Goal: Task Accomplishment & Management: Manage account settings

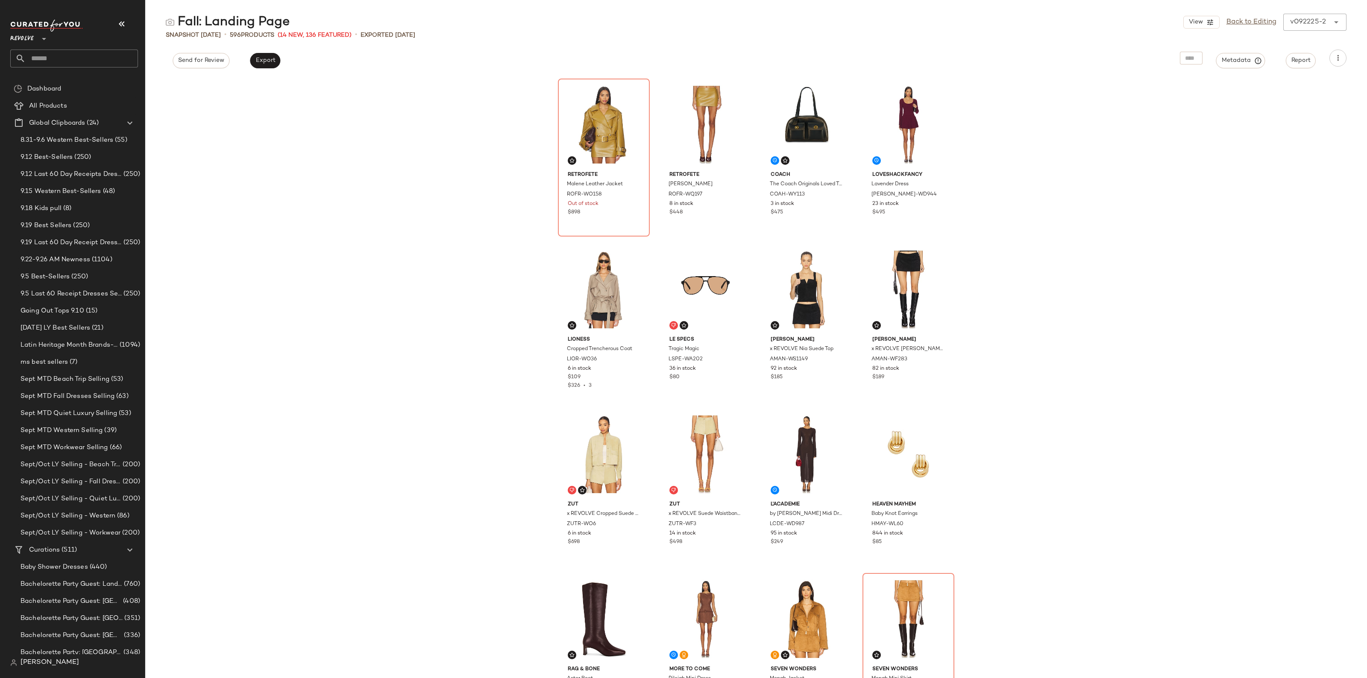
click at [64, 58] on input "text" at bounding box center [82, 59] width 112 height 18
click at [68, 58] on input "text" at bounding box center [82, 59] width 112 height 18
type input "*"
click at [50, 65] on input "text" at bounding box center [82, 59] width 112 height 18
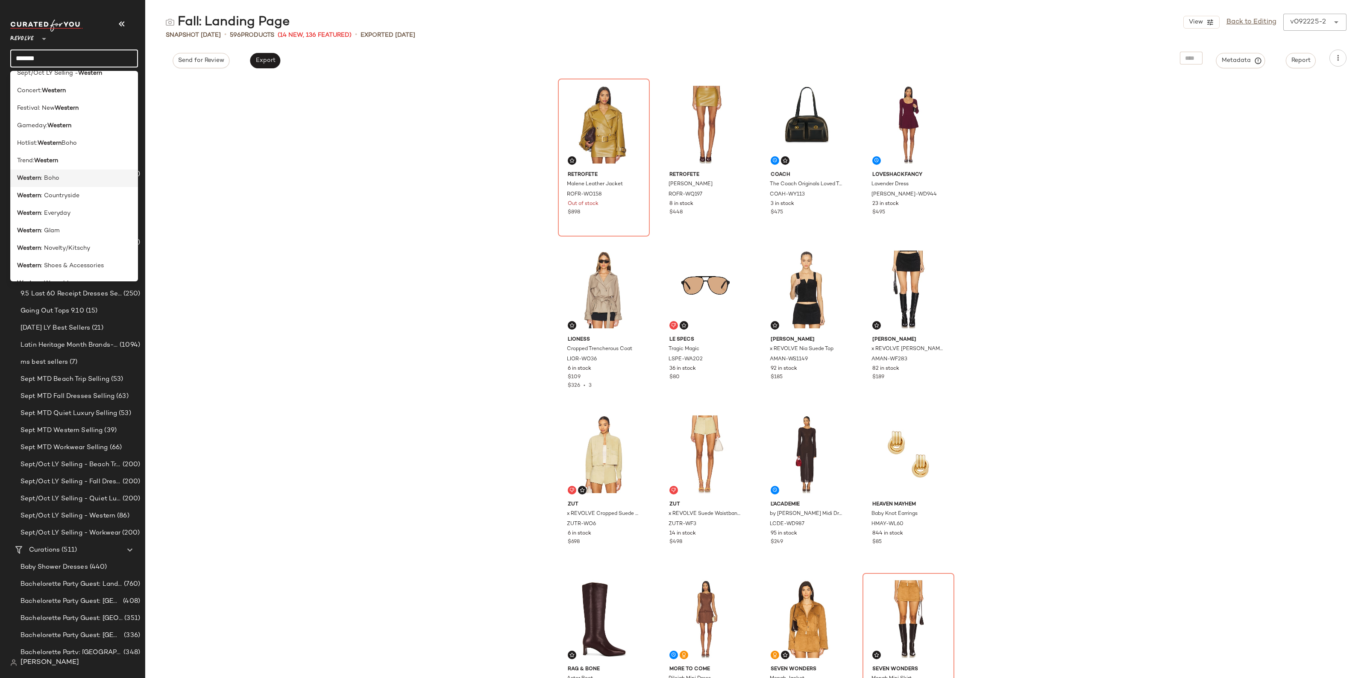
scroll to position [76, 0]
type input "*******"
click at [57, 144] on b "Western" at bounding box center [46, 147] width 24 height 9
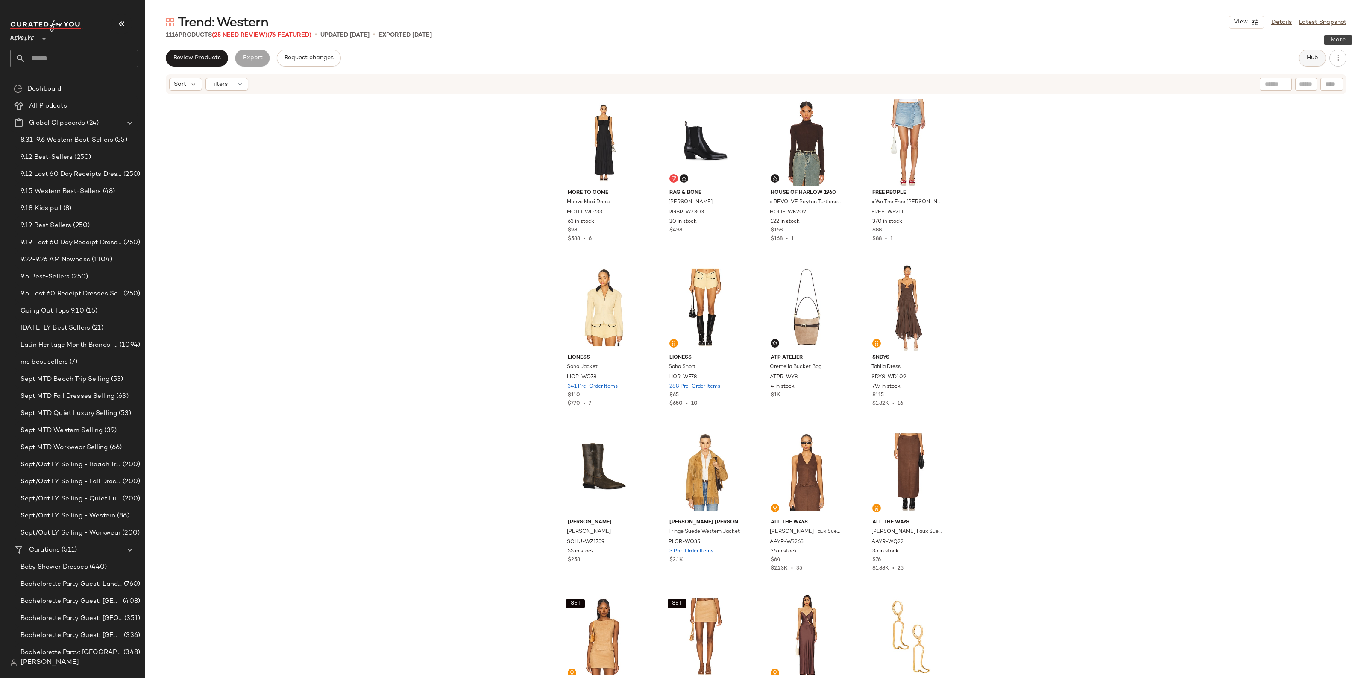
click at [1313, 58] on span "Hub" at bounding box center [1313, 58] width 12 height 7
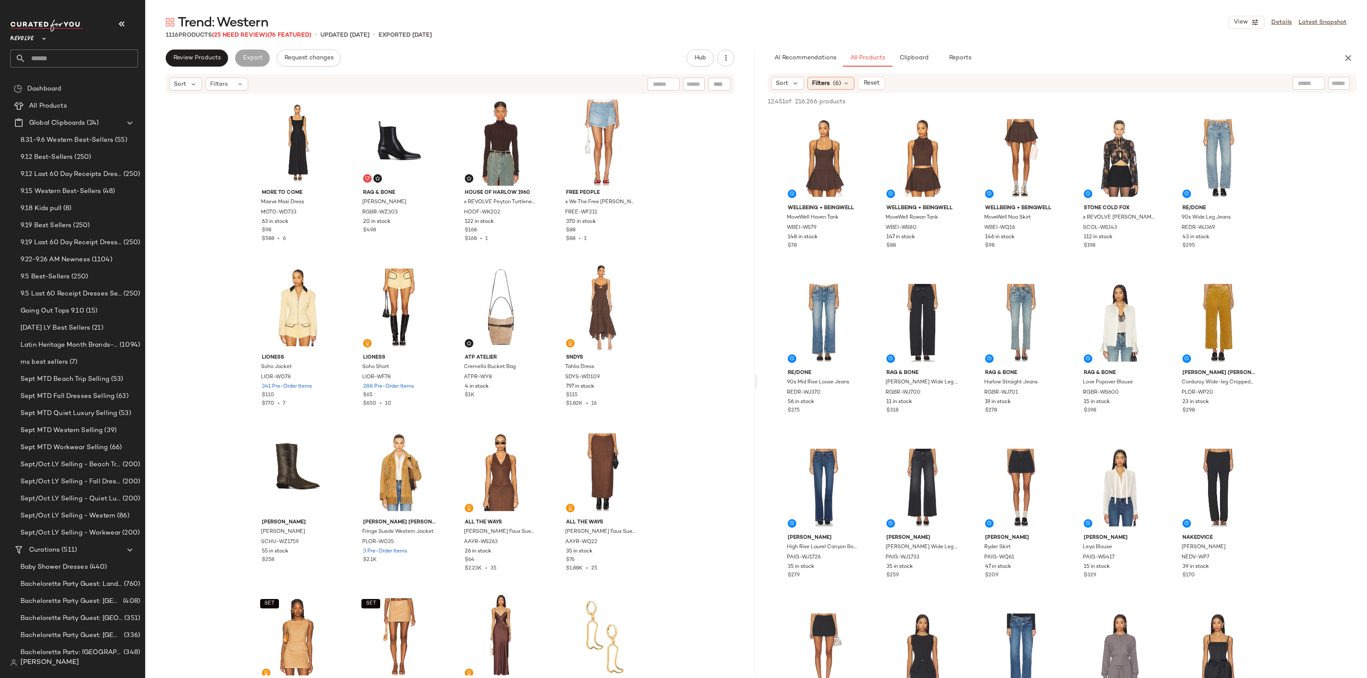
click at [1347, 80] on div at bounding box center [1339, 83] width 22 height 13
paste input "**********"
type input "**********"
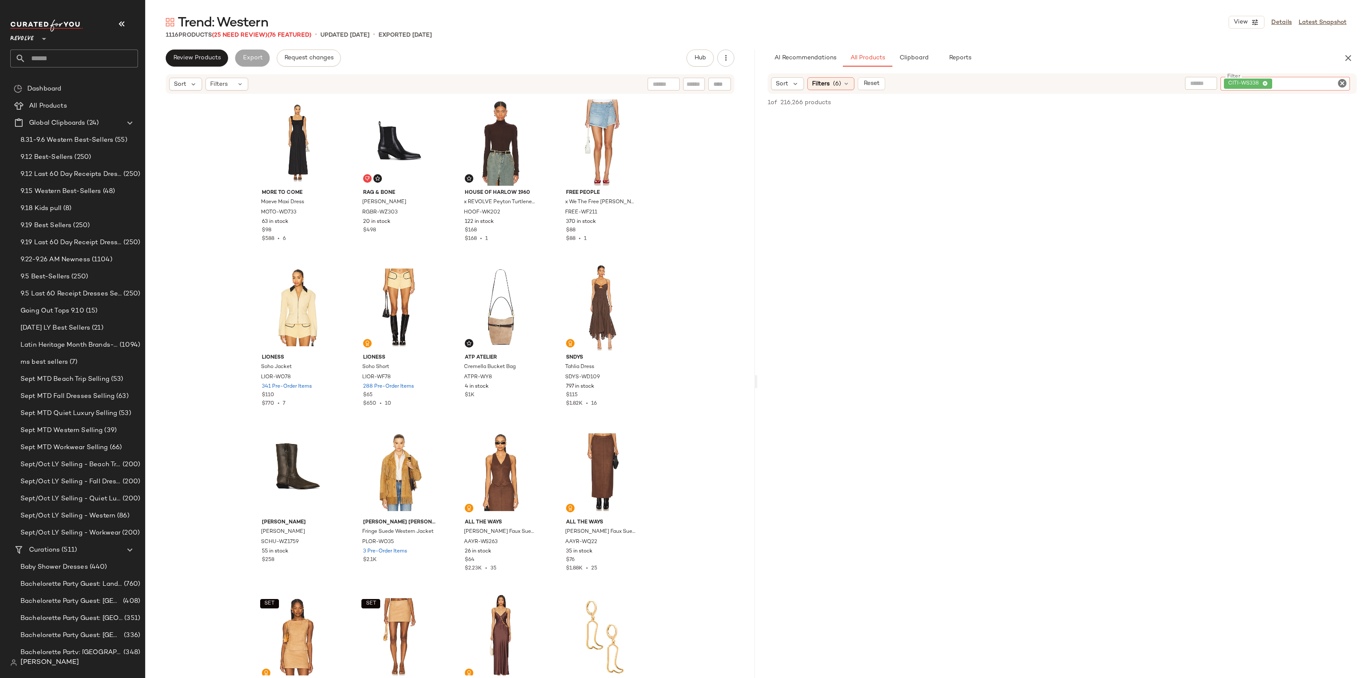
click at [721, 86] on div at bounding box center [719, 84] width 23 height 13
paste input "**********"
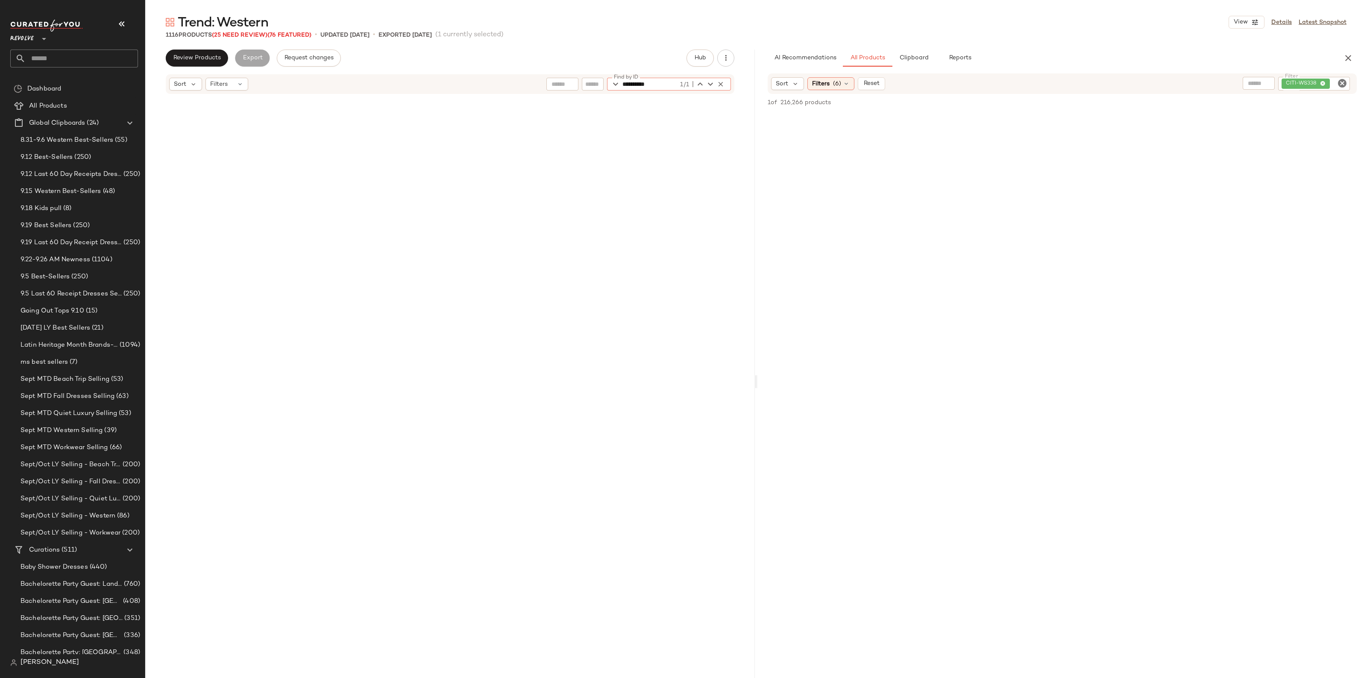
scroll to position [1814, 0]
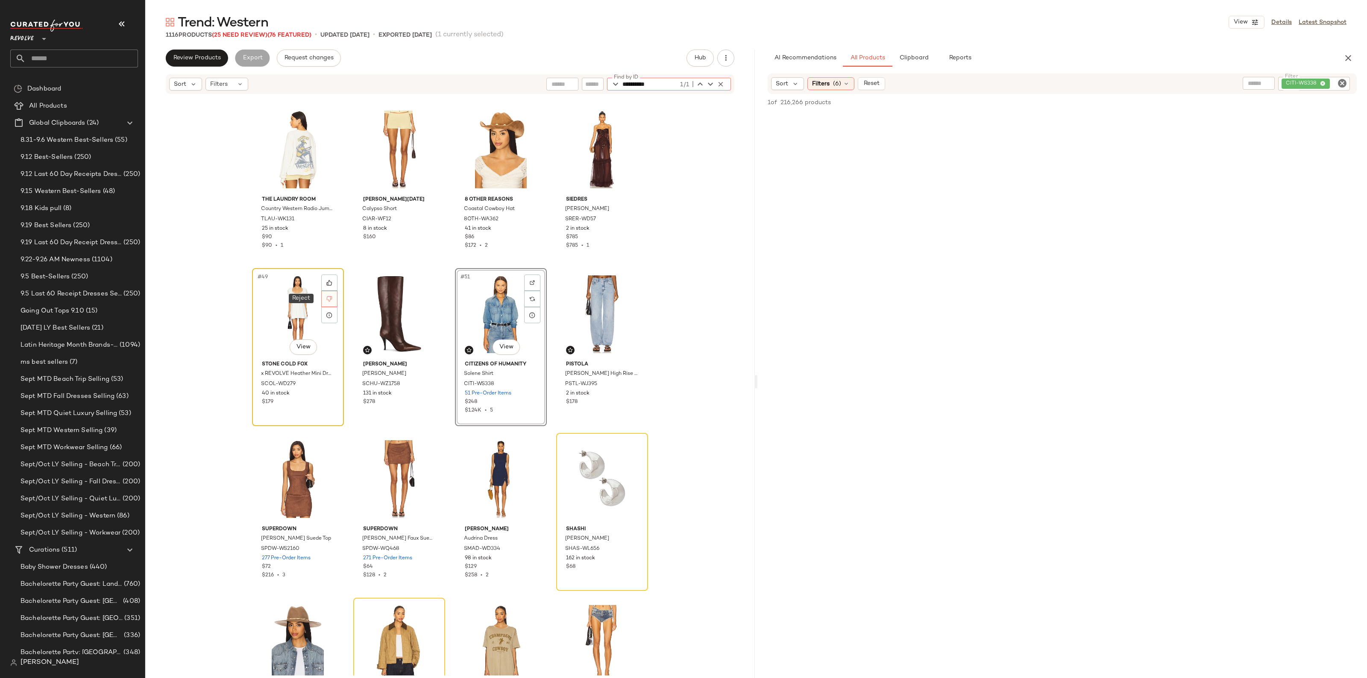
type input "**********"
click at [330, 300] on icon at bounding box center [329, 299] width 6 height 6
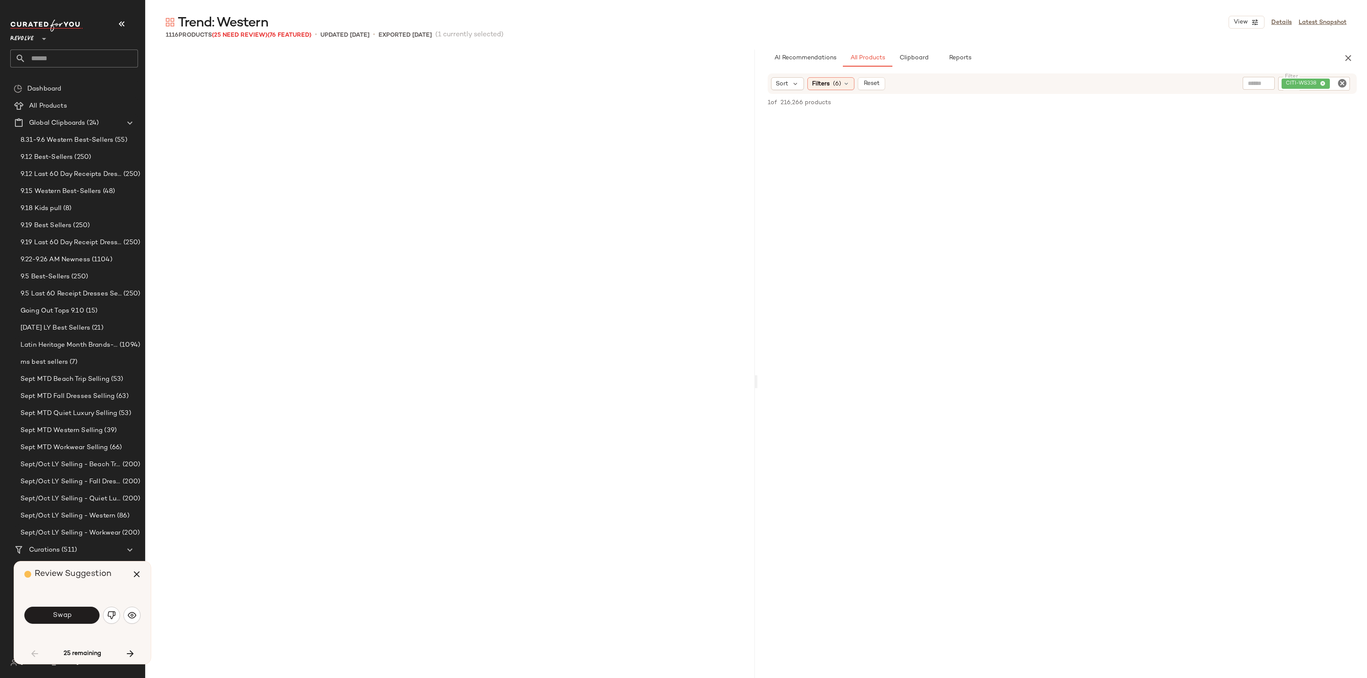
scroll to position [659, 0]
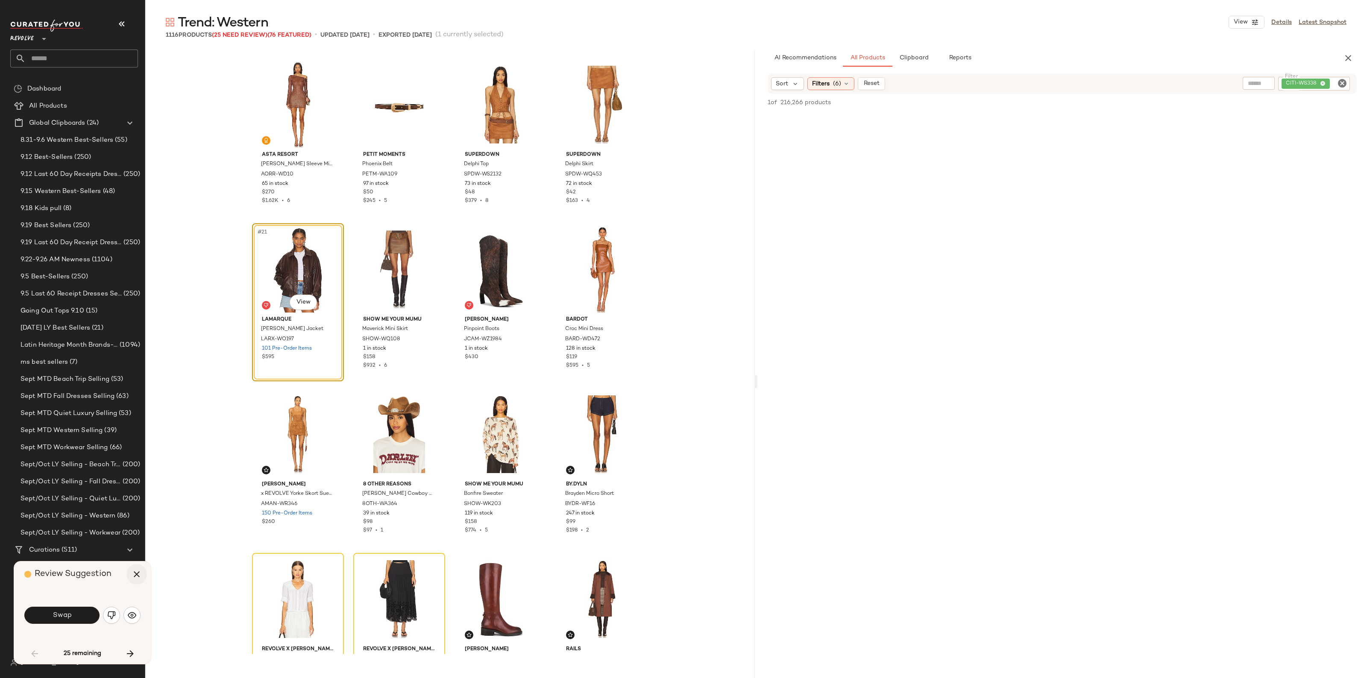
click at [139, 570] on icon "button" at bounding box center [137, 575] width 10 height 10
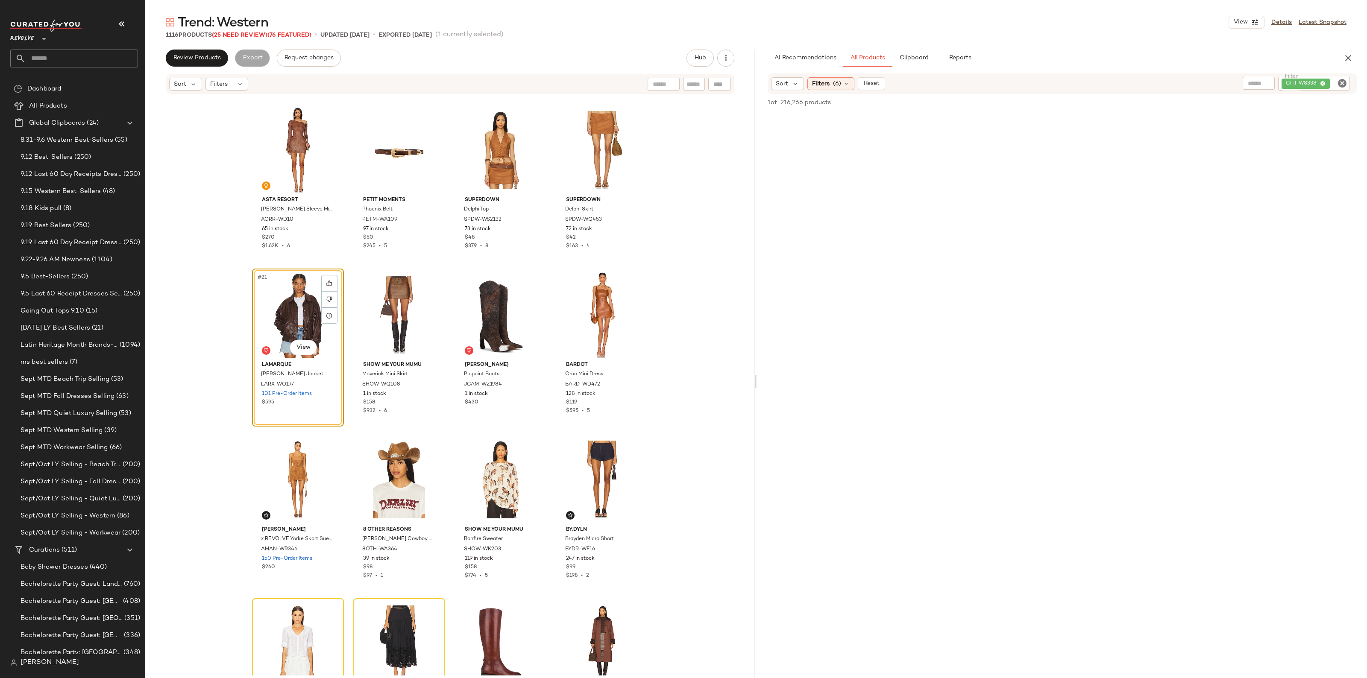
click at [716, 85] on div at bounding box center [719, 84] width 23 height 13
paste input "**********"
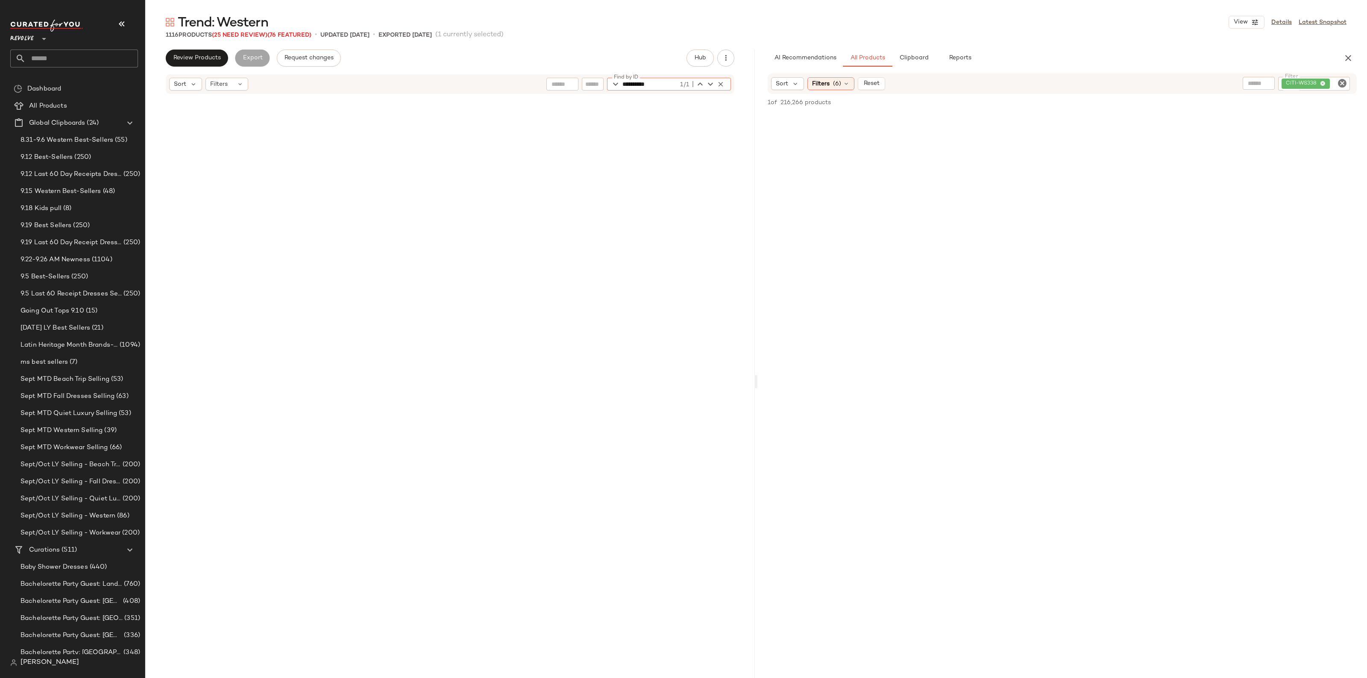
scroll to position [1814, 0]
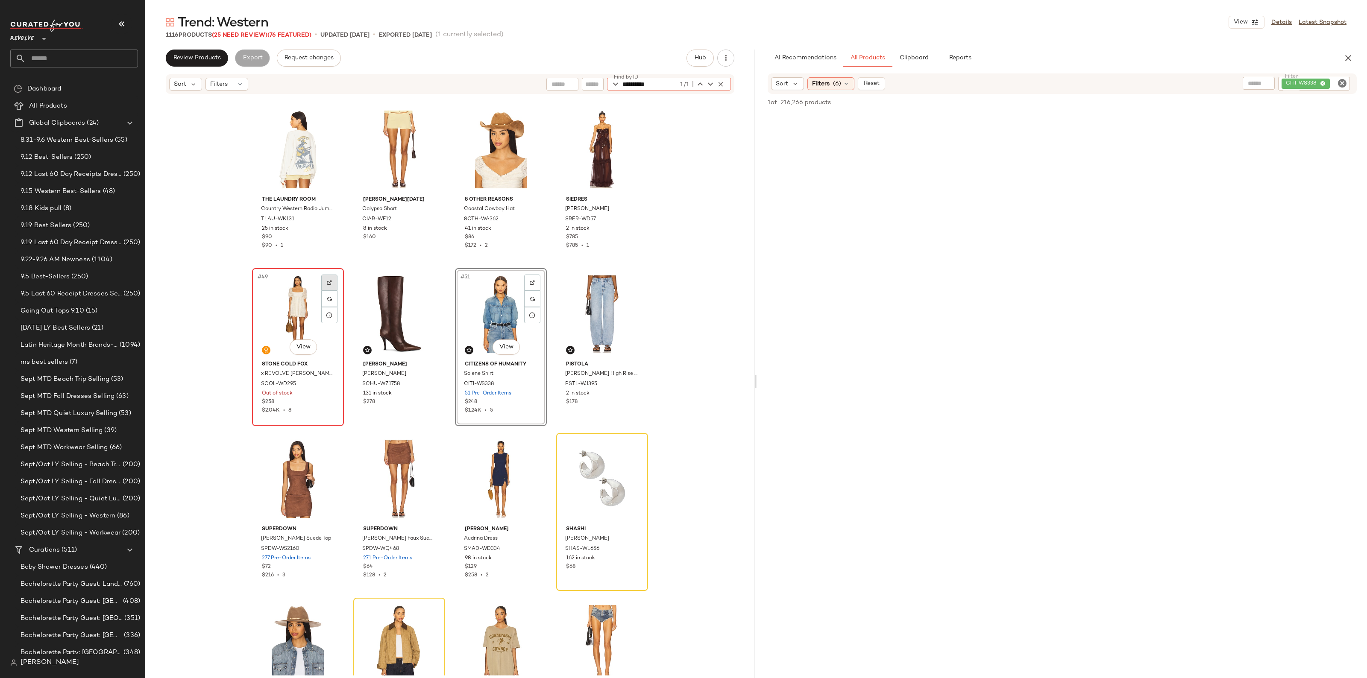
type input "**********"
click at [333, 282] on div at bounding box center [329, 283] width 16 height 16
click at [327, 301] on div at bounding box center [329, 299] width 16 height 16
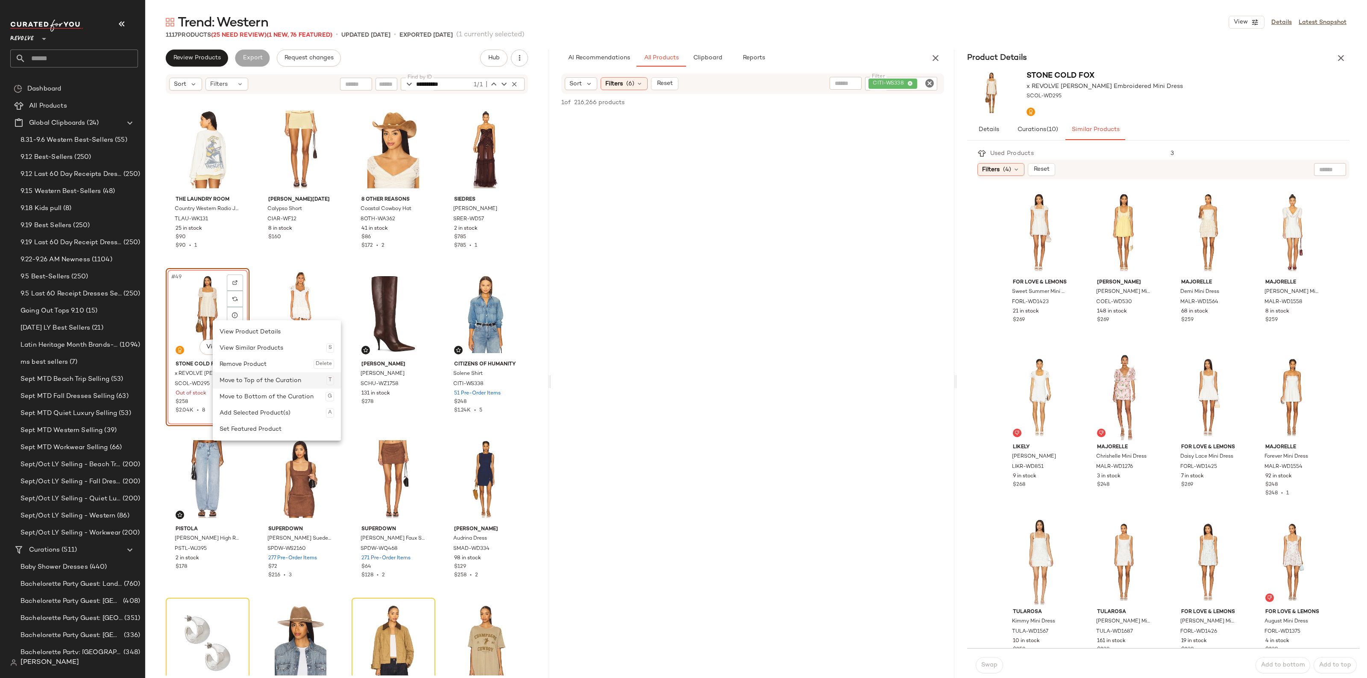
click at [246, 382] on div "Move to Top of the Curation T" at bounding box center [277, 381] width 115 height 16
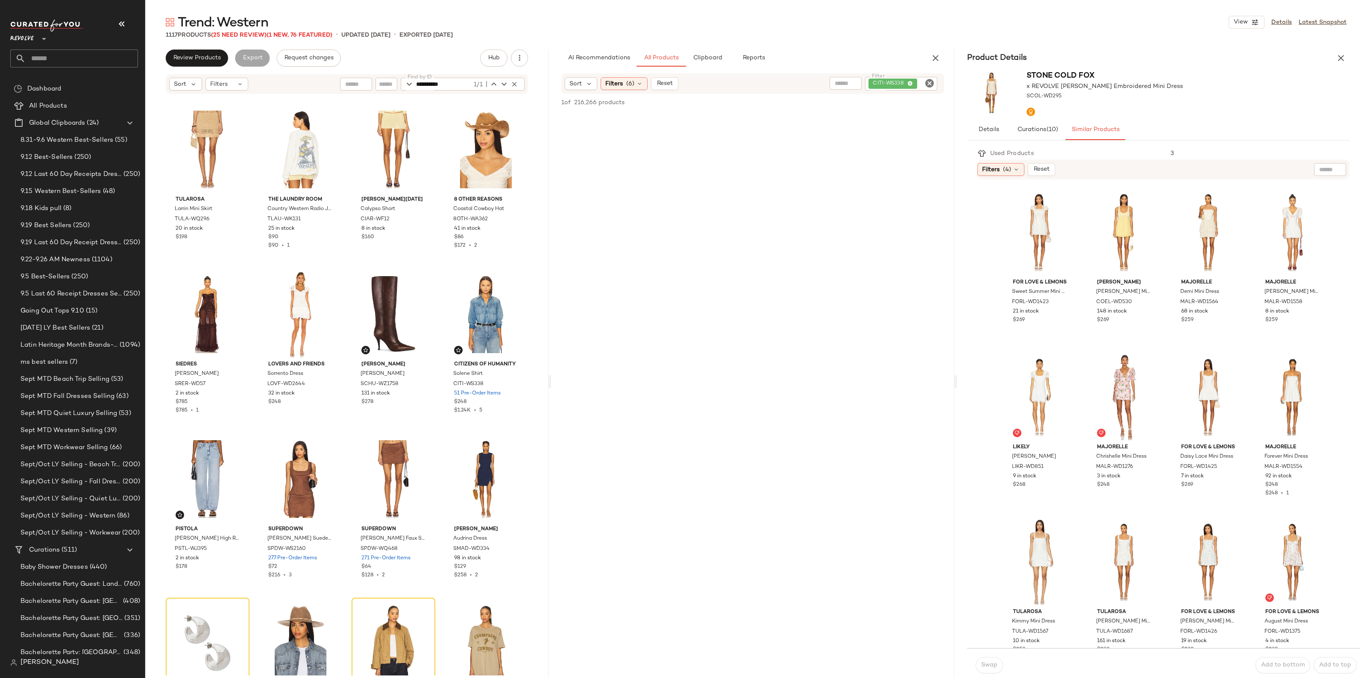
click at [931, 82] on icon "Clear Filter" at bounding box center [930, 83] width 10 height 10
paste input "**********"
type input "**********"
click at [511, 82] on icon "button" at bounding box center [515, 84] width 8 height 8
click at [454, 82] on input "Find by ID" at bounding box center [449, 84] width 67 height 13
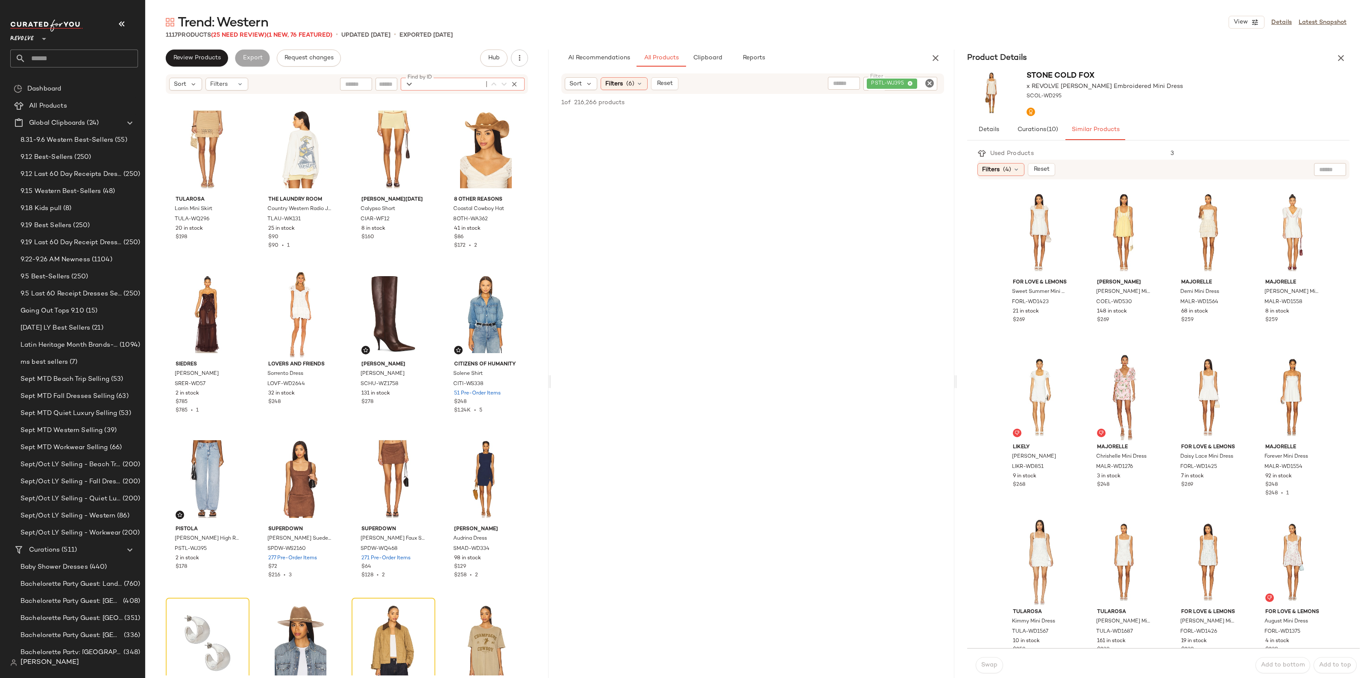
paste input "**********"
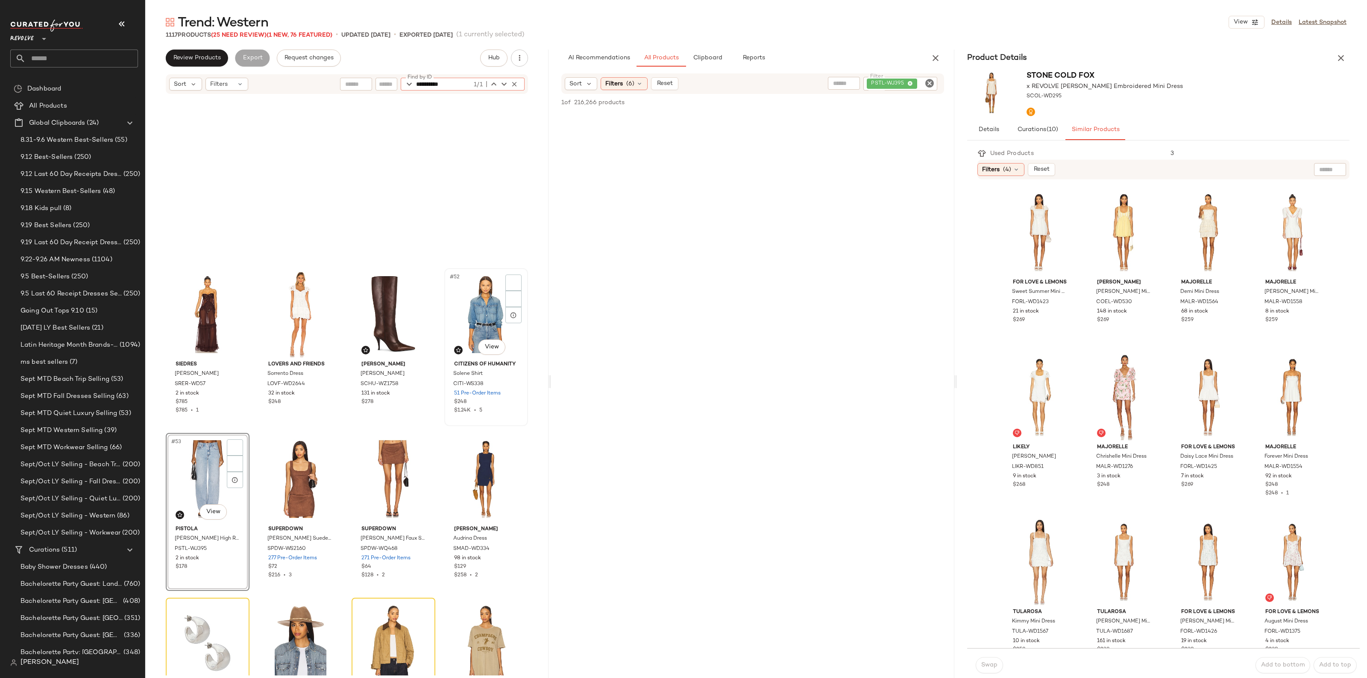
scroll to position [1979, 0]
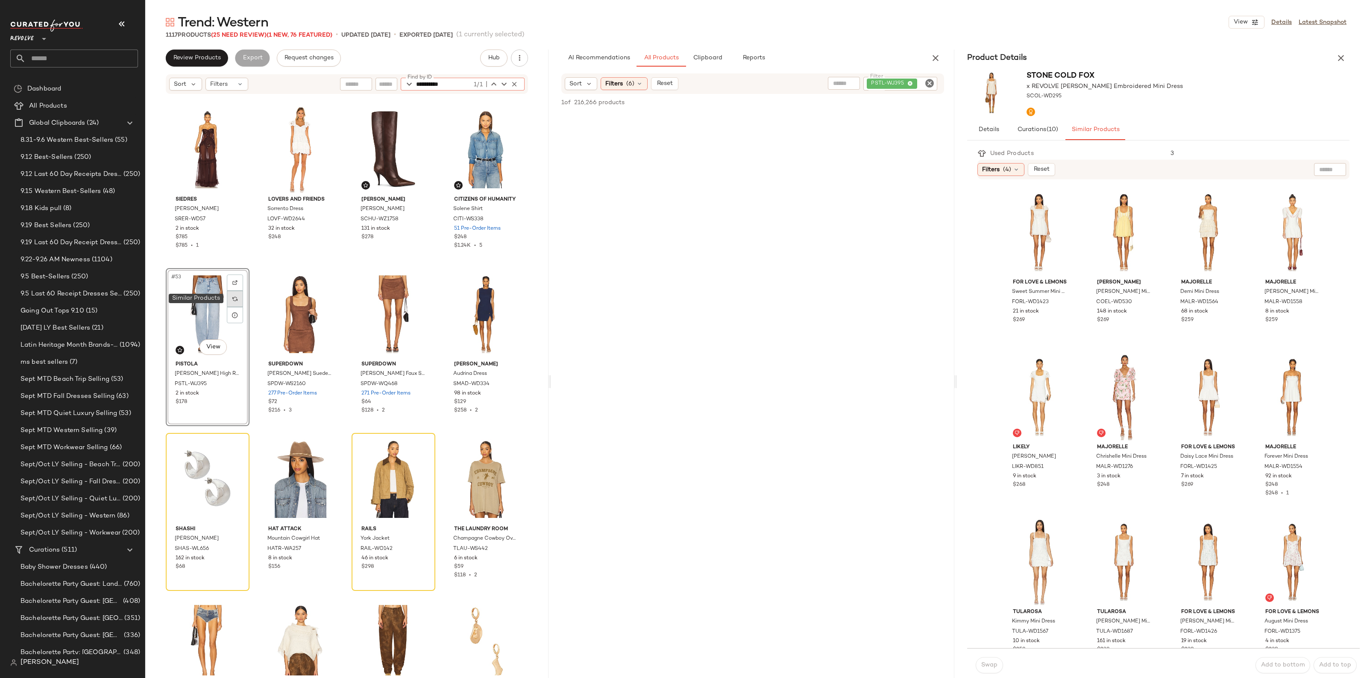
type input "**********"
click at [232, 297] on div at bounding box center [235, 299] width 16 height 16
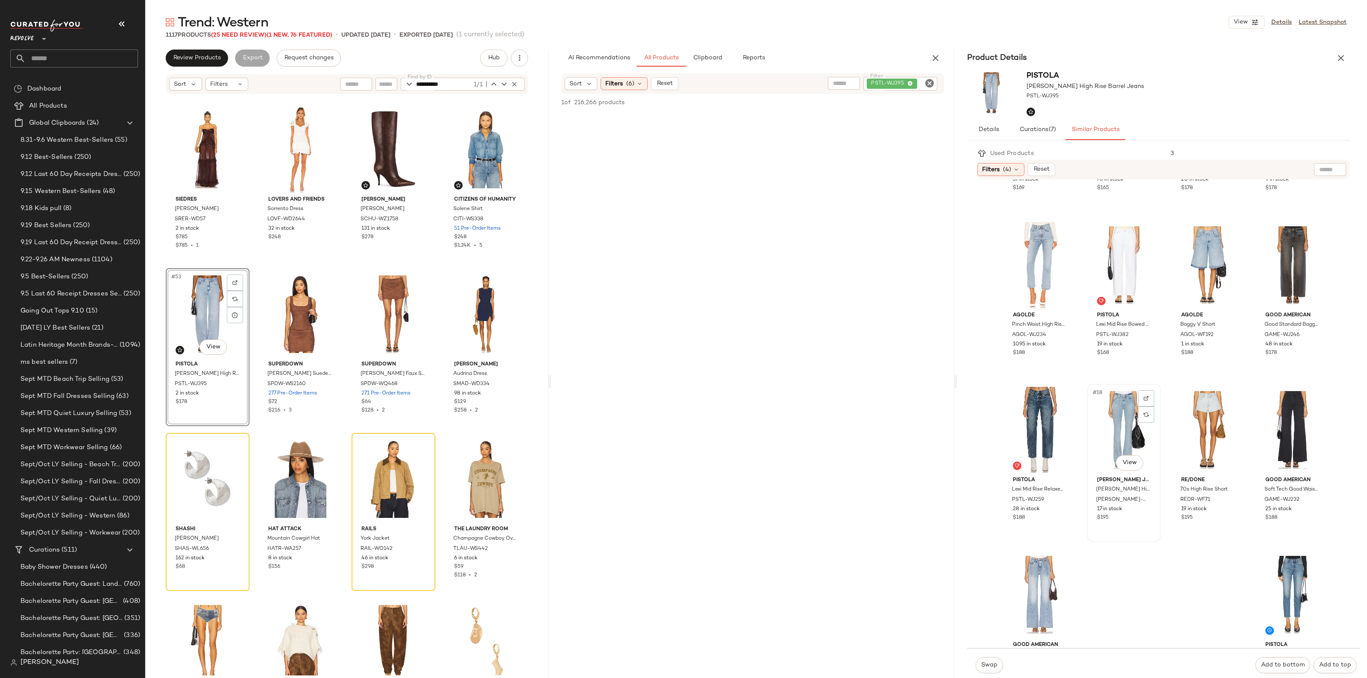
scroll to position [481, 0]
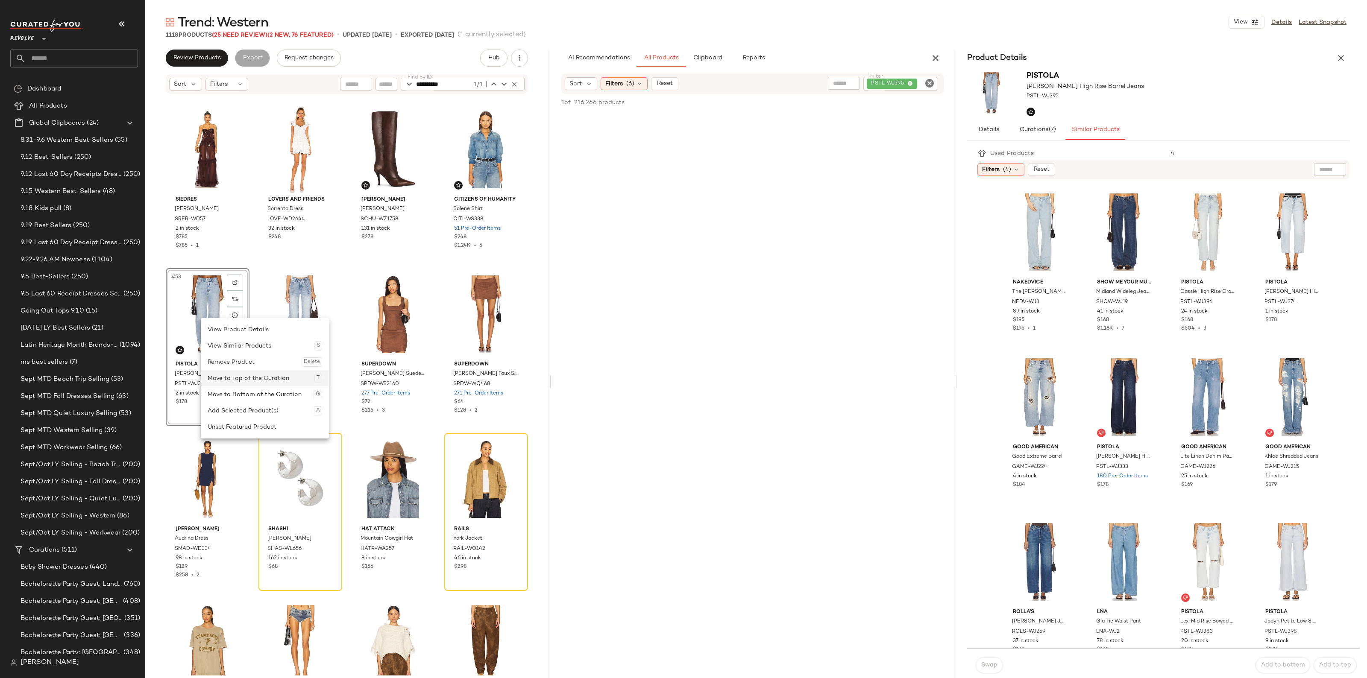
click at [256, 373] on div "Move to Top of the Curation T" at bounding box center [265, 378] width 115 height 16
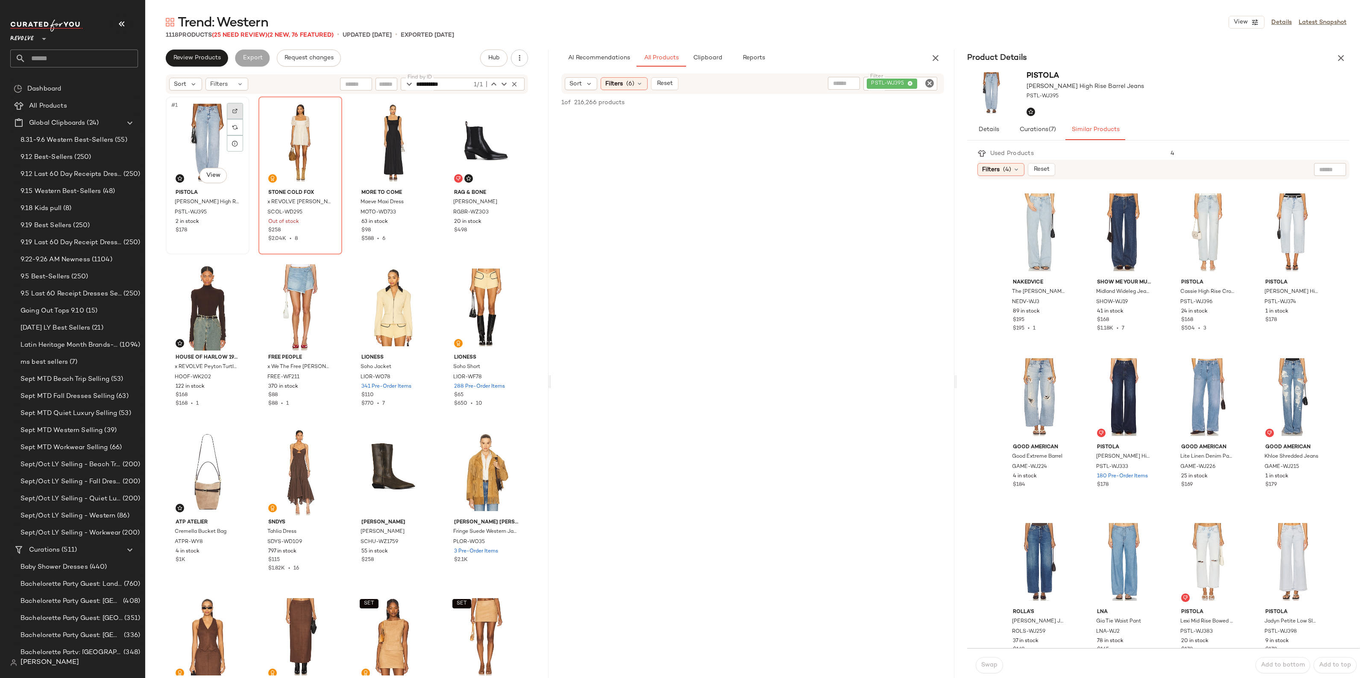
click at [239, 114] on div at bounding box center [235, 111] width 16 height 16
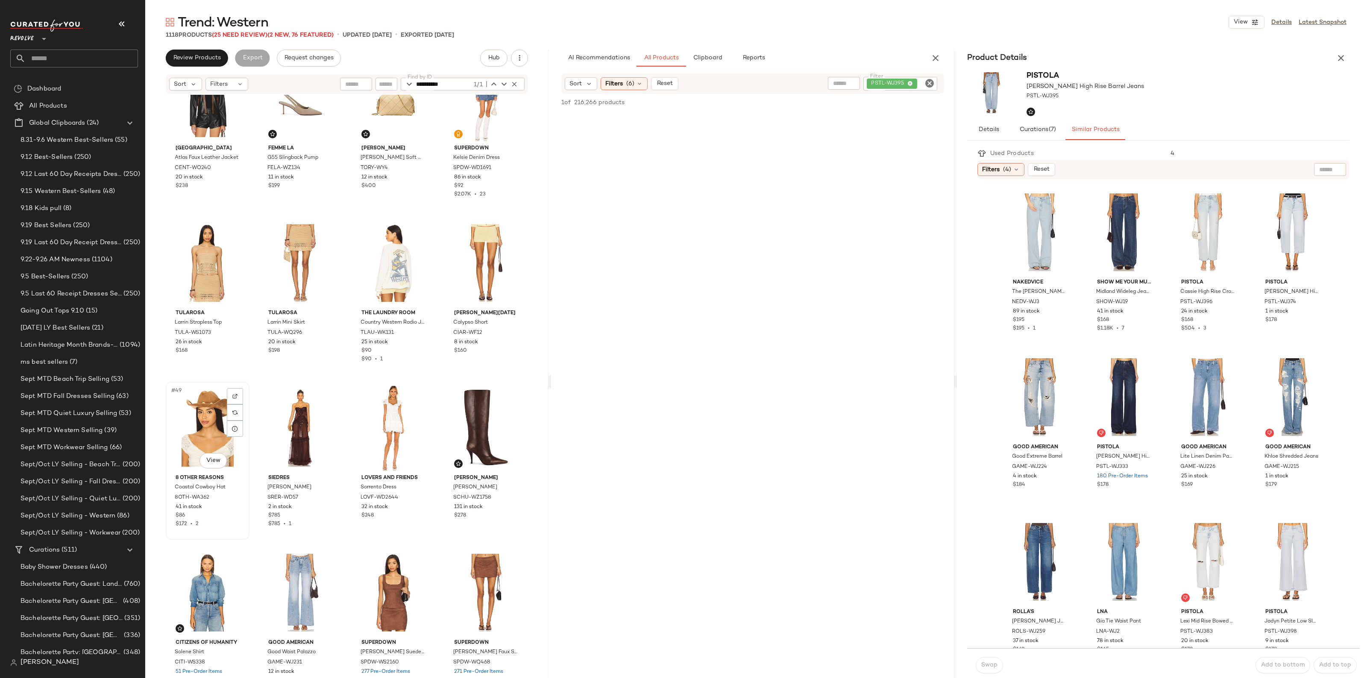
scroll to position [1754, 0]
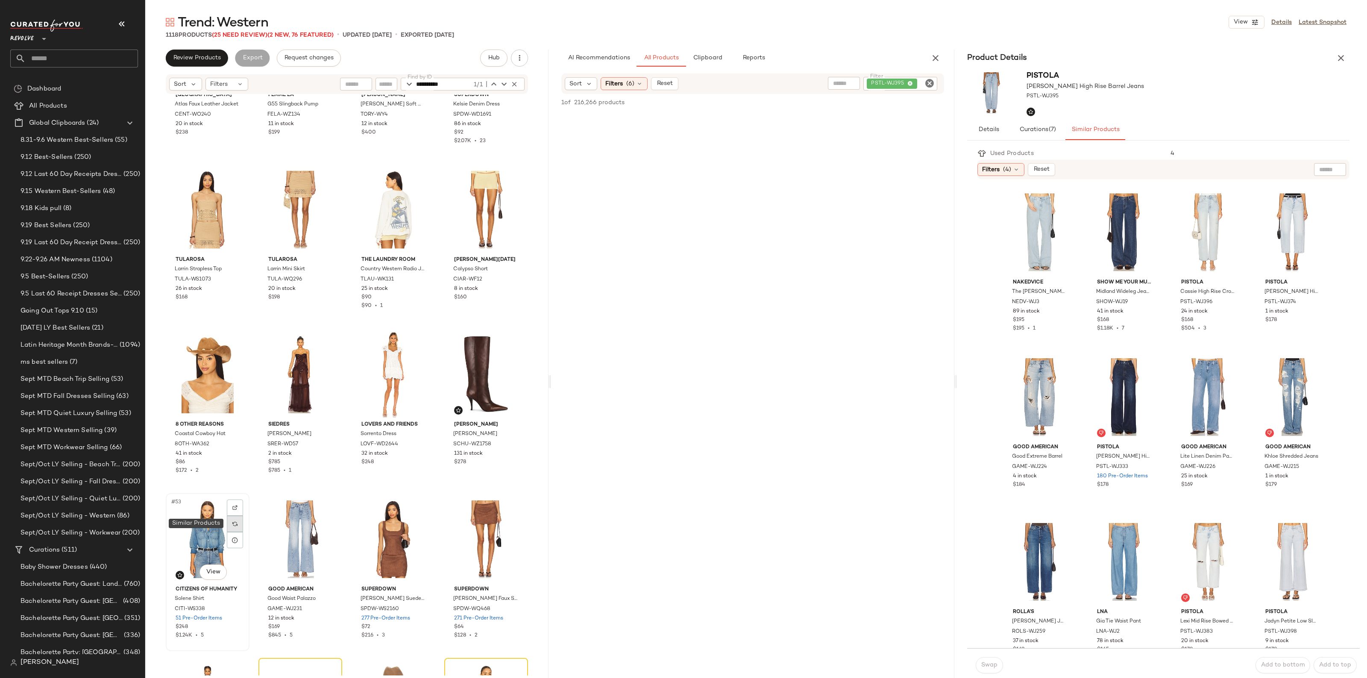
click at [235, 526] on img at bounding box center [234, 524] width 5 height 5
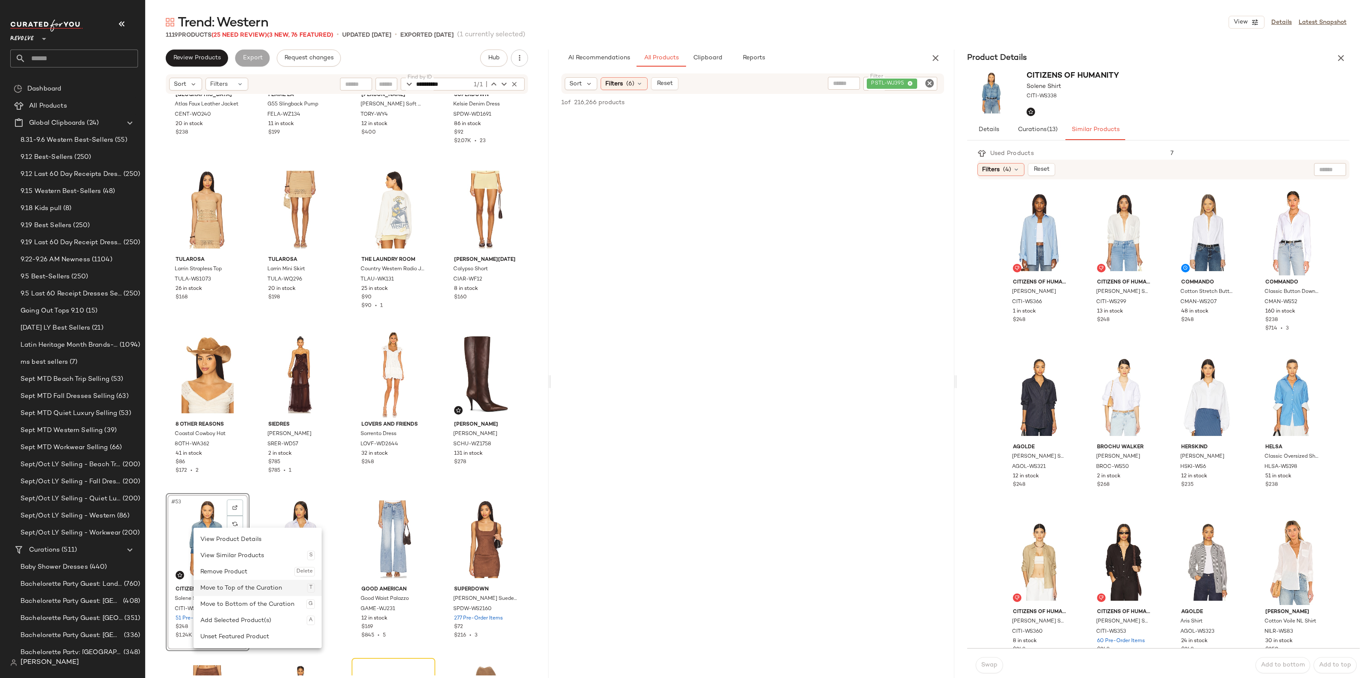
click at [241, 585] on div "Move to Top of the Curation T" at bounding box center [257, 588] width 115 height 16
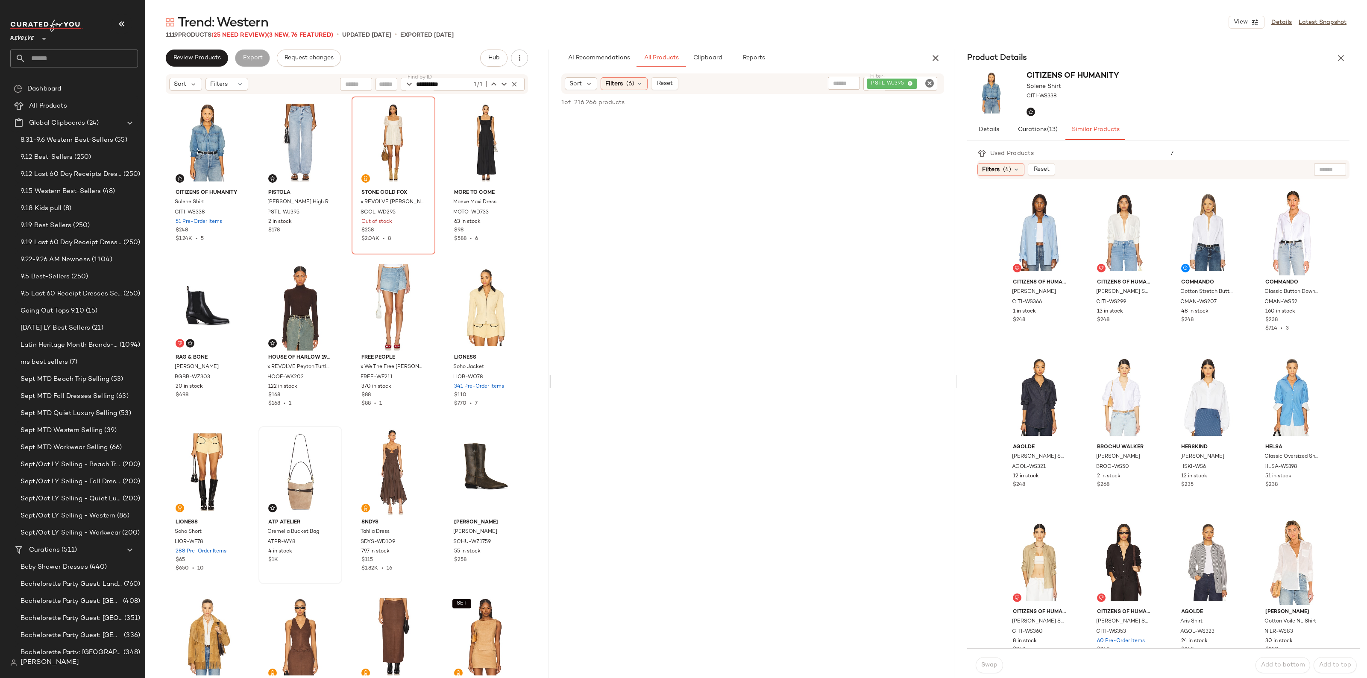
click at [925, 80] on icon "Clear Filter" at bounding box center [930, 83] width 10 height 10
click at [923, 82] on input "**" at bounding box center [897, 83] width 73 height 9
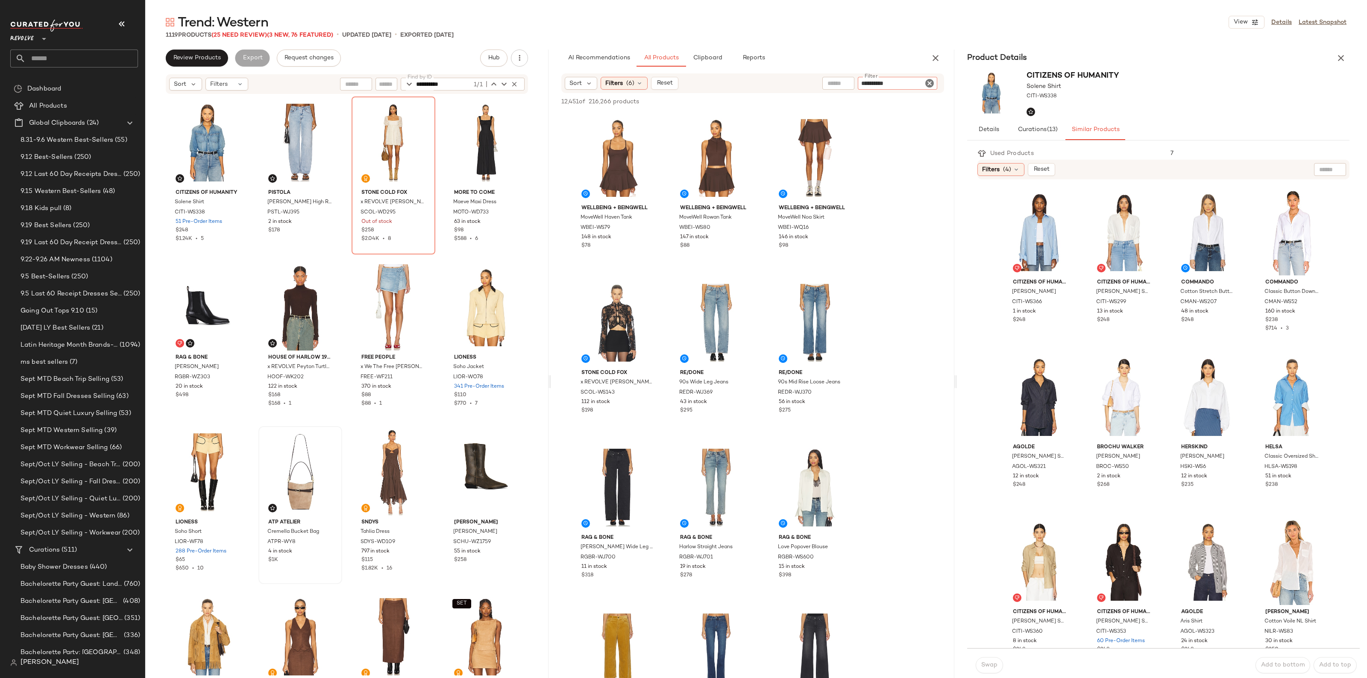
type input "**********"
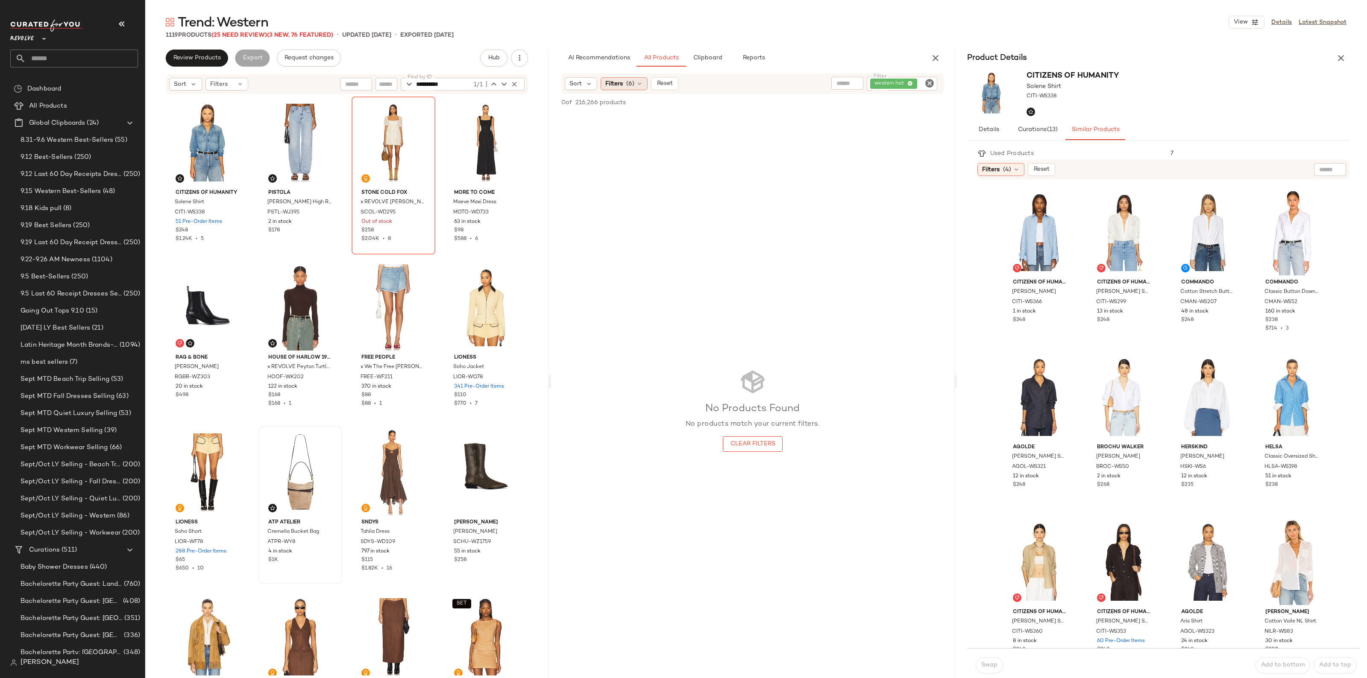
click at [640, 85] on icon at bounding box center [639, 83] width 7 height 7
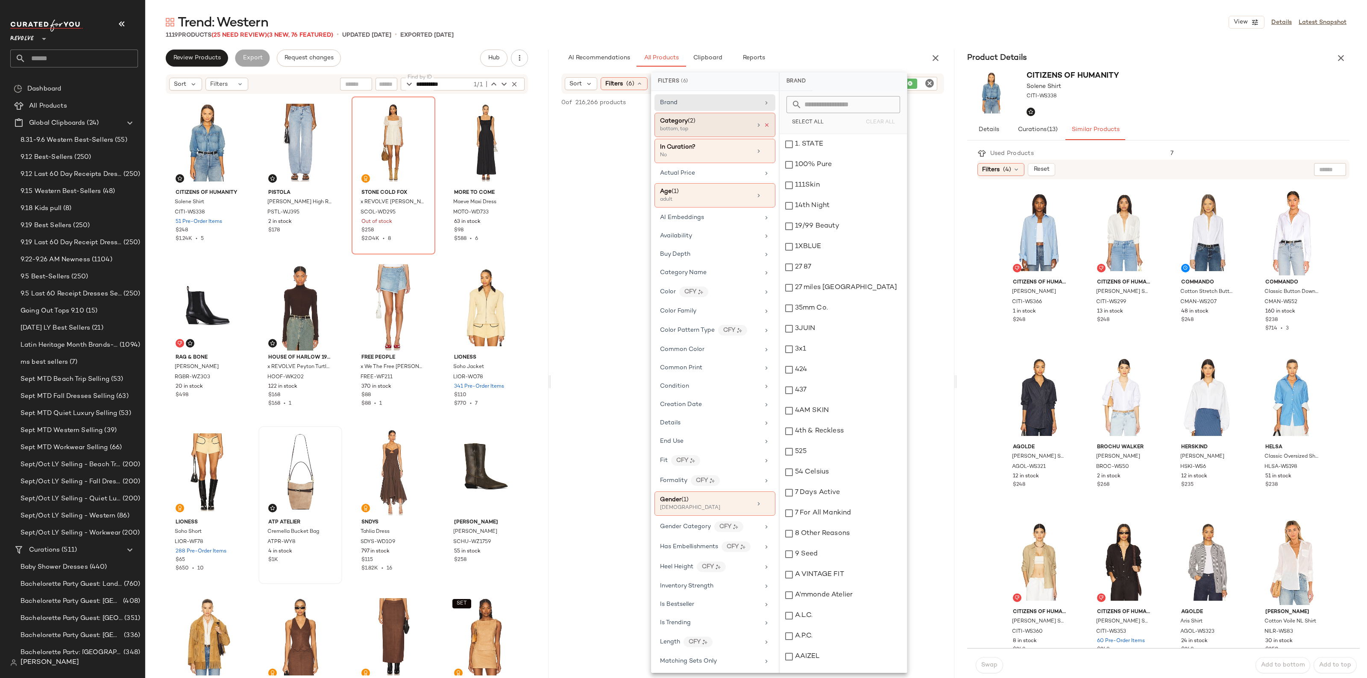
click at [765, 125] on icon at bounding box center [767, 125] width 6 height 6
click at [611, 217] on span "Nash Western Cowboy Hat" at bounding box center [609, 219] width 56 height 8
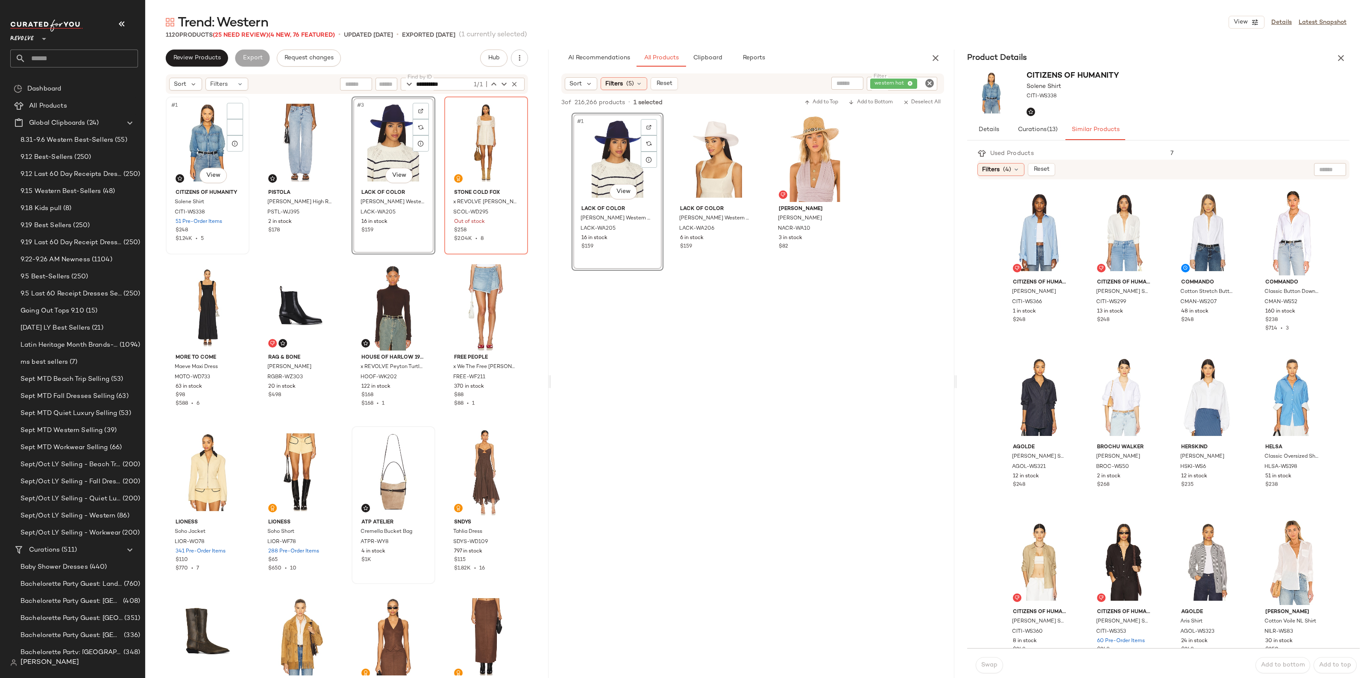
click at [194, 137] on div "#1 View" at bounding box center [208, 143] width 78 height 86
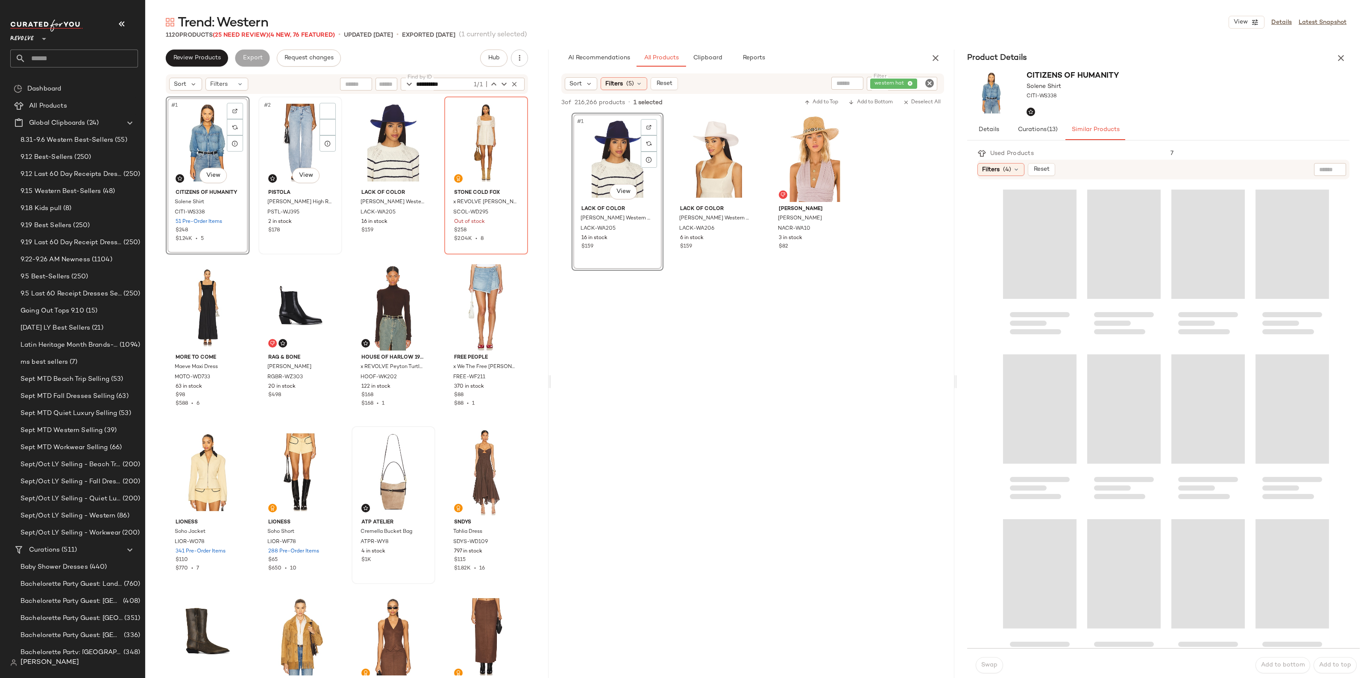
click at [279, 134] on div "#2 View" at bounding box center [300, 143] width 78 height 86
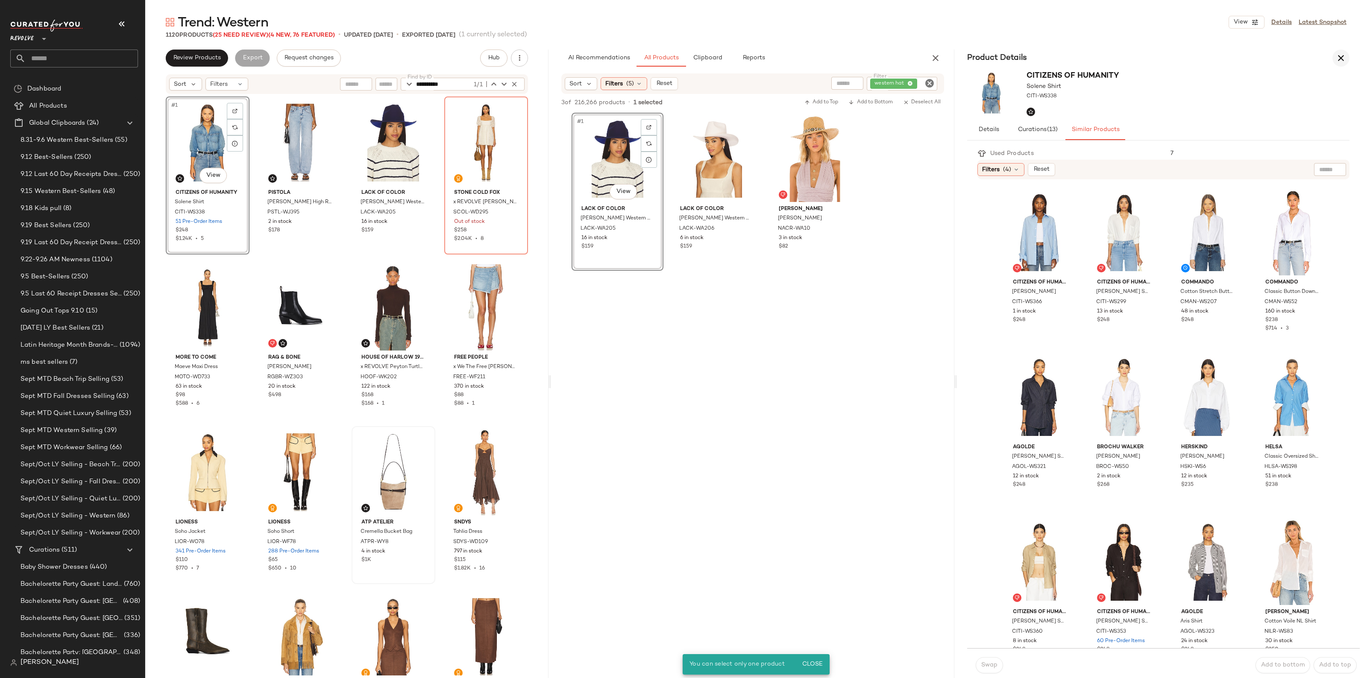
click at [1339, 60] on icon "button" at bounding box center [1341, 58] width 10 height 10
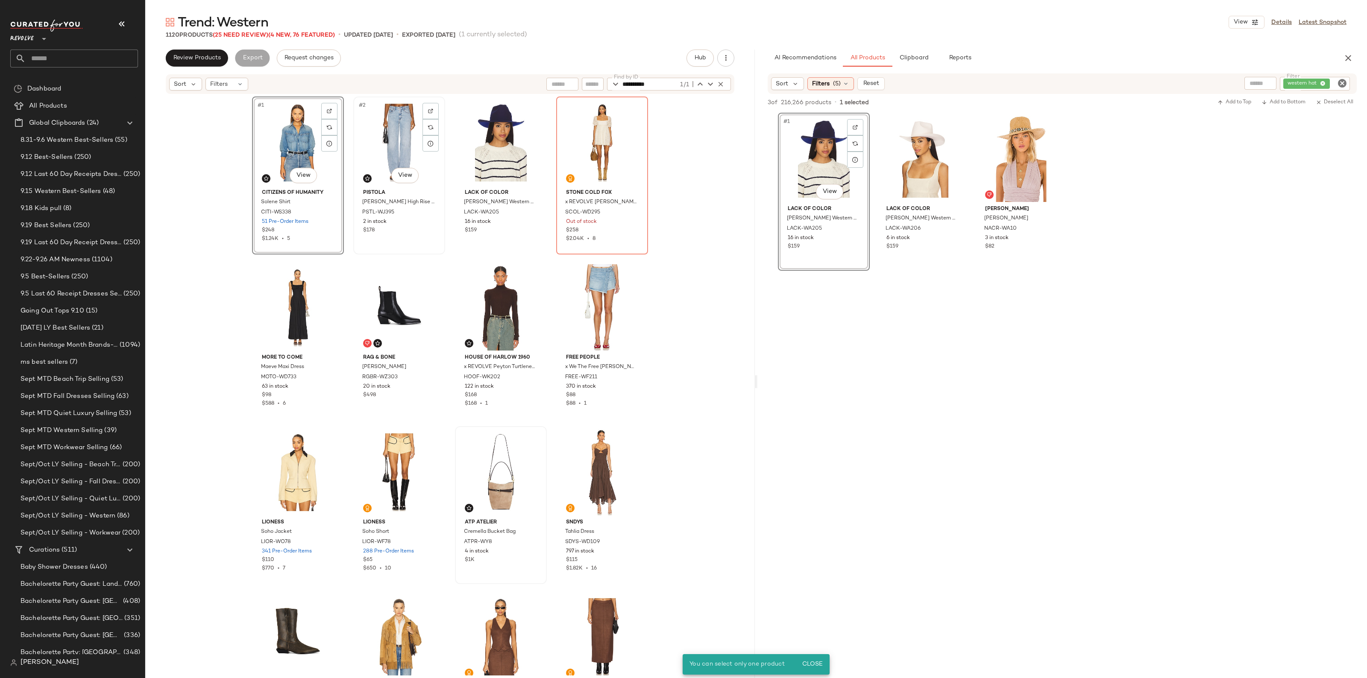
click at [380, 132] on div "#2 View" at bounding box center [399, 143] width 86 height 86
click at [605, 132] on div "#4 View" at bounding box center [602, 143] width 86 height 86
click at [636, 220] on div "Unset Featured Product" at bounding box center [665, 224] width 115 height 16
click at [296, 139] on div "#1 View" at bounding box center [298, 143] width 86 height 86
click at [396, 131] on div "#2 View" at bounding box center [399, 143] width 86 height 86
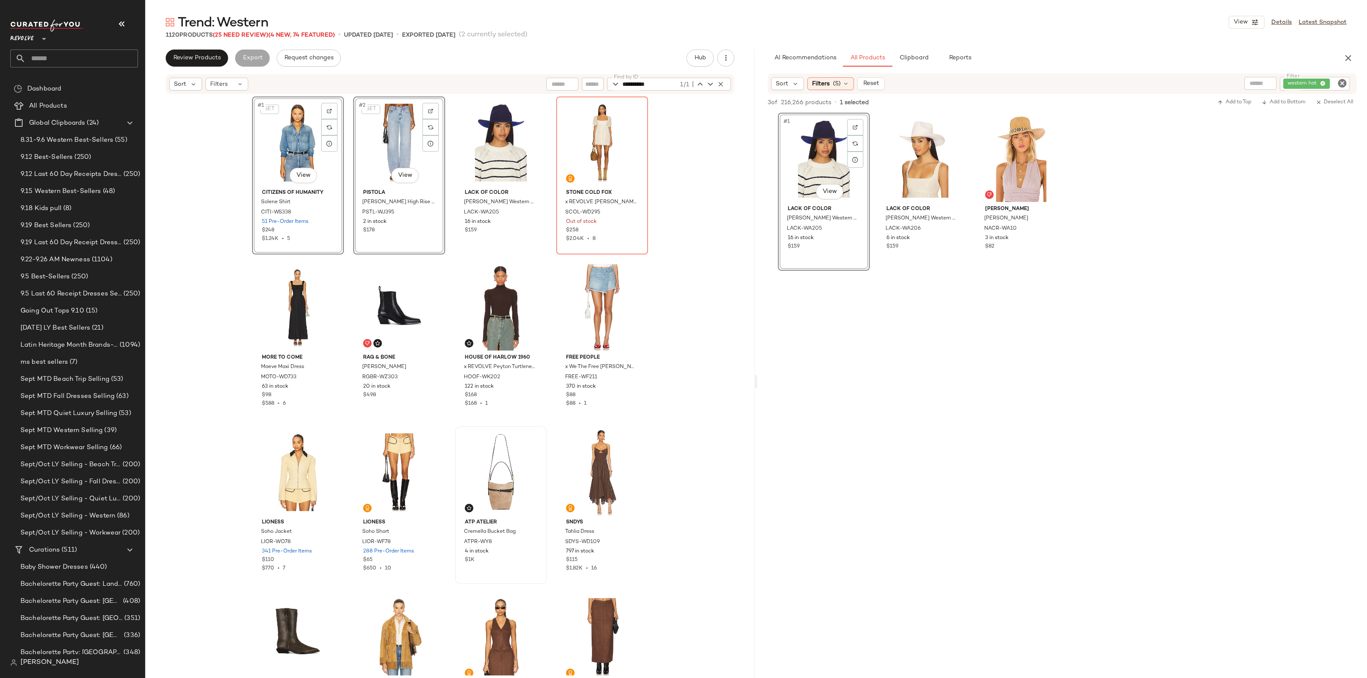
click at [382, 132] on div "SET #2 View" at bounding box center [399, 143] width 86 height 86
click at [189, 158] on div "SET #1 View Citizens of Humanity Solene Shirt CITI-WS338 51 Pre-Order Items $24…" at bounding box center [450, 385] width 610 height 581
click at [407, 159] on div "#2 View" at bounding box center [399, 143] width 86 height 86
click at [592, 150] on div "#4 View" at bounding box center [602, 143] width 86 height 86
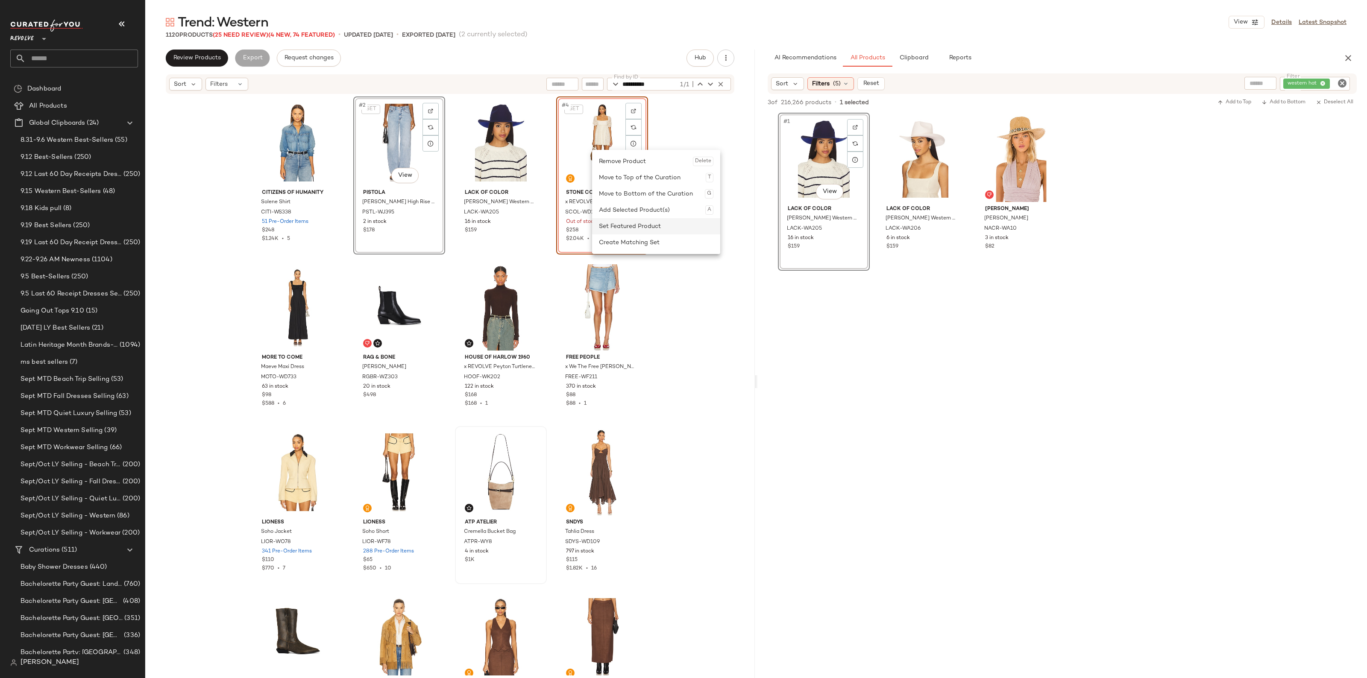
click at [633, 225] on div "Set Featured Product" at bounding box center [656, 226] width 115 height 16
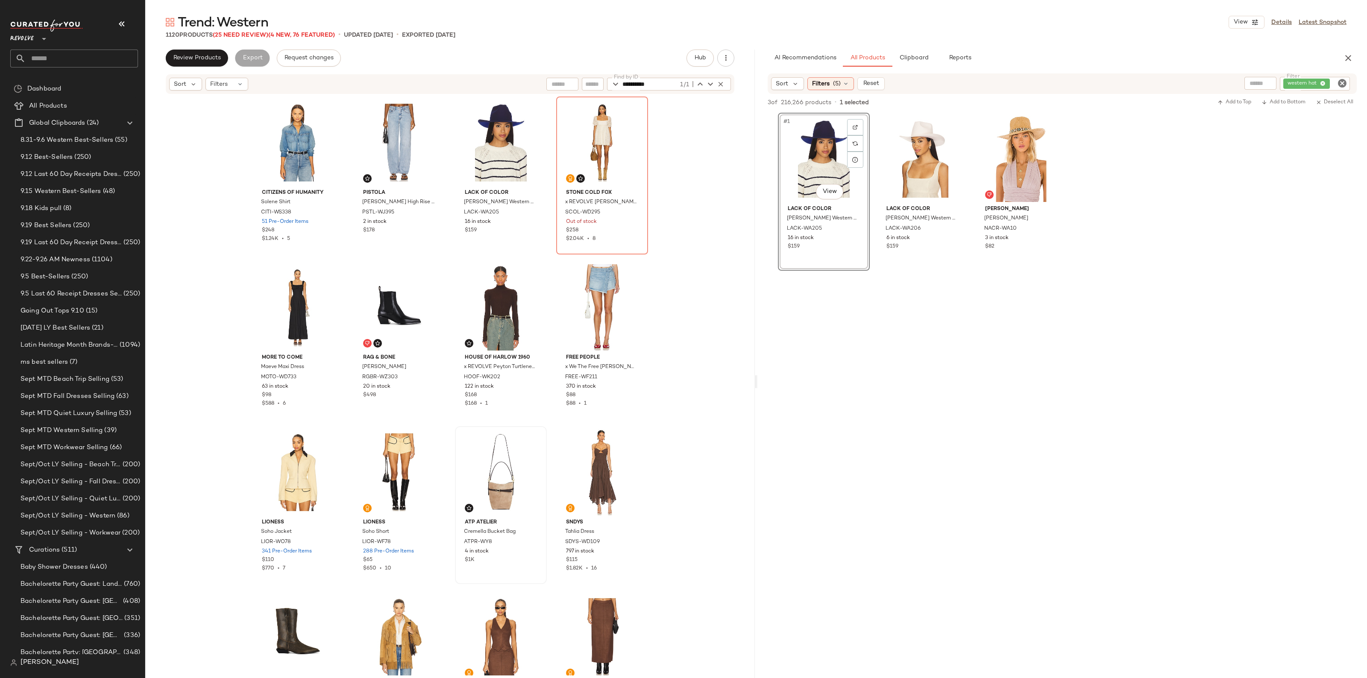
click at [682, 274] on div "Citizens of Humanity Solene Shirt CITI-WS338 51 Pre-Order Items $248 $1.24K • 5…" at bounding box center [450, 385] width 610 height 581
drag, startPoint x: 725, startPoint y: 59, endPoint x: 724, endPoint y: 50, distance: 9.0
click at [724, 56] on icon "button" at bounding box center [726, 58] width 9 height 9
click at [689, 148] on span "Clear Suggested Products" at bounding box center [687, 144] width 80 height 9
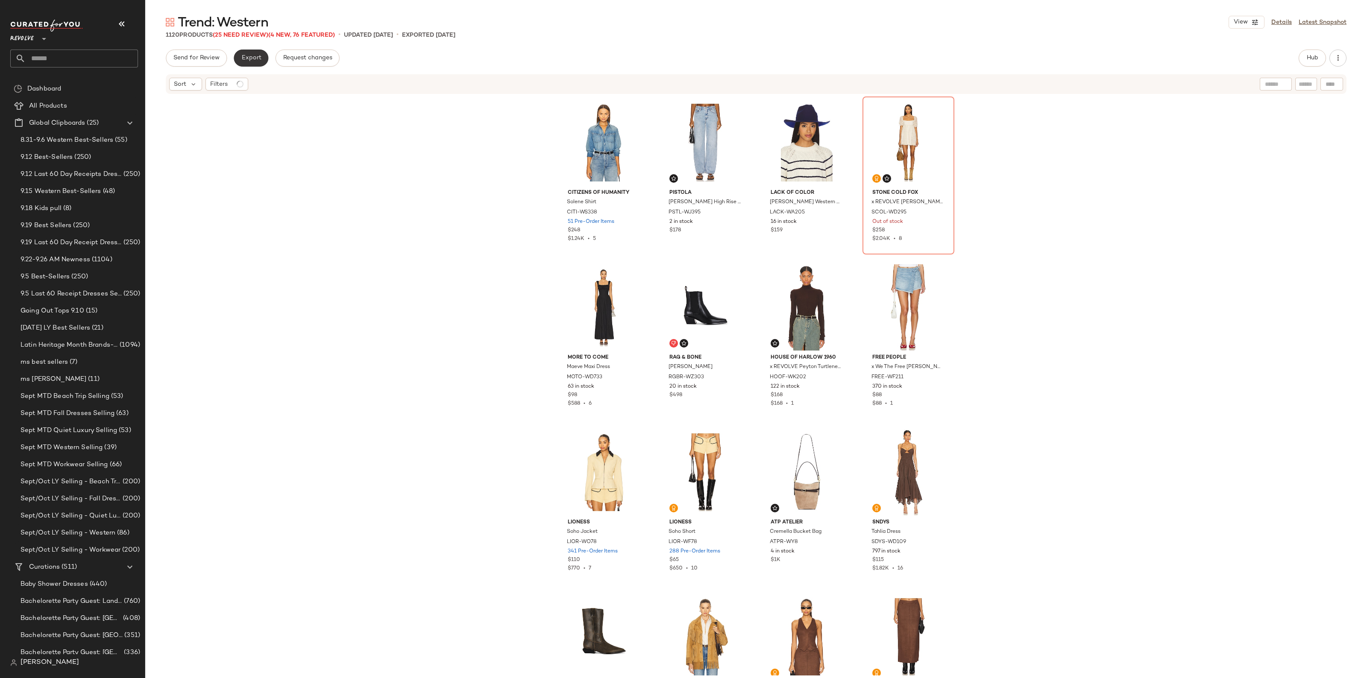
click at [249, 56] on span "Export" at bounding box center [251, 58] width 20 height 7
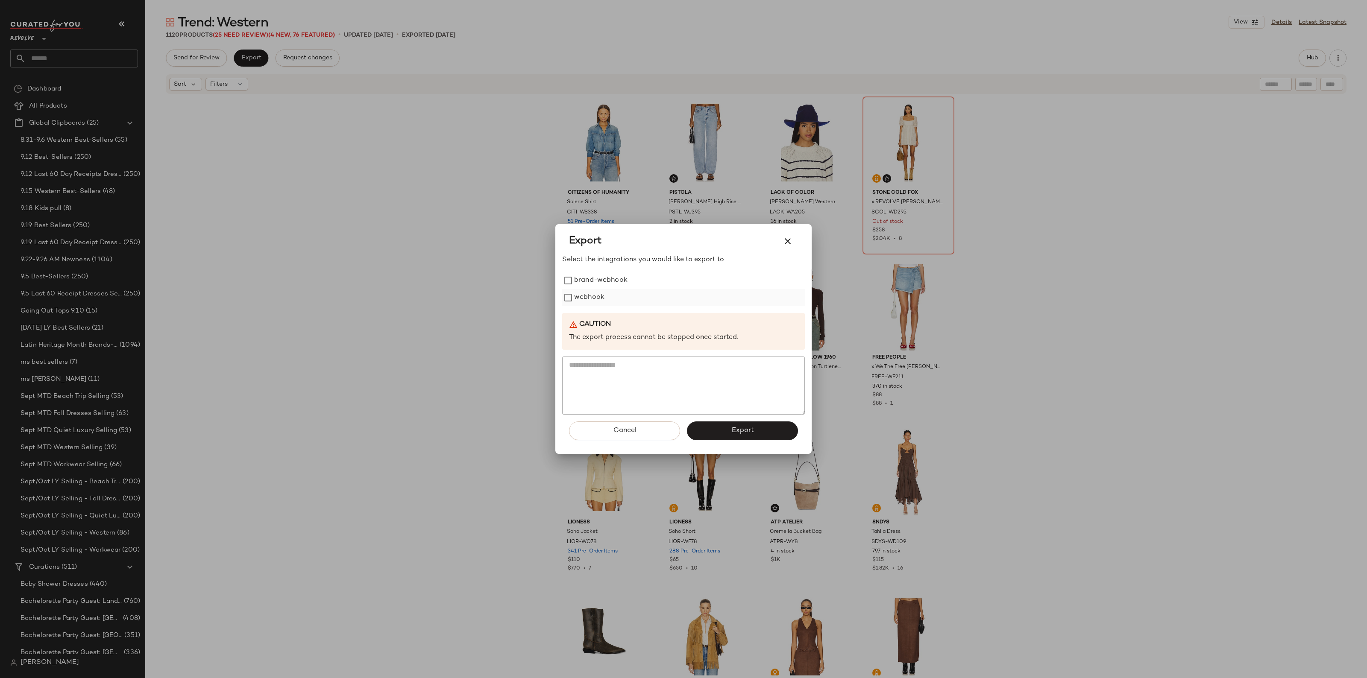
drag, startPoint x: 586, startPoint y: 298, endPoint x: 634, endPoint y: 323, distance: 53.9
click at [584, 298] on label "webhook" at bounding box center [589, 297] width 30 height 17
click at [758, 430] on button "Export" at bounding box center [742, 431] width 111 height 19
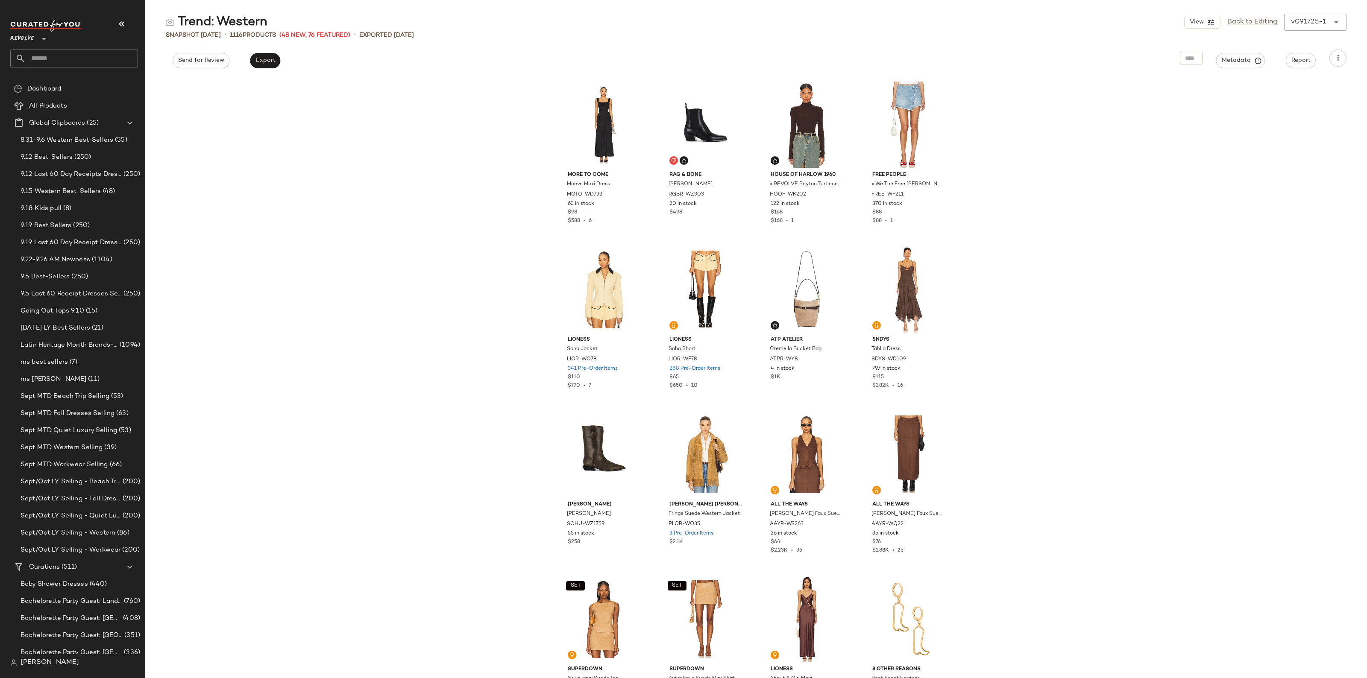
click at [90, 56] on input "text" at bounding box center [82, 59] width 112 height 18
type input "****"
click at [109, 68] on div "Fall Trends: Loud Luxury" at bounding box center [74, 82] width 128 height 28
click at [88, 59] on input "****" at bounding box center [74, 59] width 128 height 18
click at [85, 76] on div "Fall Trends: Loud Luxury" at bounding box center [74, 83] width 128 height 18
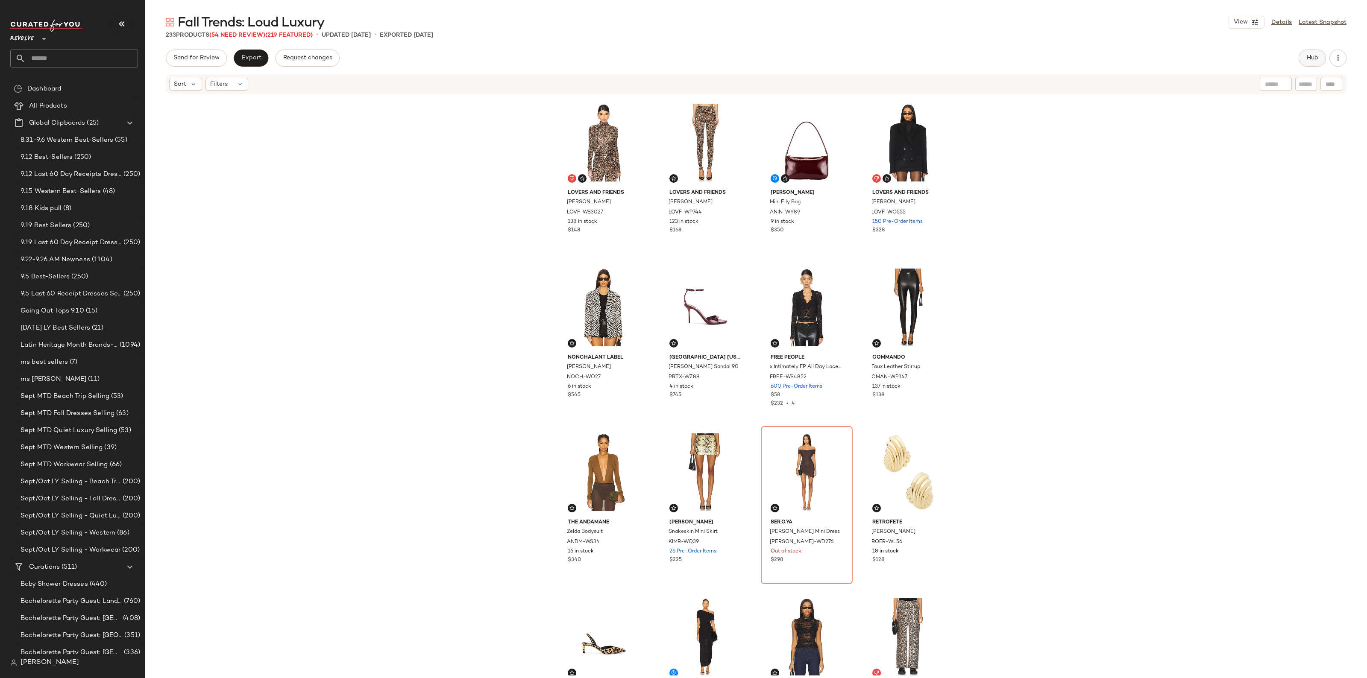
click at [1310, 59] on span "Hub" at bounding box center [1313, 58] width 12 height 7
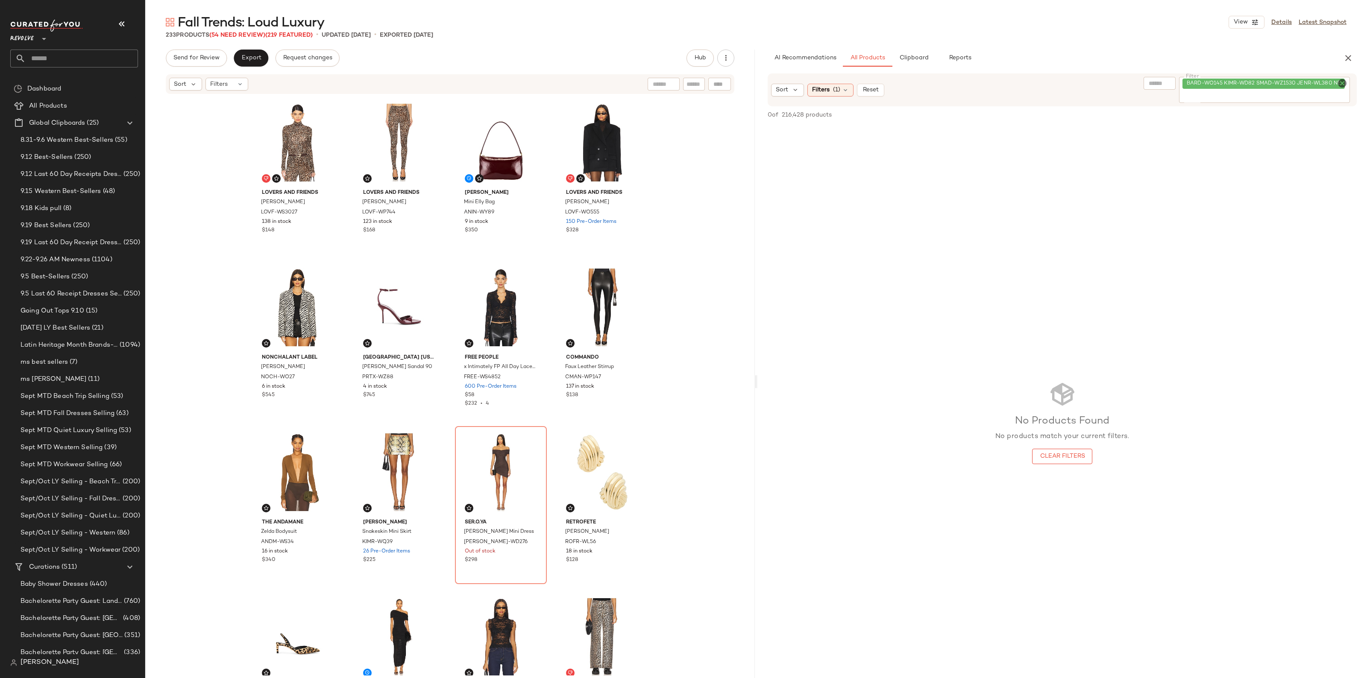
drag, startPoint x: 1344, startPoint y: 85, endPoint x: 1314, endPoint y: 85, distance: 30.3
click at [1344, 85] on icon "Clear Filter" at bounding box center [1342, 83] width 10 height 10
paste input "*********"
type input "*********"
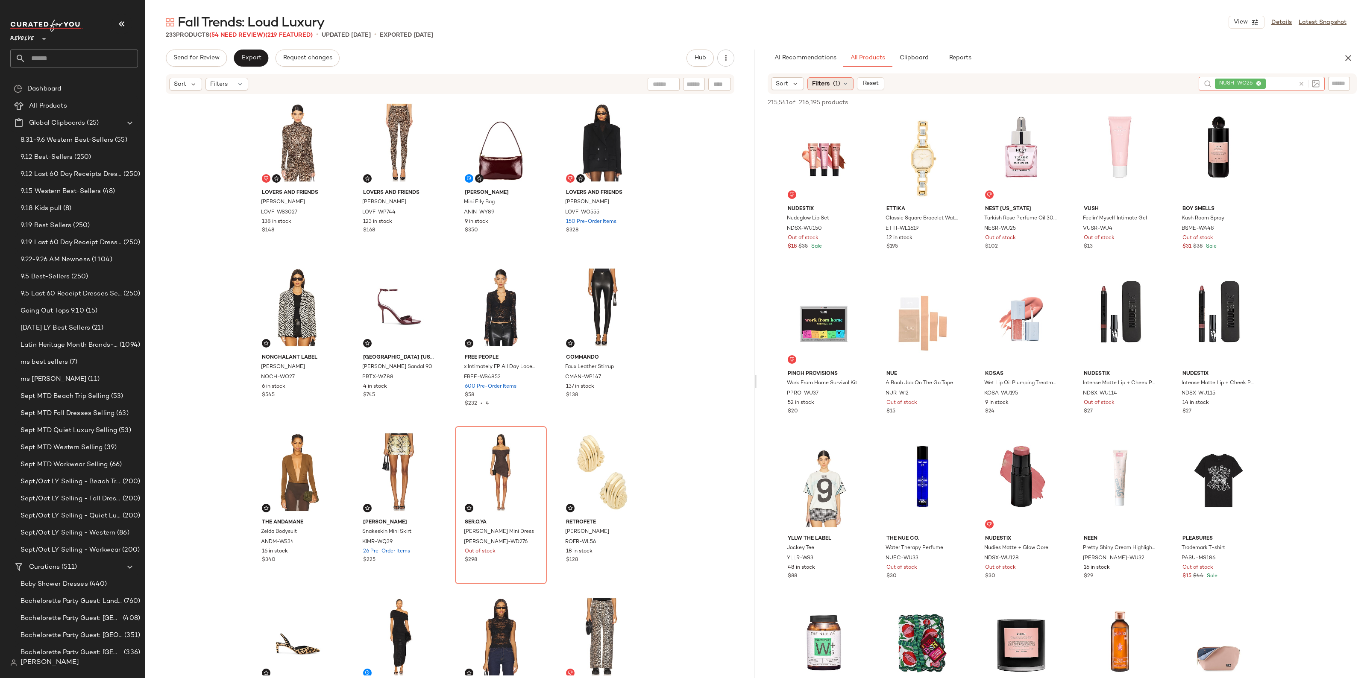
click at [835, 85] on span "(1)" at bounding box center [836, 83] width 7 height 9
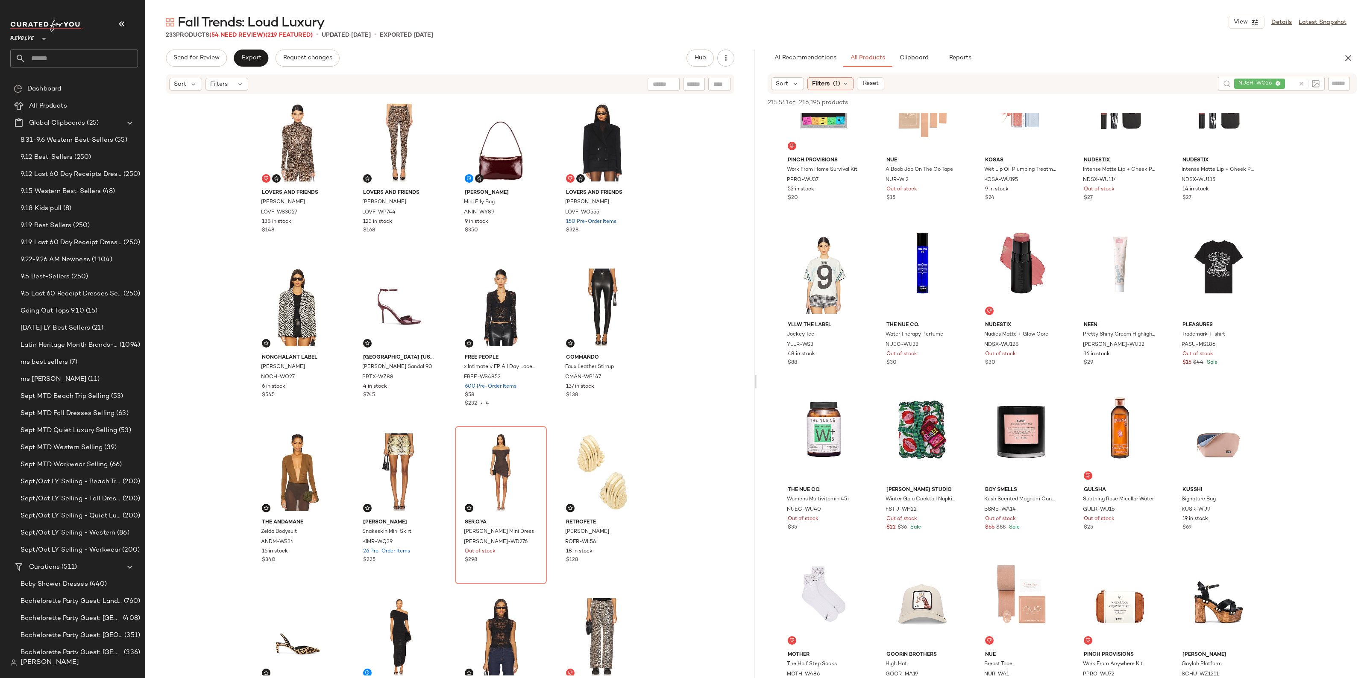
scroll to position [748, 0]
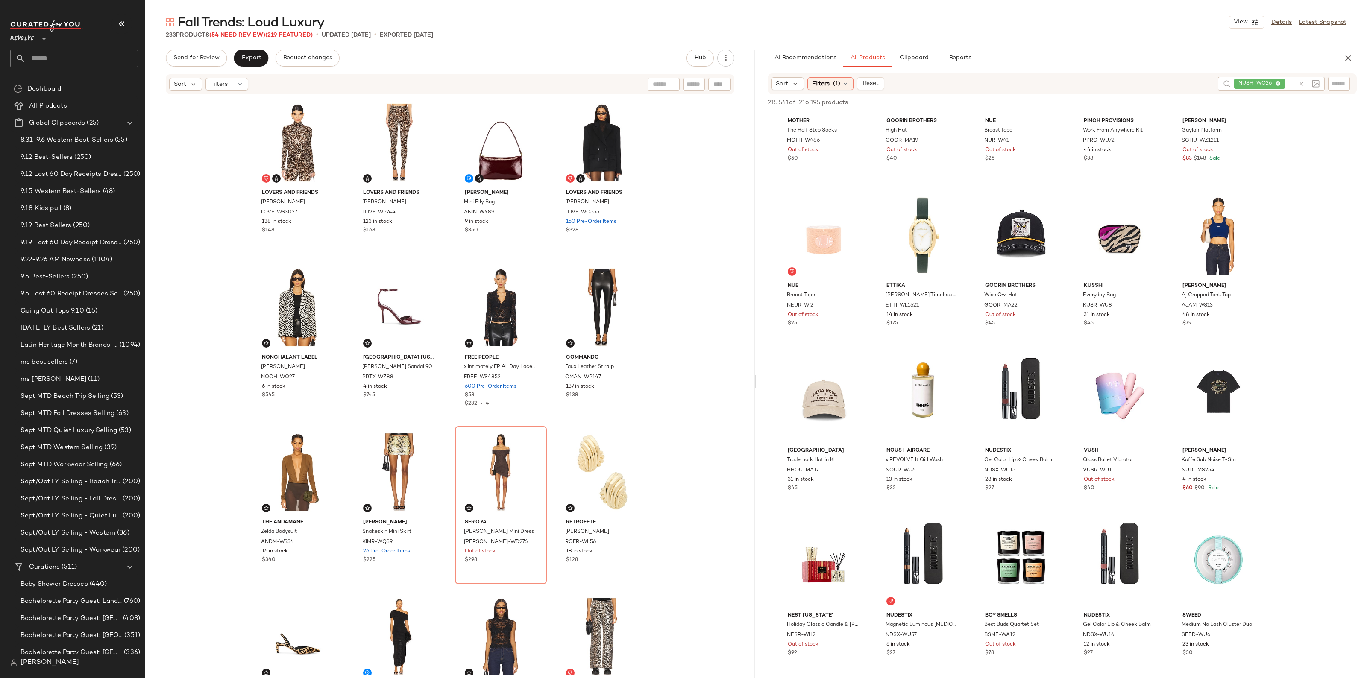
click at [1298, 82] on div at bounding box center [1307, 84] width 25 height 14
click at [1299, 82] on icon at bounding box center [1301, 84] width 6 height 6
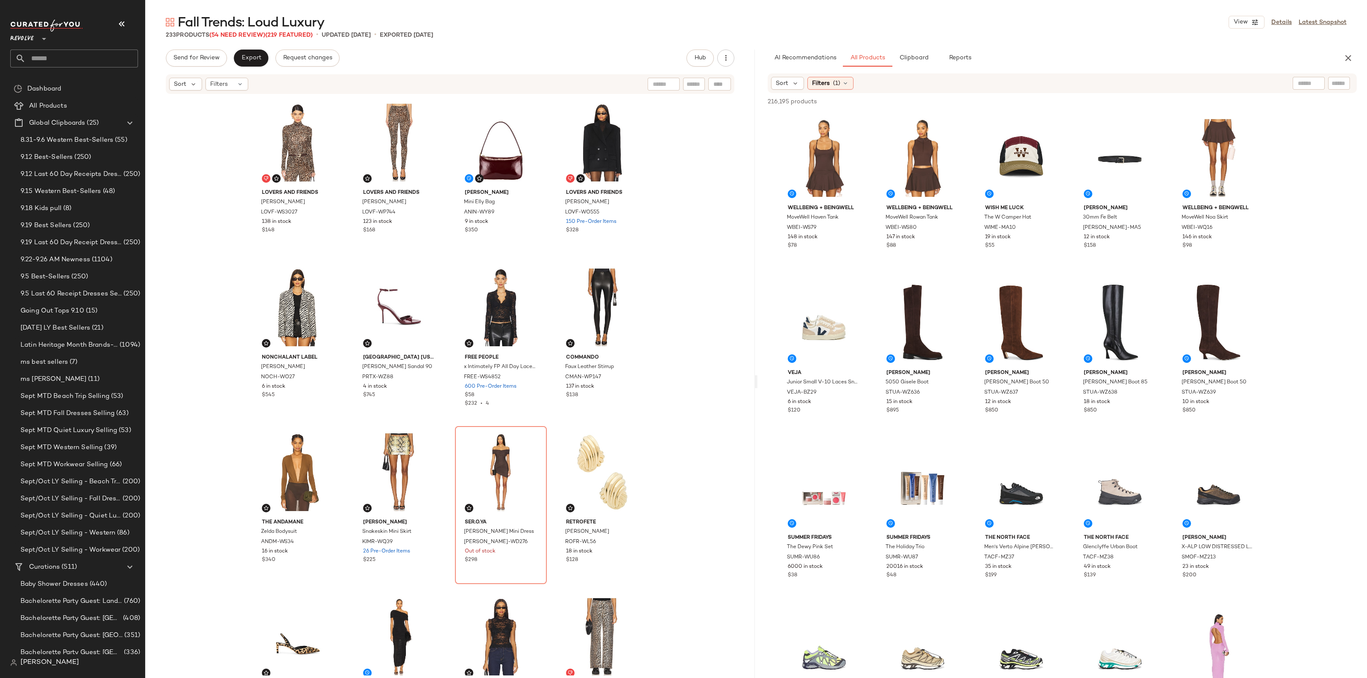
click at [1343, 84] on input "text" at bounding box center [1339, 83] width 15 height 9
paste input "*********"
type input "*********"
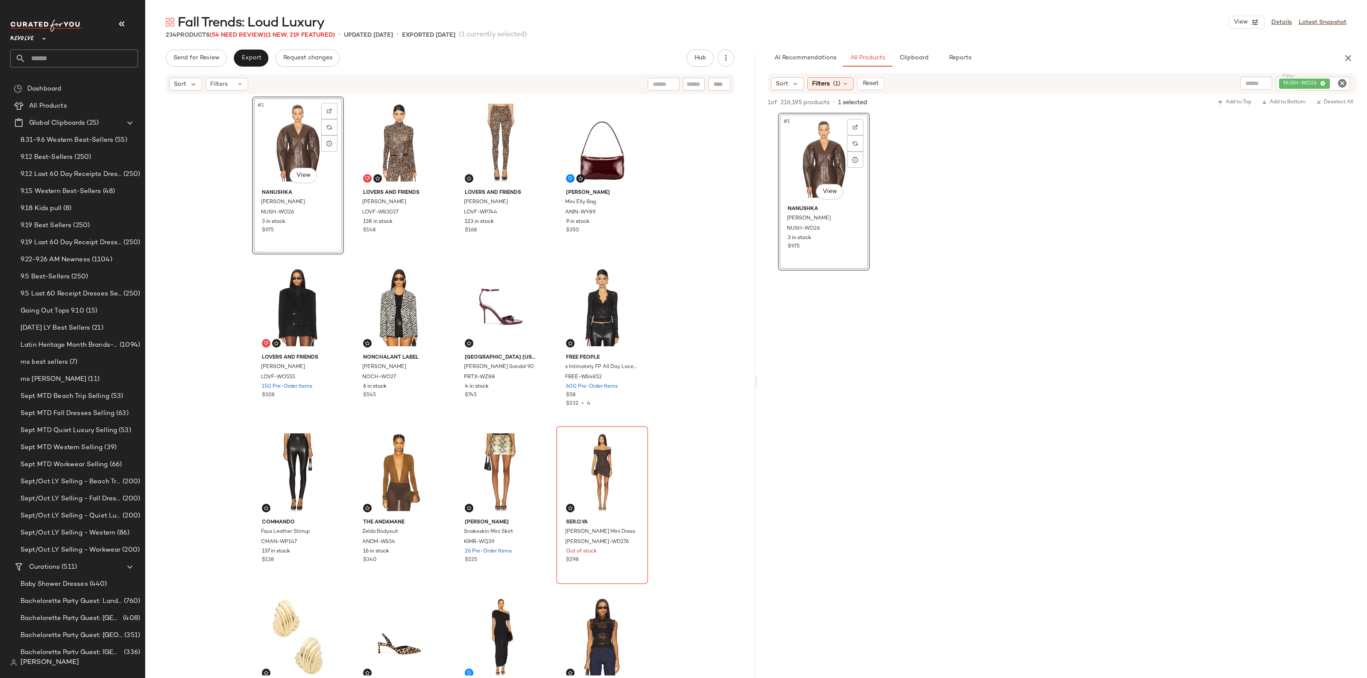
drag, startPoint x: 1339, startPoint y: 84, endPoint x: 1332, endPoint y: 85, distance: 7.7
click at [1339, 84] on icon "Clear Filter" at bounding box center [1342, 83] width 10 height 10
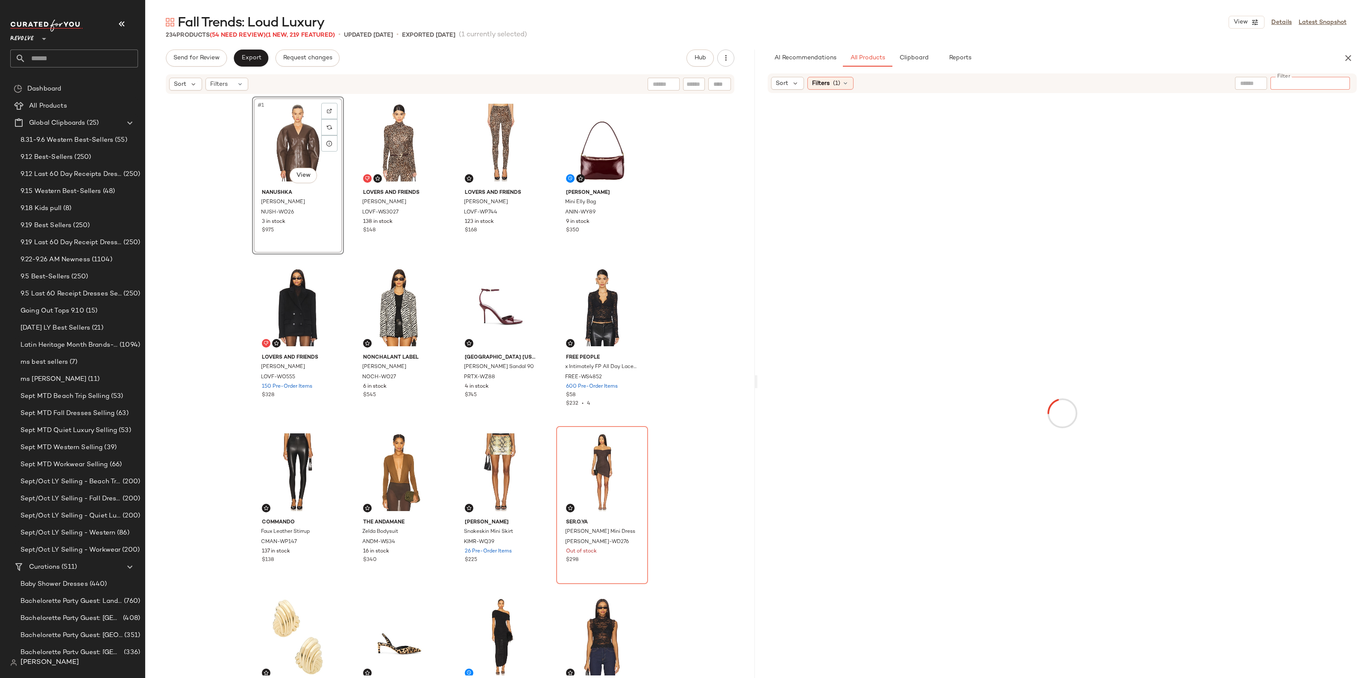
paste input "**********"
type input "**********"
click at [719, 80] on div "Find by ID Find by ID" at bounding box center [669, 84] width 124 height 13
drag, startPoint x: 719, startPoint y: 80, endPoint x: 660, endPoint y: 83, distance: 58.6
click at [660, 83] on input "Find by ID" at bounding box center [656, 84] width 67 height 13
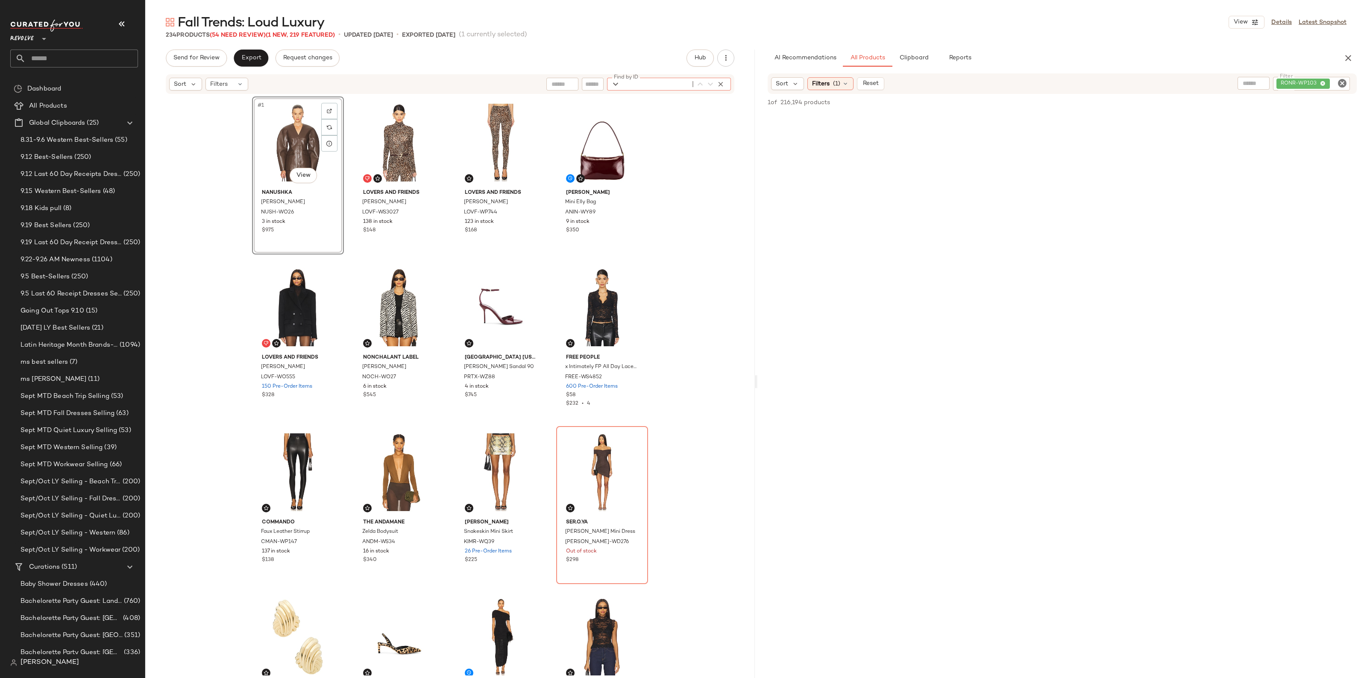
paste input "**********"
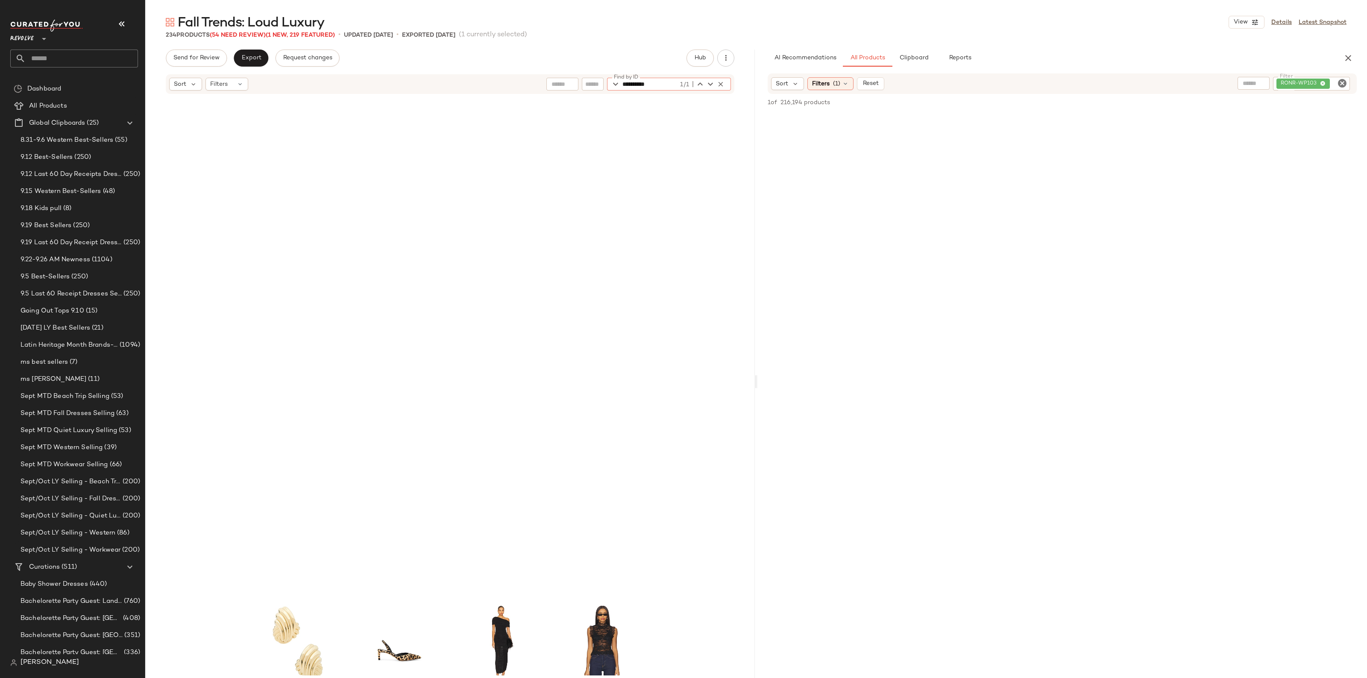
scroll to position [501, 0]
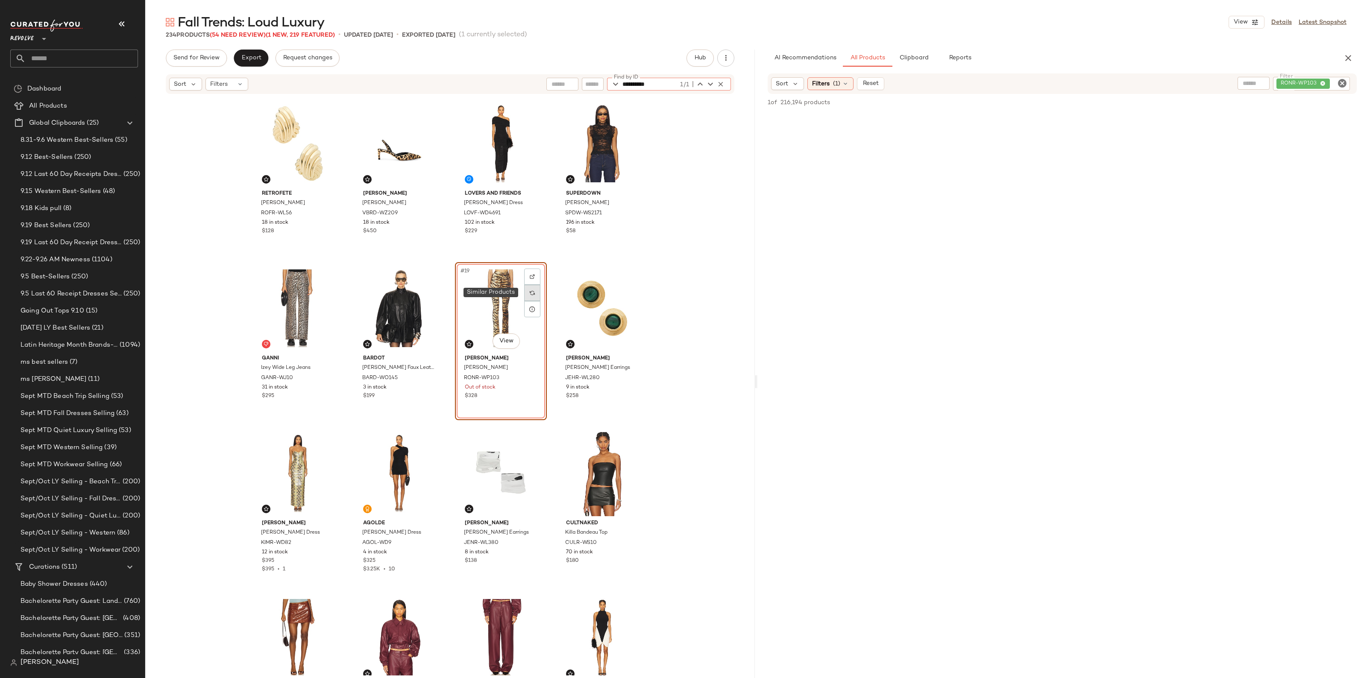
type input "**********"
click at [530, 291] on img at bounding box center [532, 293] width 5 height 5
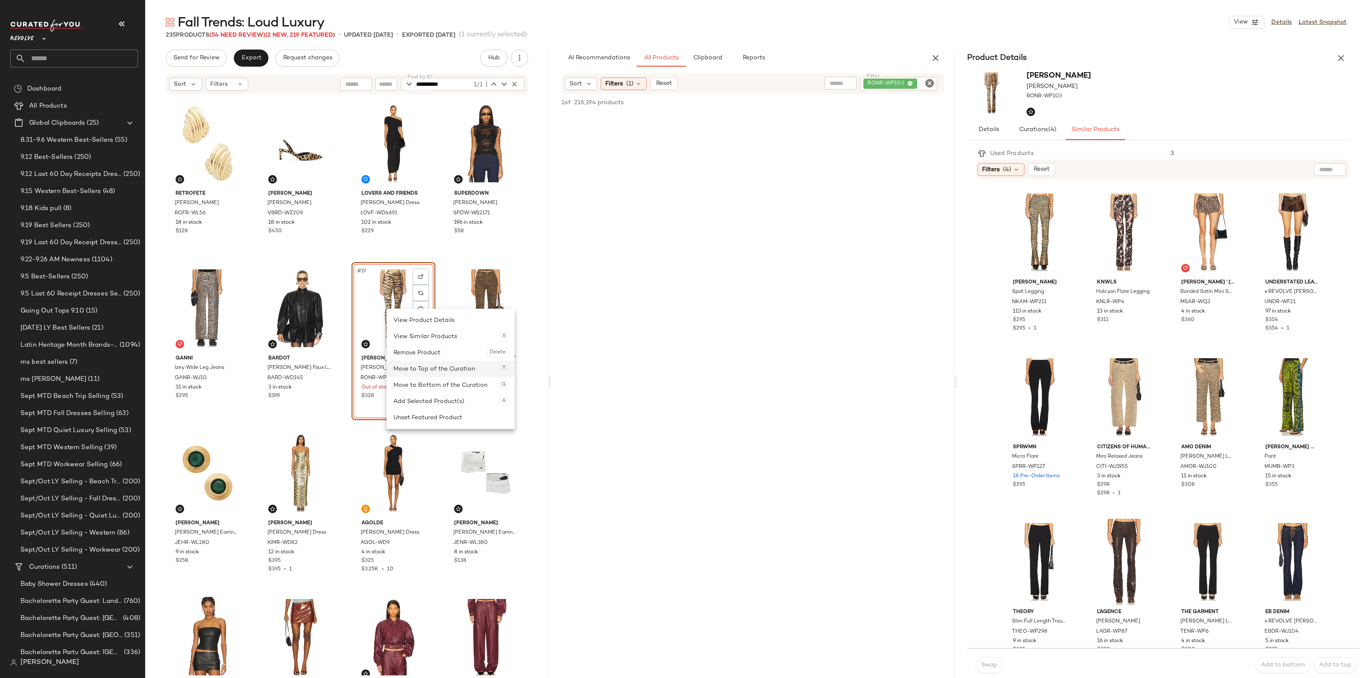
click at [441, 366] on div "Move to Top of the Curation T" at bounding box center [451, 369] width 115 height 16
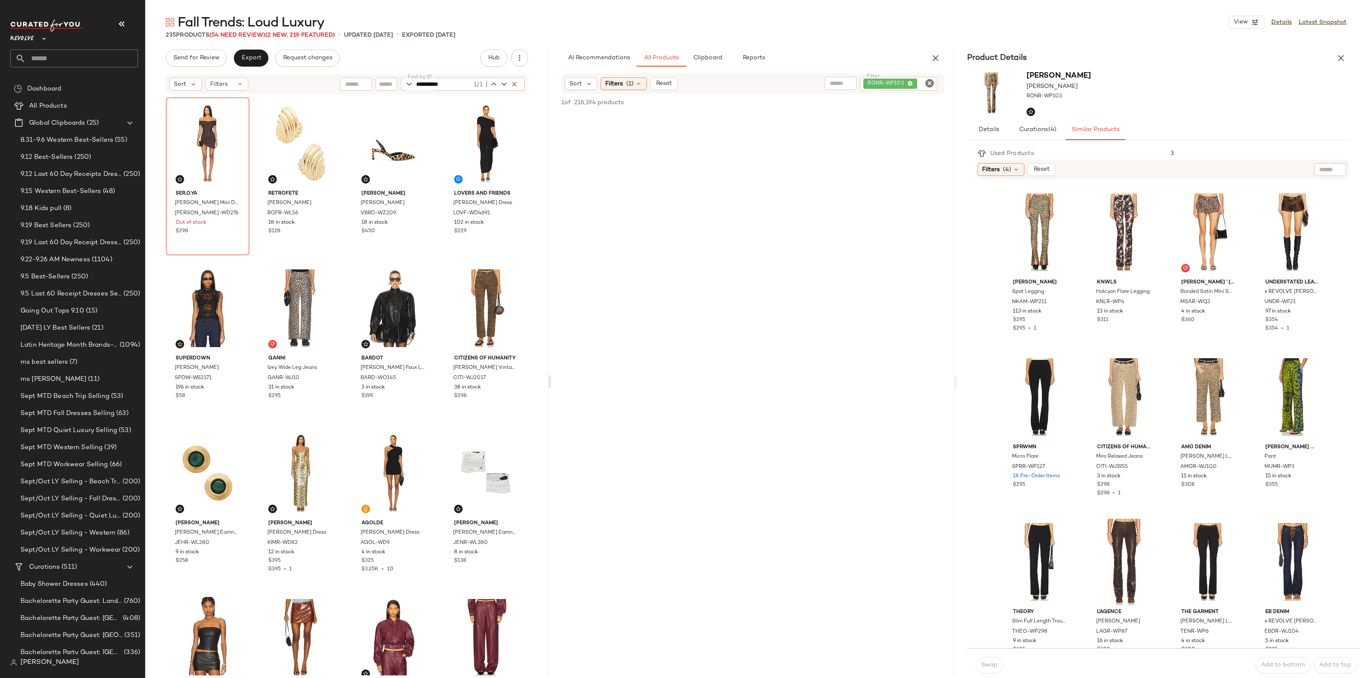
drag, startPoint x: 543, startPoint y: 148, endPoint x: 549, endPoint y: 72, distance: 76.3
click at [549, 72] on div "**********" at bounding box center [756, 382] width 1222 height 665
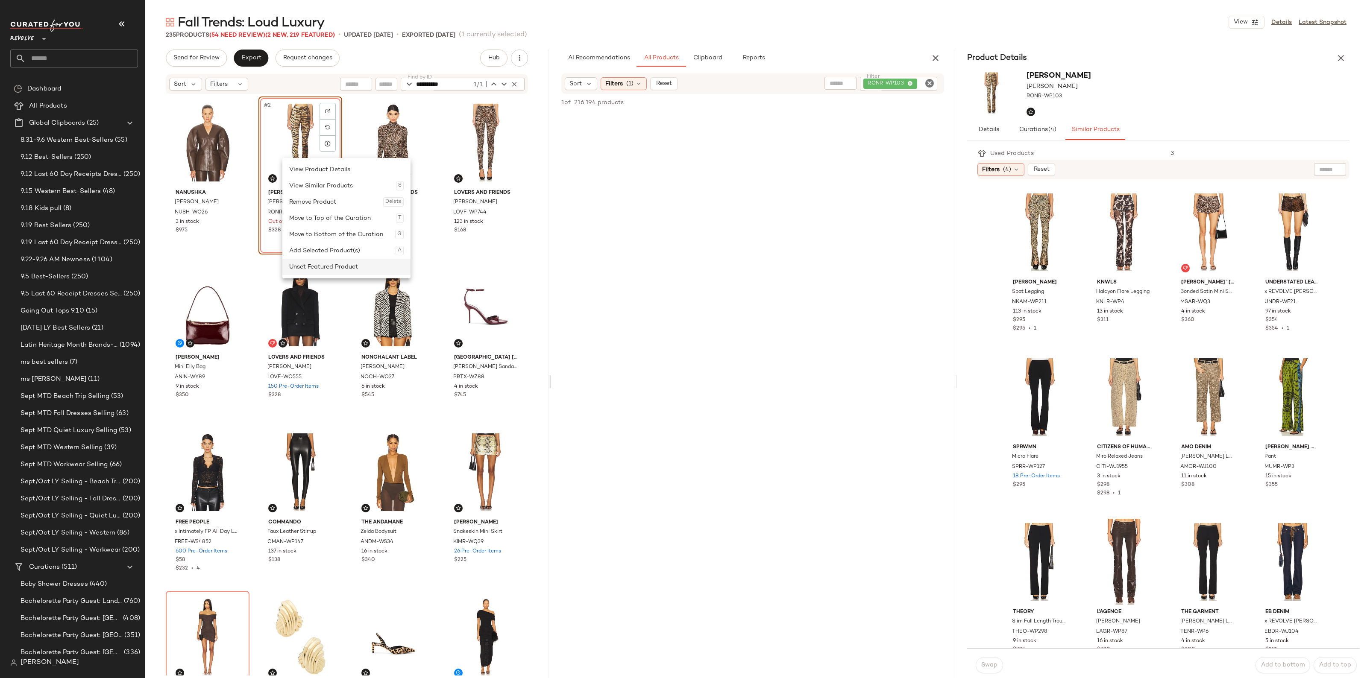
click at [328, 264] on div "Unset Featured Product" at bounding box center [346, 267] width 115 height 16
click at [322, 107] on div at bounding box center [328, 111] width 16 height 16
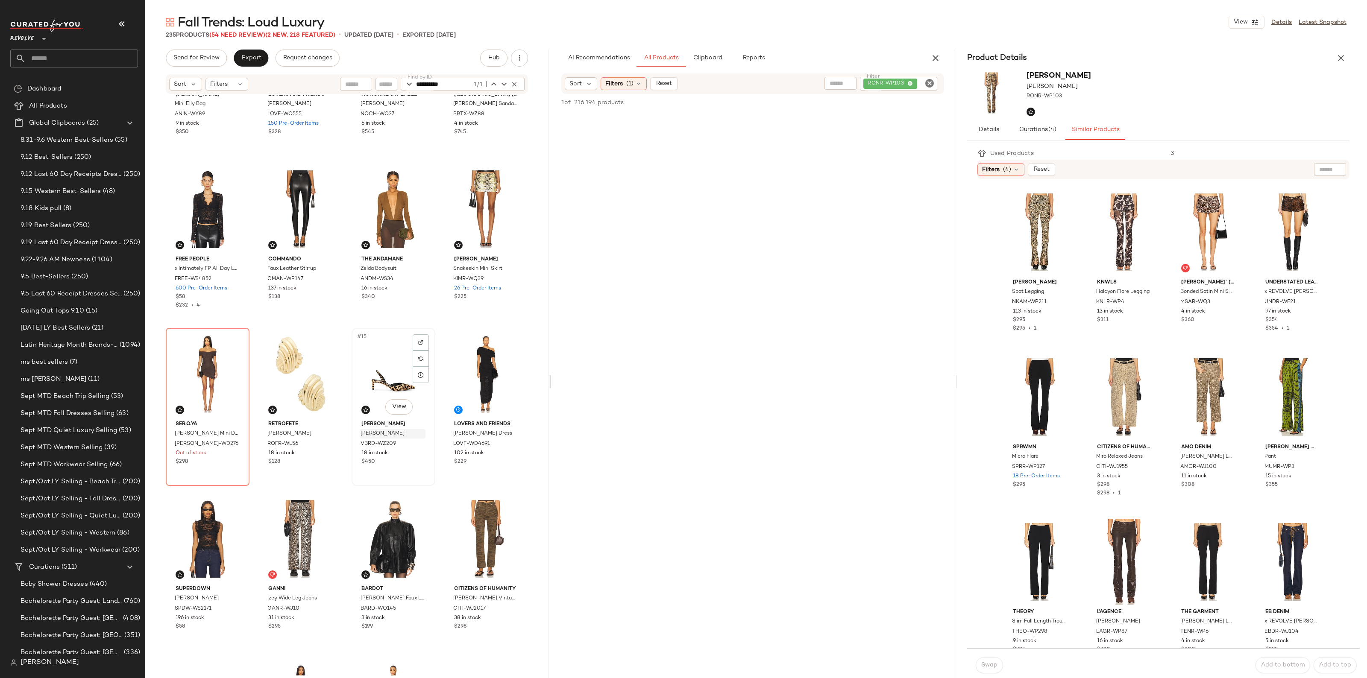
scroll to position [274, 0]
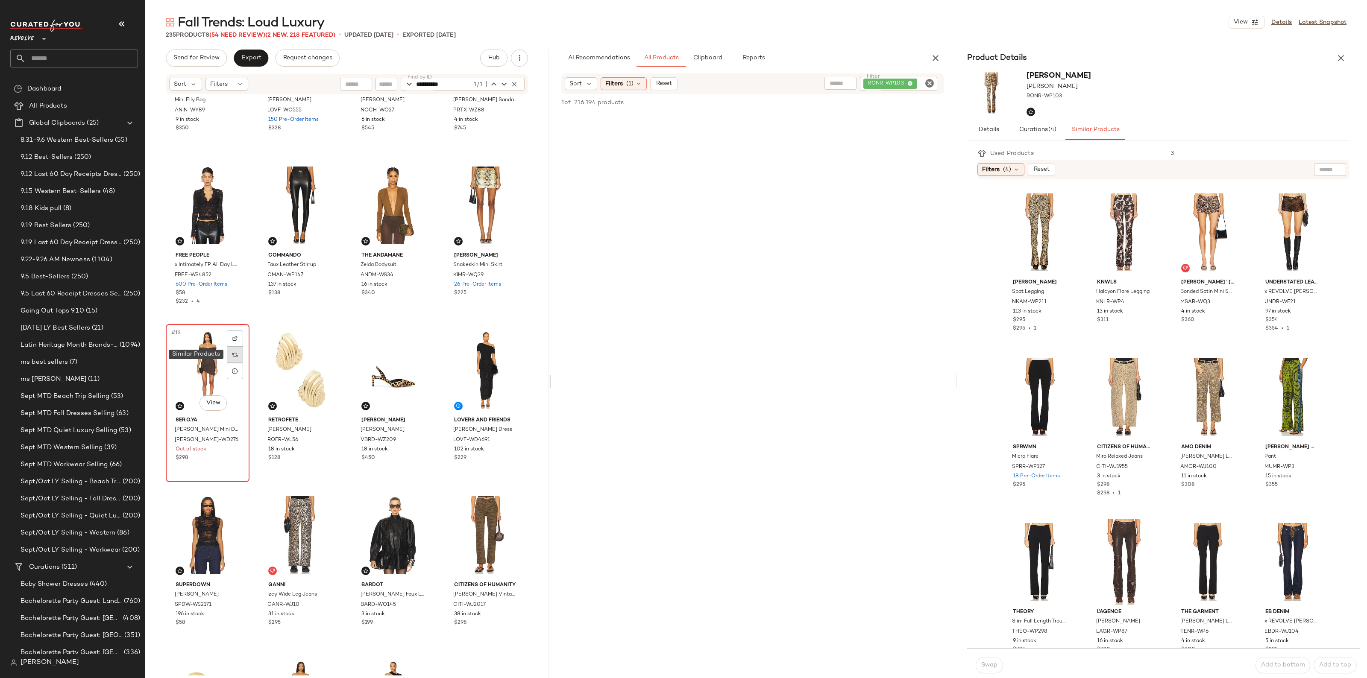
click at [234, 358] on div at bounding box center [235, 355] width 16 height 16
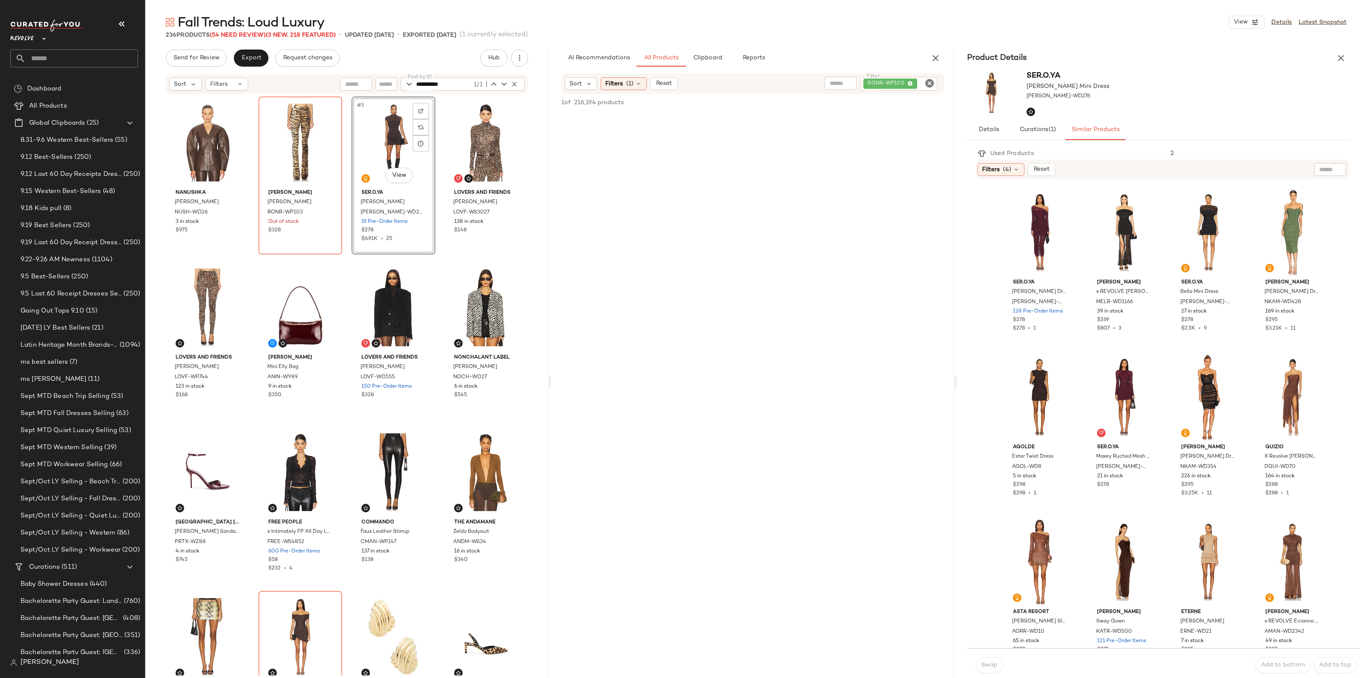
click at [930, 84] on icon "Clear Filter" at bounding box center [930, 83] width 10 height 10
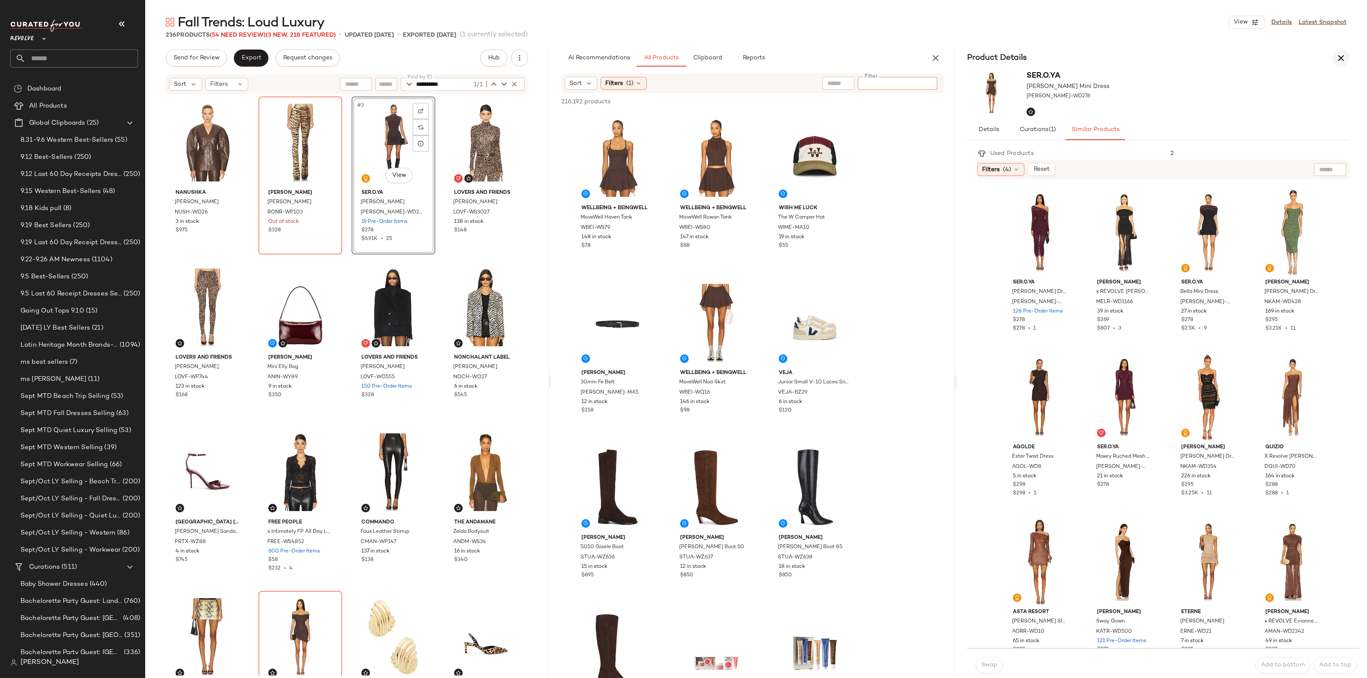
click at [1337, 56] on icon "button" at bounding box center [1341, 58] width 10 height 10
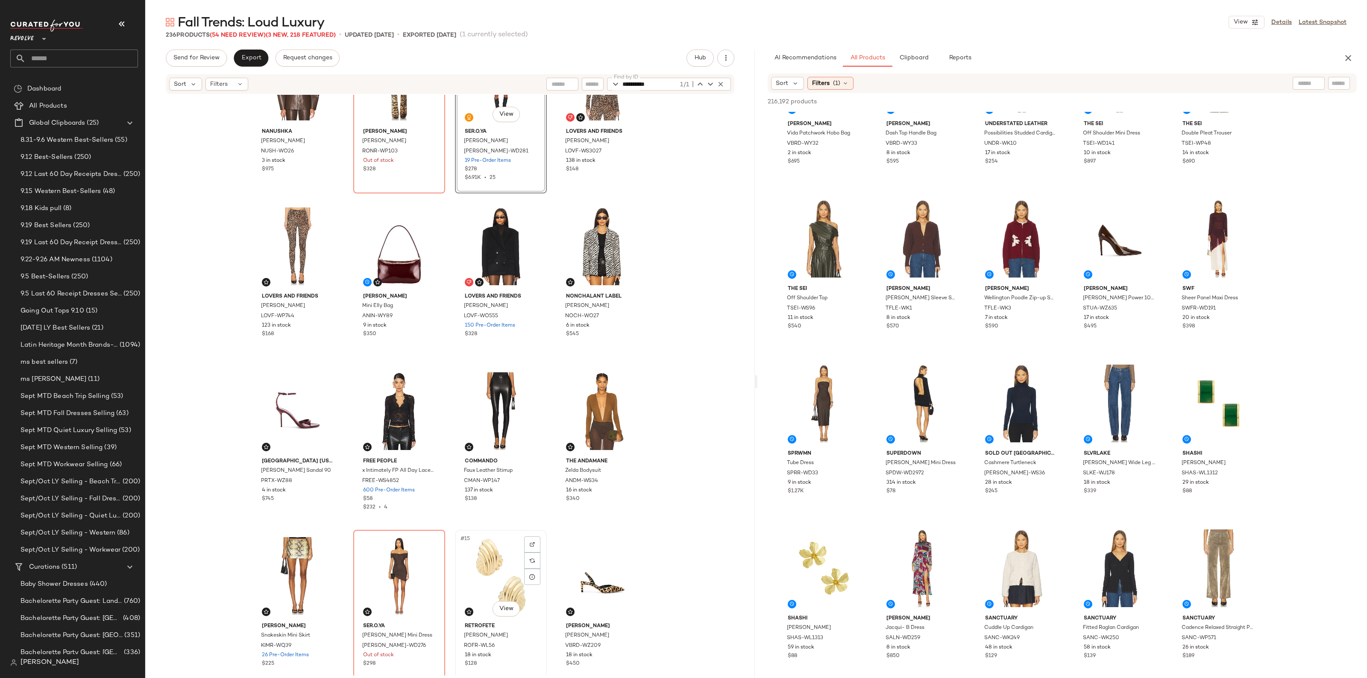
scroll to position [107, 0]
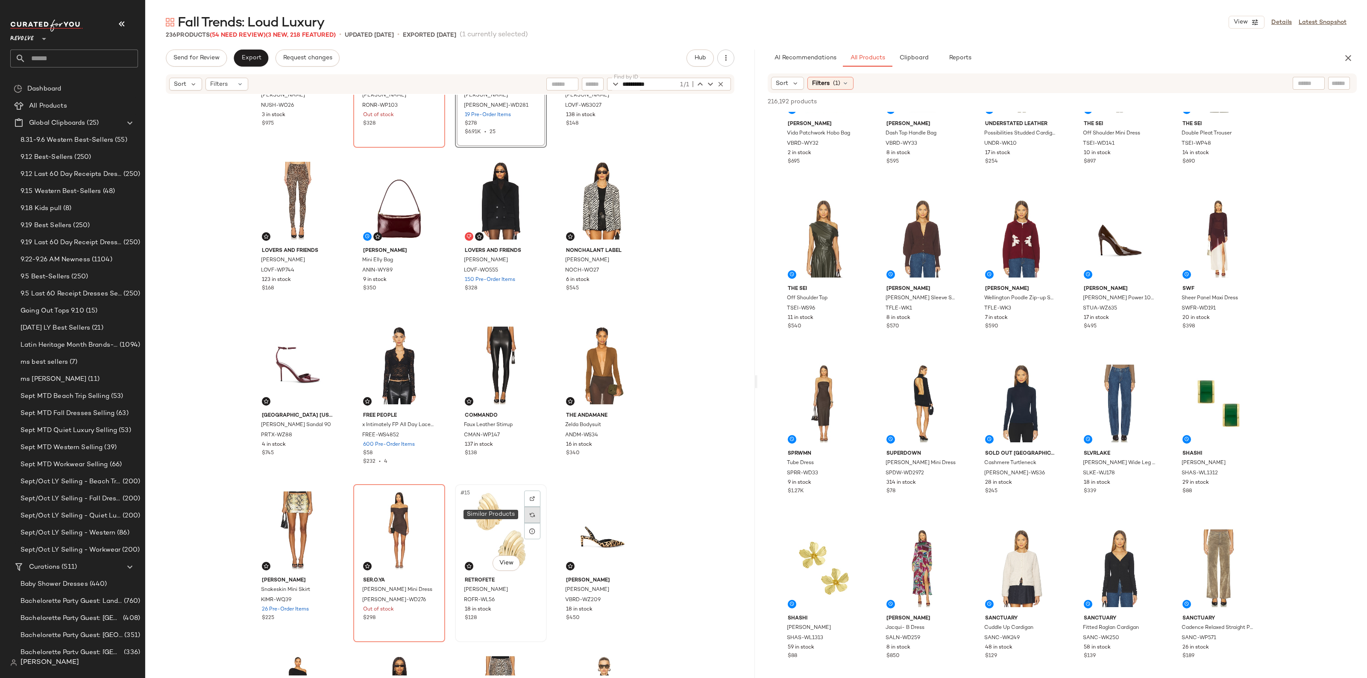
click at [530, 515] on img at bounding box center [532, 515] width 5 height 5
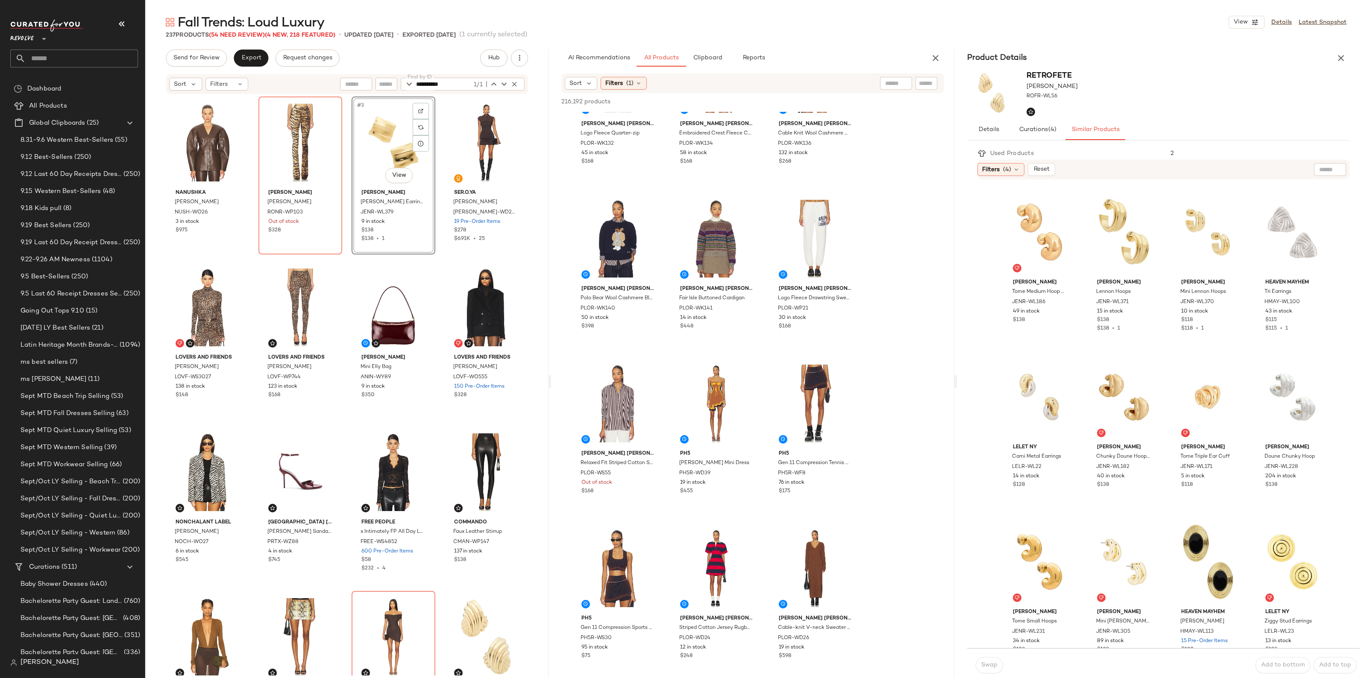
click at [1339, 56] on icon "button" at bounding box center [1341, 58] width 10 height 10
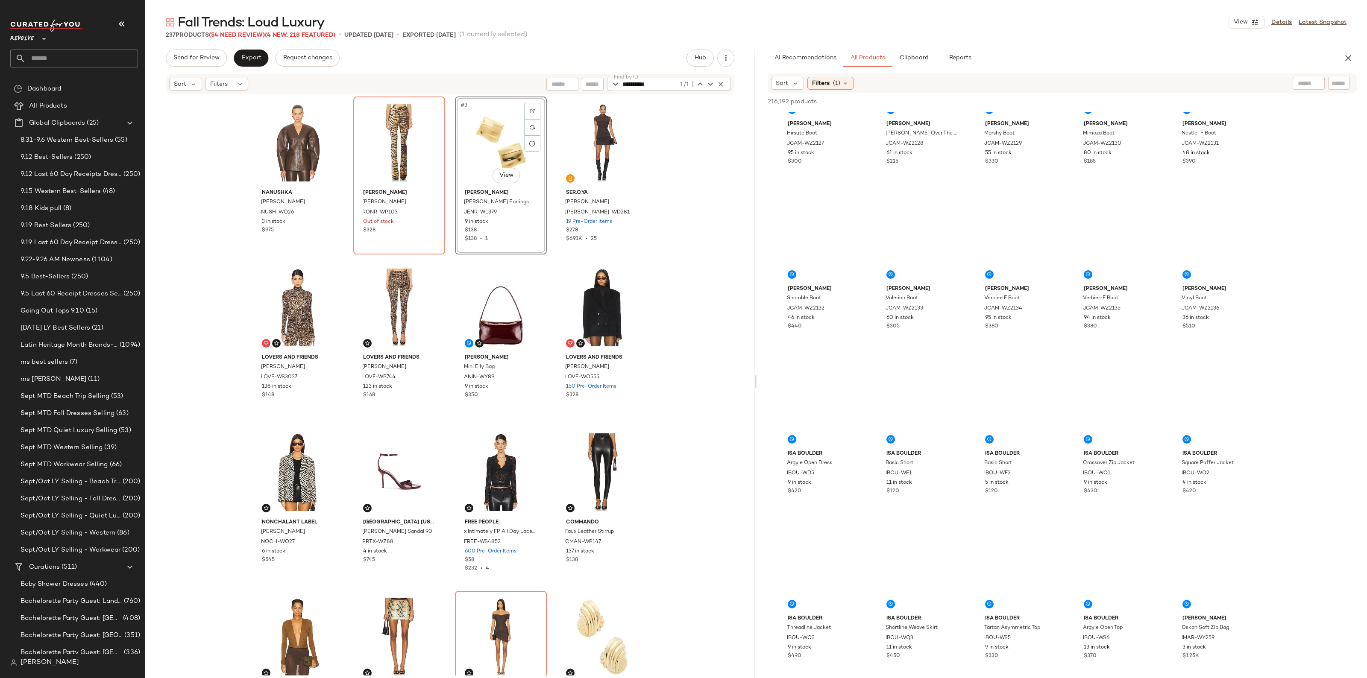
scroll to position [14268, 0]
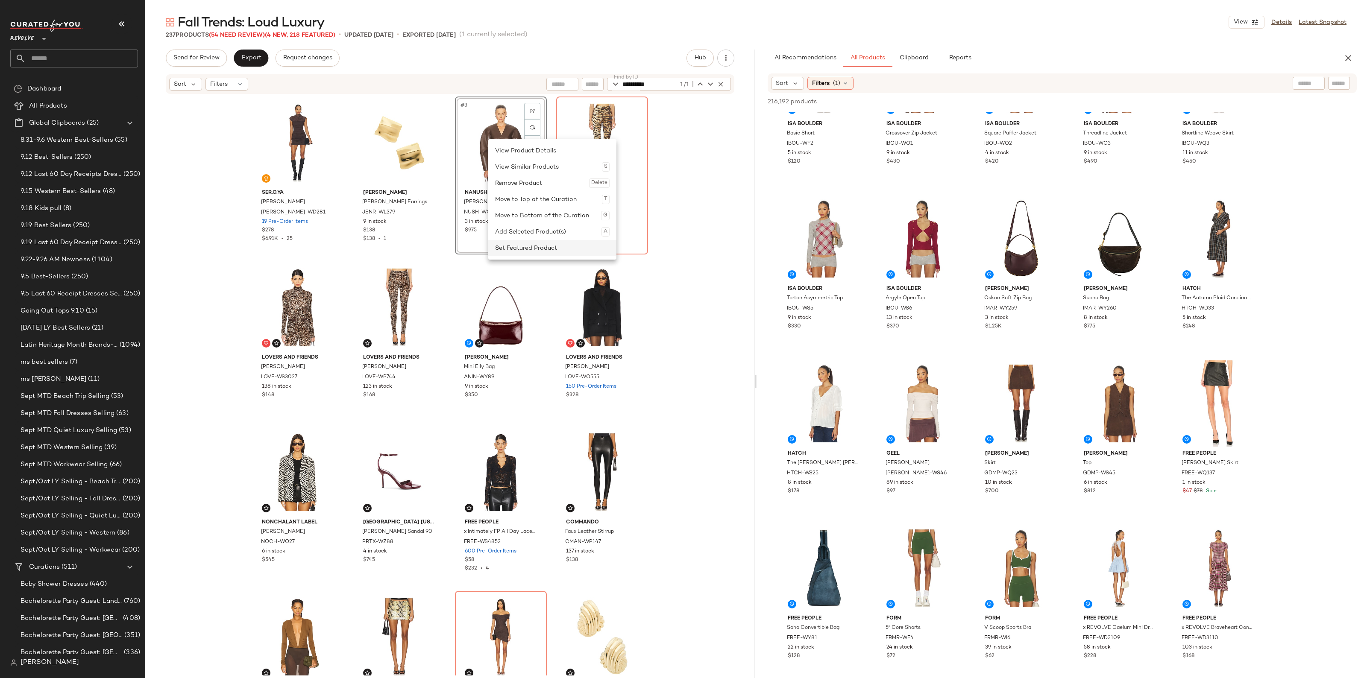
click at [518, 244] on div "Set Featured Product" at bounding box center [552, 248] width 115 height 16
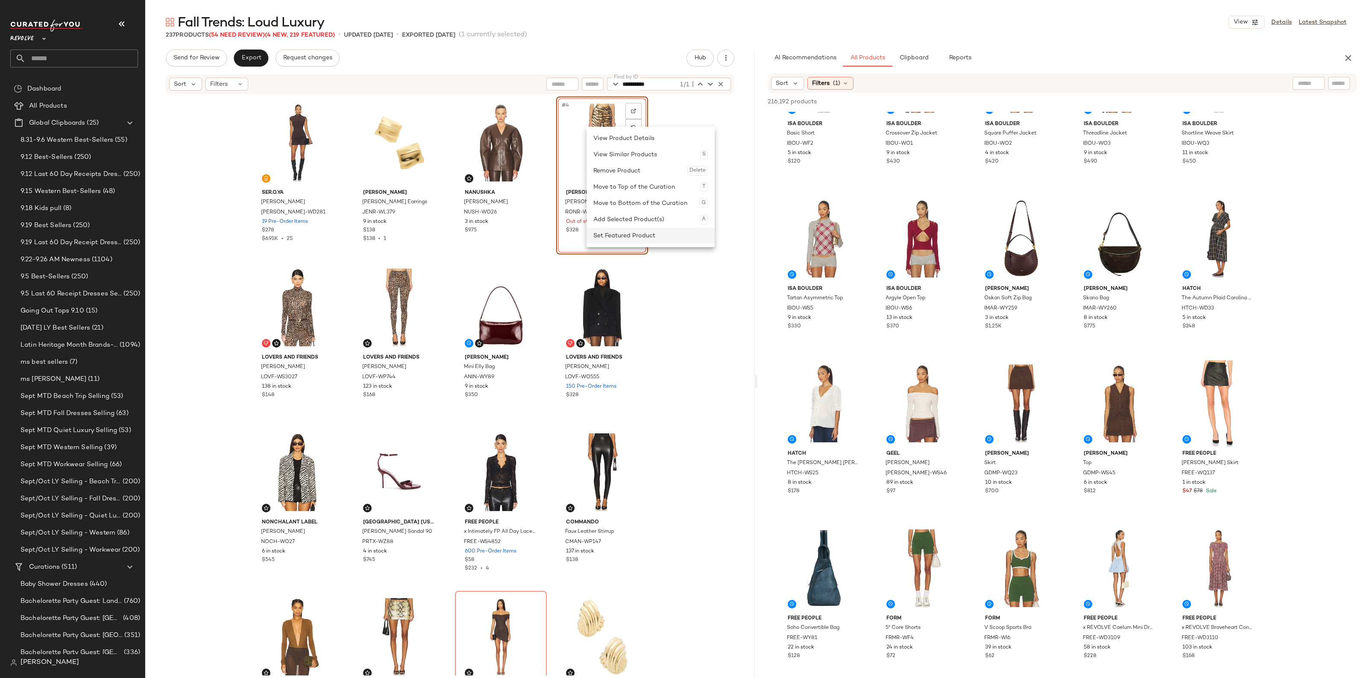
click at [614, 234] on div "Set Featured Product" at bounding box center [650, 236] width 115 height 16
click at [247, 61] on span "Export" at bounding box center [251, 58] width 20 height 7
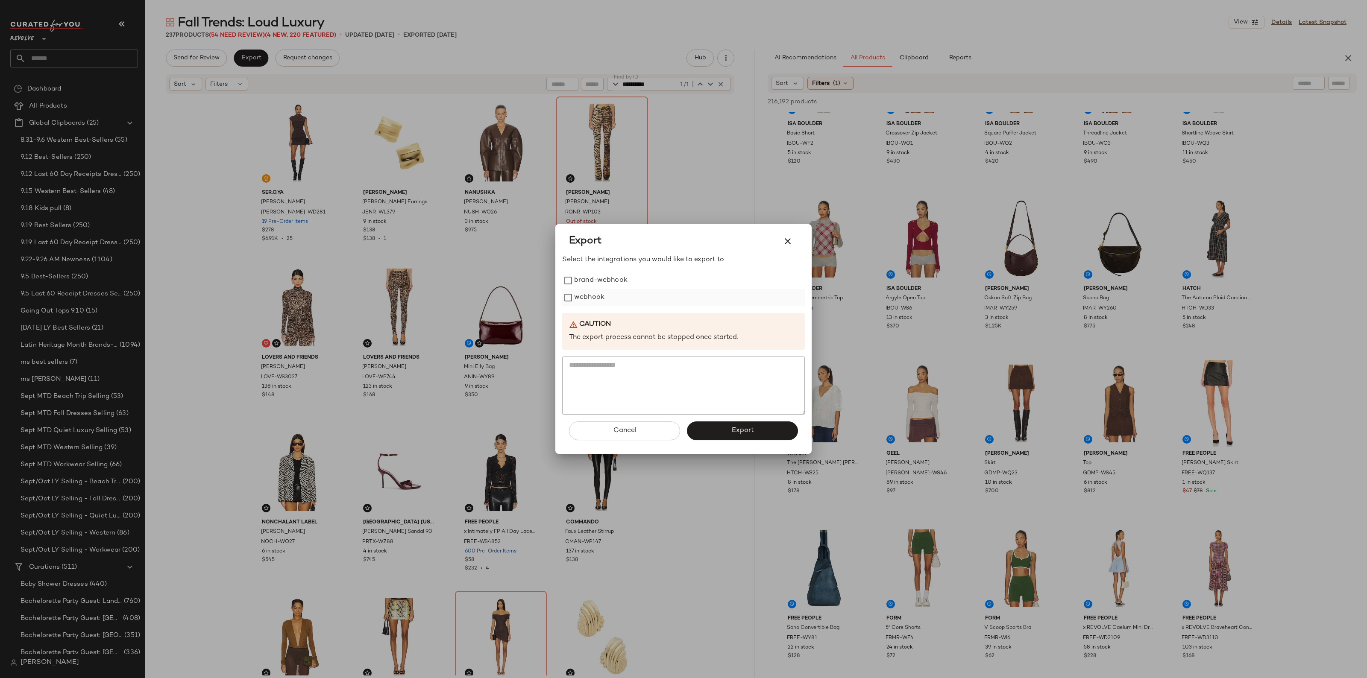
click at [576, 293] on label "webhook" at bounding box center [589, 297] width 30 height 17
click at [727, 424] on button "Export" at bounding box center [742, 431] width 111 height 19
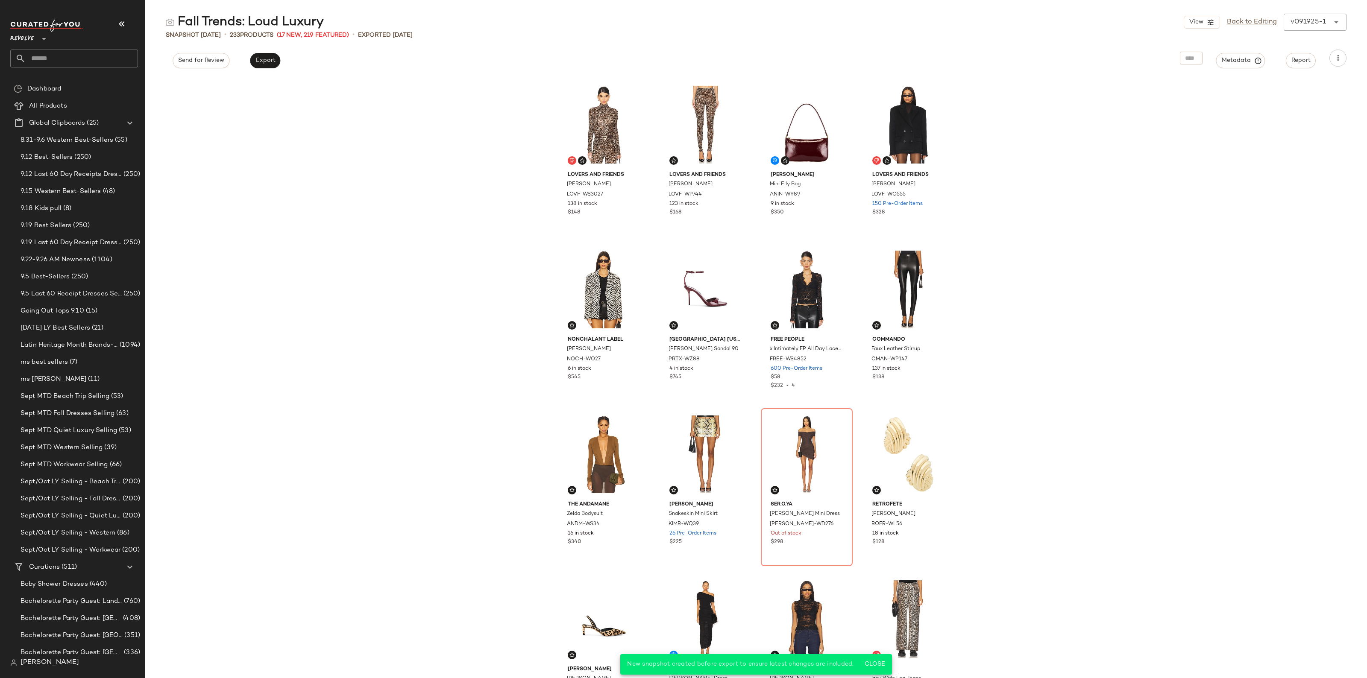
click at [53, 61] on input "text" at bounding box center [82, 59] width 112 height 18
type input "*******"
click at [54, 84] on b "English" at bounding box center [58, 83] width 21 height 9
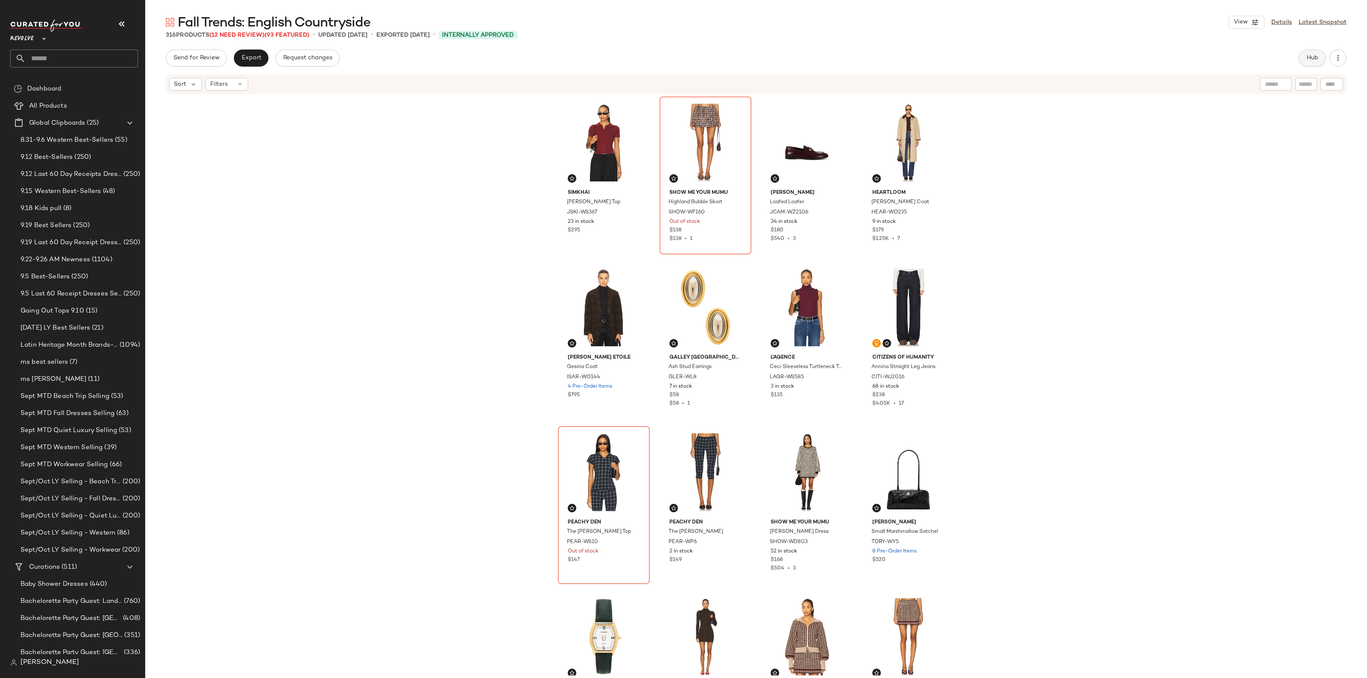
click at [1307, 63] on button "Hub" at bounding box center [1312, 58] width 27 height 17
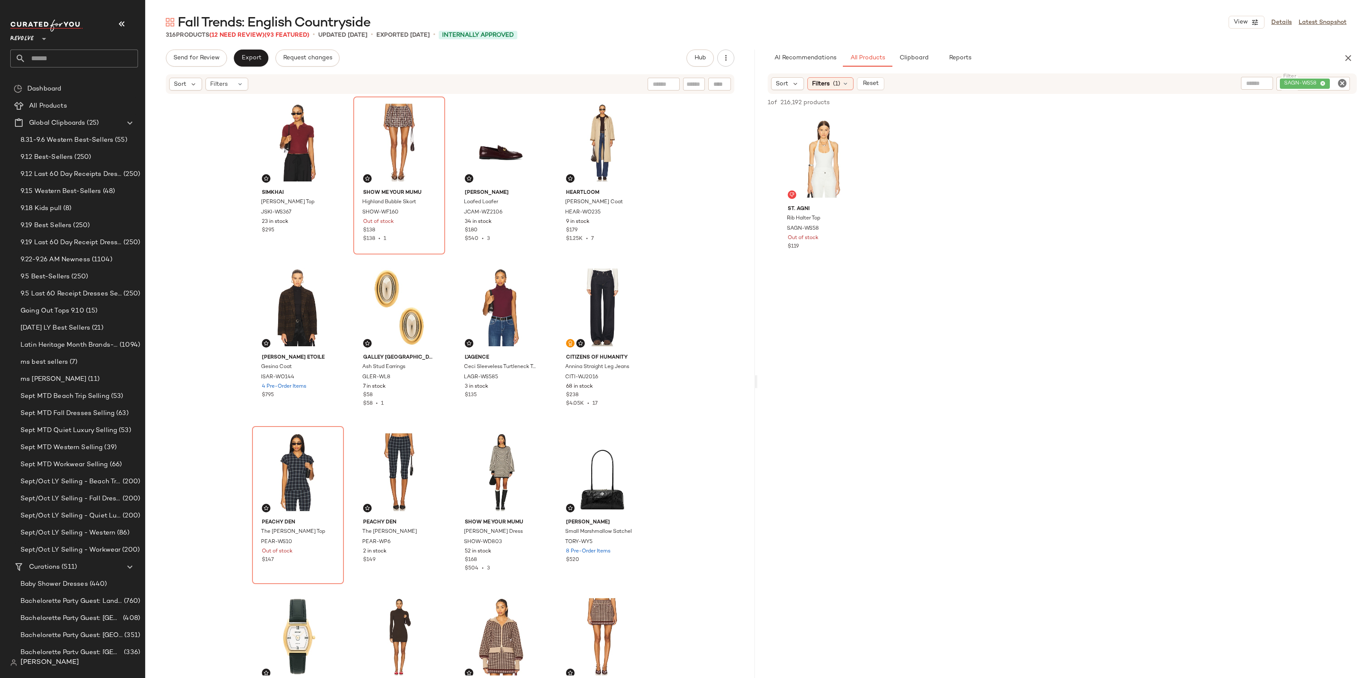
click at [1343, 84] on icon "Clear Filter" at bounding box center [1342, 83] width 10 height 10
paste input "*********"
type input "*********"
click at [731, 81] on div "Sort Filters" at bounding box center [450, 84] width 569 height 20
click at [727, 81] on div "Find by ID Find by ID" at bounding box center [669, 84] width 124 height 13
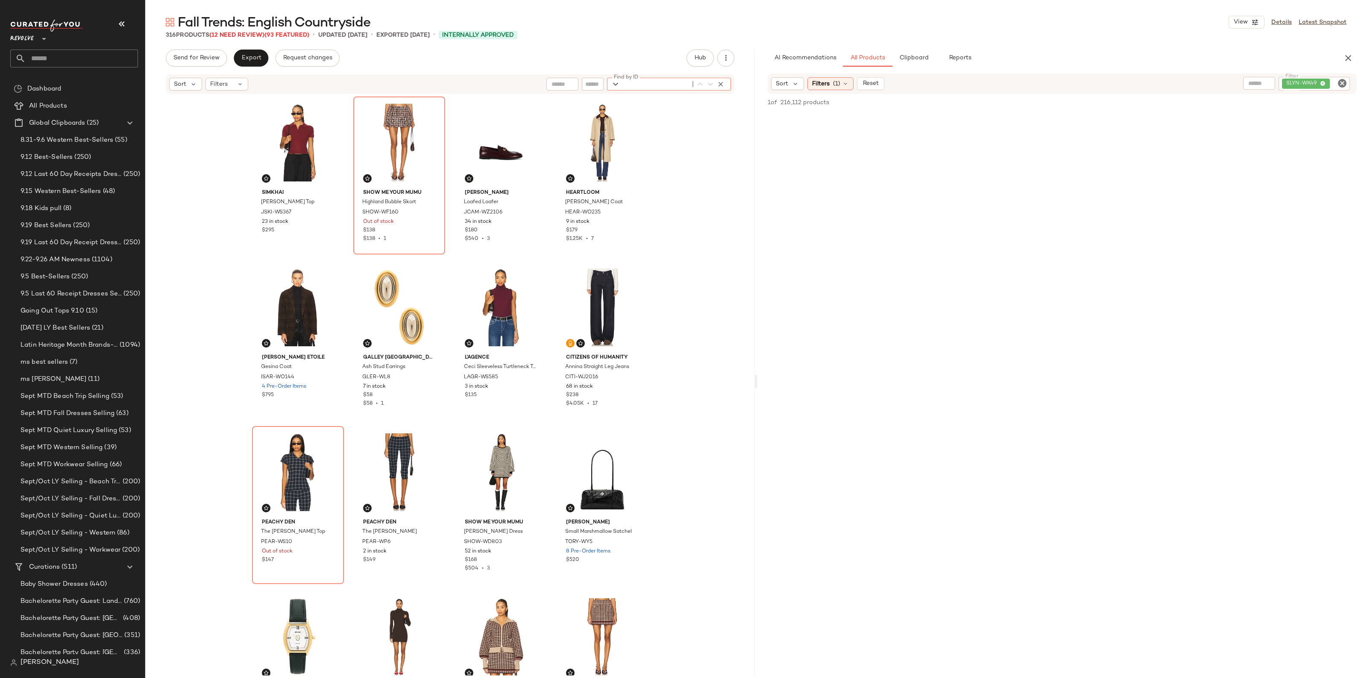
paste input "*********"
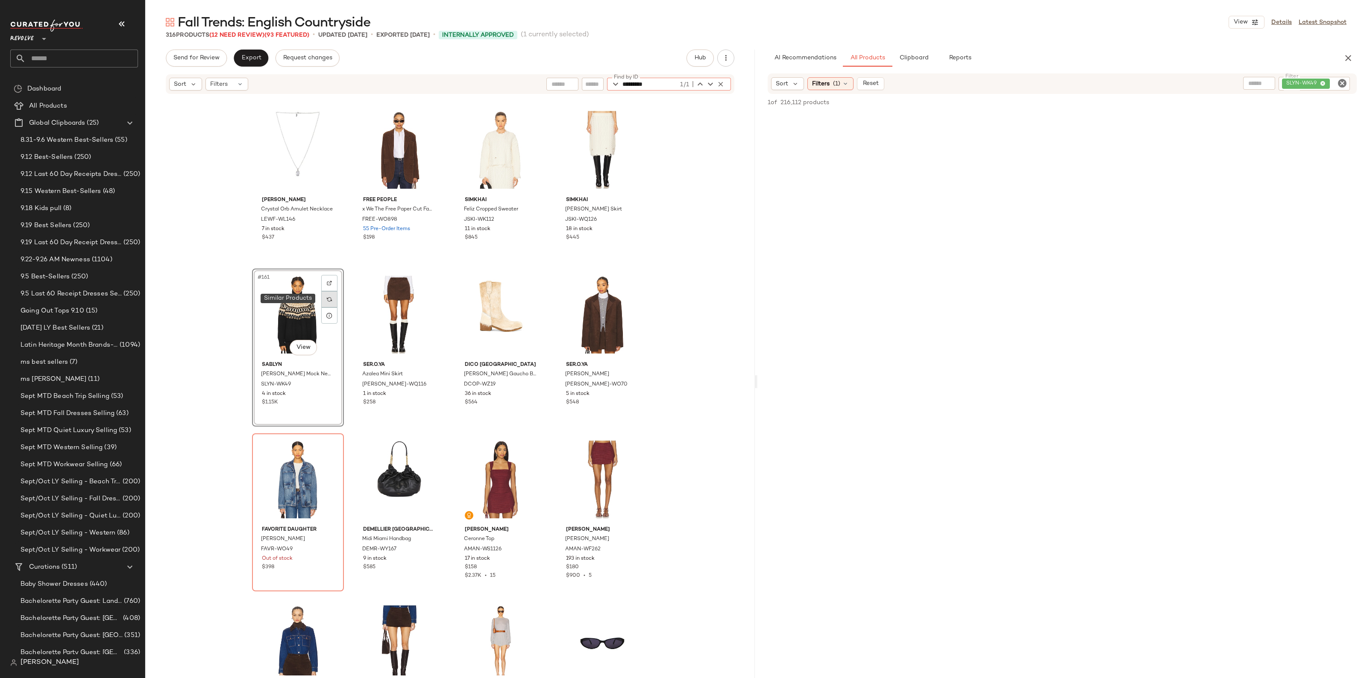
click at [327, 299] on img at bounding box center [329, 299] width 5 height 5
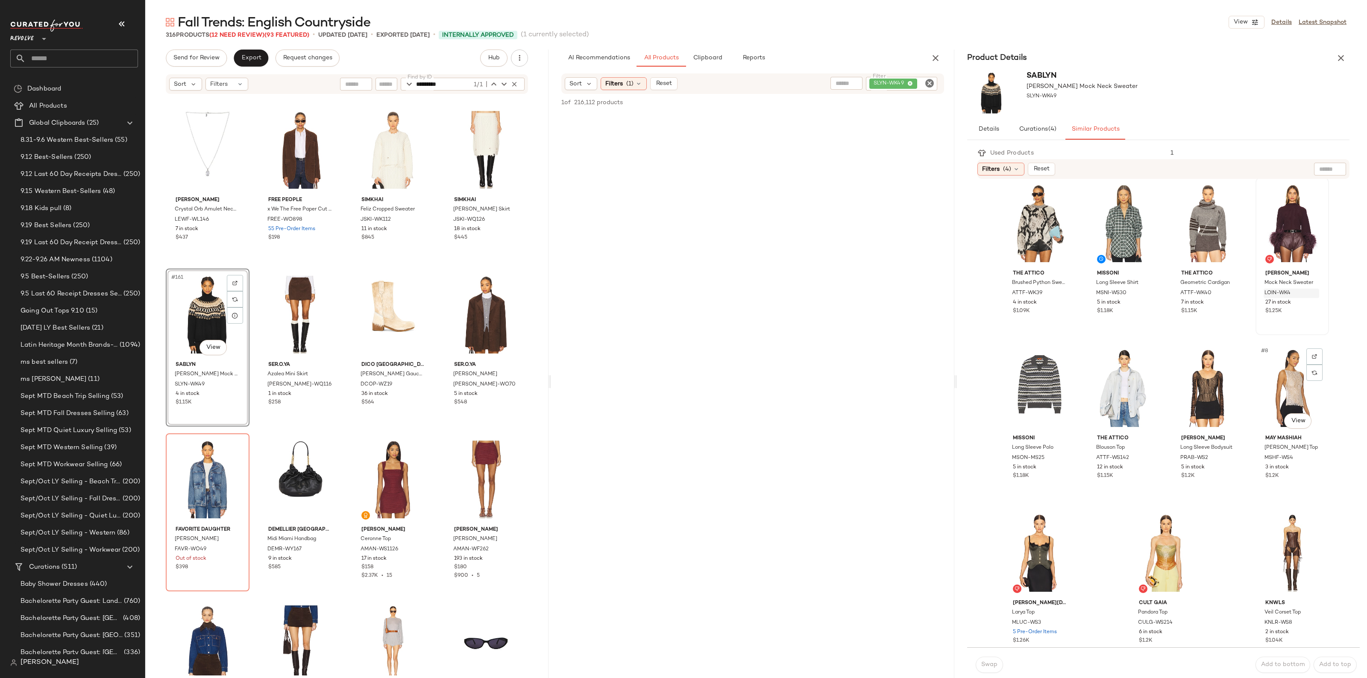
scroll to position [0, 0]
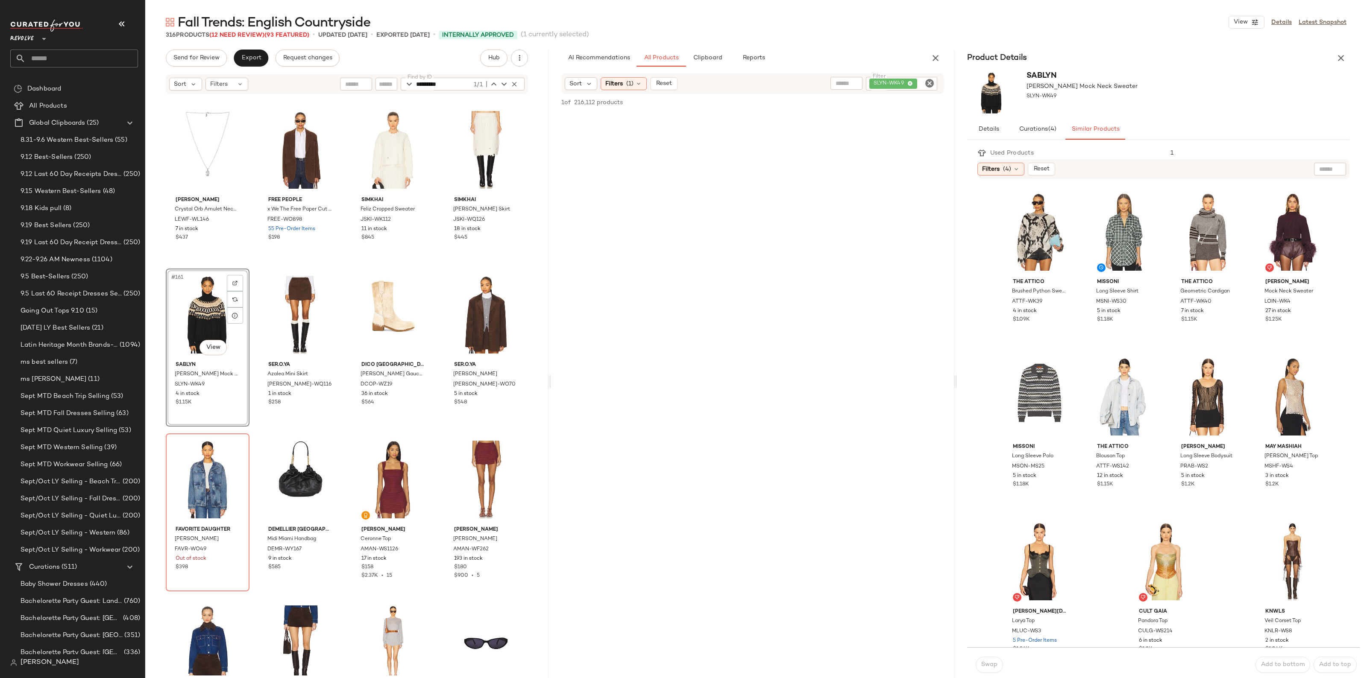
click at [1342, 56] on icon "button" at bounding box center [1341, 58] width 10 height 10
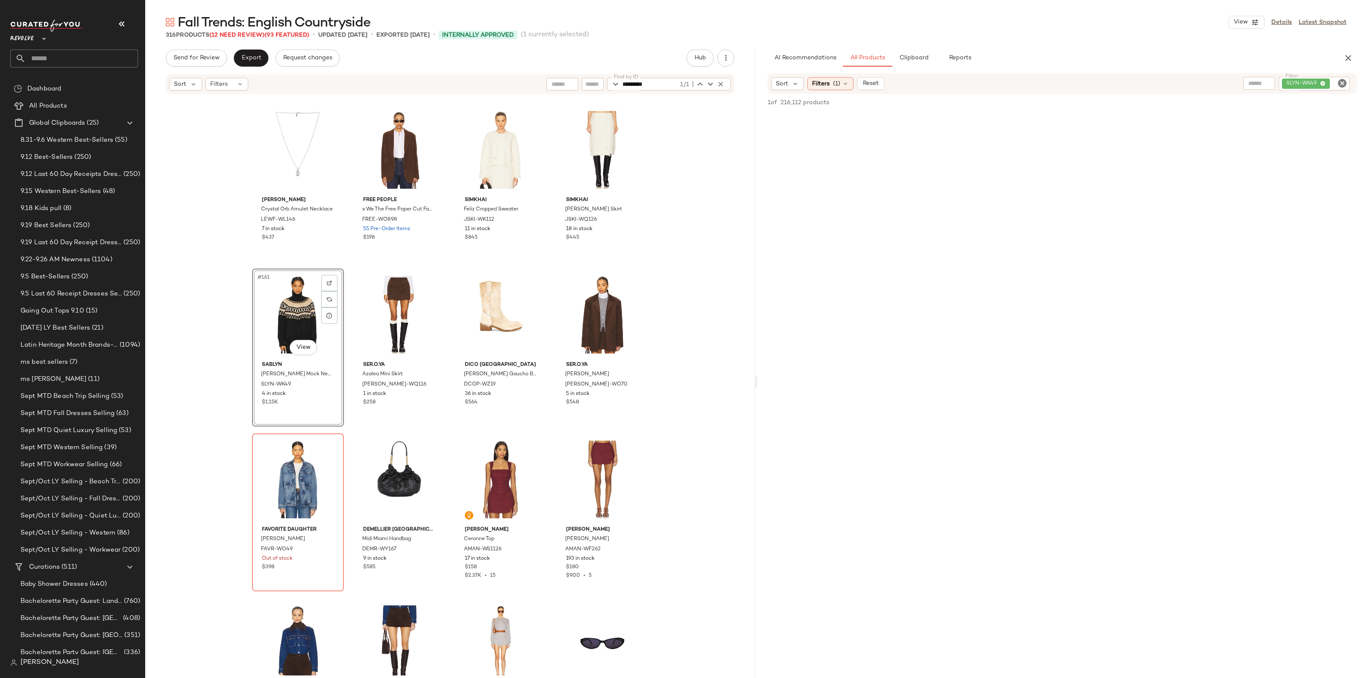
click at [1341, 85] on icon "Clear Filter" at bounding box center [1342, 83] width 10 height 10
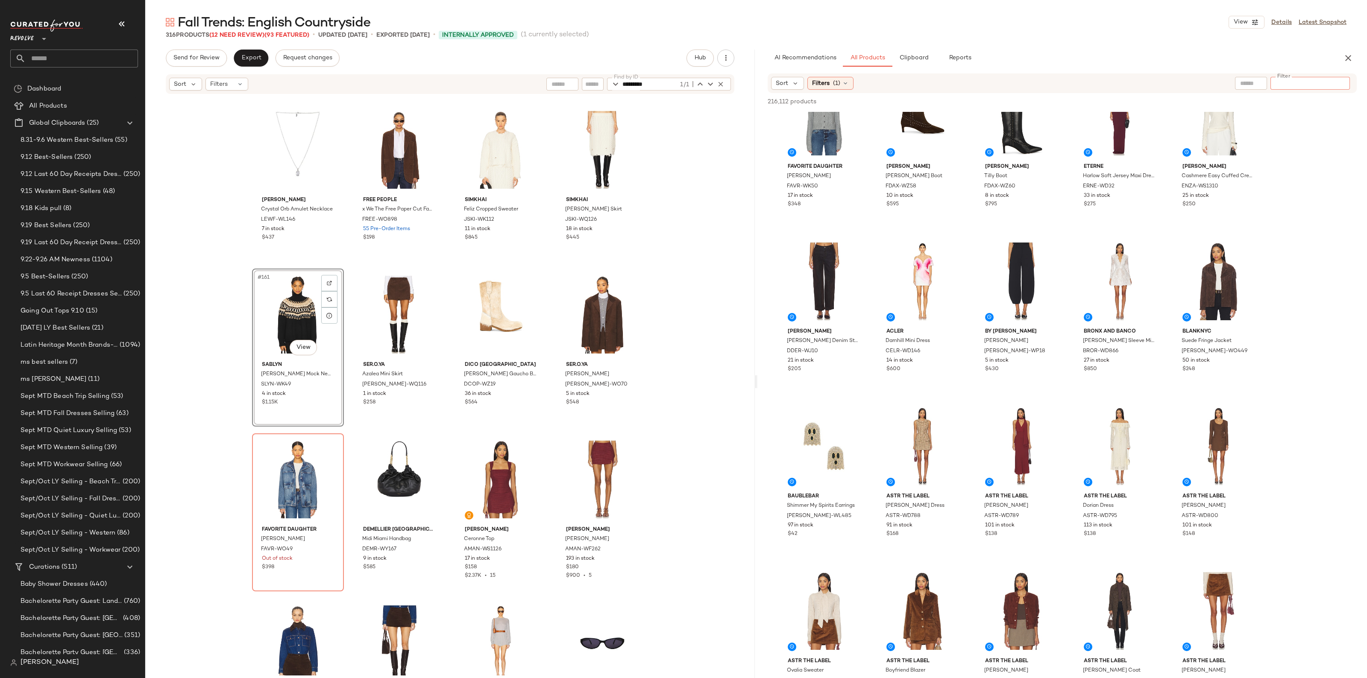
scroll to position [8225, 0]
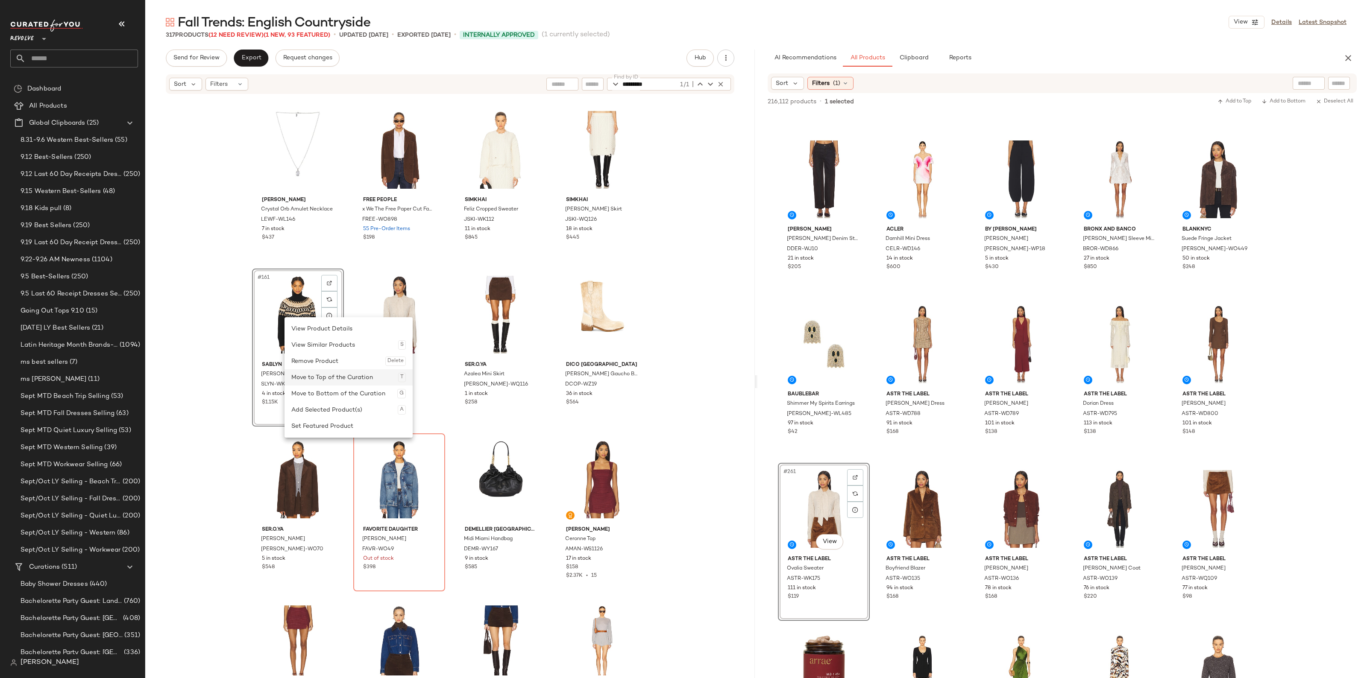
click at [328, 374] on div "Move to Top of the Curation T" at bounding box center [348, 378] width 115 height 16
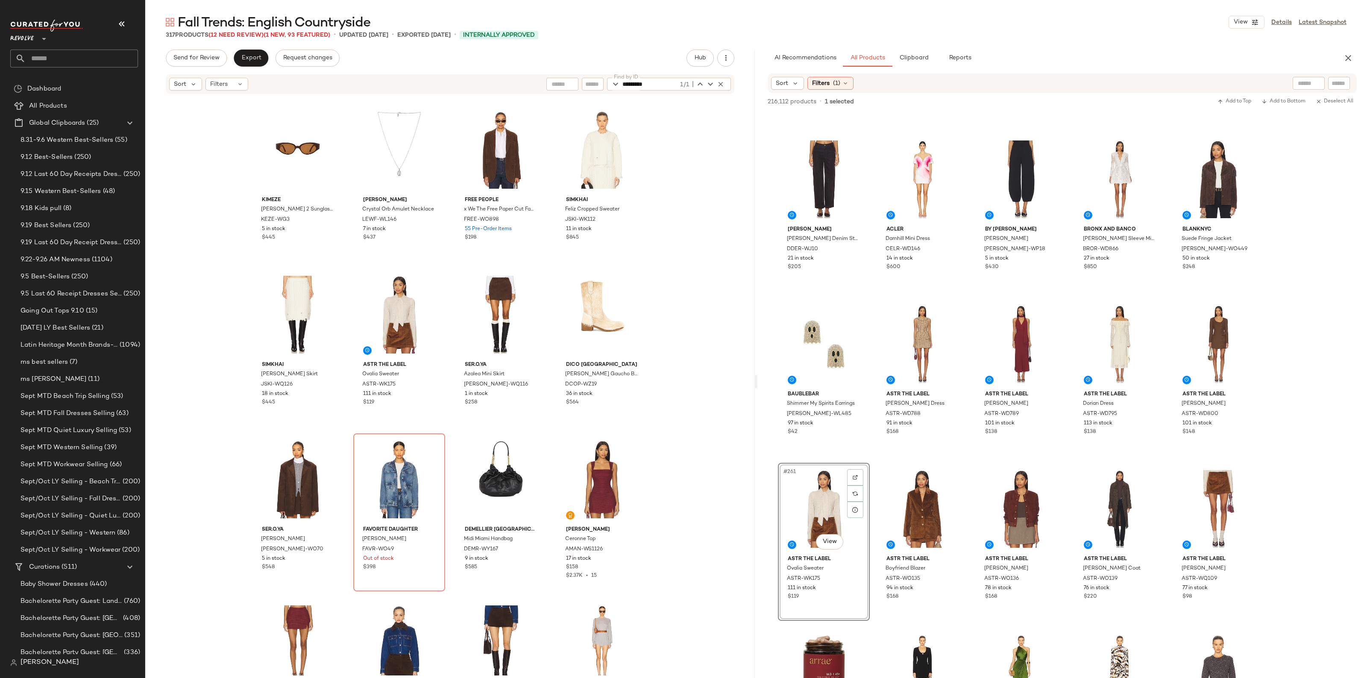
click at [667, 77] on div "Sort Filters Find by ID ********* 1/1 Find by ID" at bounding box center [450, 84] width 569 height 20
drag, startPoint x: 664, startPoint y: 82, endPoint x: 537, endPoint y: 83, distance: 126.1
click at [538, 83] on div "Sort Filters Find by ID ********* 1/1 Find by ID" at bounding box center [450, 84] width 569 height 20
paste input "text"
type input "*********"
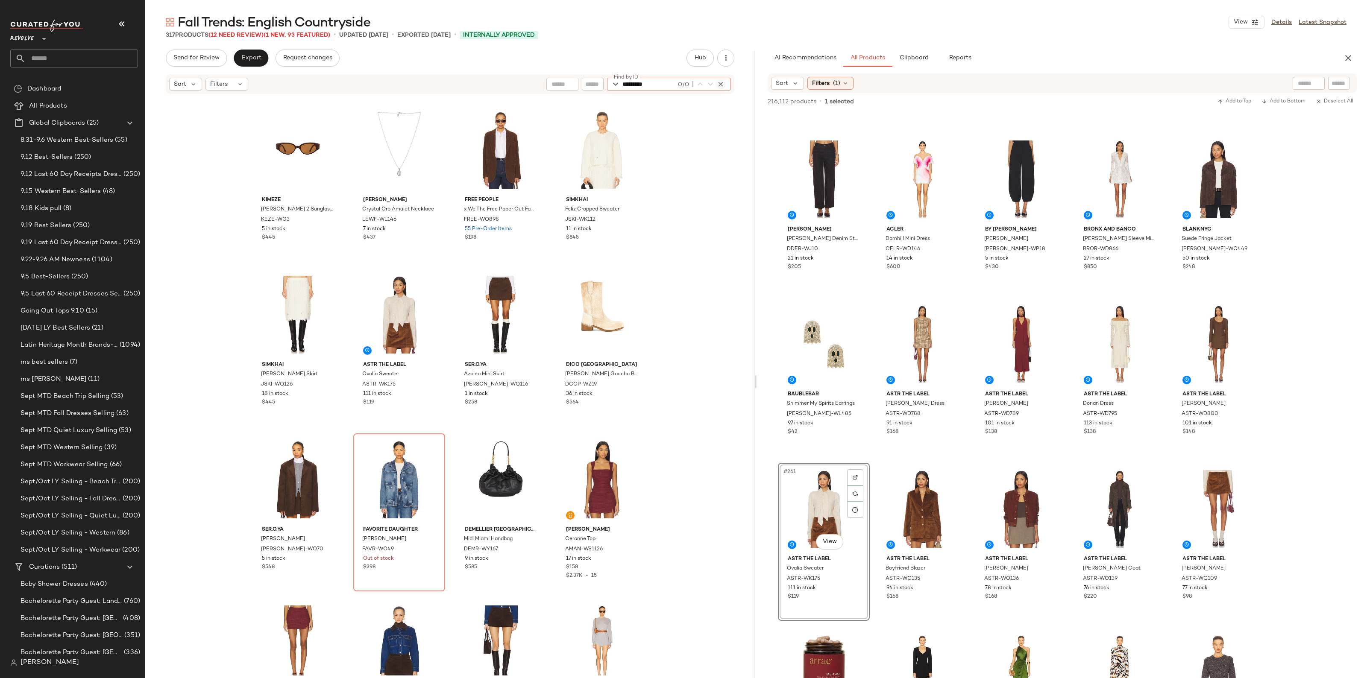
click at [721, 88] on icon "button" at bounding box center [721, 84] width 8 height 8
click at [1341, 80] on input "Filter" at bounding box center [1310, 83] width 73 height 9
paste input "*********"
type input "*********"
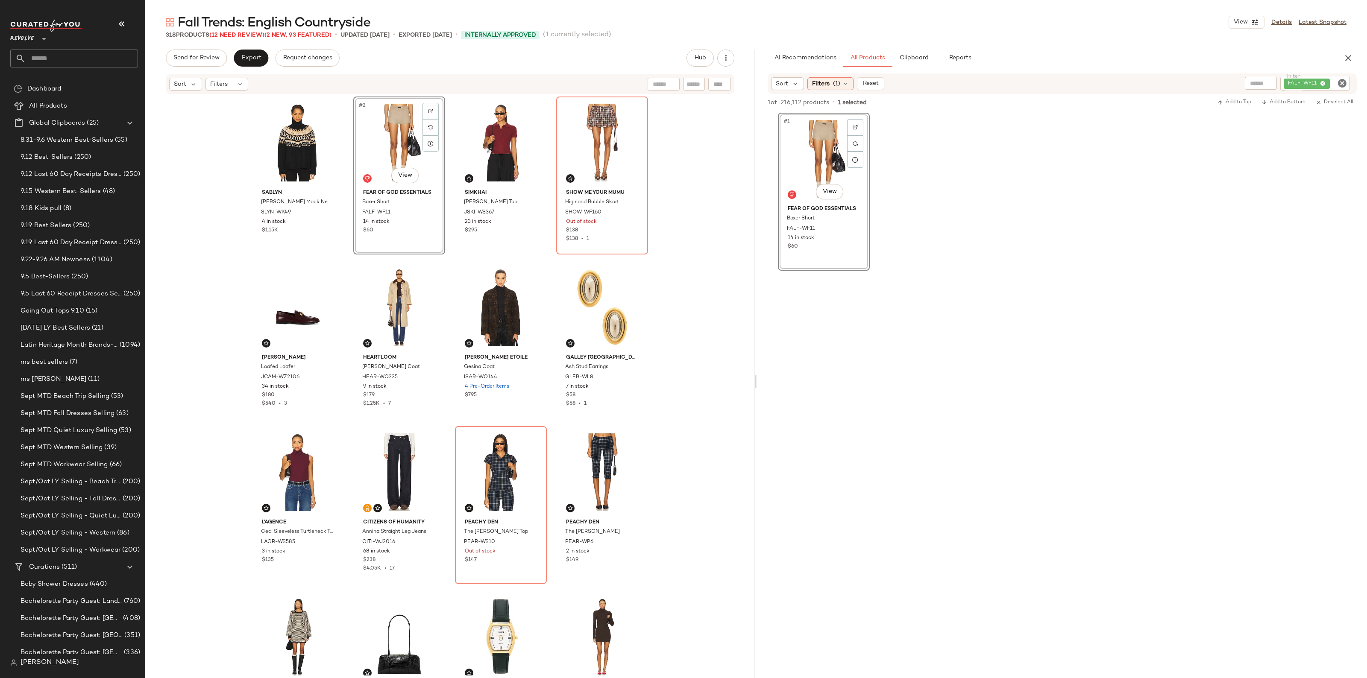
click at [1346, 85] on icon "Clear Filter" at bounding box center [1342, 83] width 10 height 10
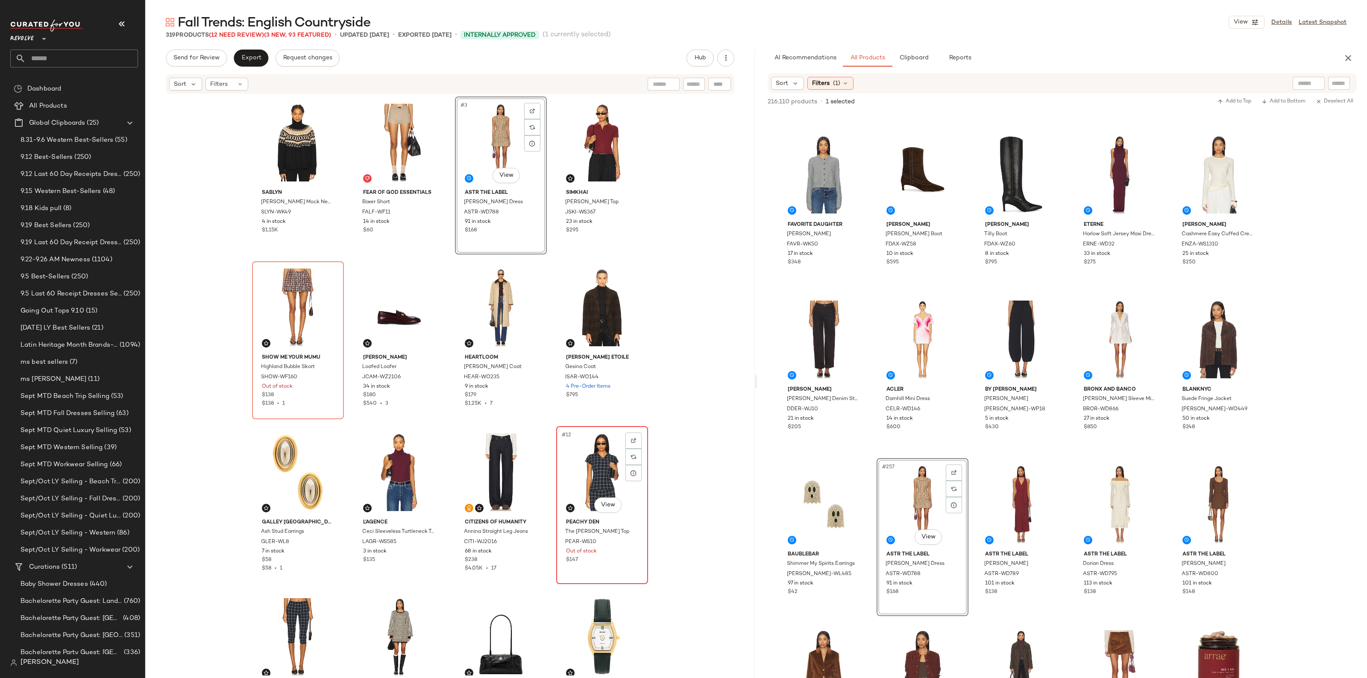
scroll to position [107, 0]
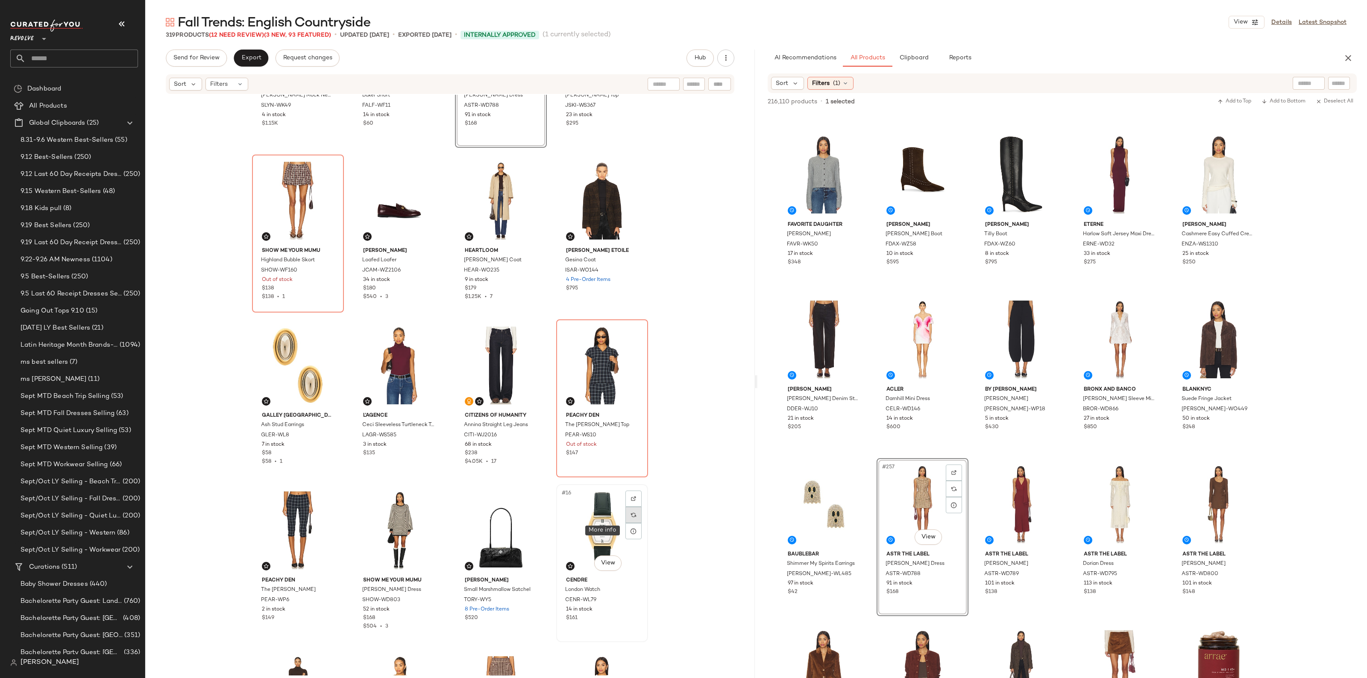
click at [637, 516] on div at bounding box center [634, 515] width 16 height 16
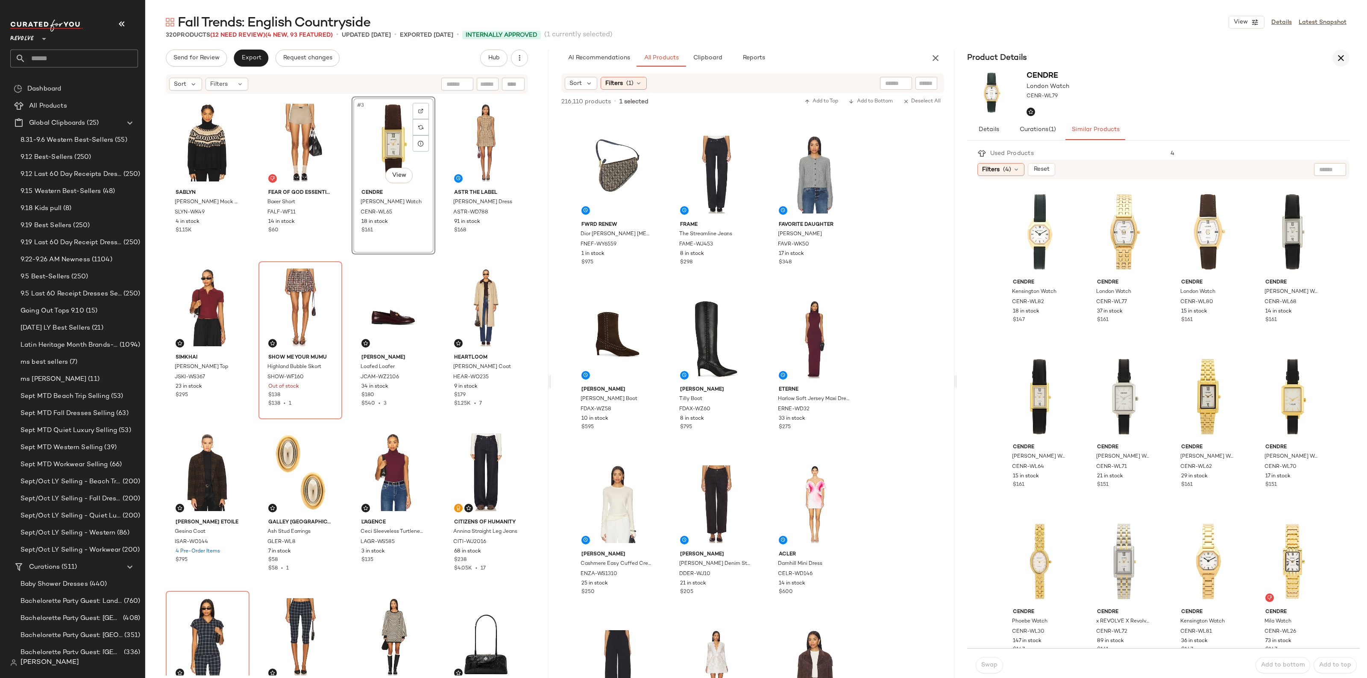
click at [1342, 55] on icon "button" at bounding box center [1341, 58] width 10 height 10
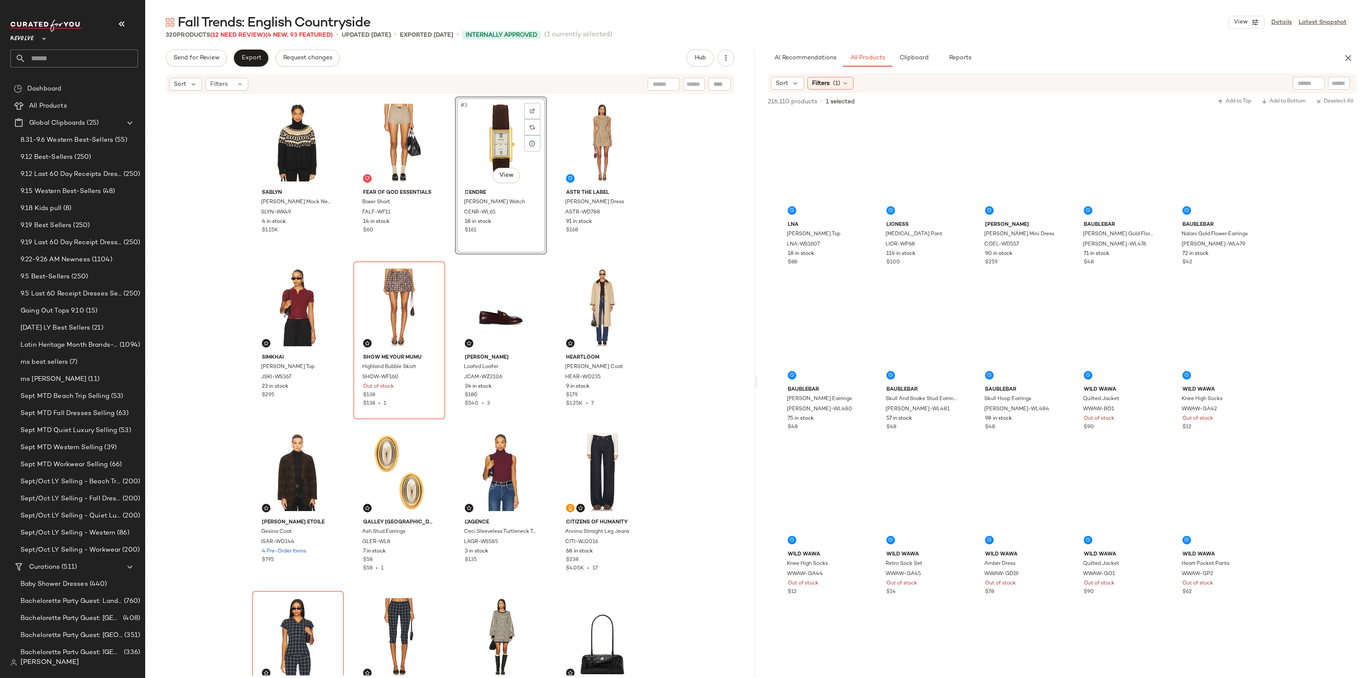
scroll to position [10044, 0]
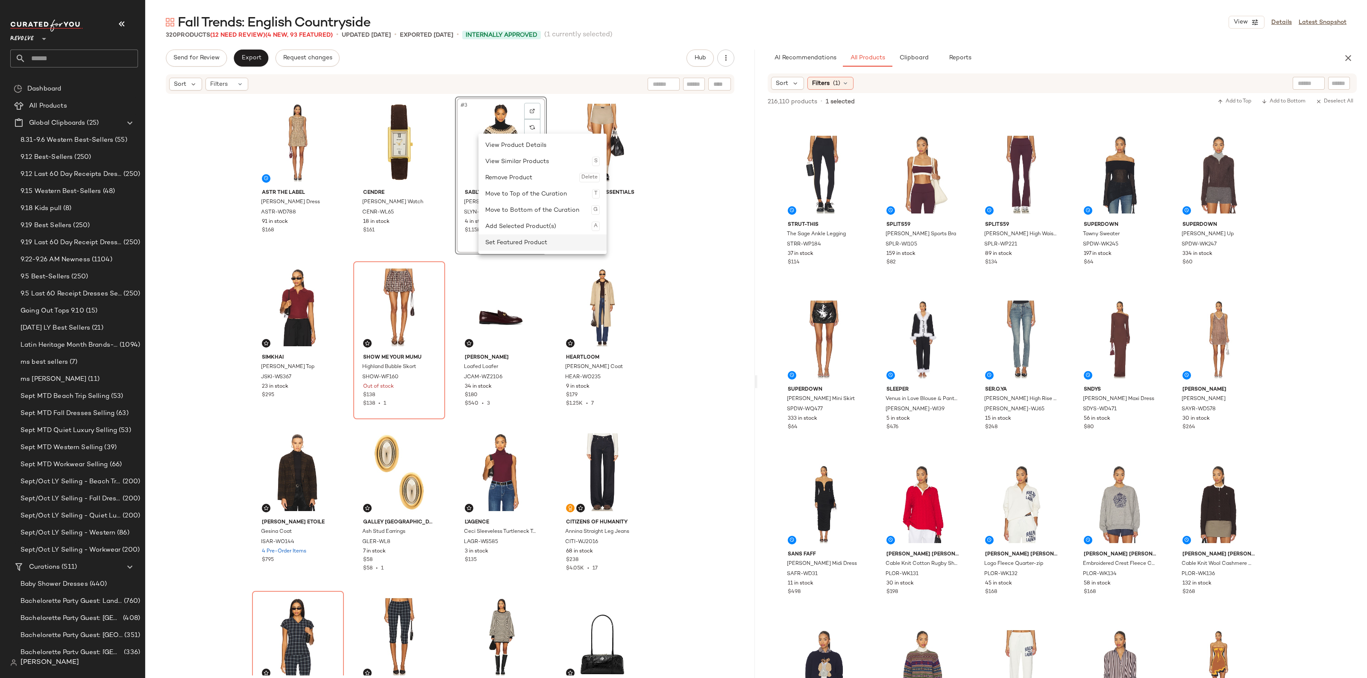
click at [523, 243] on div "Set Featured Product" at bounding box center [542, 243] width 115 height 16
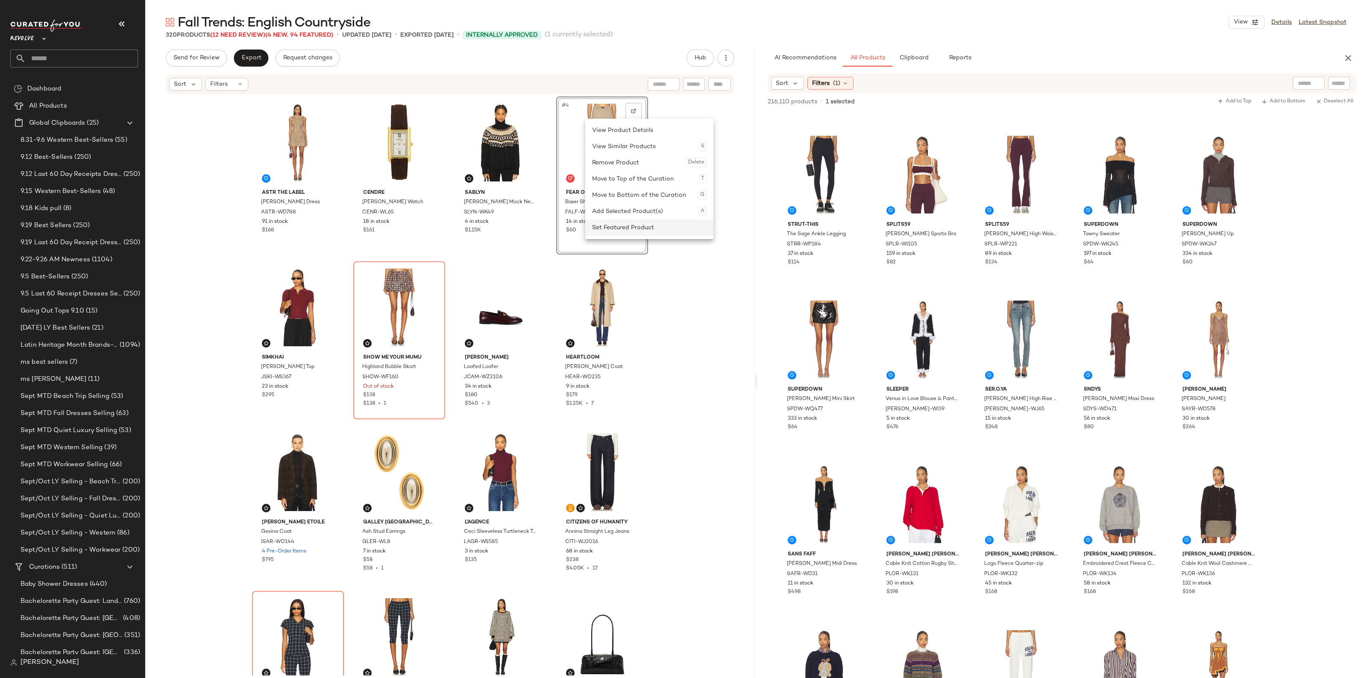
click at [631, 223] on div "Set Featured Product" at bounding box center [649, 228] width 115 height 16
click at [247, 64] on button "Export" at bounding box center [251, 58] width 35 height 17
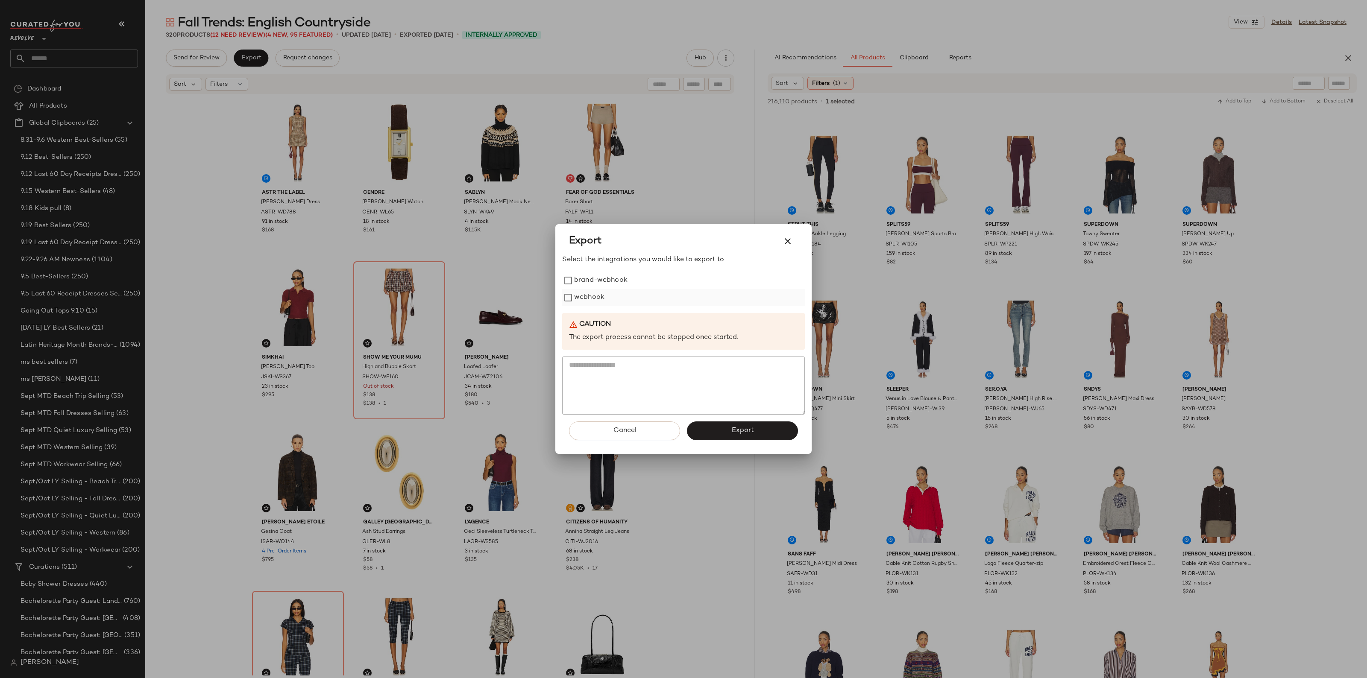
click at [593, 300] on label "webhook" at bounding box center [589, 297] width 30 height 17
click at [723, 437] on button "Export" at bounding box center [742, 431] width 111 height 19
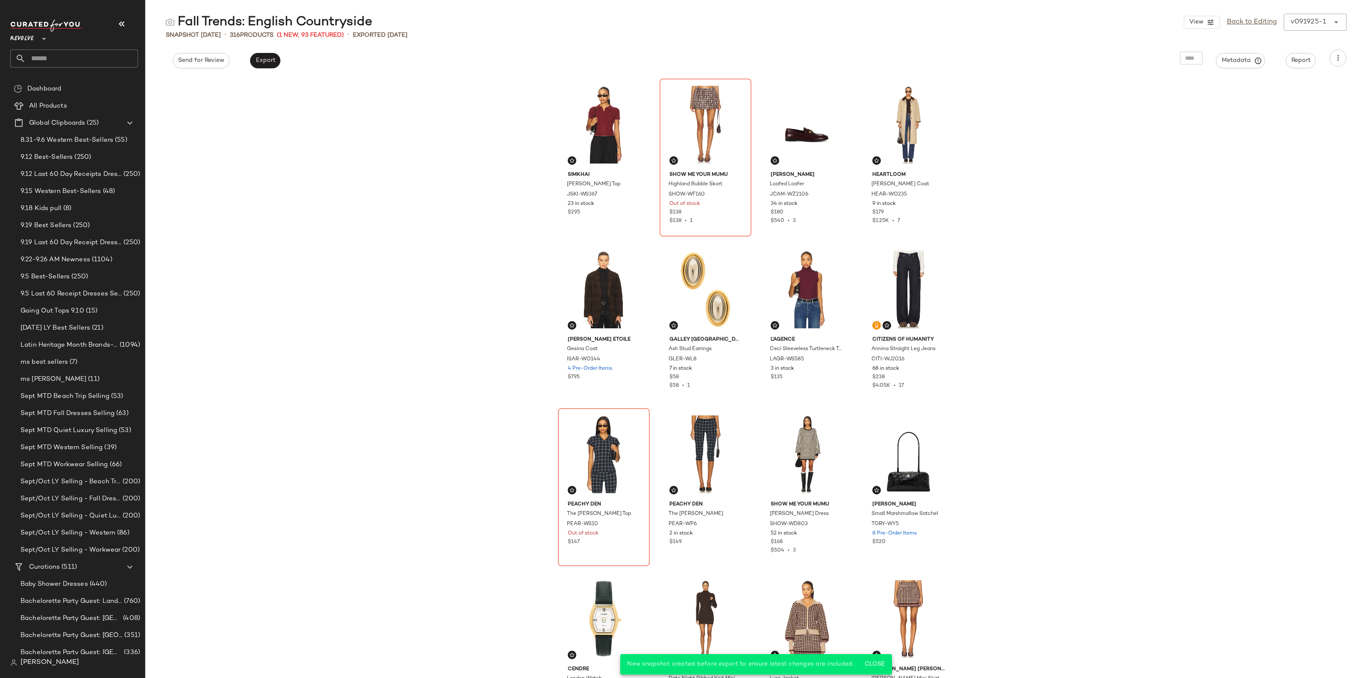
click at [73, 56] on input "text" at bounding box center [82, 59] width 112 height 18
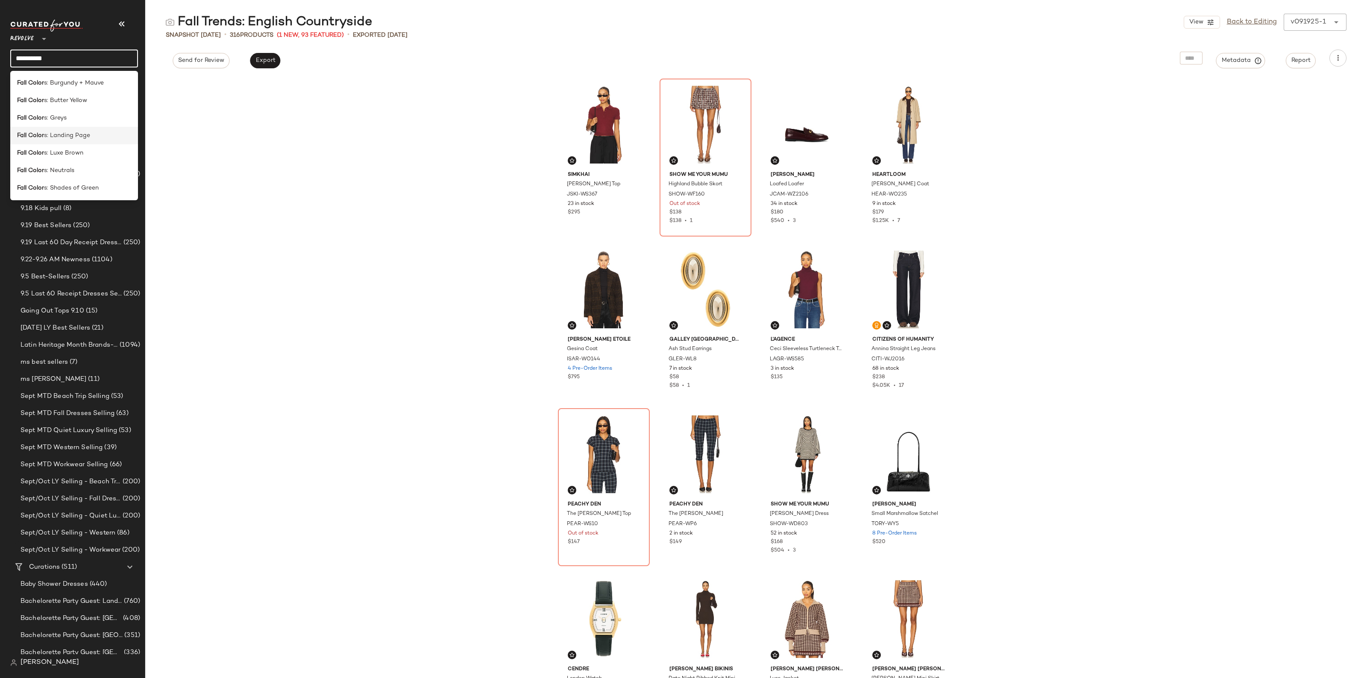
type input "**********"
click at [68, 135] on span "s: Landing Page" at bounding box center [67, 135] width 46 height 9
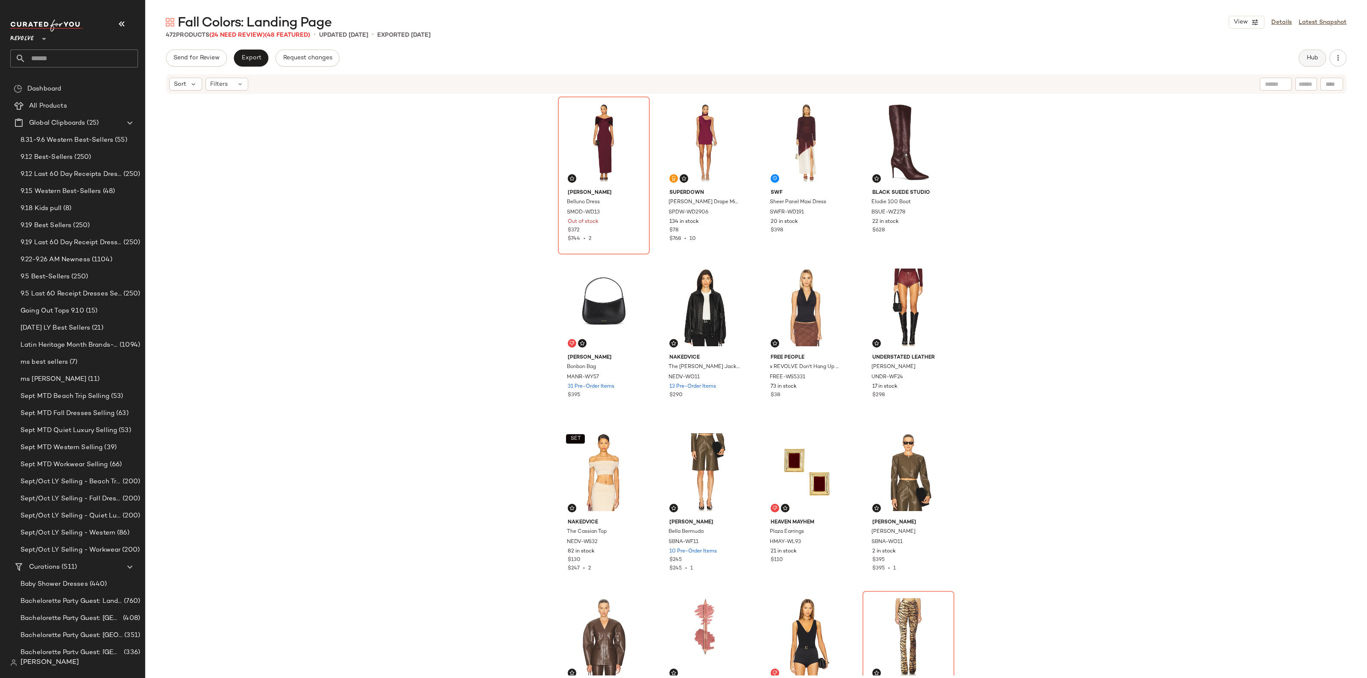
click at [1312, 59] on span "Hub" at bounding box center [1313, 58] width 12 height 7
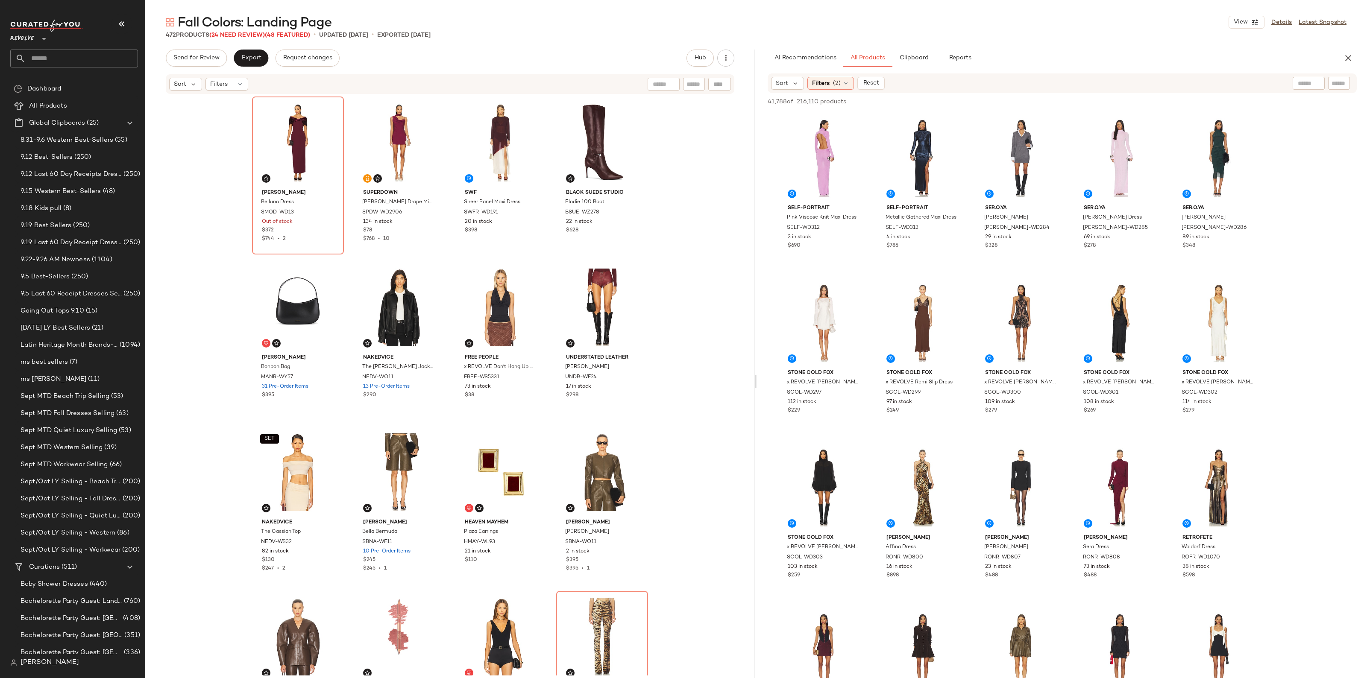
click at [1342, 81] on input "text" at bounding box center [1339, 83] width 15 height 9
paste input "*********"
type input "**********"
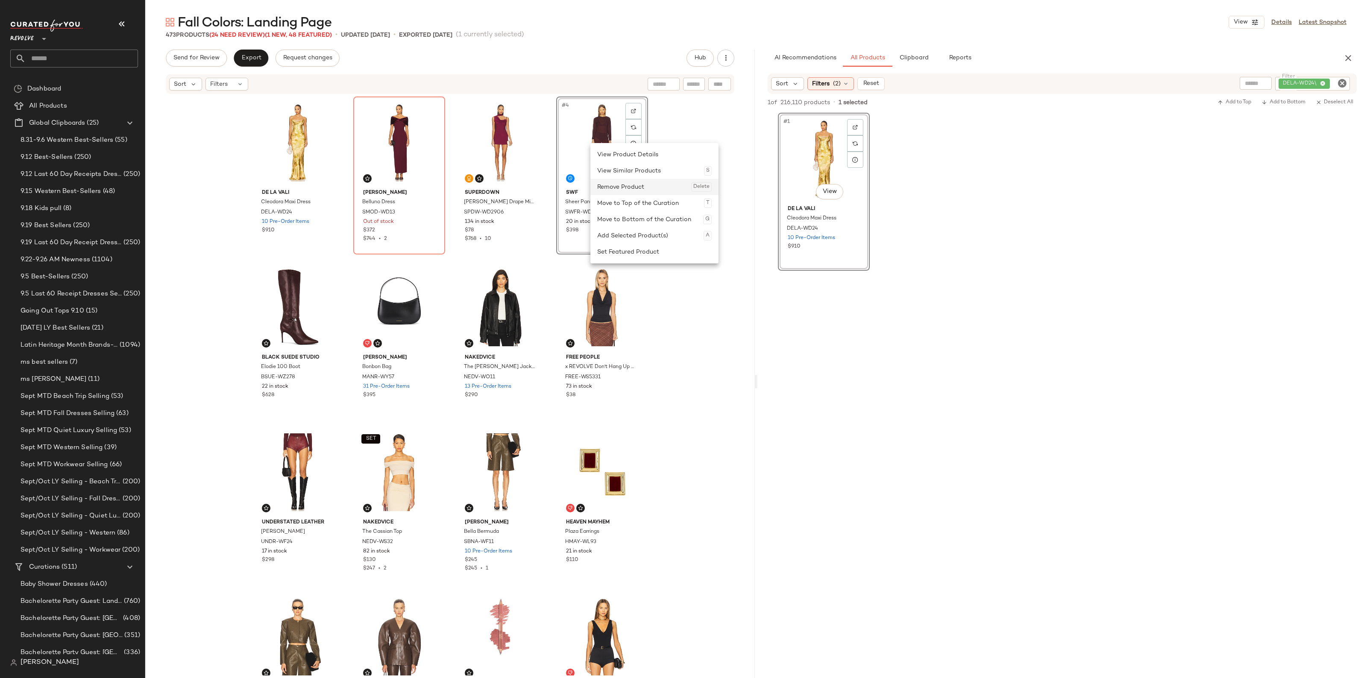
click at [614, 185] on div "Remove Product Delete" at bounding box center [654, 187] width 115 height 16
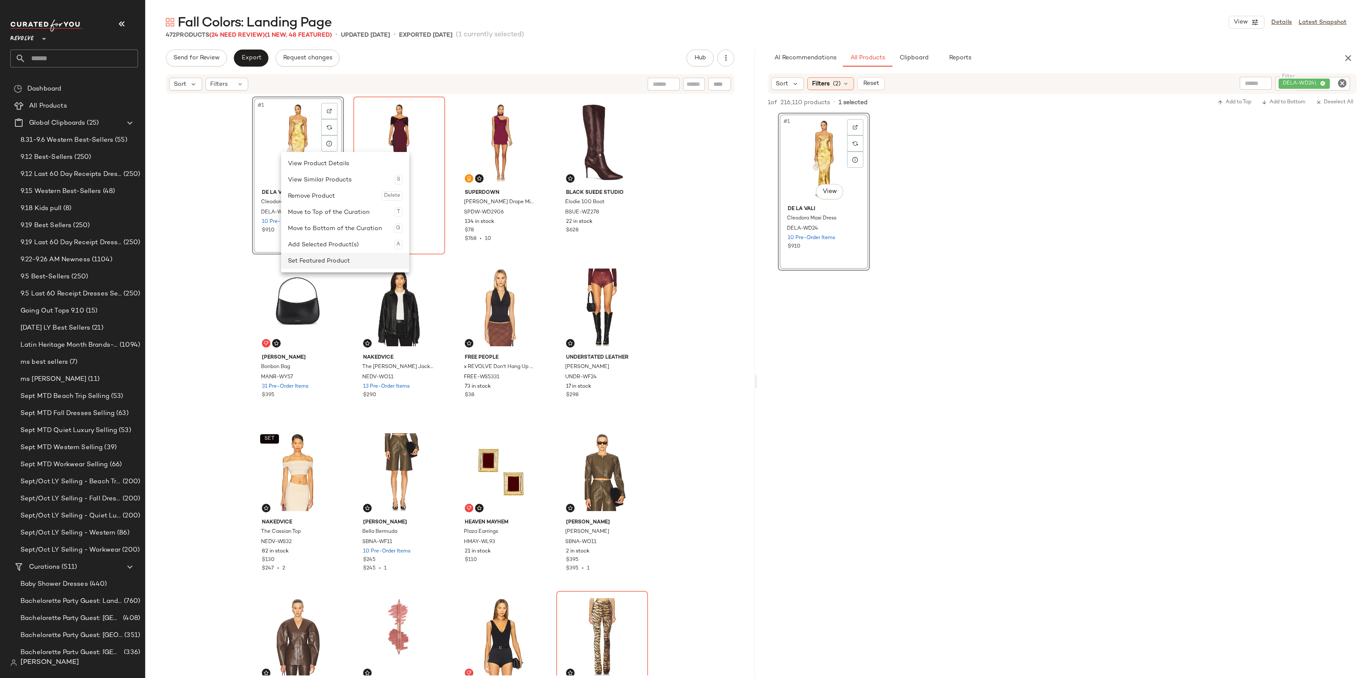
click at [311, 260] on div "Set Featured Product" at bounding box center [345, 261] width 115 height 16
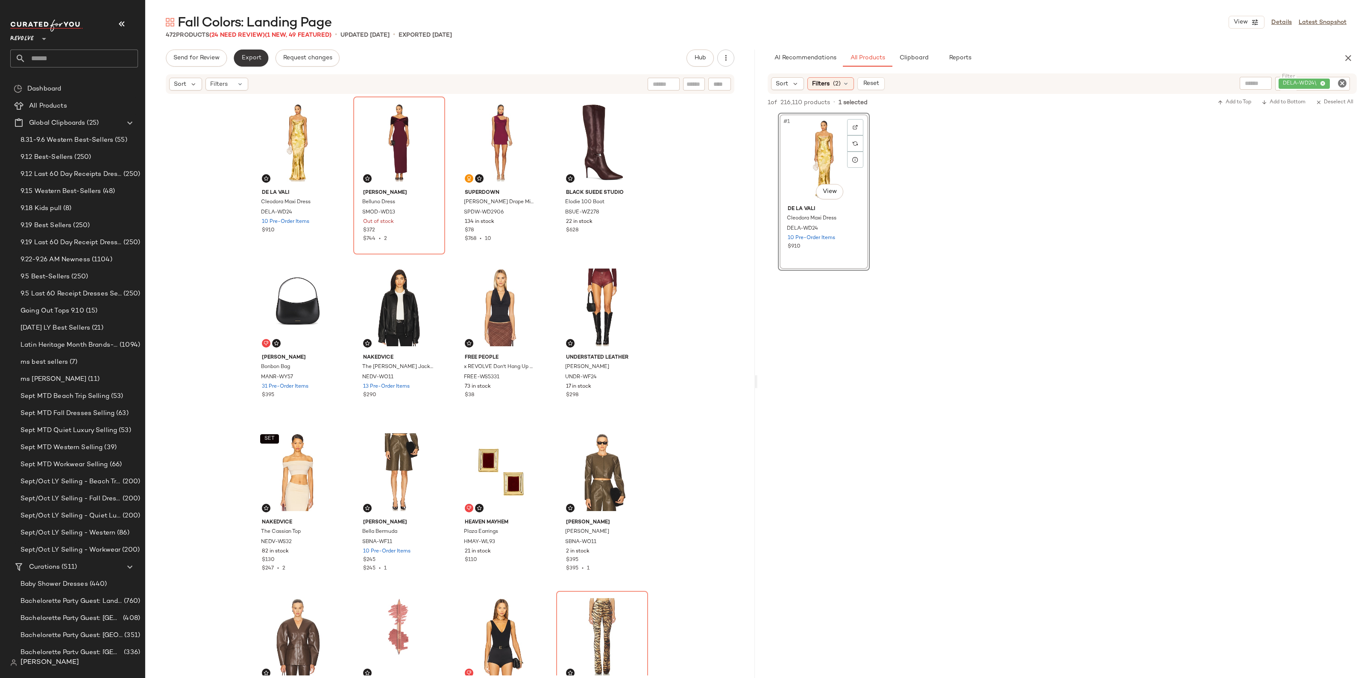
click at [257, 60] on span "Export" at bounding box center [251, 58] width 20 height 7
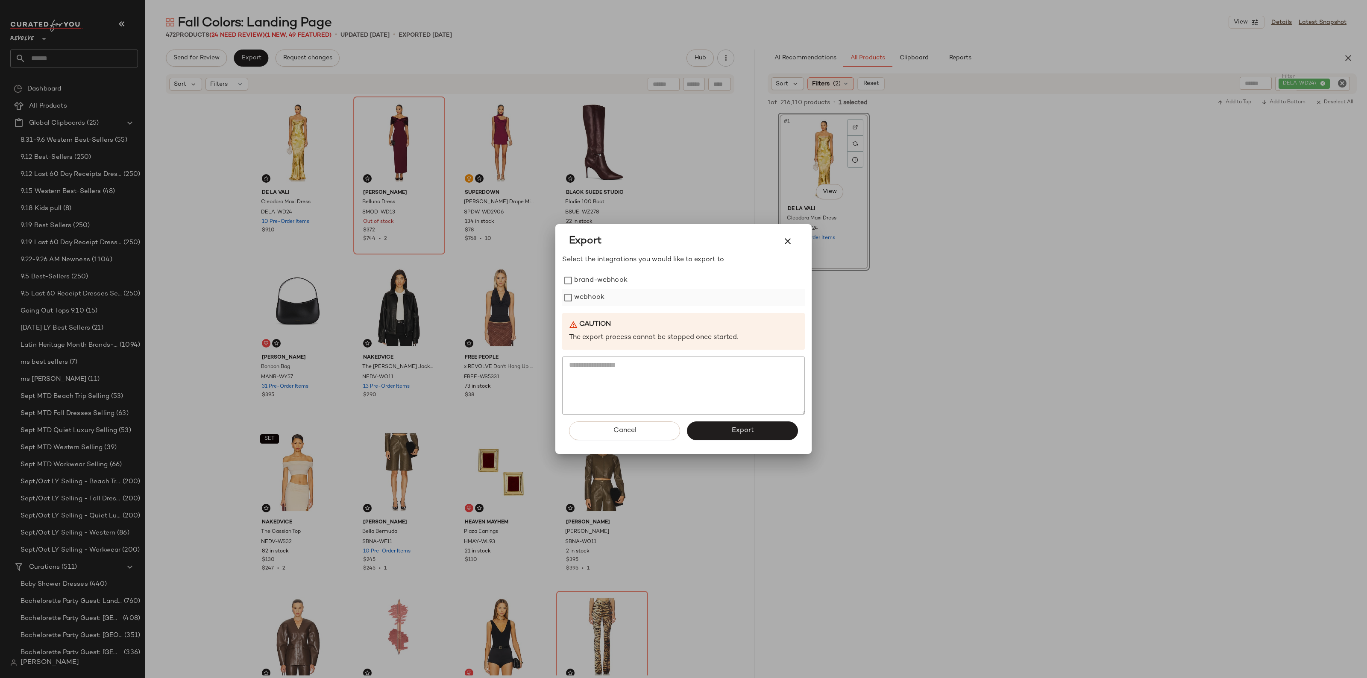
click at [570, 290] on div "webhook" at bounding box center [683, 297] width 243 height 17
click at [749, 435] on span "Export" at bounding box center [742, 431] width 23 height 8
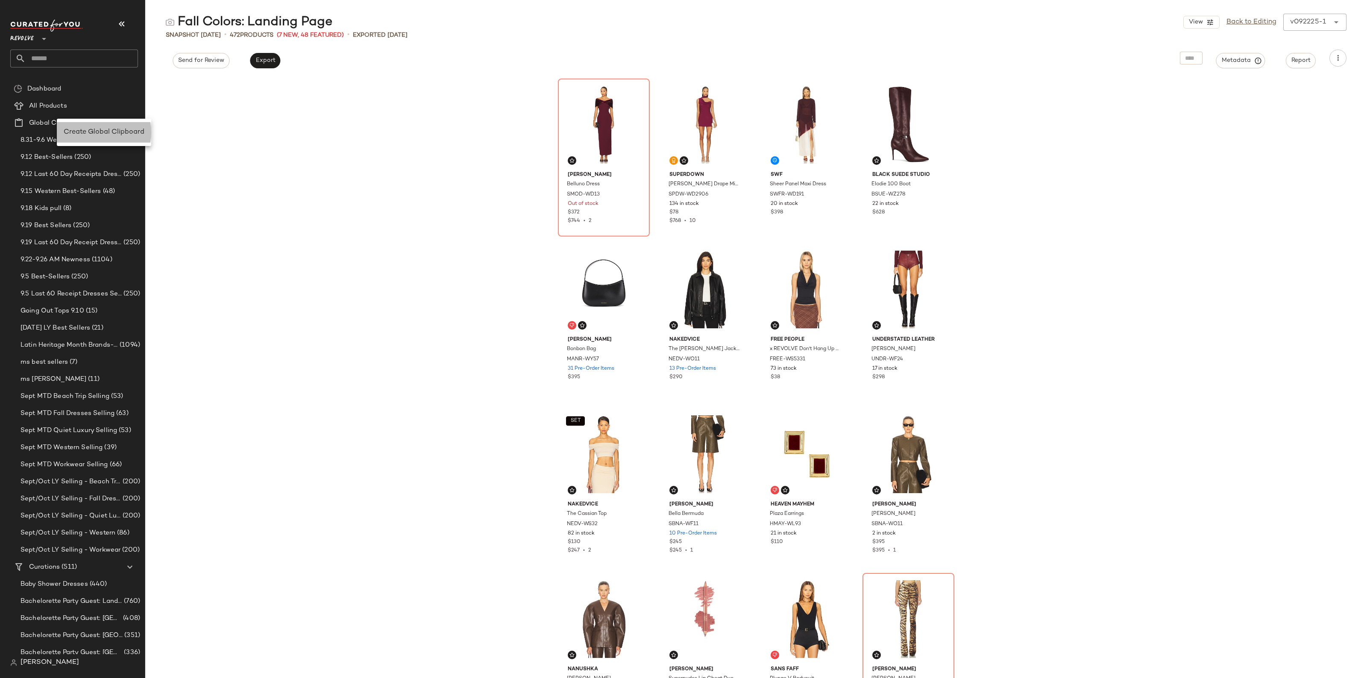
click at [101, 136] on span "Create Global Clipboard" at bounding box center [104, 132] width 81 height 7
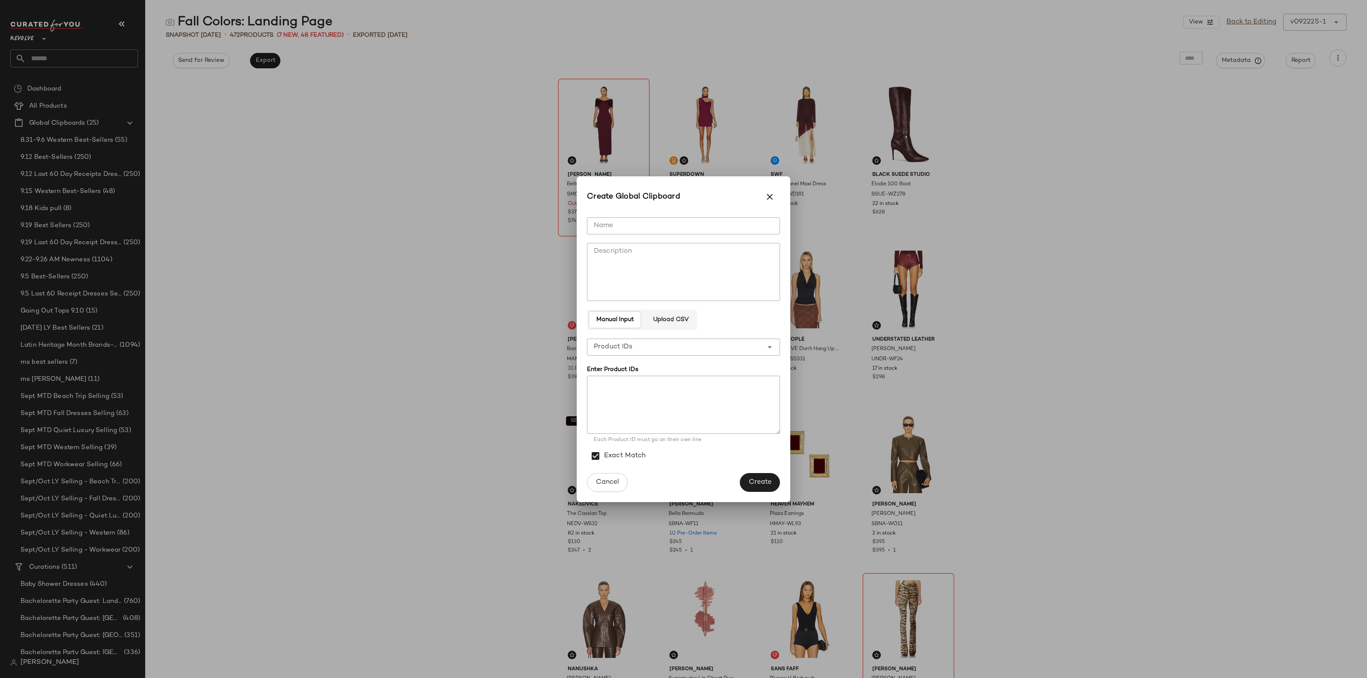
click at [626, 223] on input "Name" at bounding box center [683, 225] width 193 height 17
type input "**********"
click at [626, 392] on textarea at bounding box center [683, 405] width 193 height 58
paste textarea "**********"
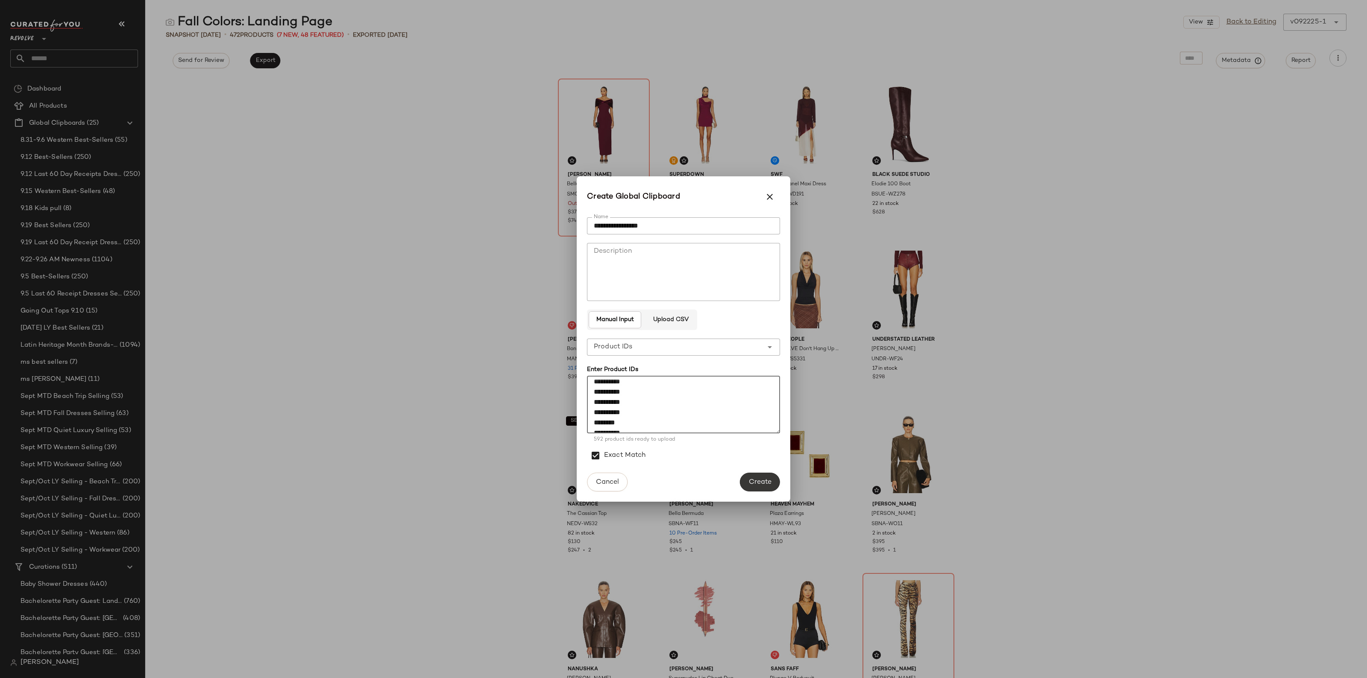
type textarea "**********"
click at [763, 485] on span "Create" at bounding box center [760, 483] width 23 height 8
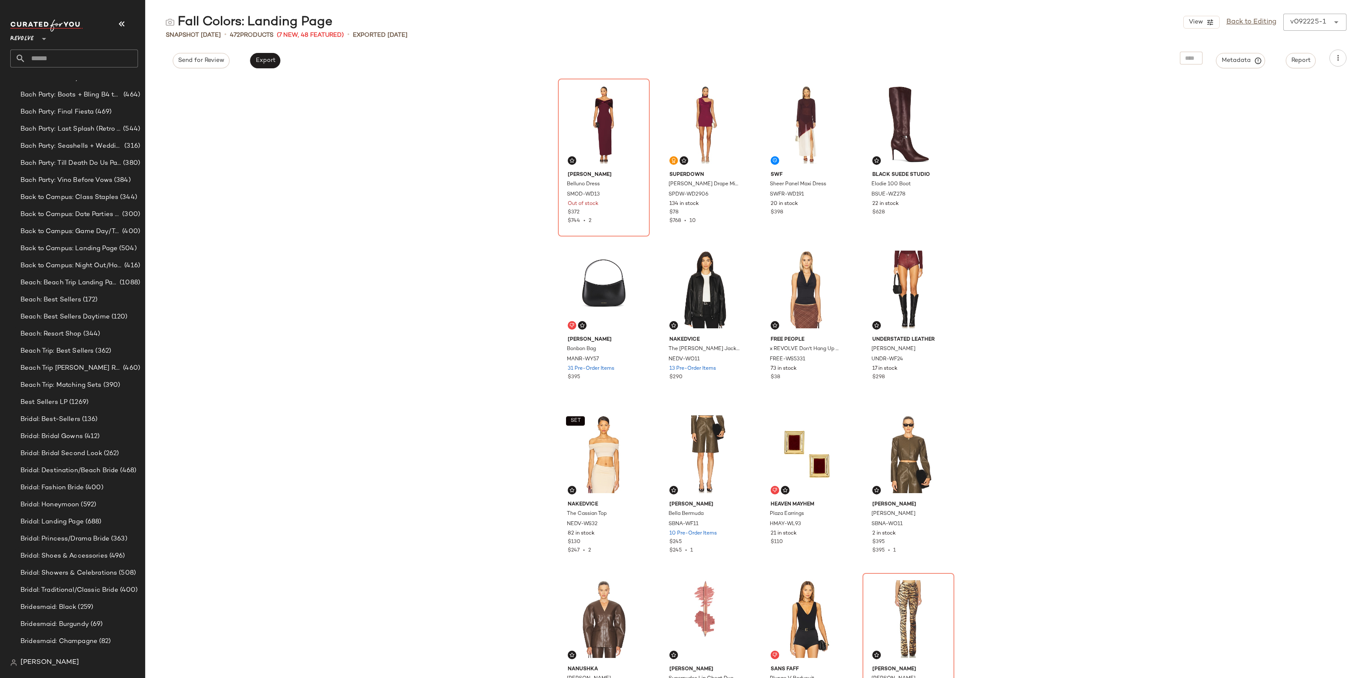
scroll to position [678, 0]
click at [71, 517] on span "Bridal: Landing Page" at bounding box center [52, 522] width 63 height 10
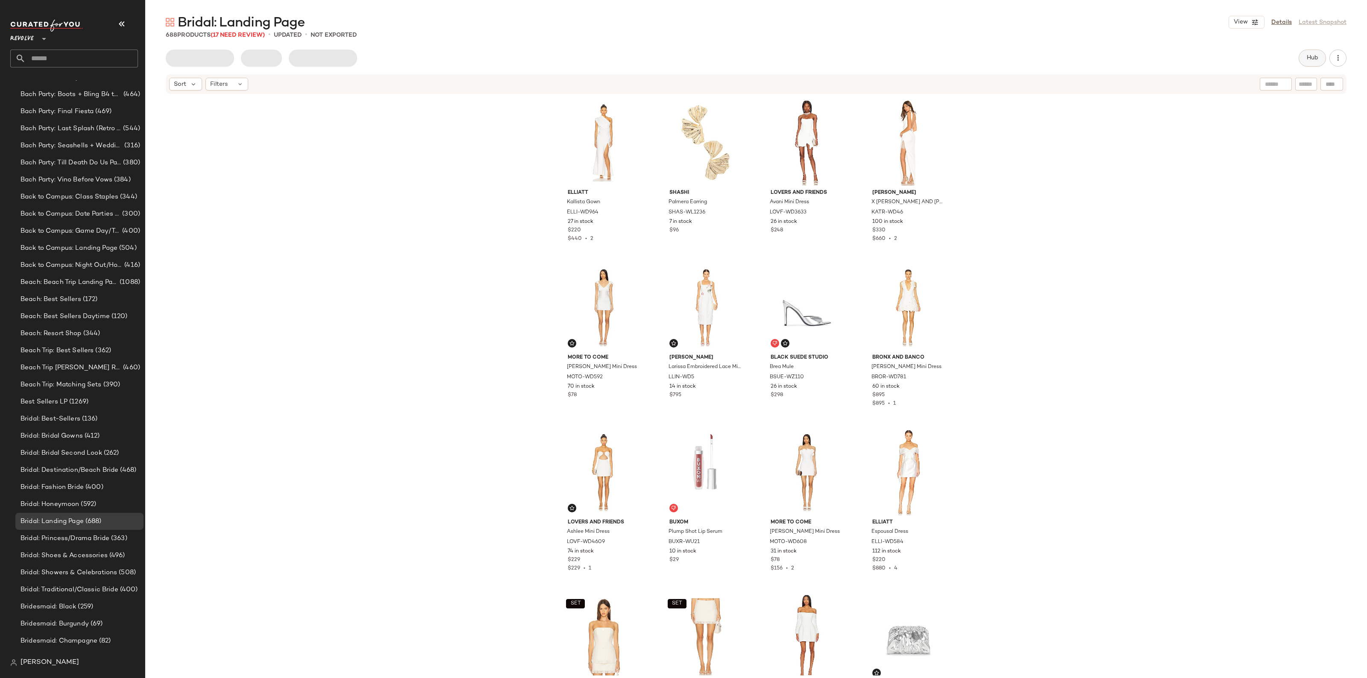
click at [1321, 58] on button "Hub" at bounding box center [1312, 58] width 27 height 17
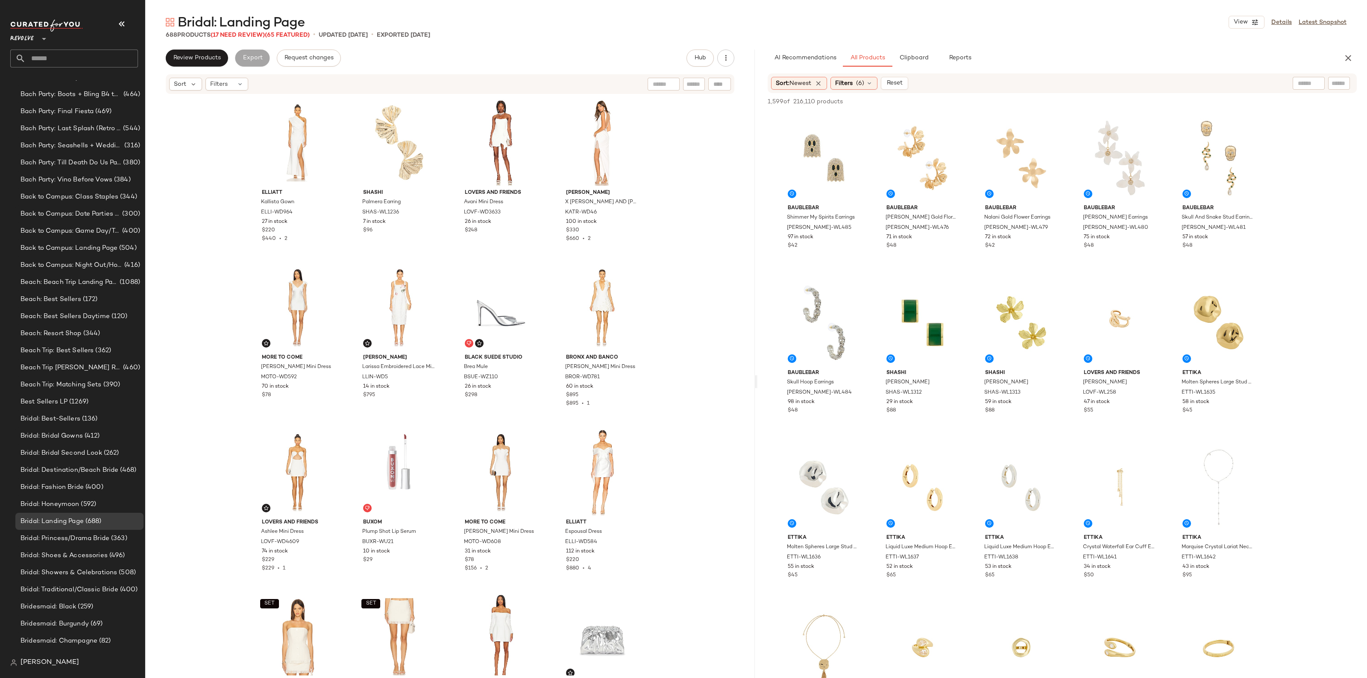
drag, startPoint x: 1347, startPoint y: 54, endPoint x: 1343, endPoint y: 56, distance: 5.0
click at [1347, 54] on icon "button" at bounding box center [1348, 58] width 10 height 10
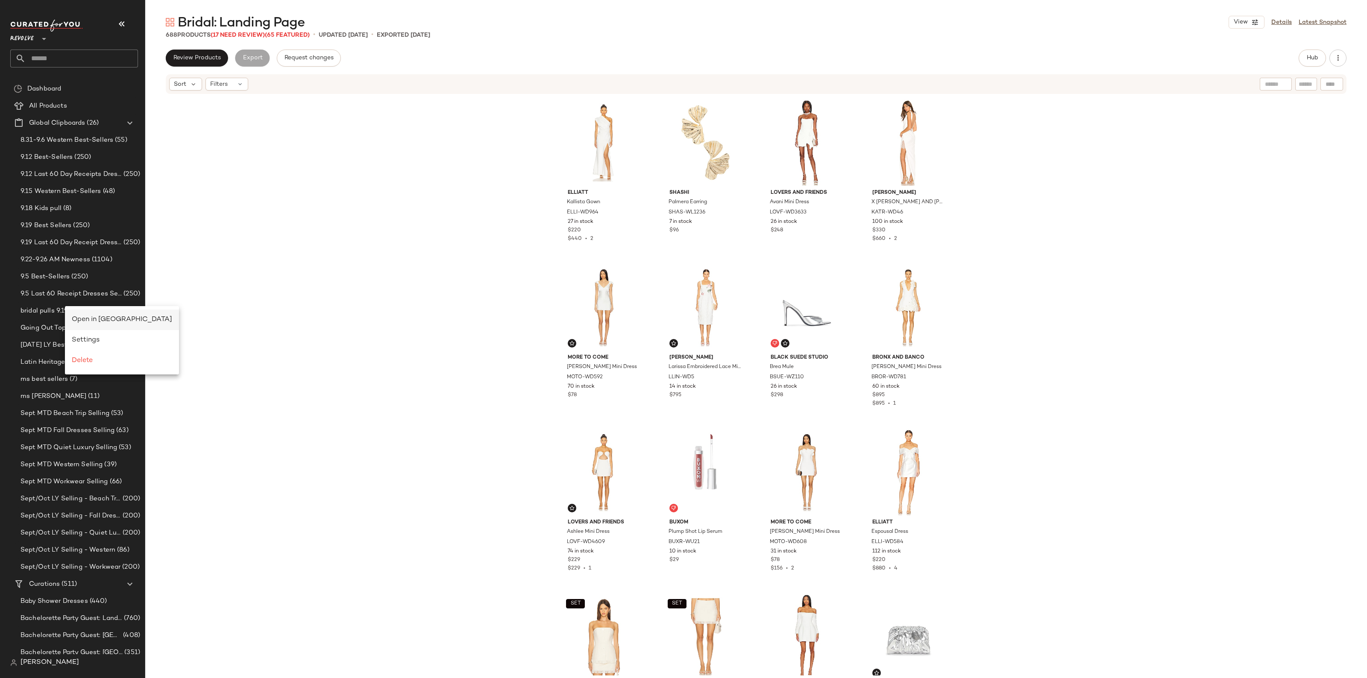
click at [82, 315] on div "Open in Split View" at bounding box center [122, 320] width 100 height 10
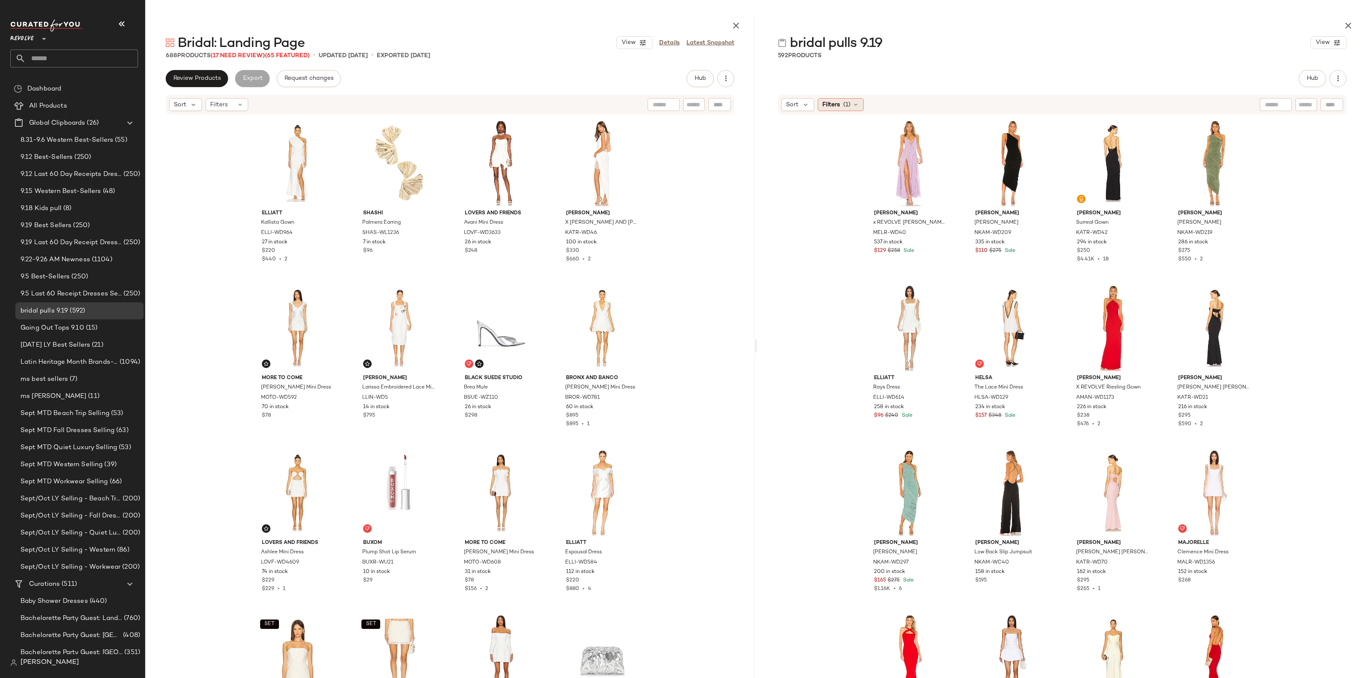
click at [831, 105] on span "Filters" at bounding box center [831, 104] width 18 height 9
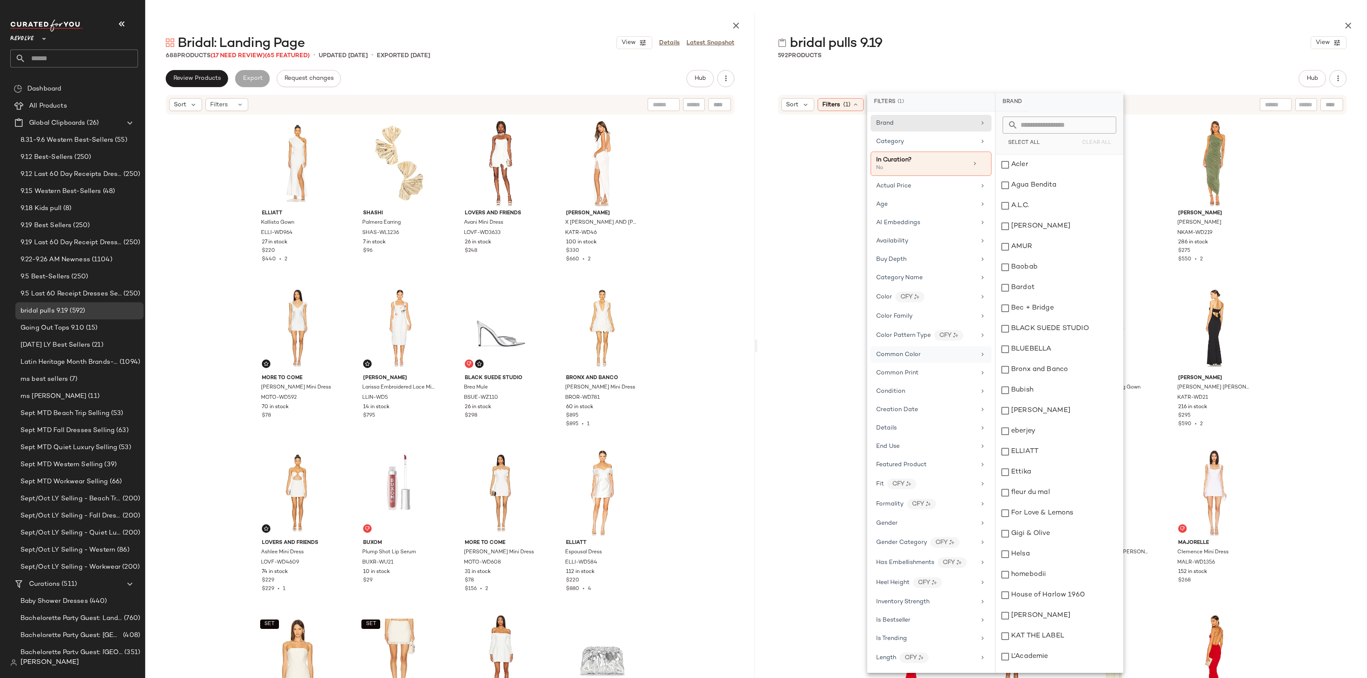
click at [915, 355] on span "Common Color" at bounding box center [898, 355] width 44 height 6
click at [1023, 645] on div "White" at bounding box center [1059, 643] width 127 height 21
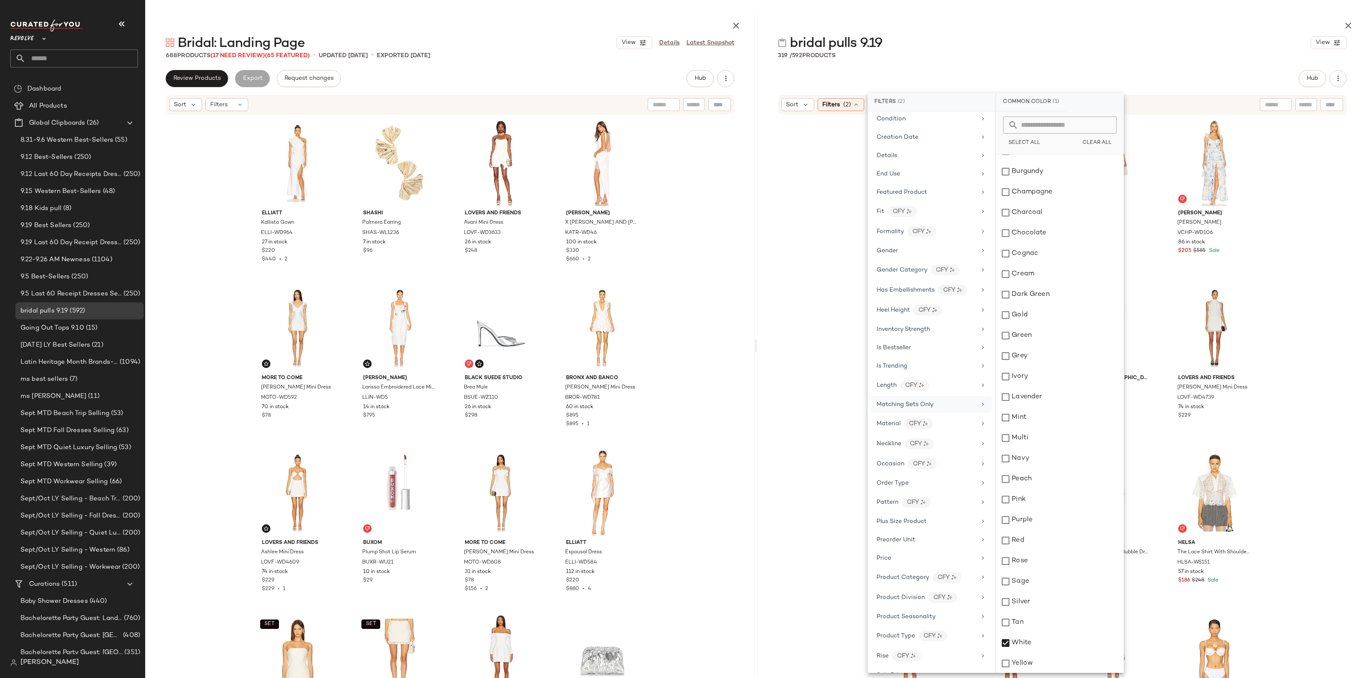
scroll to position [320, 0]
click at [906, 640] on div "Sale Price" at bounding box center [927, 635] width 100 height 9
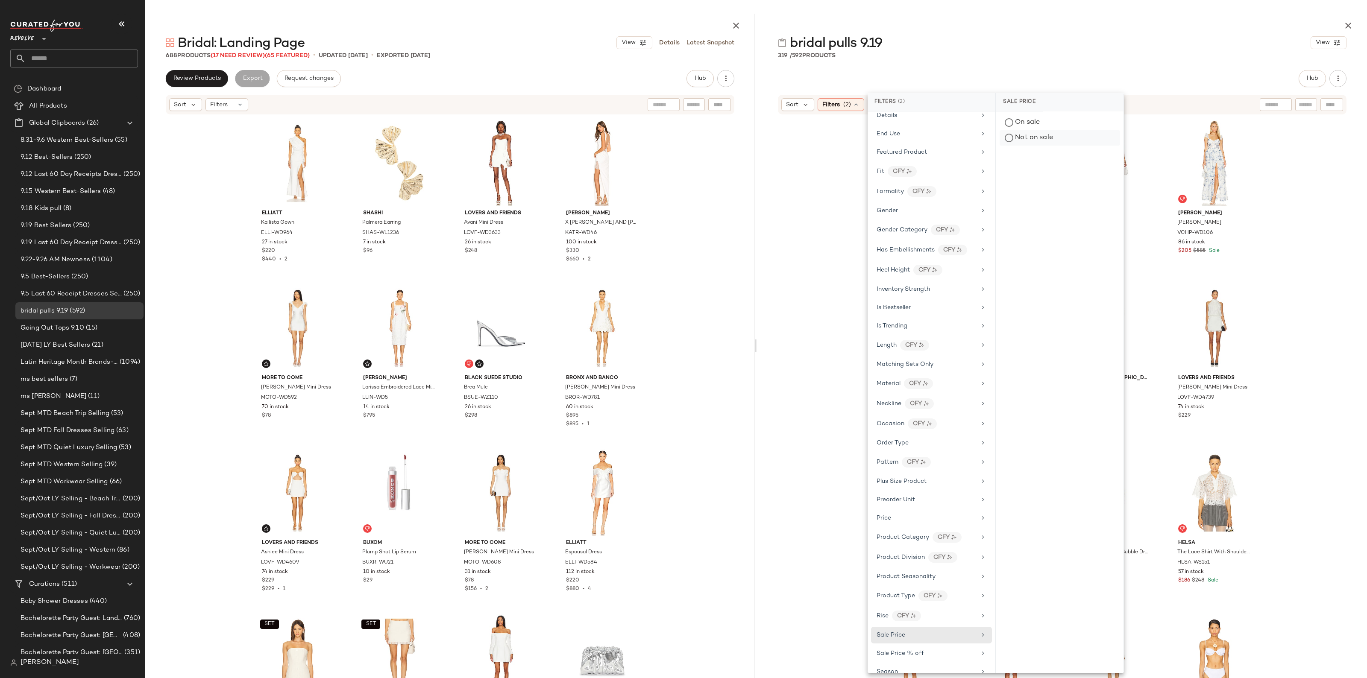
click at [1026, 144] on div "Not on sale" at bounding box center [1060, 137] width 120 height 15
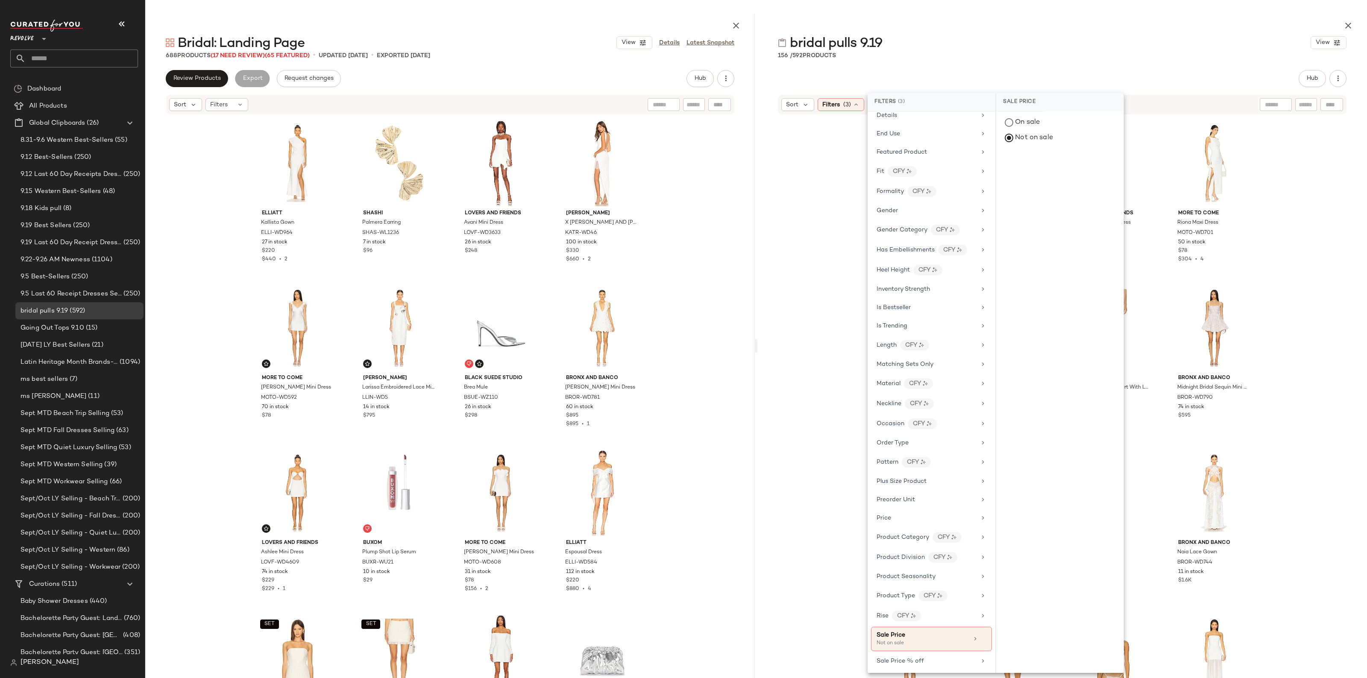
click at [823, 253] on div "MAJORELLE Clemence Mini Dress MALR-WD1356 152 in stock $268 Lovers and Friends …" at bounding box center [1063, 405] width 610 height 581
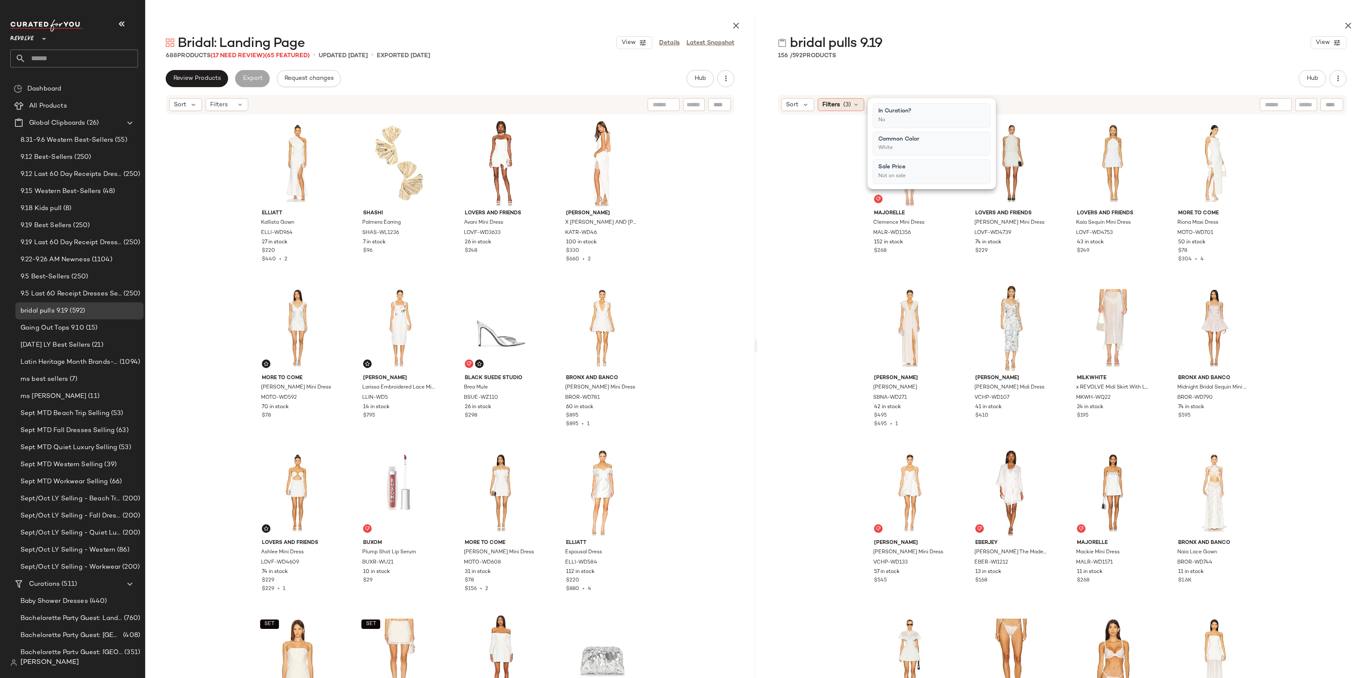
click at [857, 107] on icon at bounding box center [856, 104] width 7 height 7
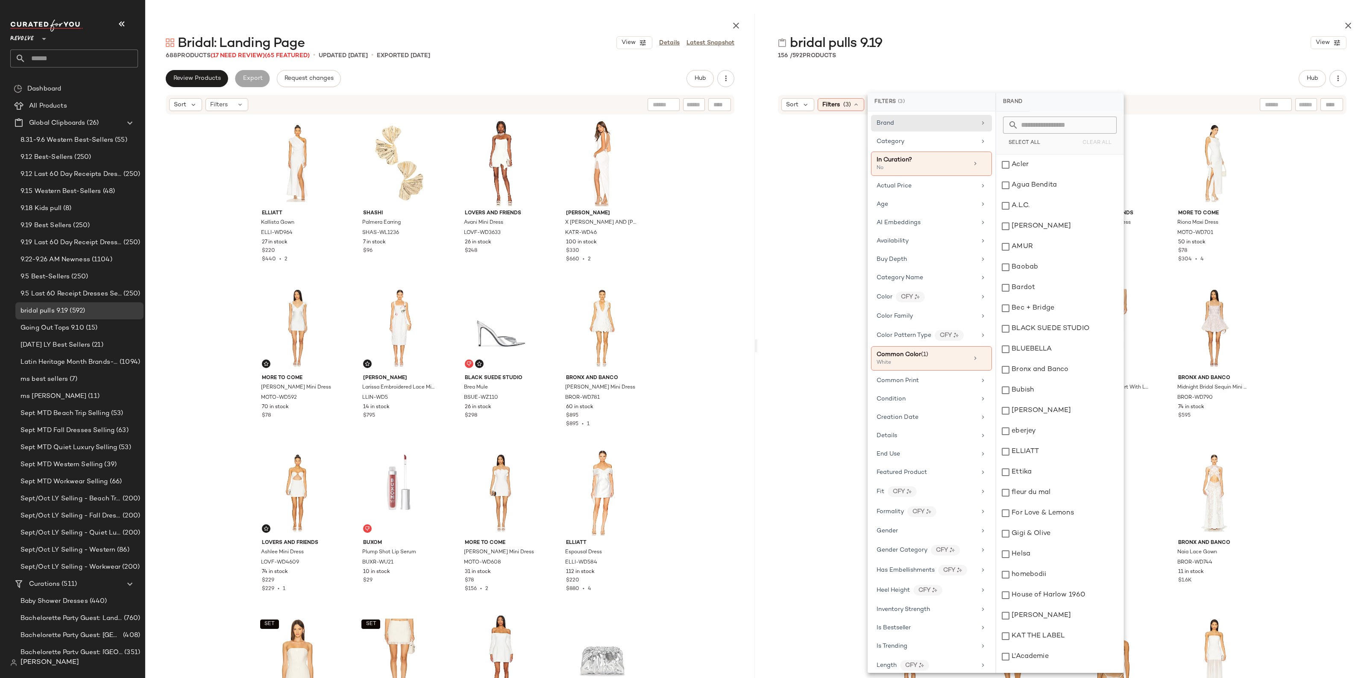
click at [1299, 312] on div "MAJORELLE Clemence Mini Dress MALR-WD1356 152 in stock $268 Lovers and Friends …" at bounding box center [1063, 405] width 610 height 581
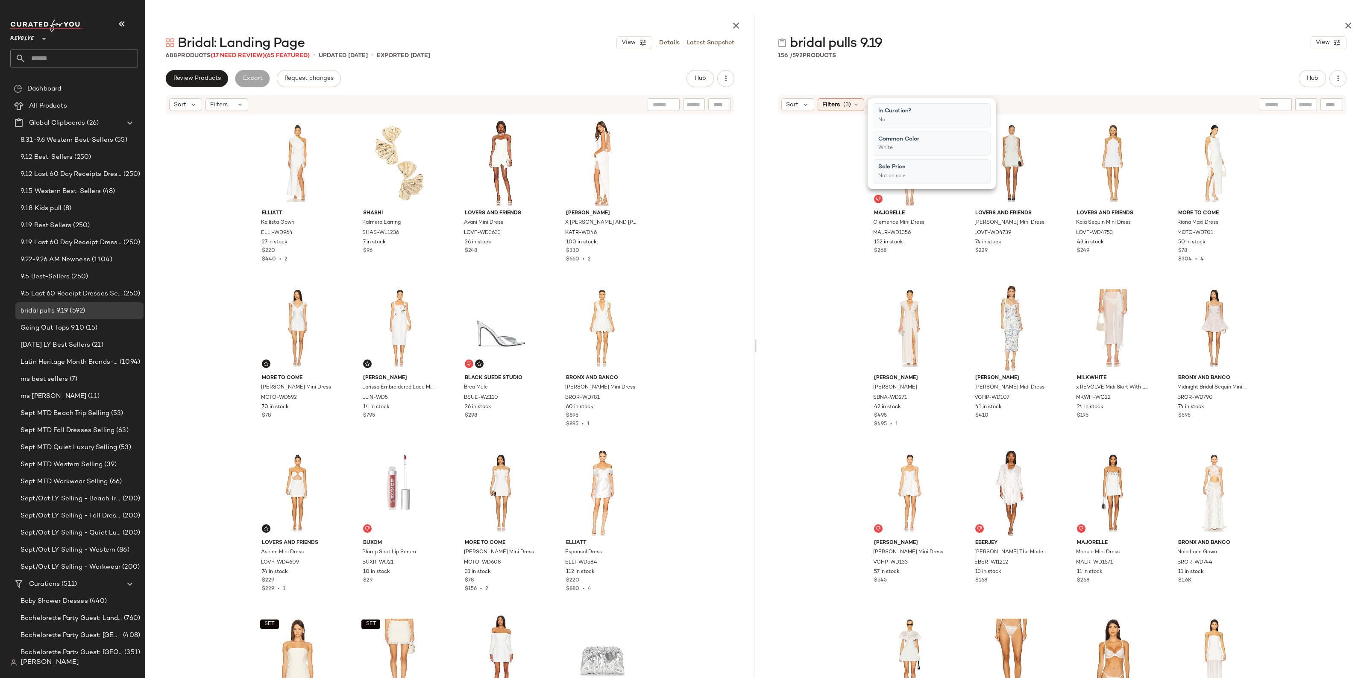
click at [808, 260] on div "MAJORELLE Clemence Mini Dress MALR-WD1356 152 in stock $268 Lovers and Friends …" at bounding box center [1063, 405] width 610 height 581
click at [832, 100] on span "Filters" at bounding box center [831, 104] width 18 height 9
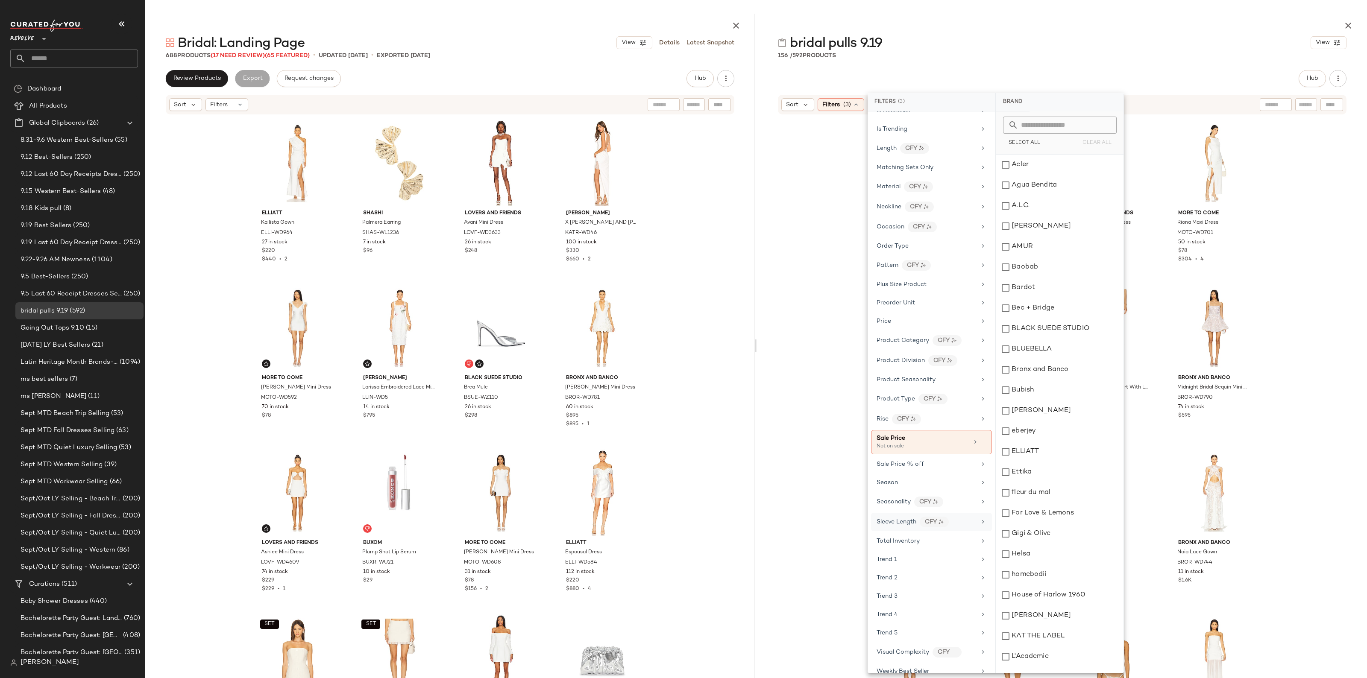
scroll to position [534, 0]
click at [902, 529] on div "Total Inventory" at bounding box center [898, 524] width 43 height 9
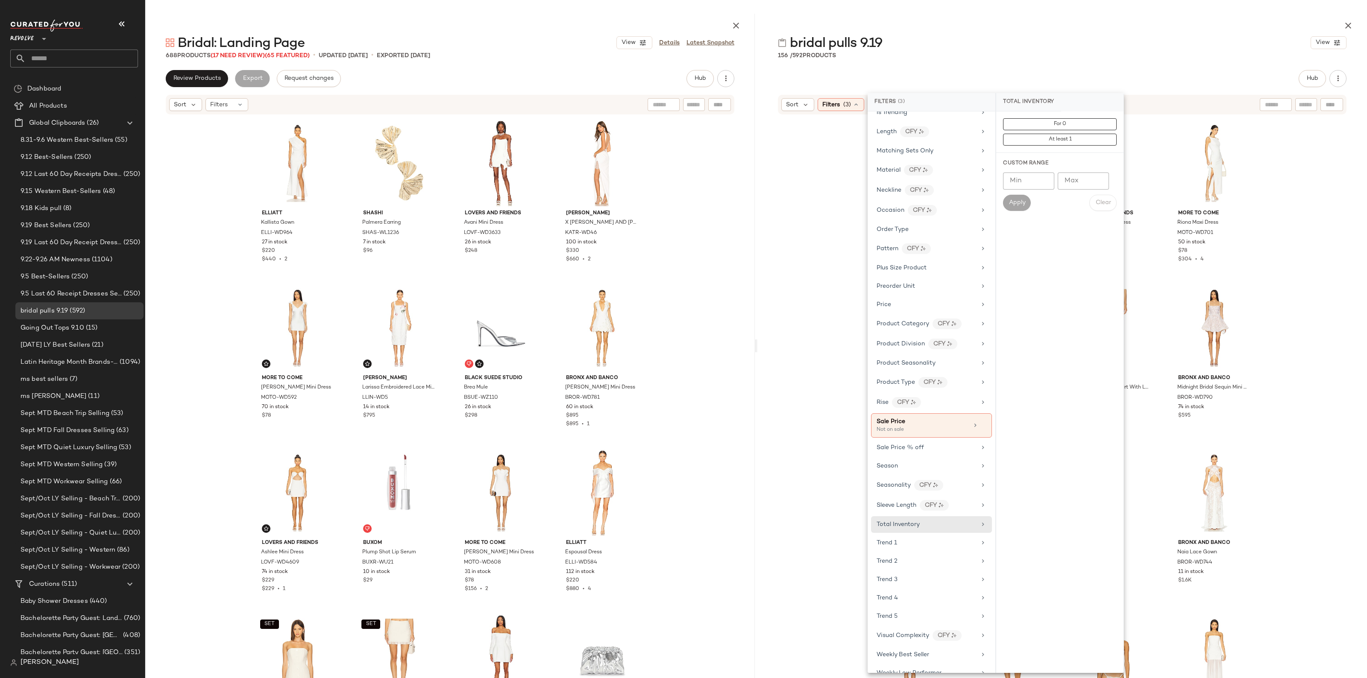
click at [1028, 177] on input "Min" at bounding box center [1028, 181] width 51 height 17
type input "**"
click at [1013, 208] on button "Apply" at bounding box center [1016, 203] width 27 height 16
click at [733, 326] on div "ELLIATT Kallista Gown ELLI-WD964 27 in stock $220 $440 • 2 SHASHI Palmera Earri…" at bounding box center [450, 405] width 610 height 581
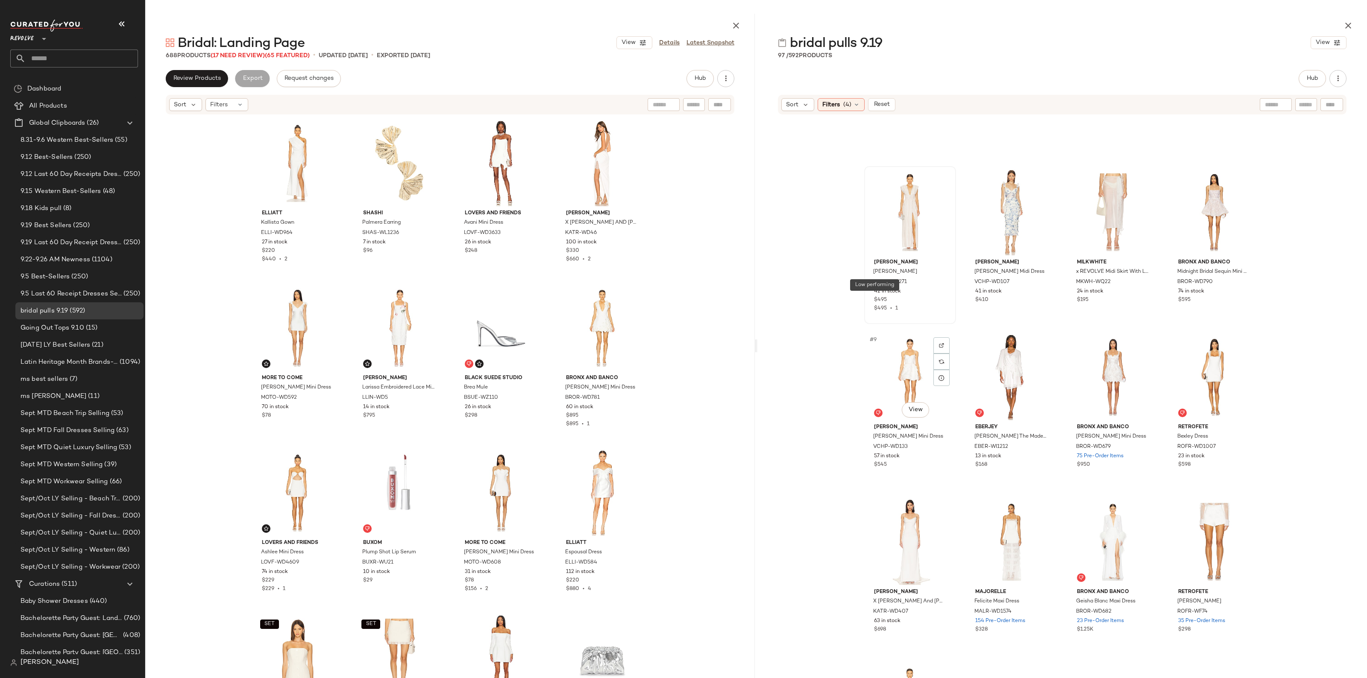
scroll to position [0, 0]
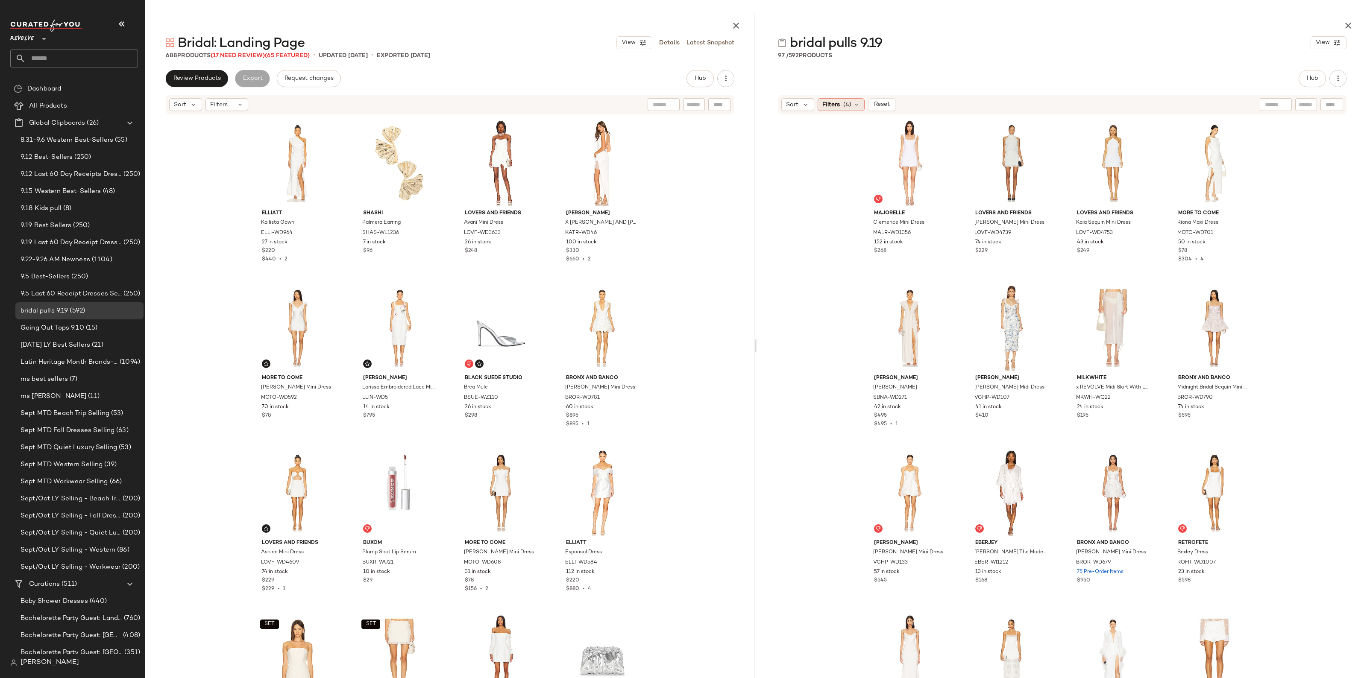
click at [834, 106] on span "Filters" at bounding box center [831, 104] width 18 height 9
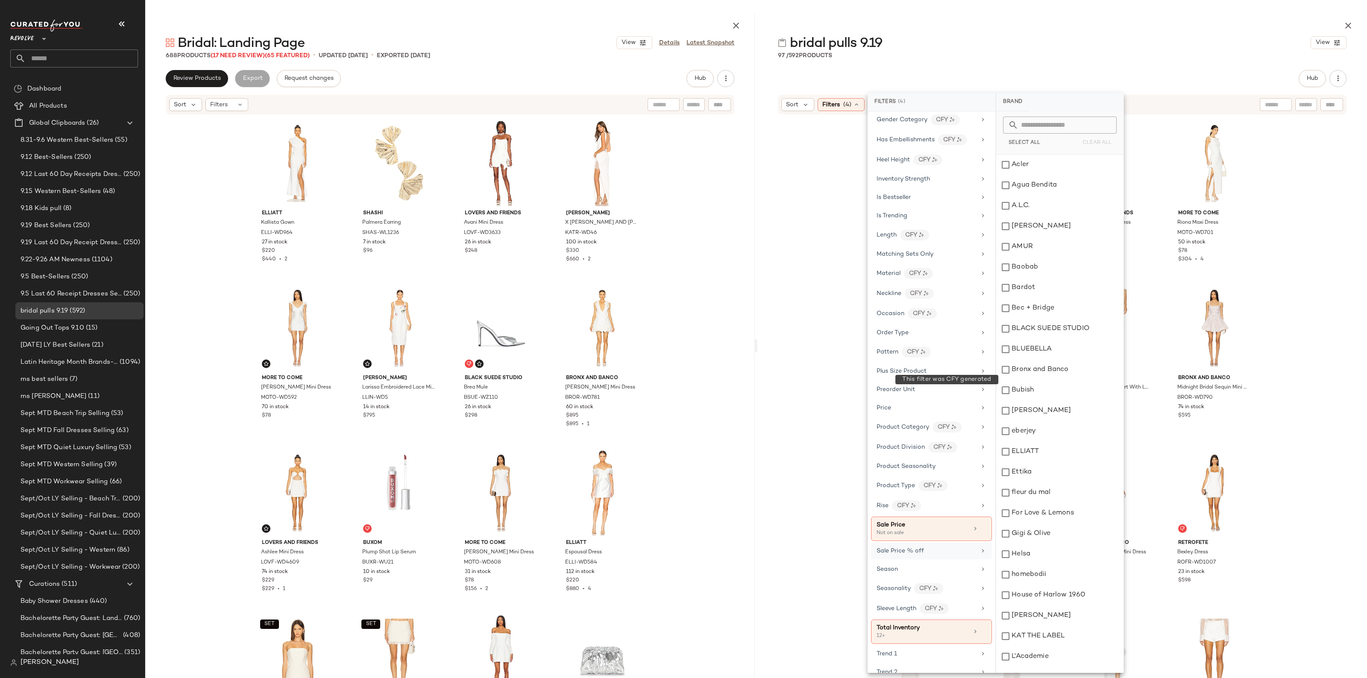
scroll to position [534, 0]
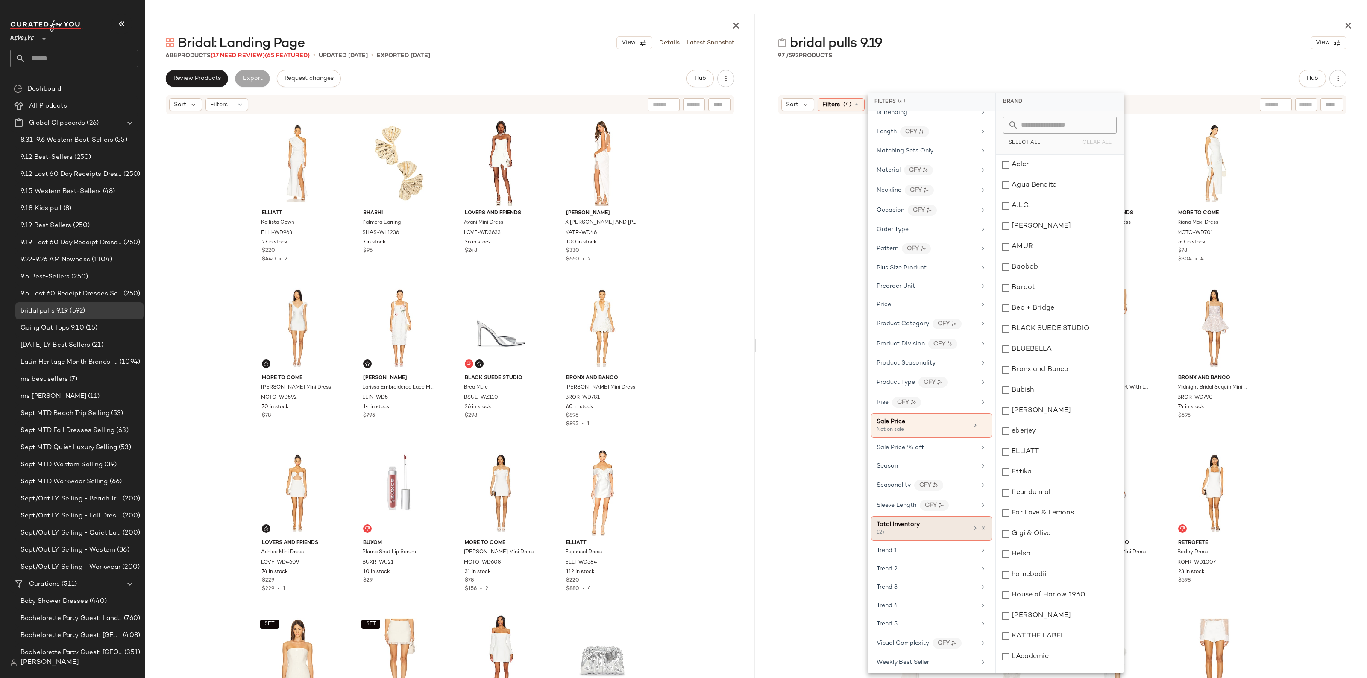
click at [911, 537] on div "12+" at bounding box center [919, 533] width 85 height 8
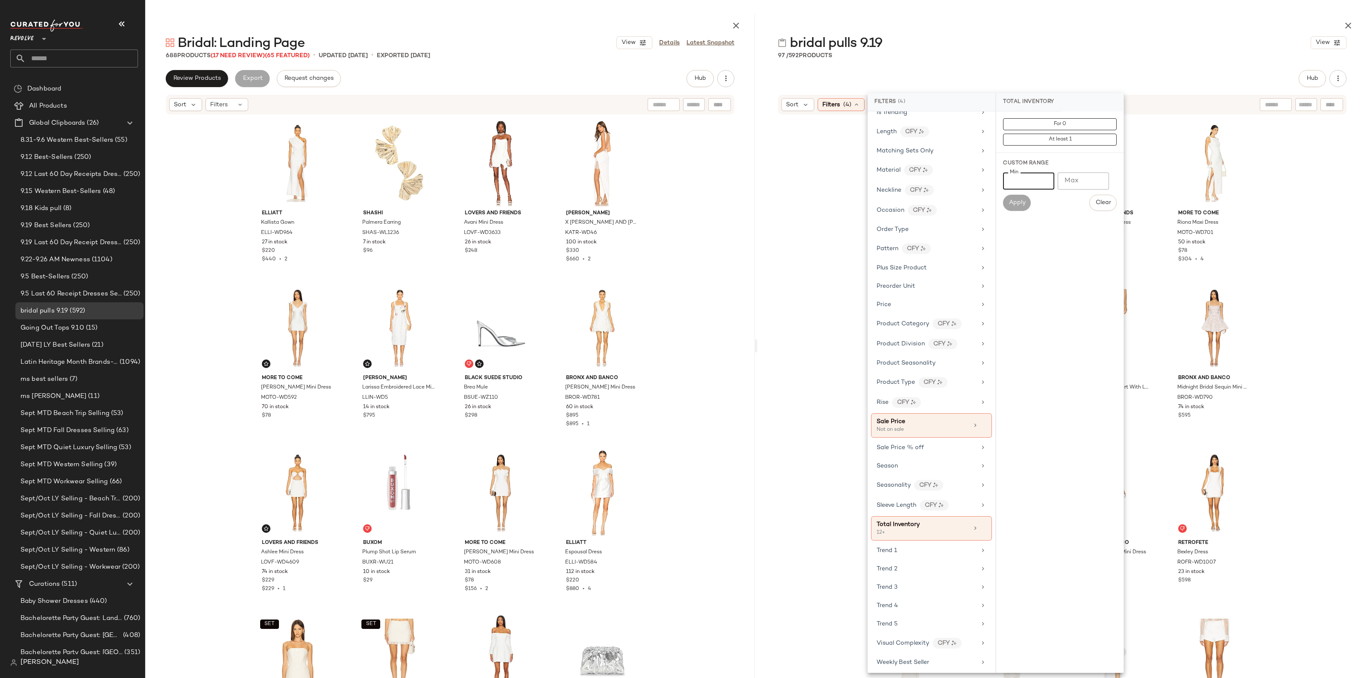
drag, startPoint x: 1036, startPoint y: 180, endPoint x: 1035, endPoint y: 185, distance: 4.9
click at [1035, 180] on input "**" at bounding box center [1028, 181] width 51 height 17
type input "**"
click at [1013, 200] on span "Apply" at bounding box center [1016, 203] width 17 height 7
click at [1313, 376] on div "MAJORELLE Clemence Mini Dress MALR-WD1356 152 in stock $268 Lovers and Friends …" at bounding box center [1063, 405] width 610 height 581
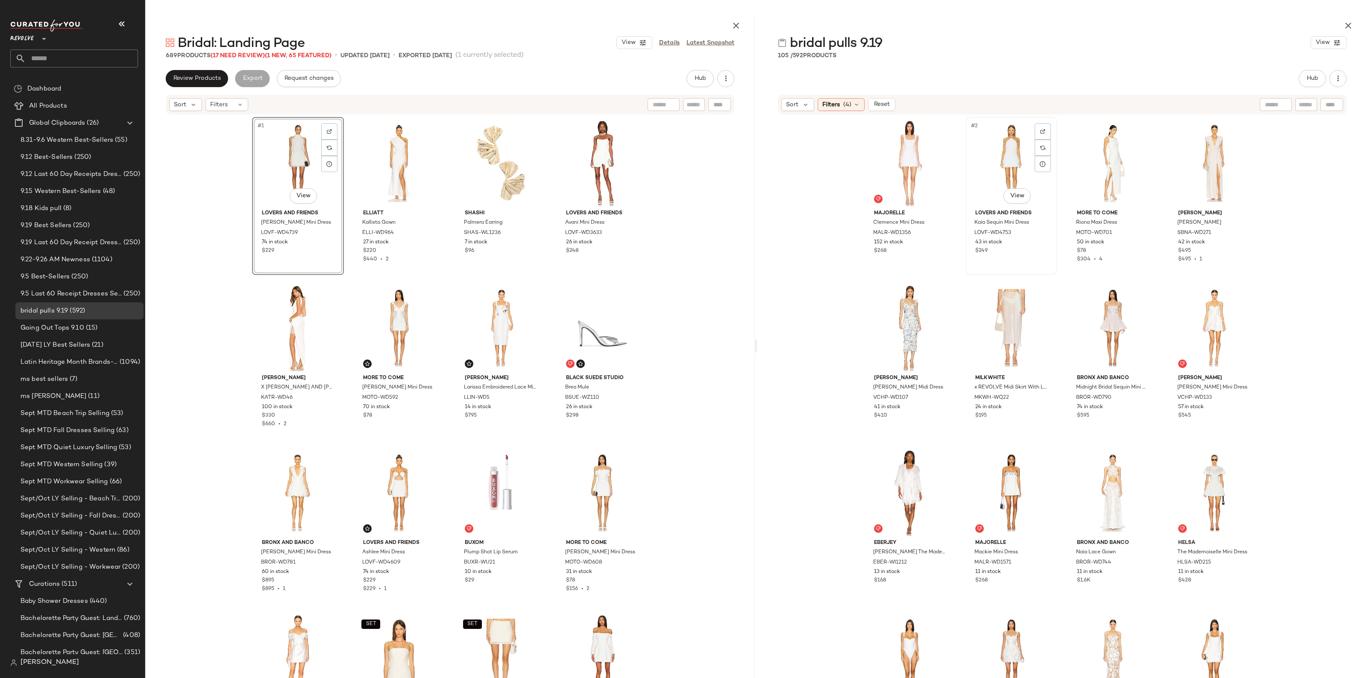
click at [996, 161] on div "#2 View" at bounding box center [1012, 163] width 86 height 86
click at [1095, 157] on div "#3 View" at bounding box center [1113, 163] width 86 height 86
click at [1203, 166] on div "#4 View" at bounding box center [1215, 163] width 86 height 86
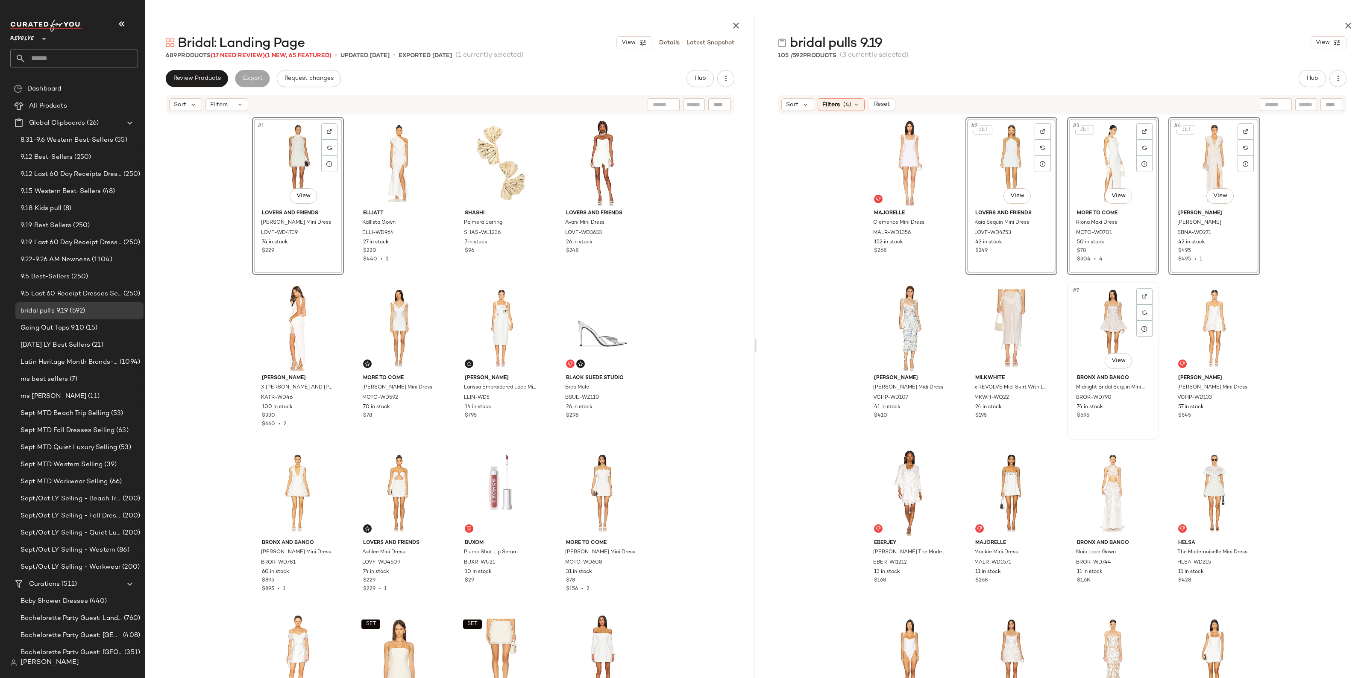
click at [1105, 319] on div "#7 View" at bounding box center [1113, 328] width 86 height 86
click at [1111, 505] on div "#11 View" at bounding box center [1113, 493] width 86 height 86
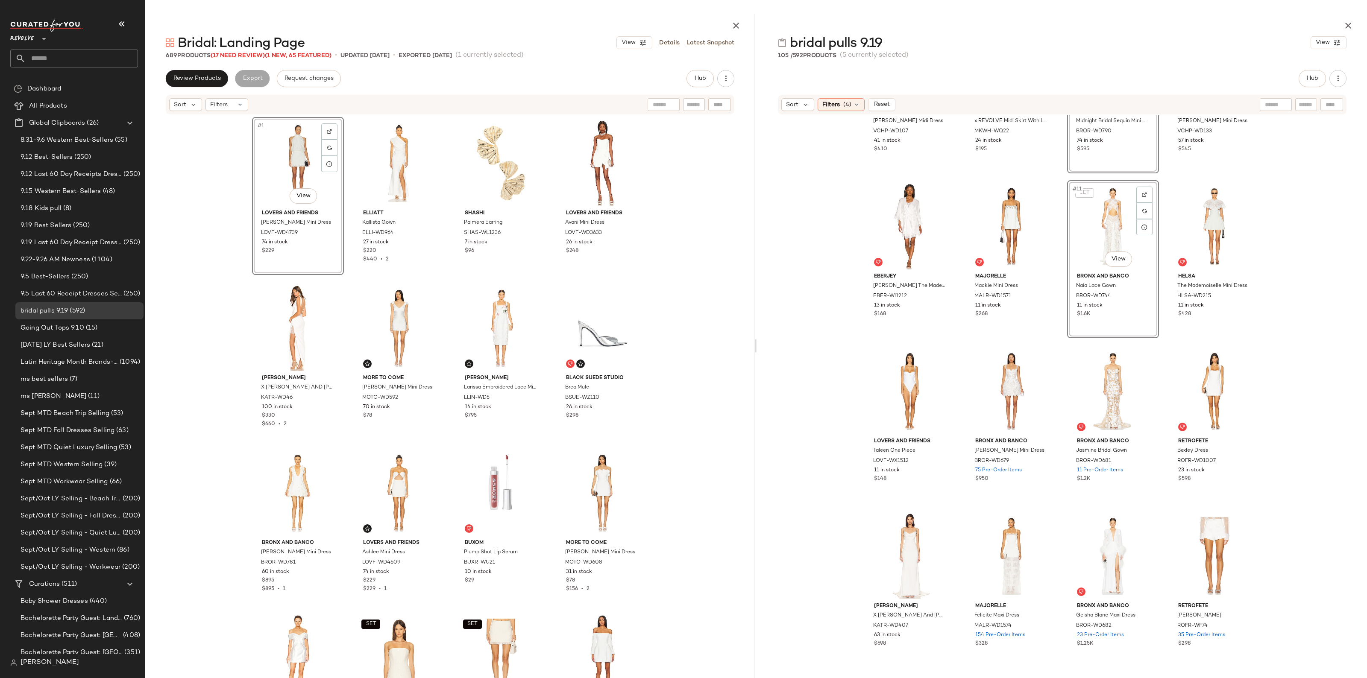
scroll to position [274, 0]
click at [983, 394] on div "#14 View" at bounding box center [1012, 391] width 86 height 86
click at [906, 379] on div "#13 View" at bounding box center [910, 391] width 86 height 86
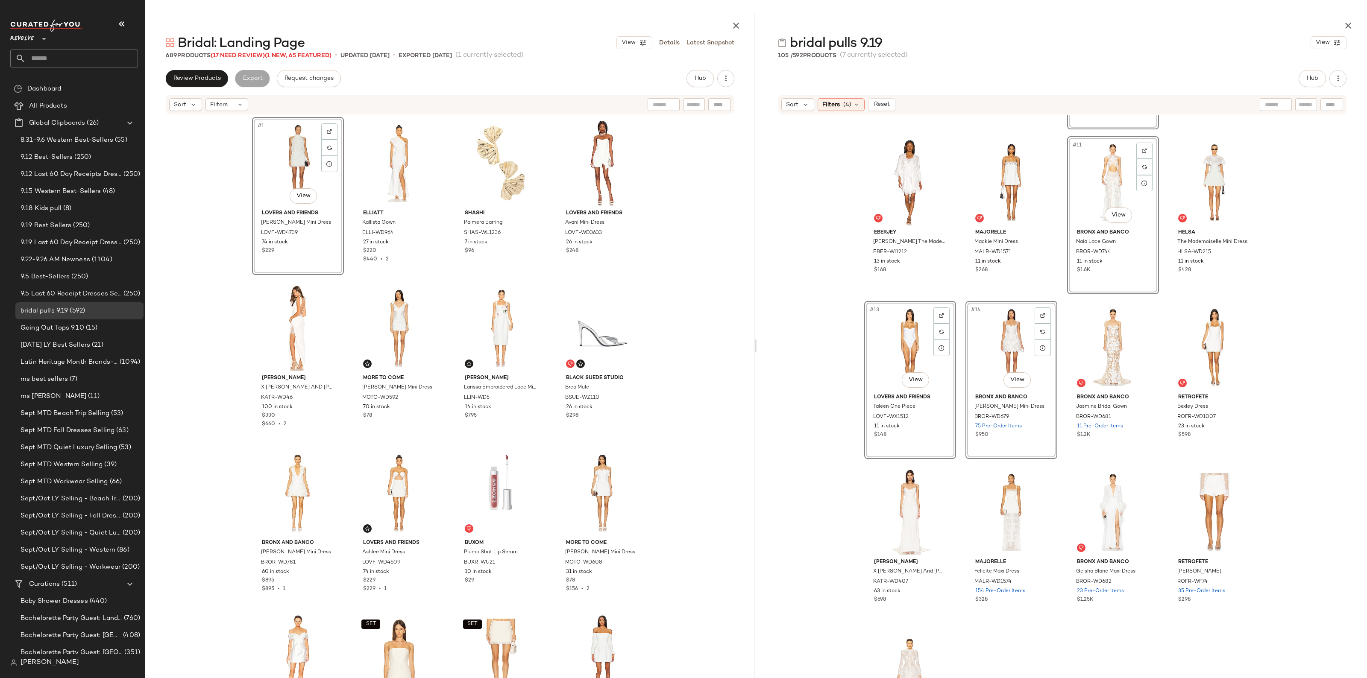
scroll to position [409, 0]
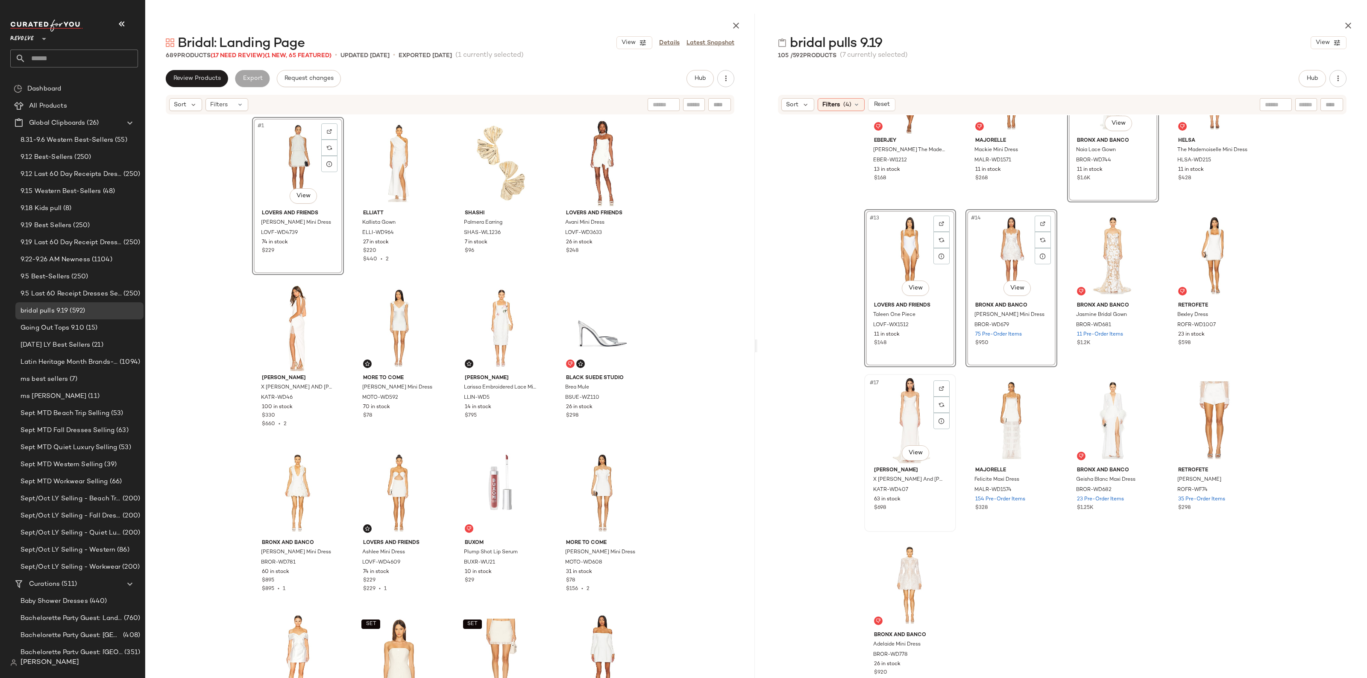
click at [895, 413] on div "#17 View" at bounding box center [910, 420] width 86 height 86
click at [986, 415] on div "#18 View" at bounding box center [1012, 420] width 86 height 86
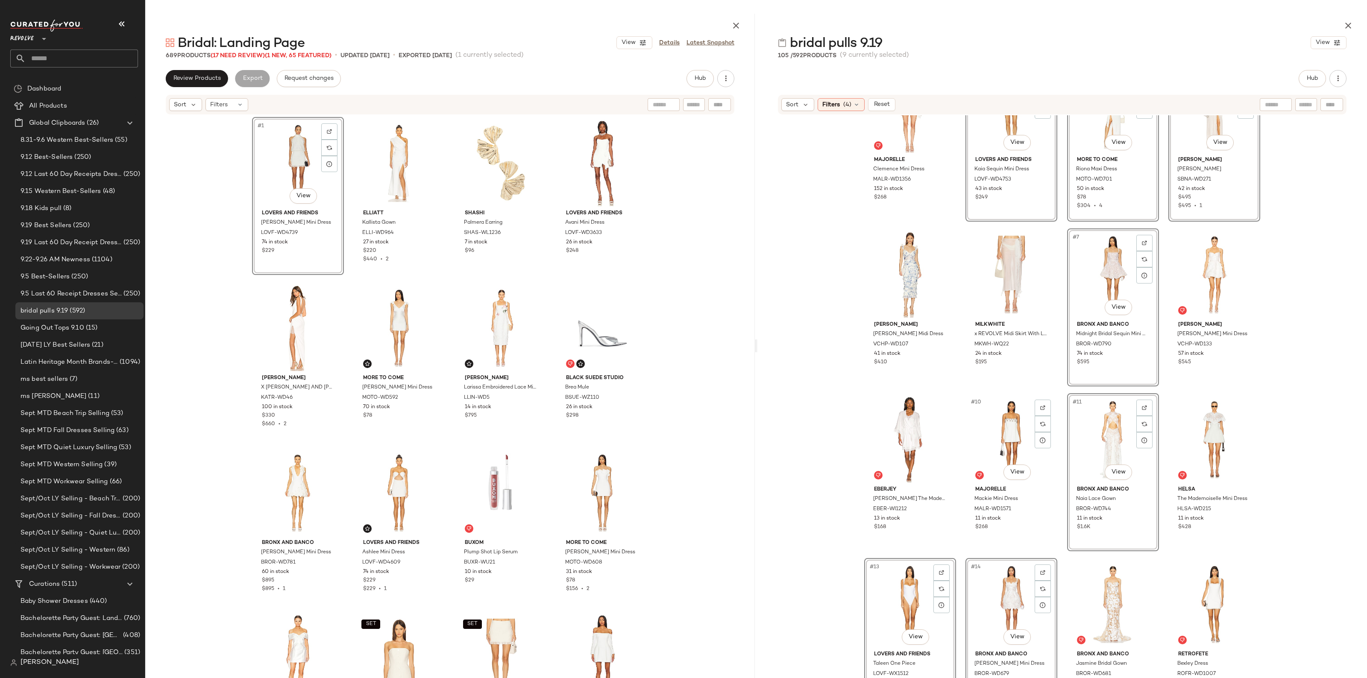
scroll to position [0, 0]
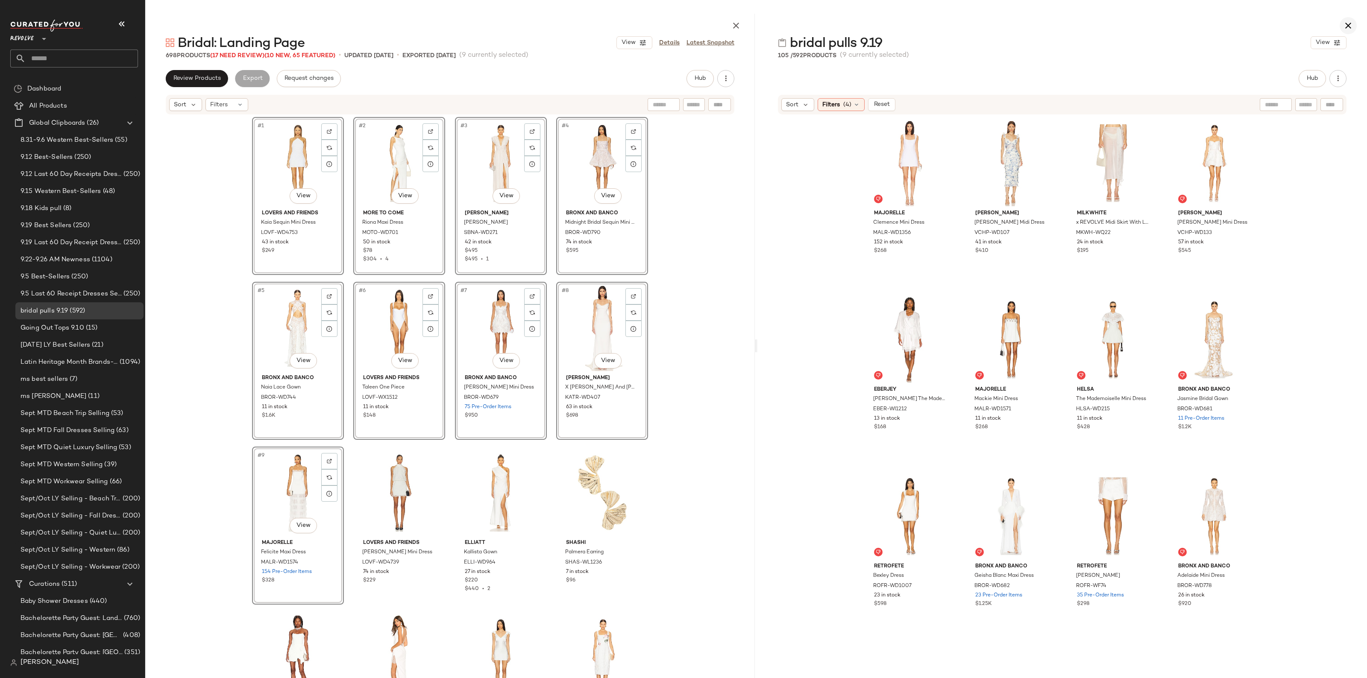
click at [1351, 24] on icon "button" at bounding box center [1348, 26] width 10 height 10
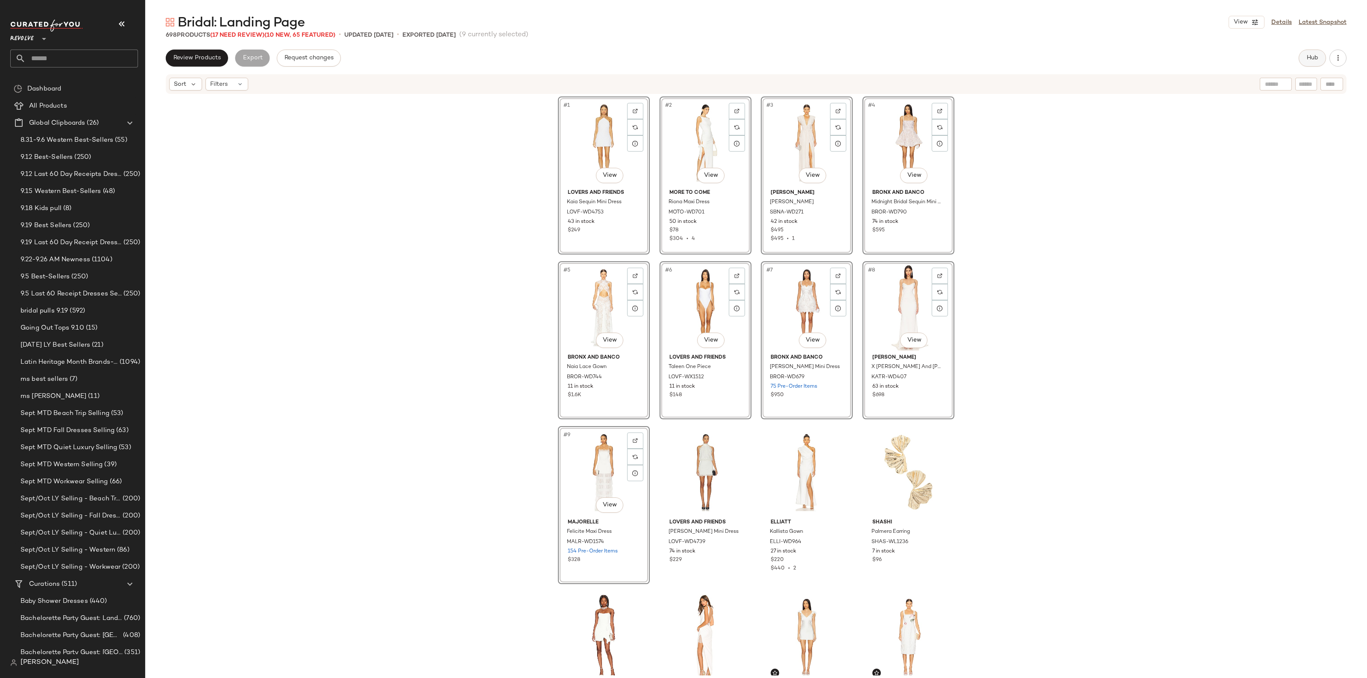
click at [1310, 55] on span "Hub" at bounding box center [1313, 58] width 12 height 7
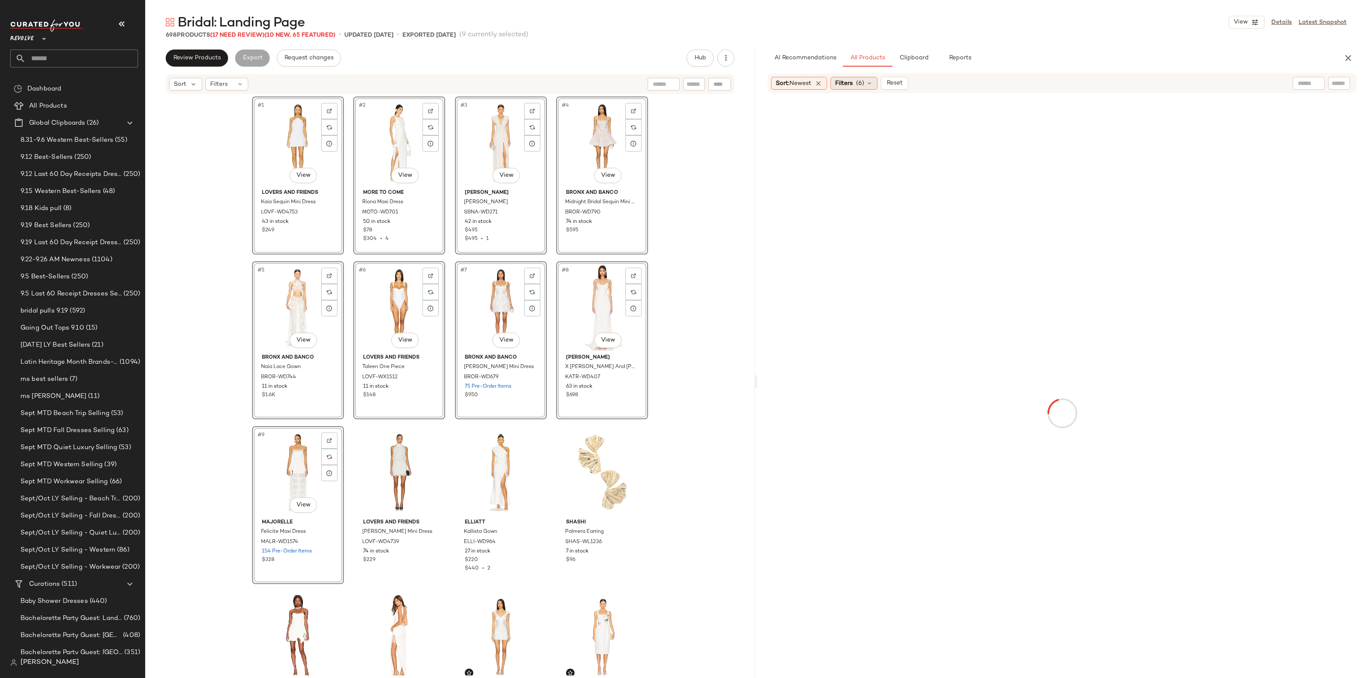
click at [876, 87] on div "Filters (6)" at bounding box center [854, 83] width 47 height 13
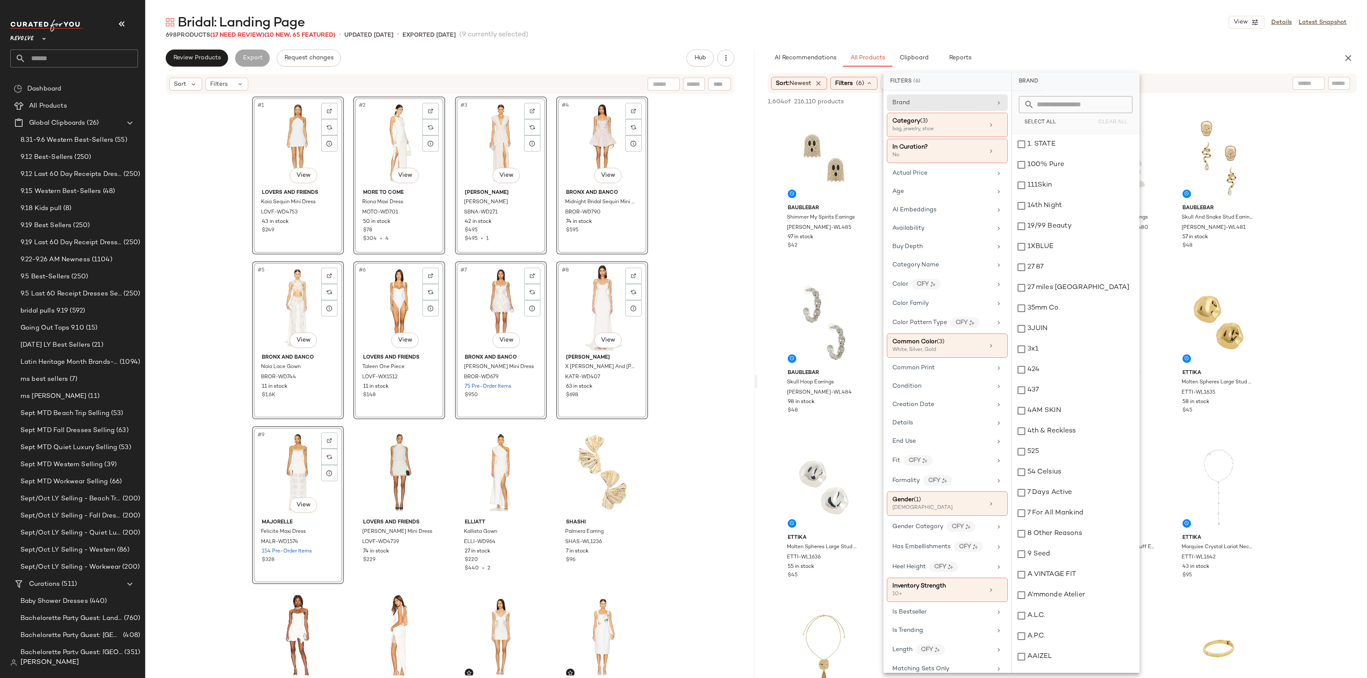
click at [1339, 60] on div "AI Recommendations All Products Clipboard Reports" at bounding box center [1049, 58] width 582 height 17
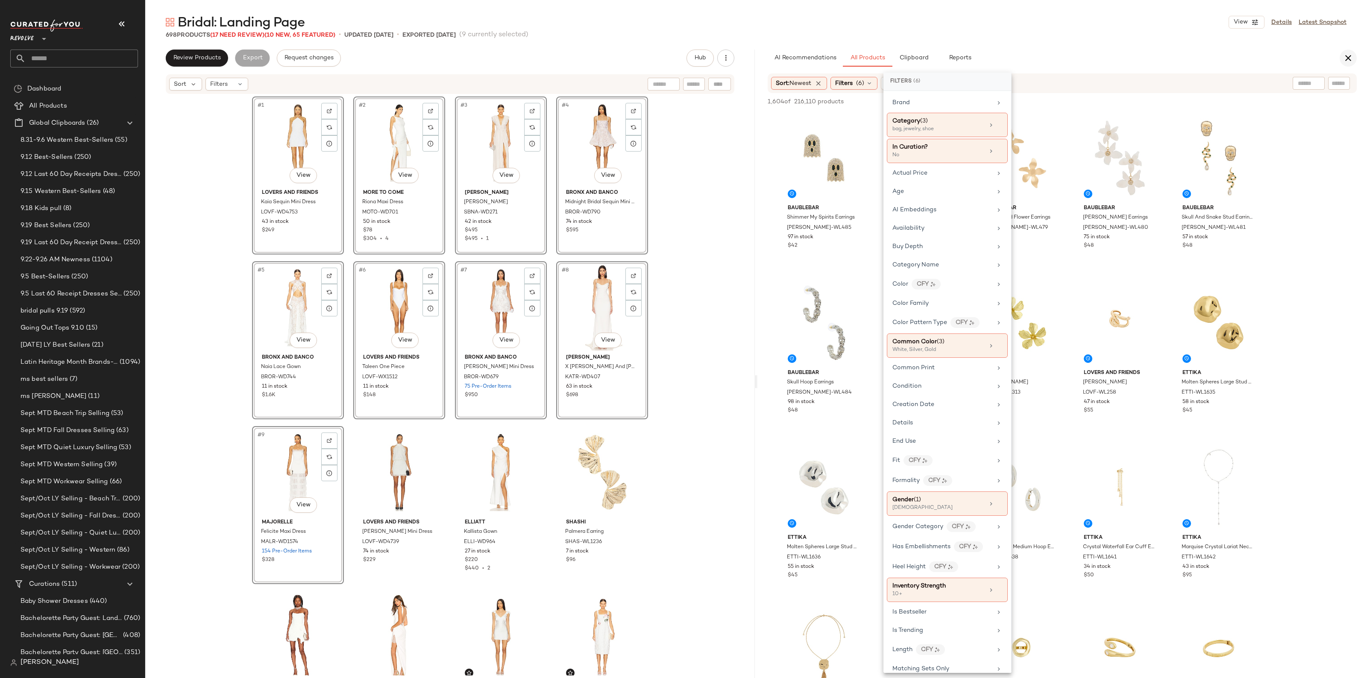
click at [1345, 59] on icon "button" at bounding box center [1348, 58] width 10 height 10
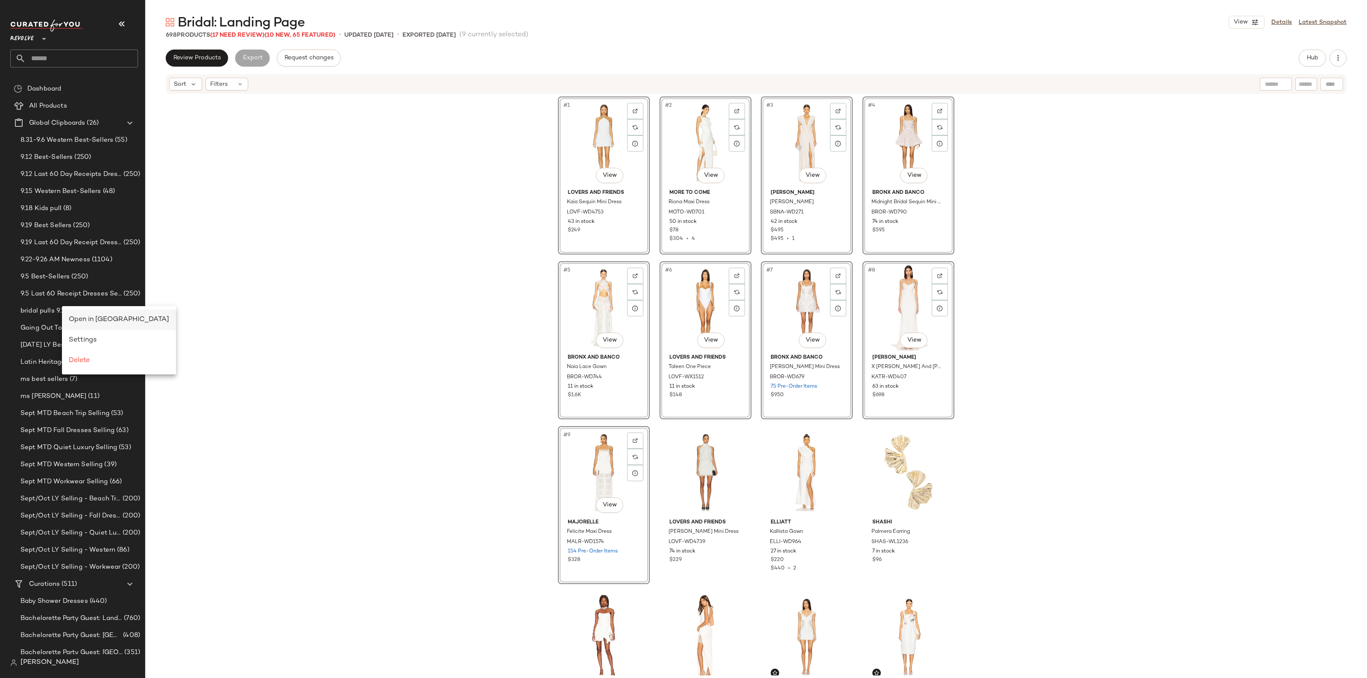
click at [98, 323] on span "Open in Split View" at bounding box center [119, 319] width 100 height 7
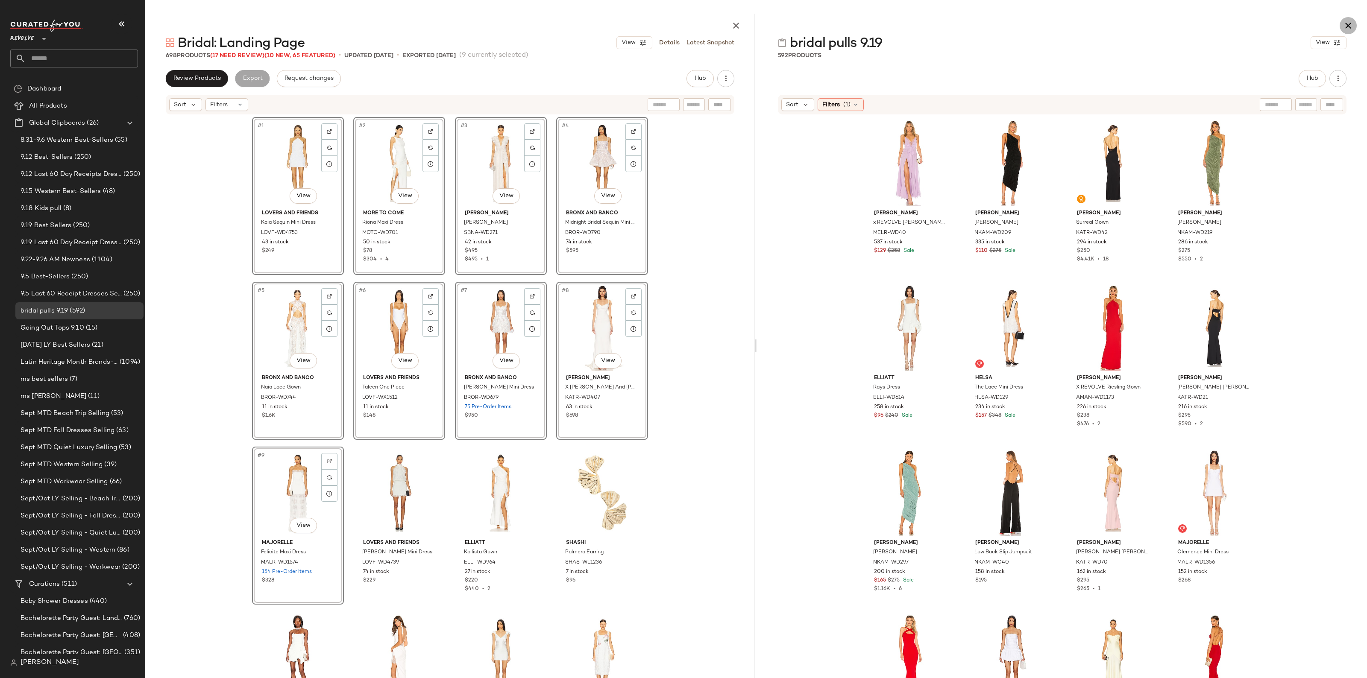
click at [1350, 32] on button "button" at bounding box center [1348, 25] width 17 height 17
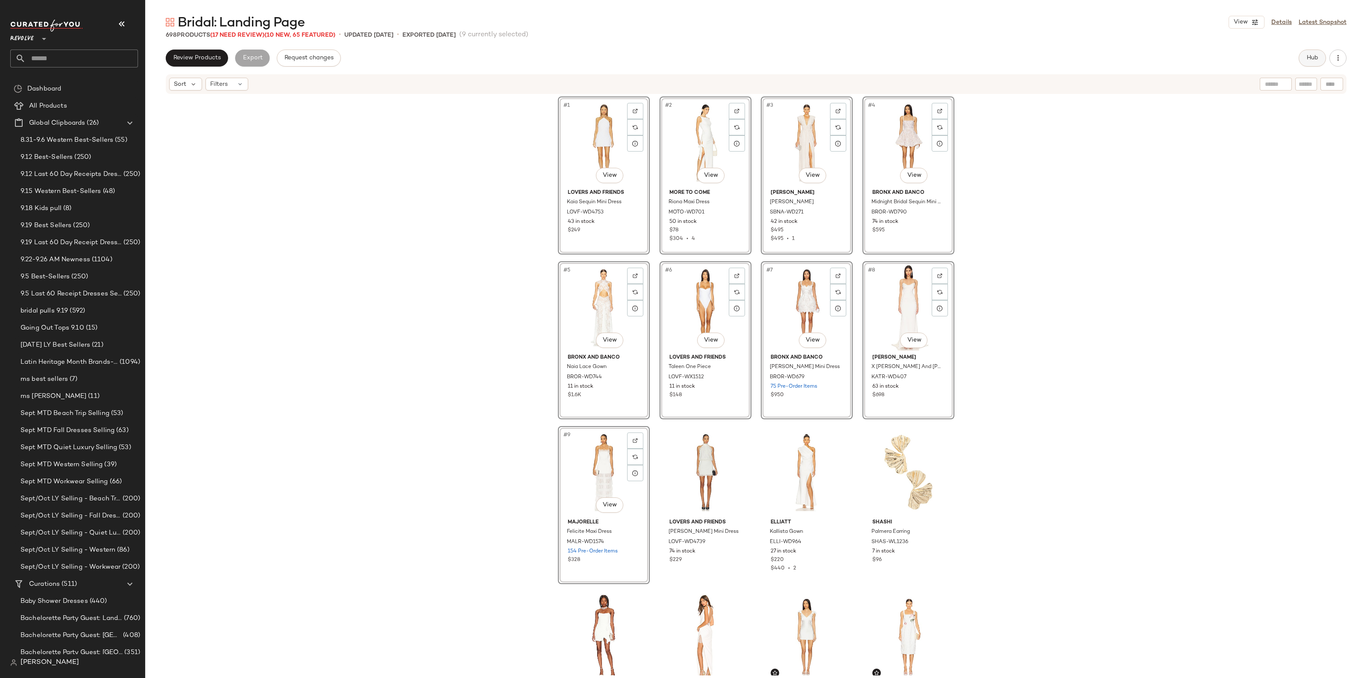
click at [1314, 58] on span "Hub" at bounding box center [1313, 58] width 12 height 7
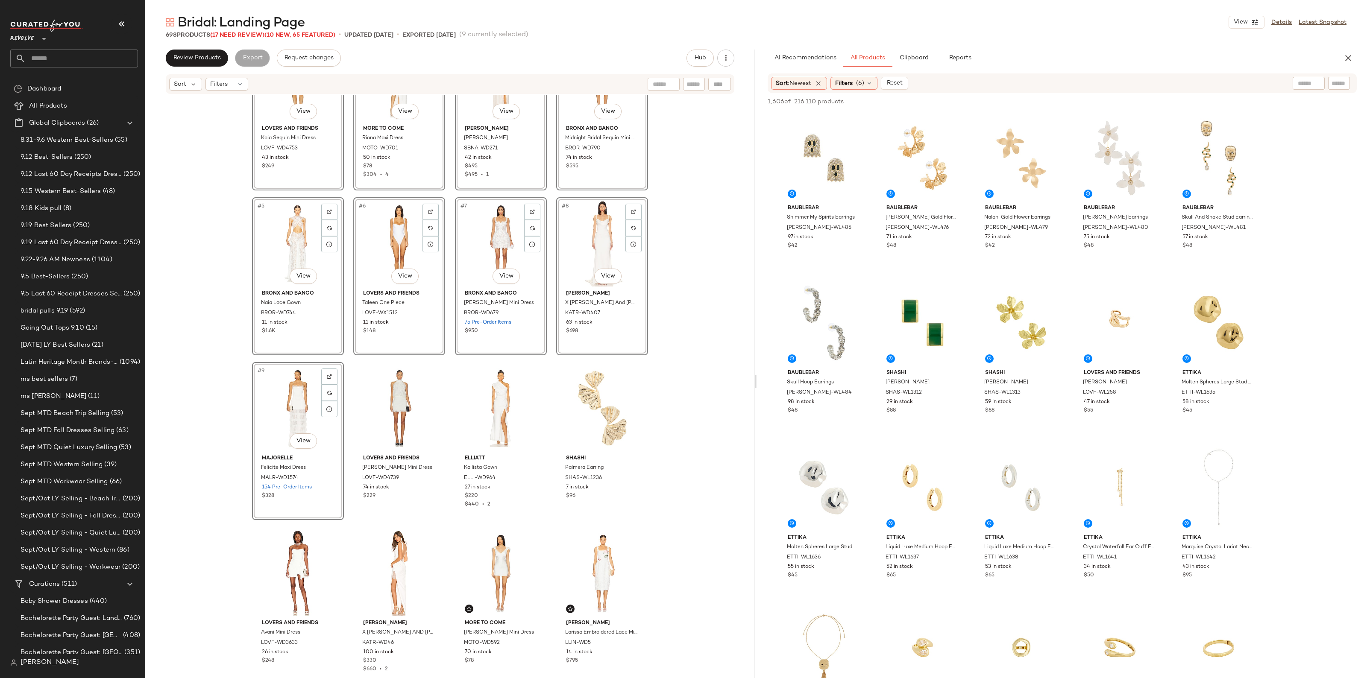
scroll to position [327, 0]
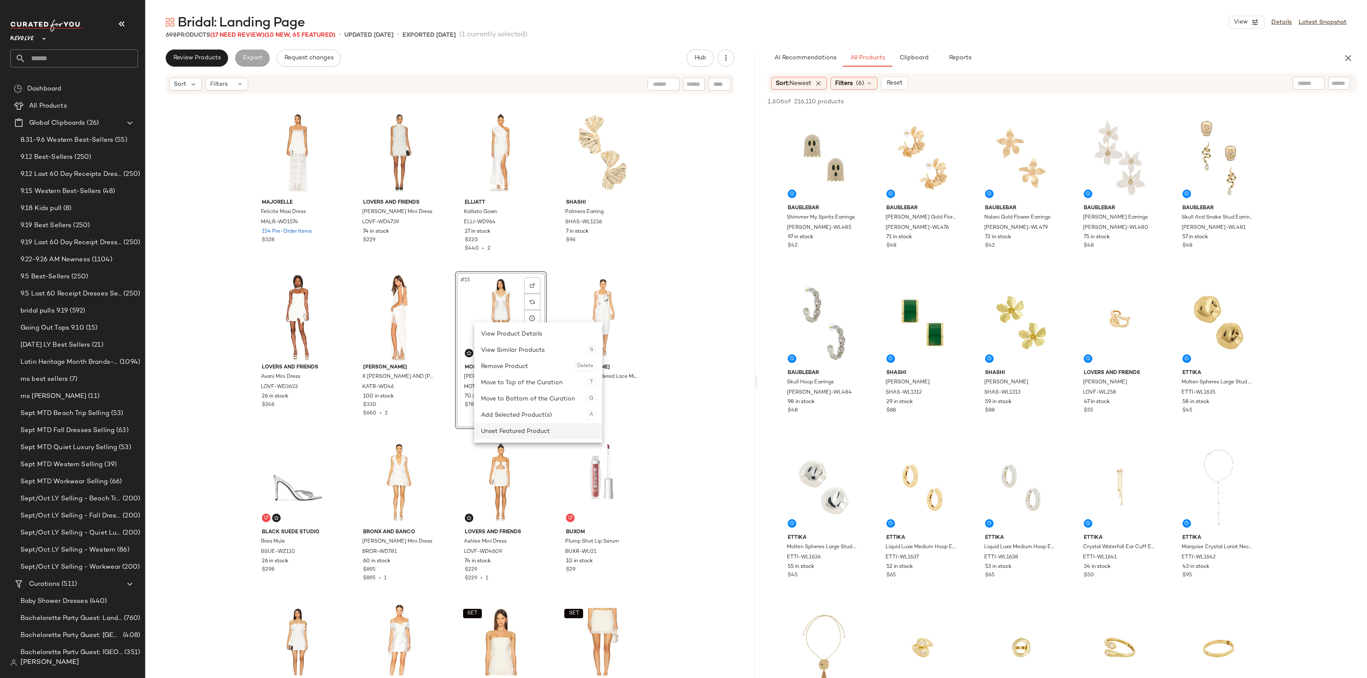
click at [509, 426] on div "Unset Featured Product" at bounding box center [538, 431] width 115 height 16
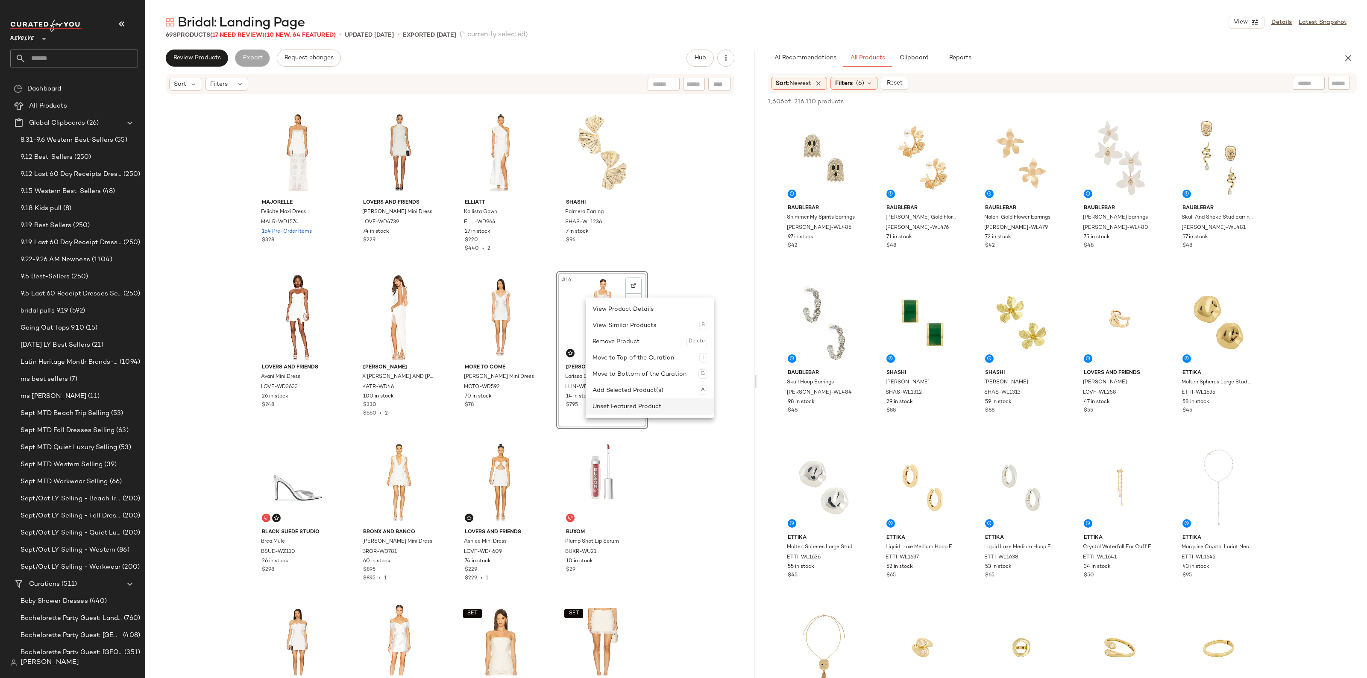
click at [612, 410] on div "Unset Featured Product" at bounding box center [650, 407] width 115 height 16
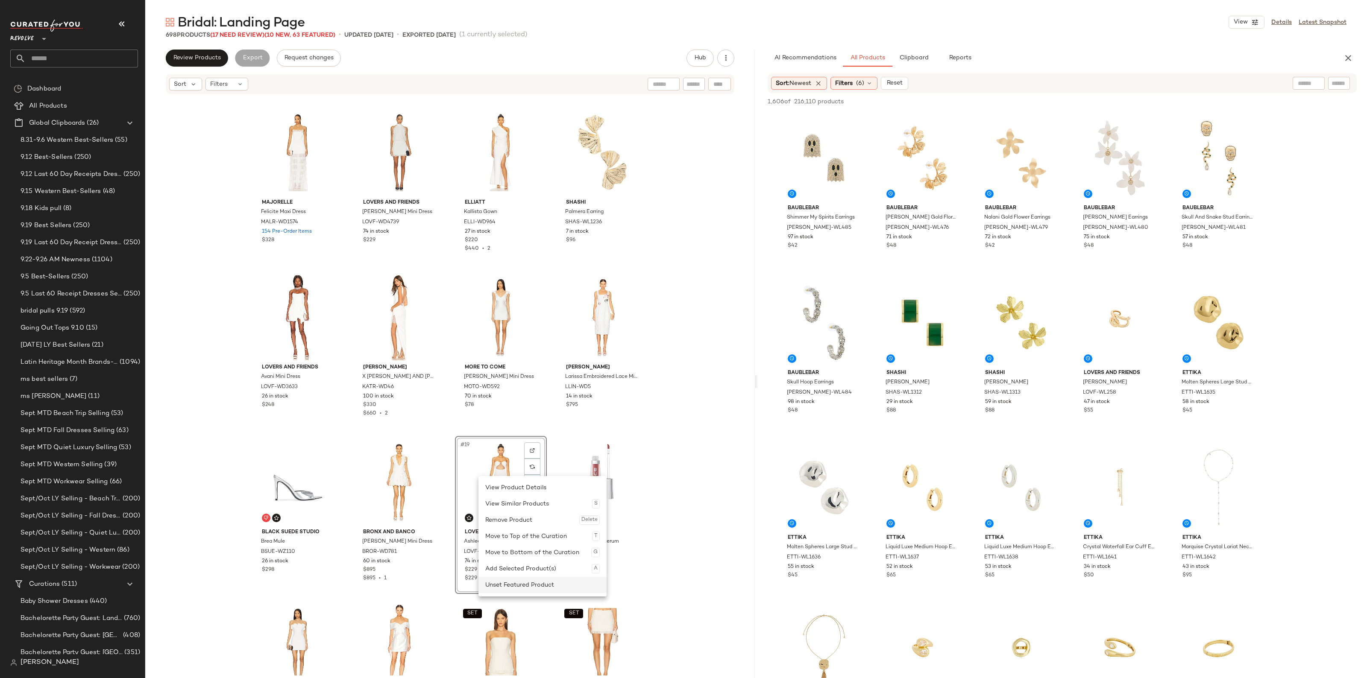
click at [511, 582] on div "Unset Featured Product" at bounding box center [542, 585] width 115 height 16
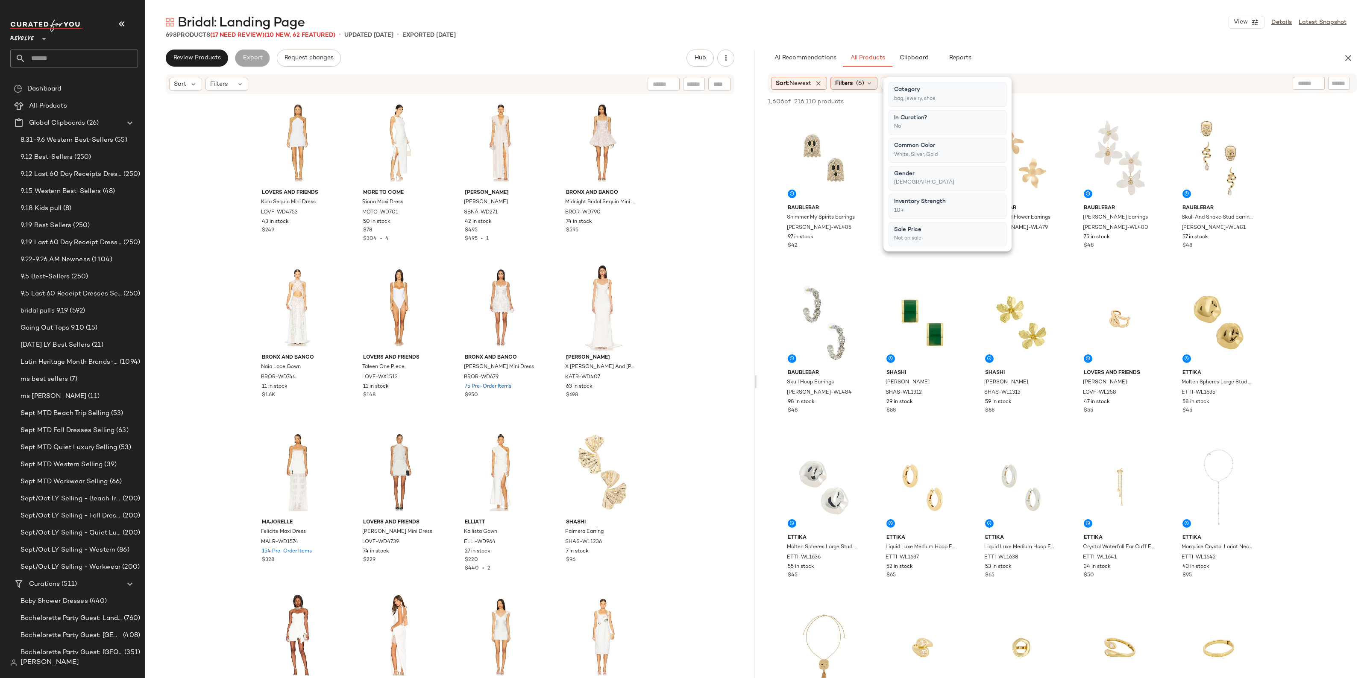
click at [876, 85] on div "Filters (6)" at bounding box center [854, 83] width 47 height 13
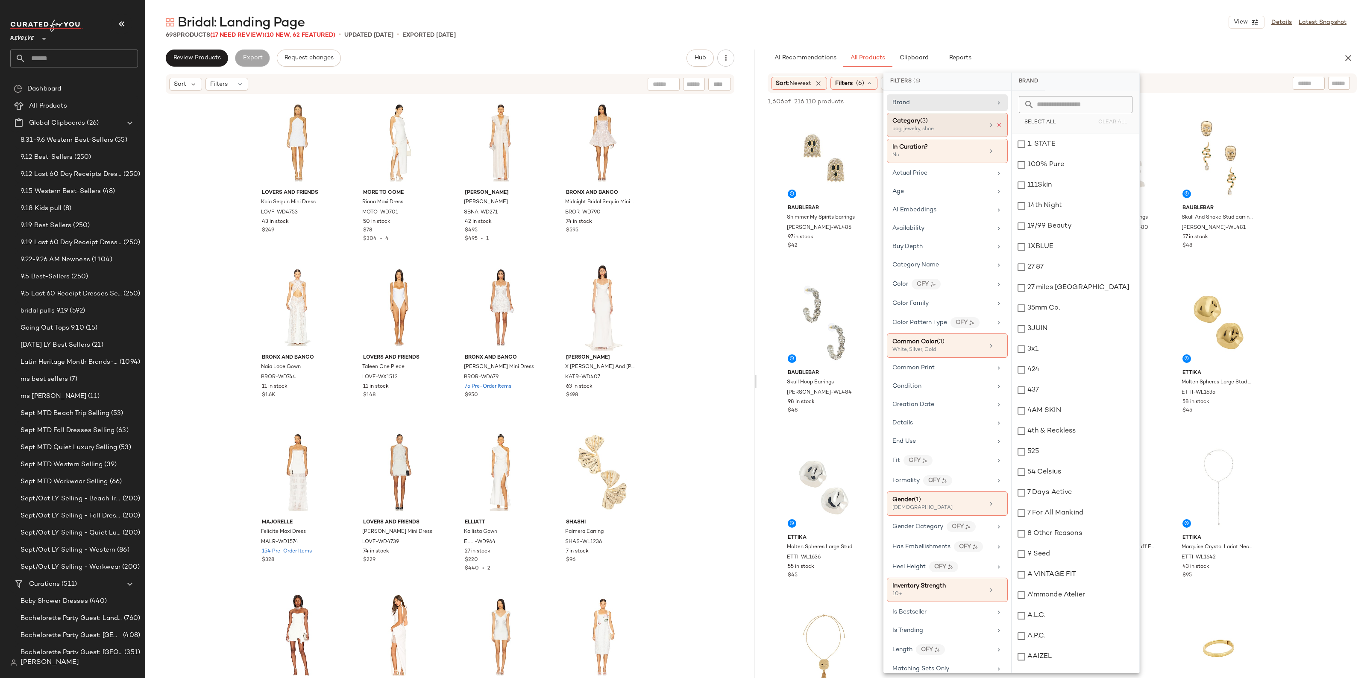
click at [996, 126] on icon at bounding box center [999, 125] width 6 height 6
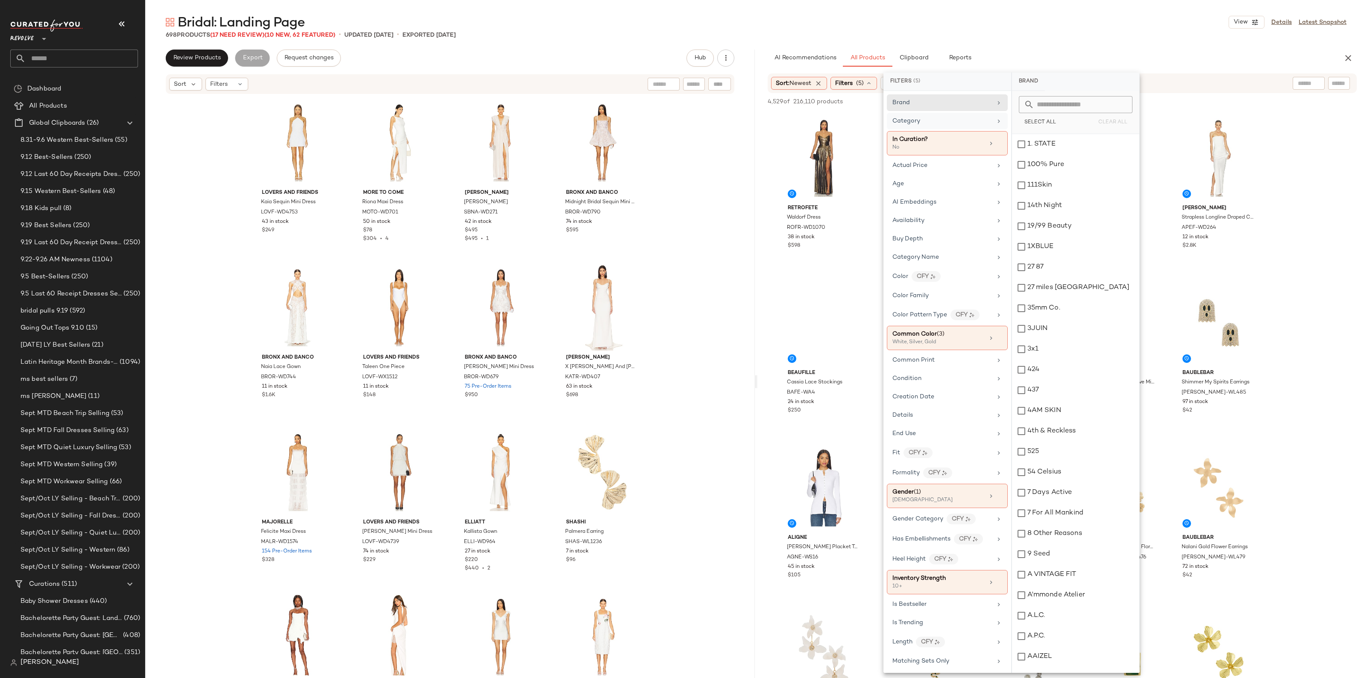
click at [926, 122] on div "Category" at bounding box center [943, 121] width 100 height 9
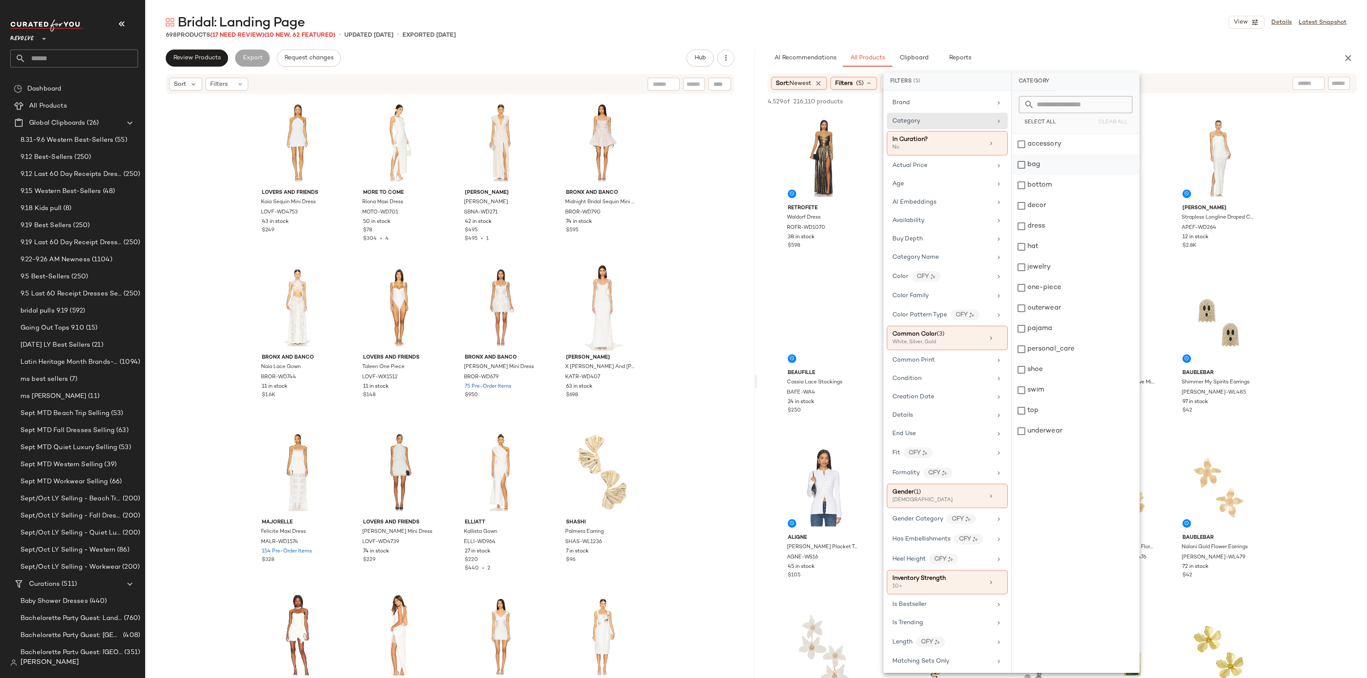
click at [1057, 162] on div "bag" at bounding box center [1075, 165] width 127 height 21
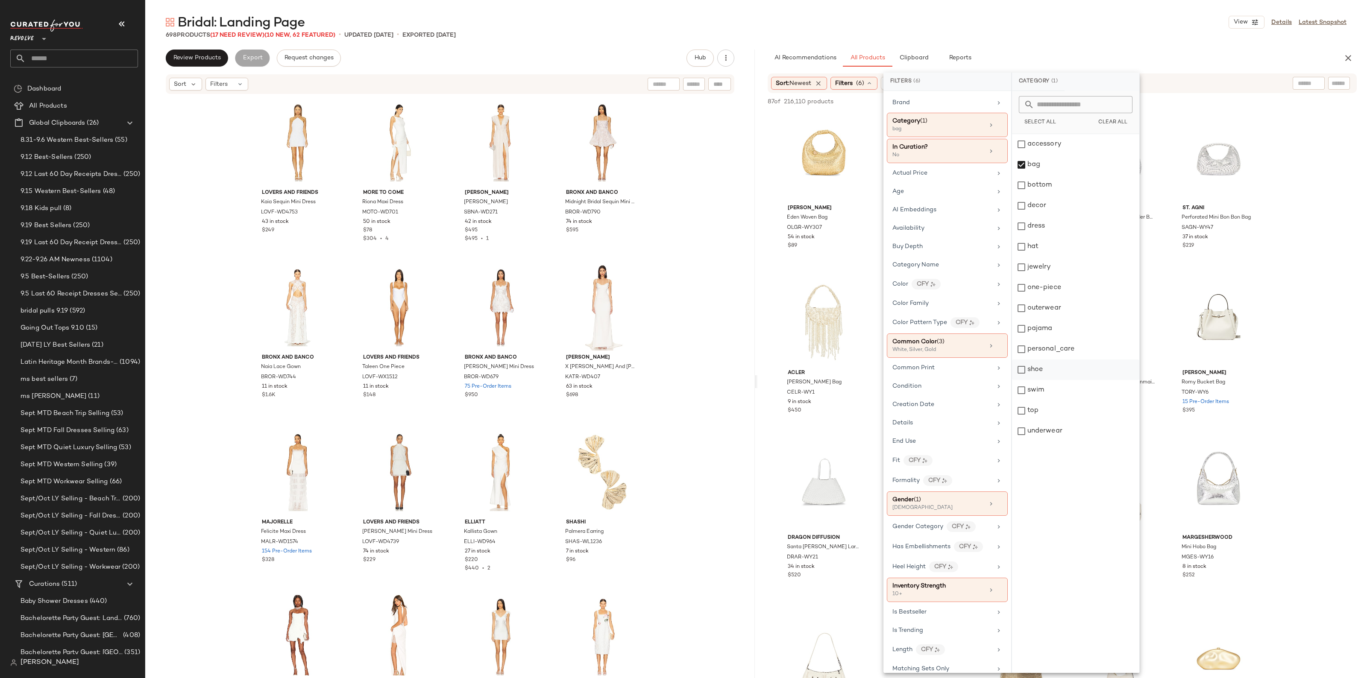
click at [1041, 376] on div "shoe" at bounding box center [1075, 370] width 127 height 21
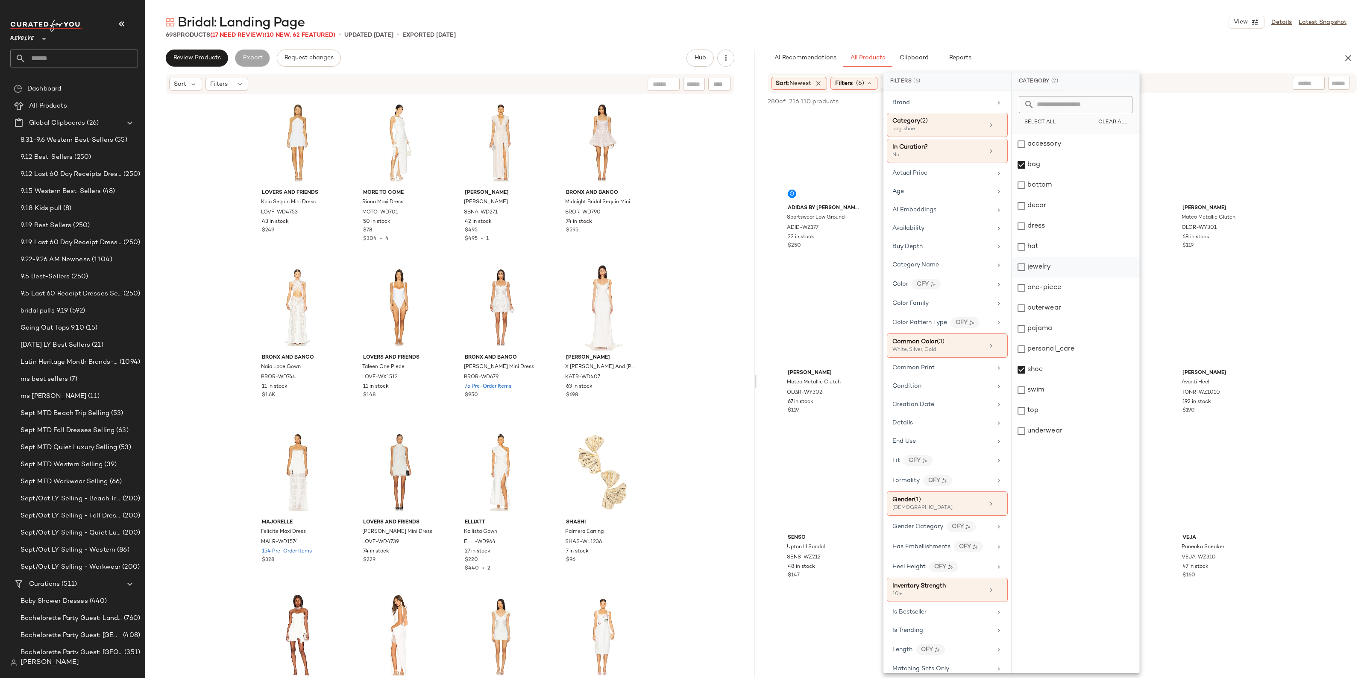
click at [1047, 273] on div "jewelry" at bounding box center [1075, 267] width 127 height 21
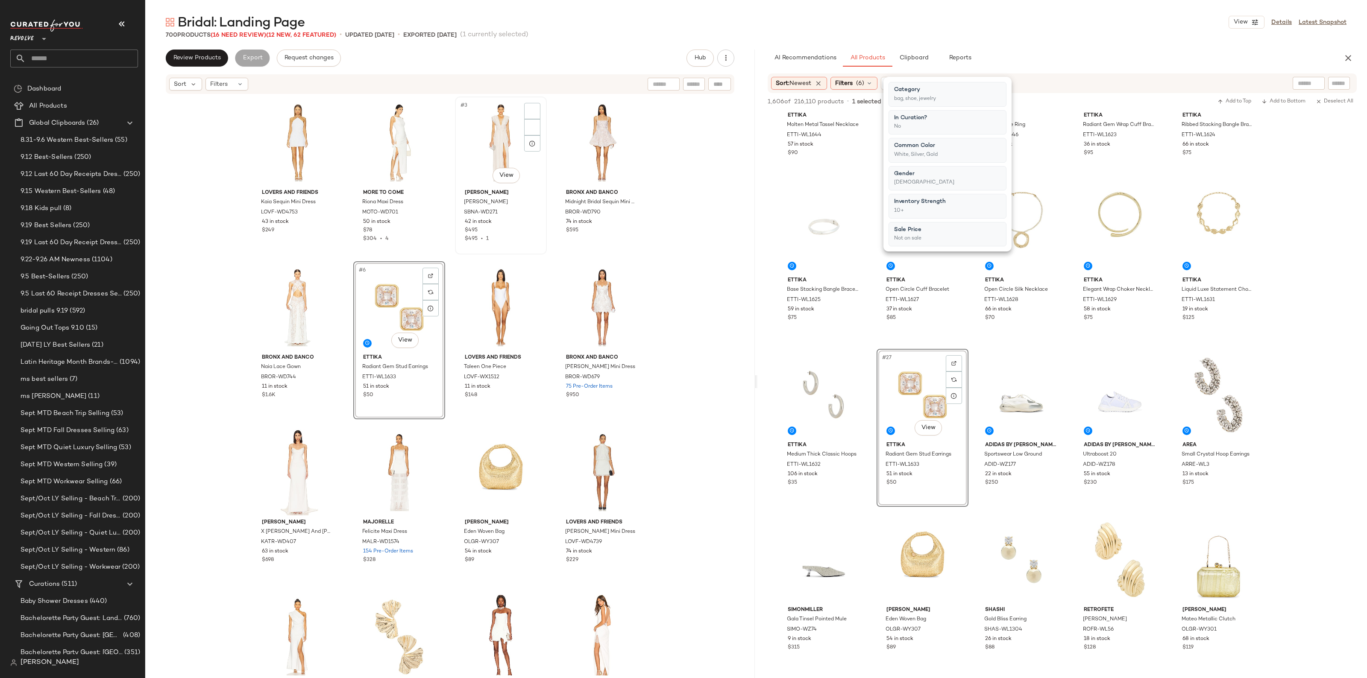
drag, startPoint x: 494, startPoint y: 125, endPoint x: 499, endPoint y: 127, distance: 5.0
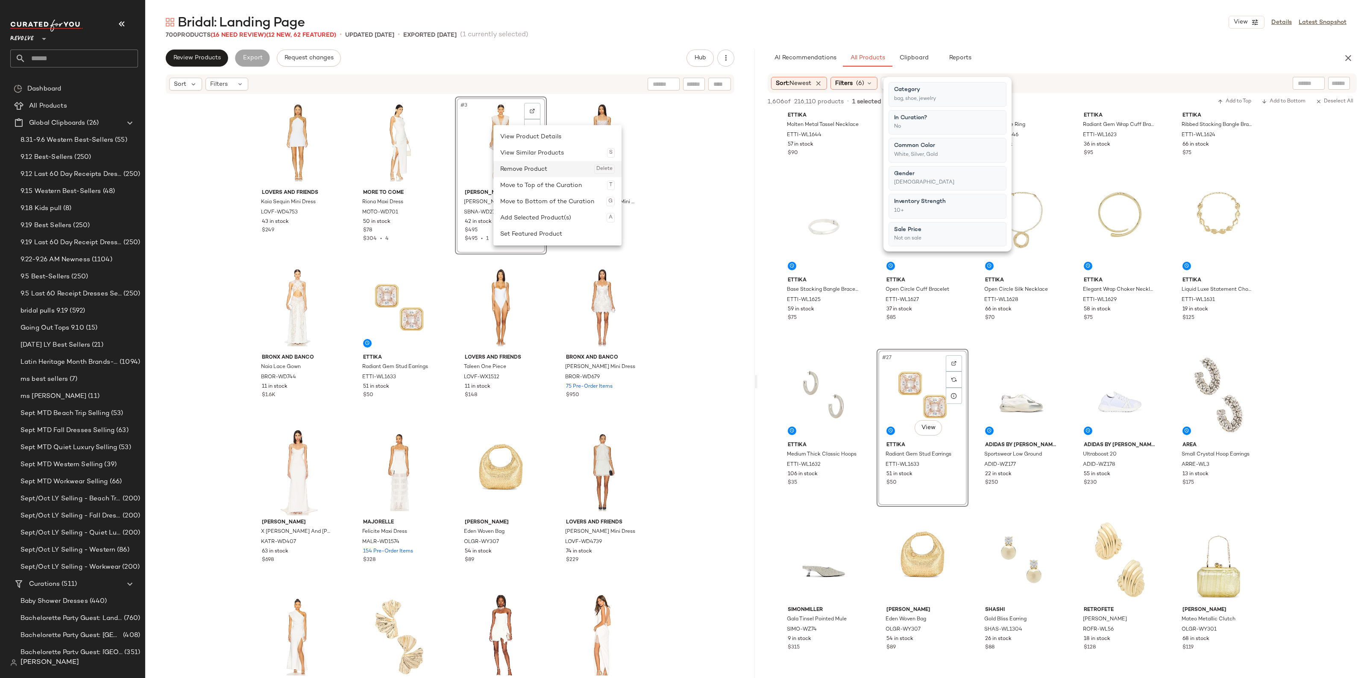
click at [528, 169] on div "Remove Product Delete" at bounding box center [557, 169] width 115 height 16
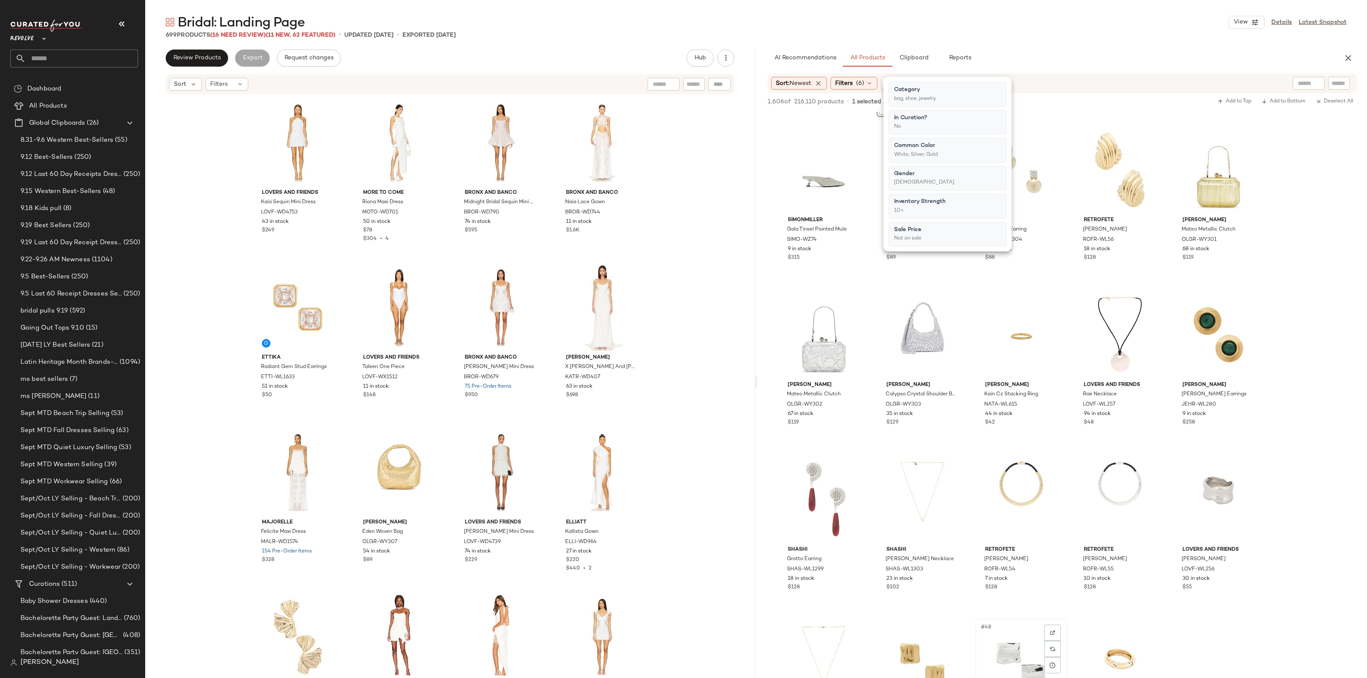
scroll to position [1228, 0]
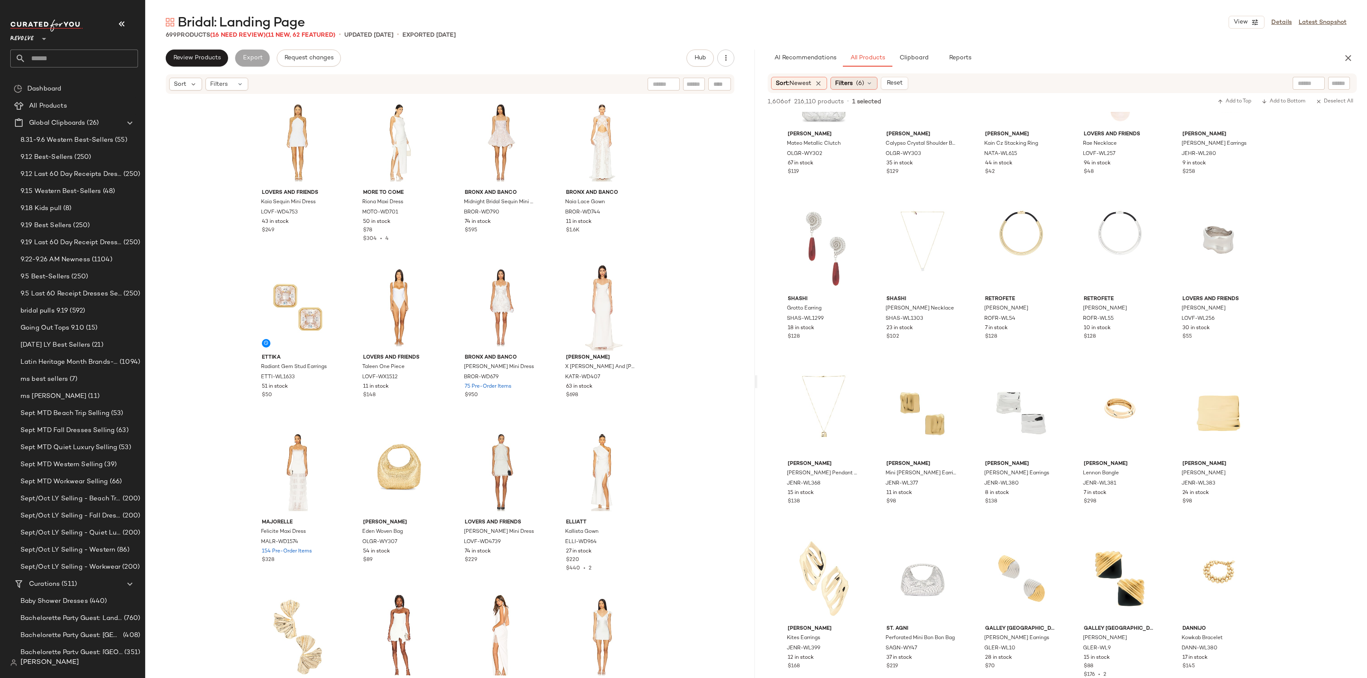
click at [862, 84] on span "(6)" at bounding box center [860, 83] width 8 height 9
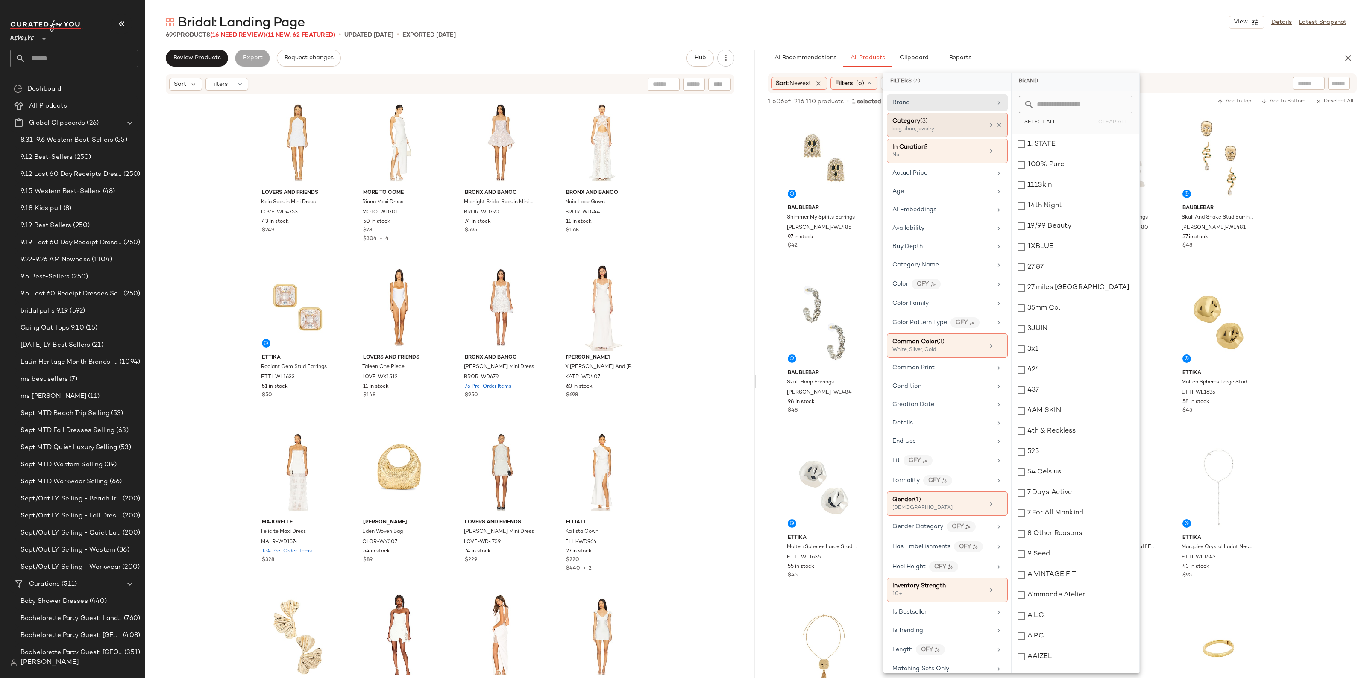
scroll to position [1228, 0]
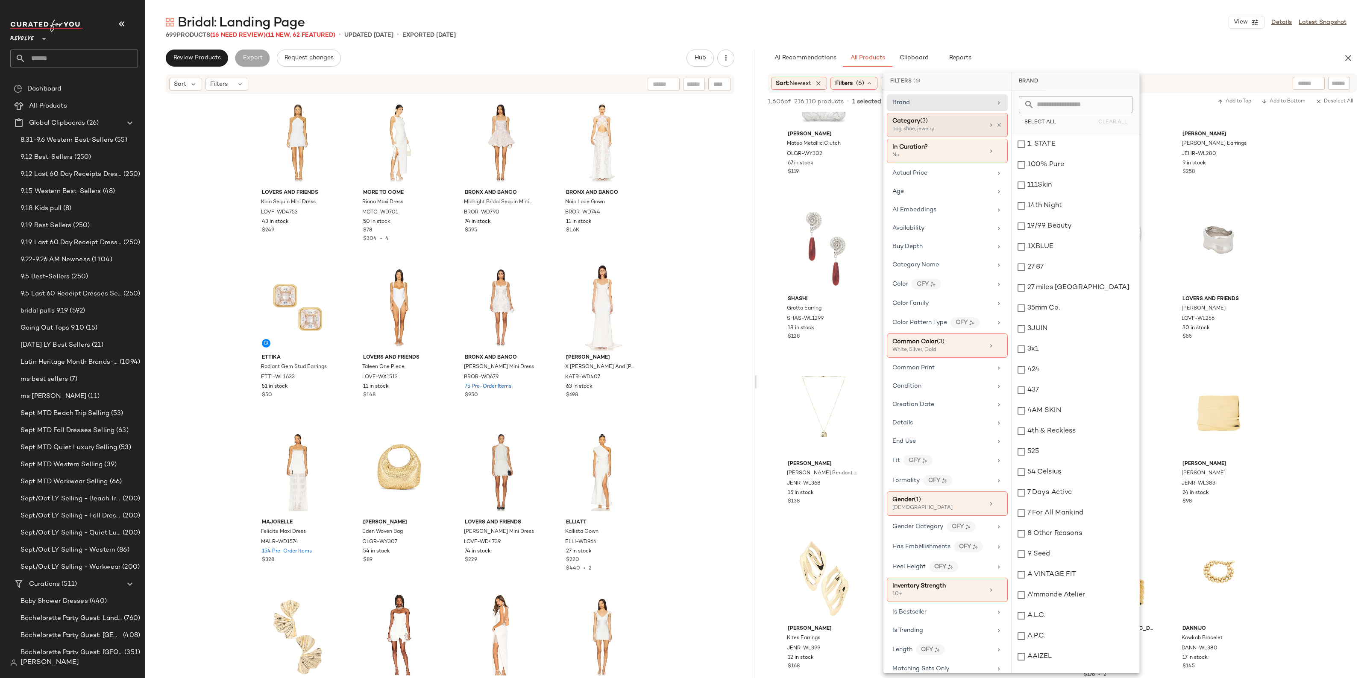
click at [960, 126] on div "bag, shoe, jewelry" at bounding box center [935, 130] width 85 height 8
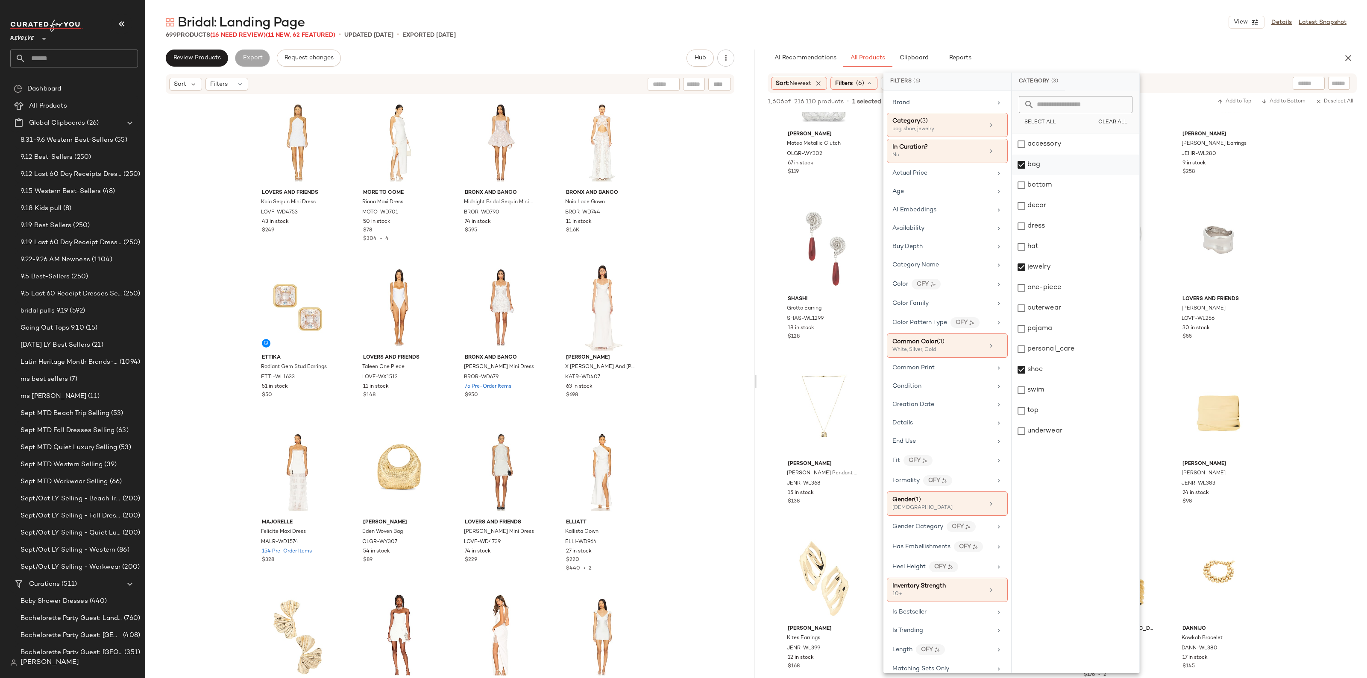
click at [1046, 167] on div "bag" at bounding box center [1075, 165] width 127 height 21
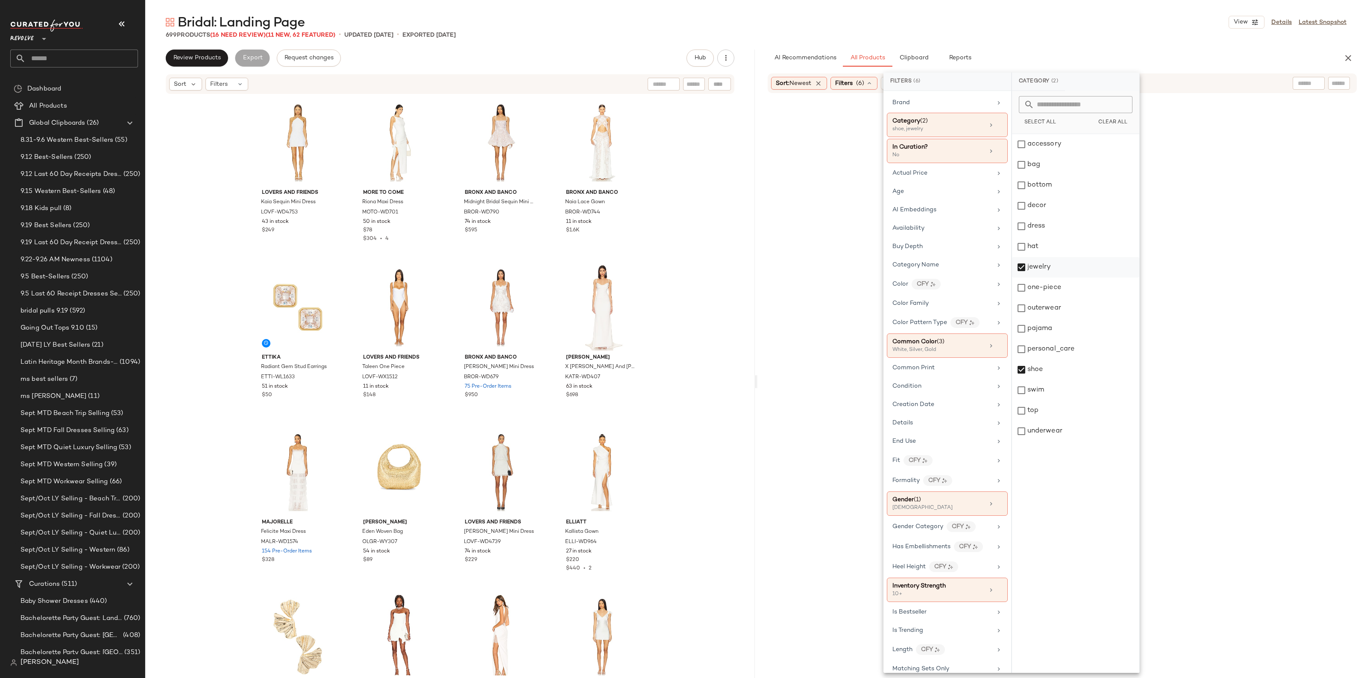
click at [1036, 271] on div "jewelry" at bounding box center [1075, 267] width 127 height 21
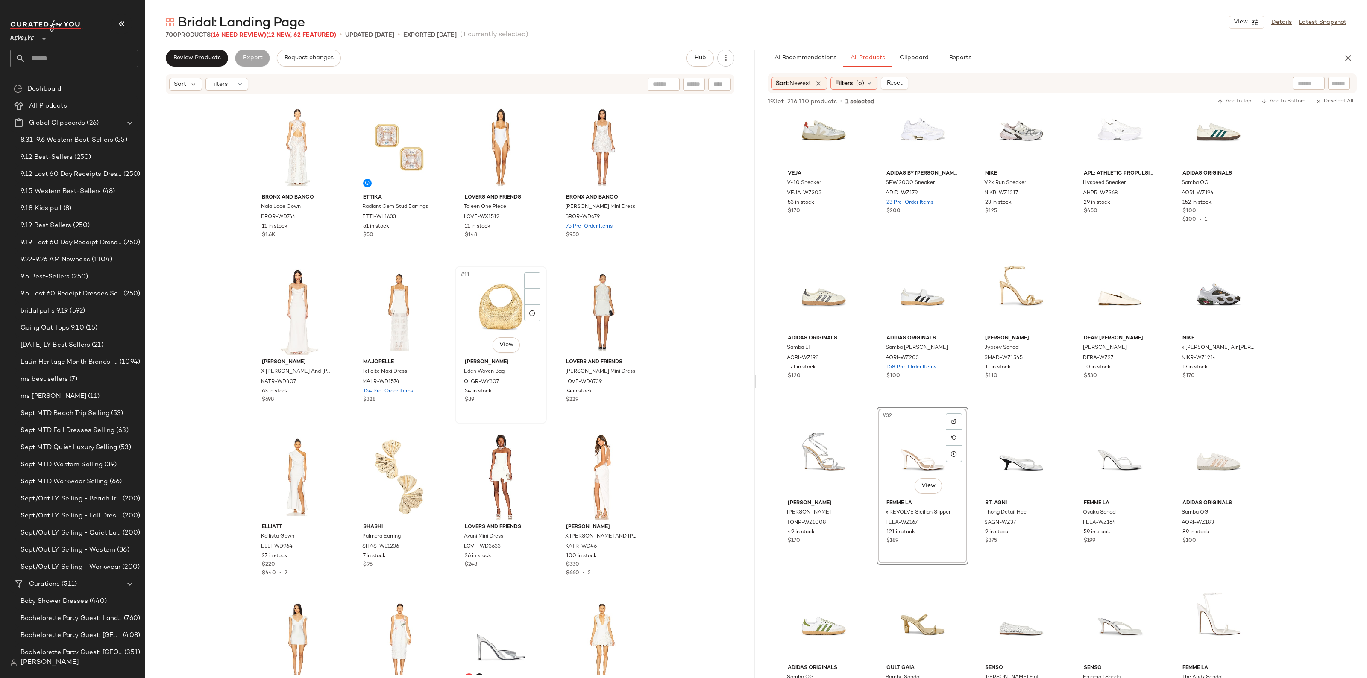
scroll to position [107, 0]
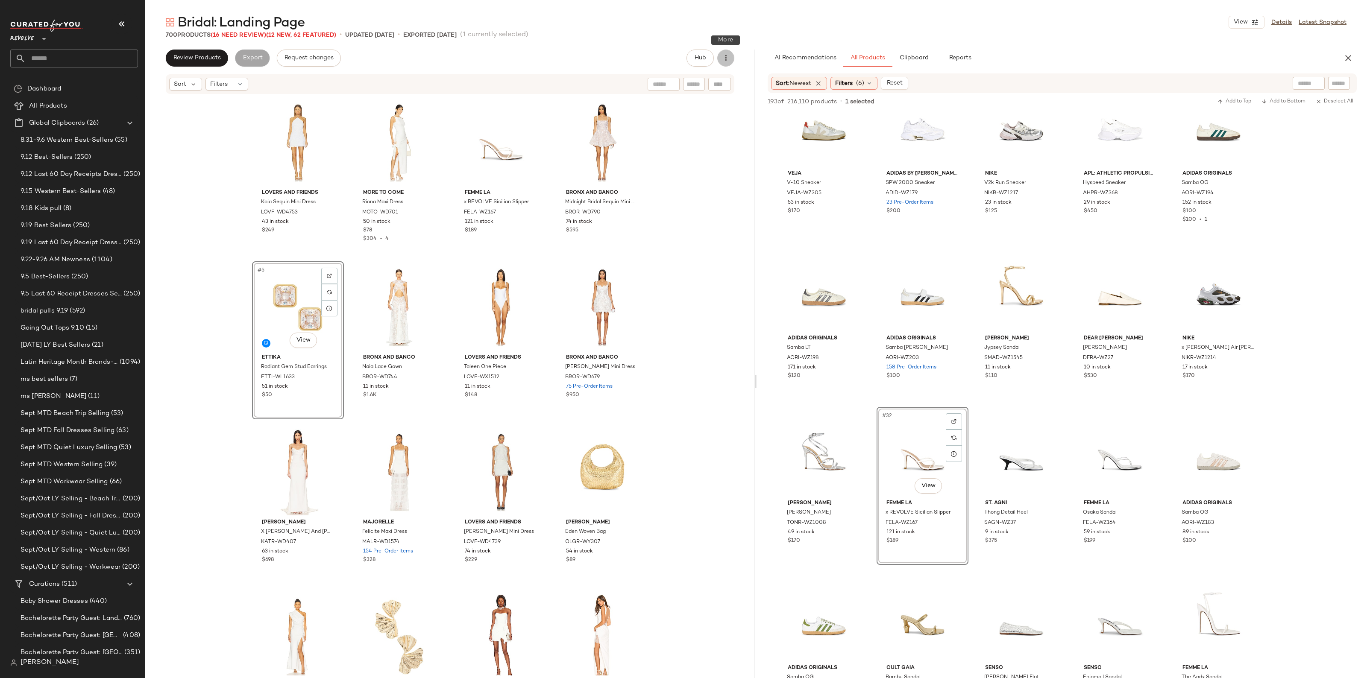
click at [730, 56] on icon "button" at bounding box center [726, 58] width 9 height 9
click at [674, 144] on span "Clear Suggested Products" at bounding box center [687, 144] width 80 height 9
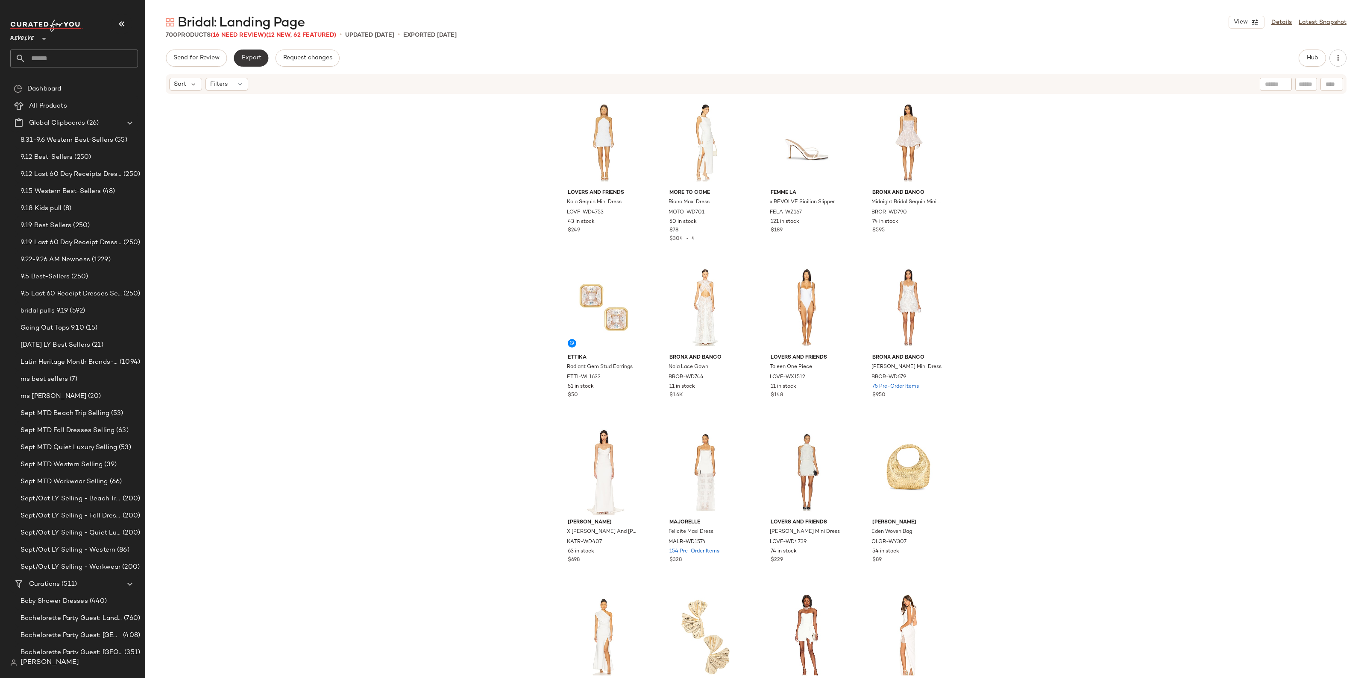
click at [260, 62] on button "Export" at bounding box center [251, 58] width 35 height 17
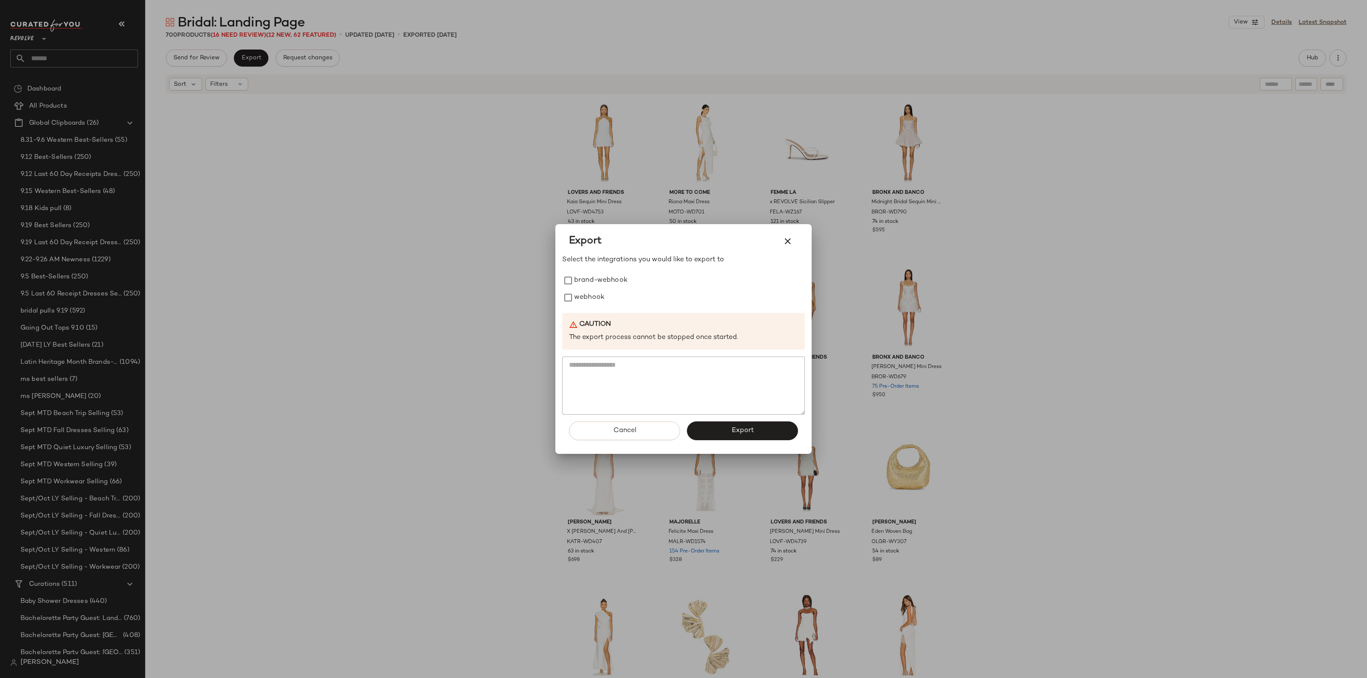
click at [584, 308] on div "Select the integrations you would like to export to brand-webhook webhook Cauti…" at bounding box center [683, 335] width 243 height 160
click at [584, 300] on label "webhook" at bounding box center [589, 297] width 30 height 17
click at [732, 426] on button "Export" at bounding box center [742, 431] width 111 height 19
